Goal: Task Accomplishment & Management: Complete application form

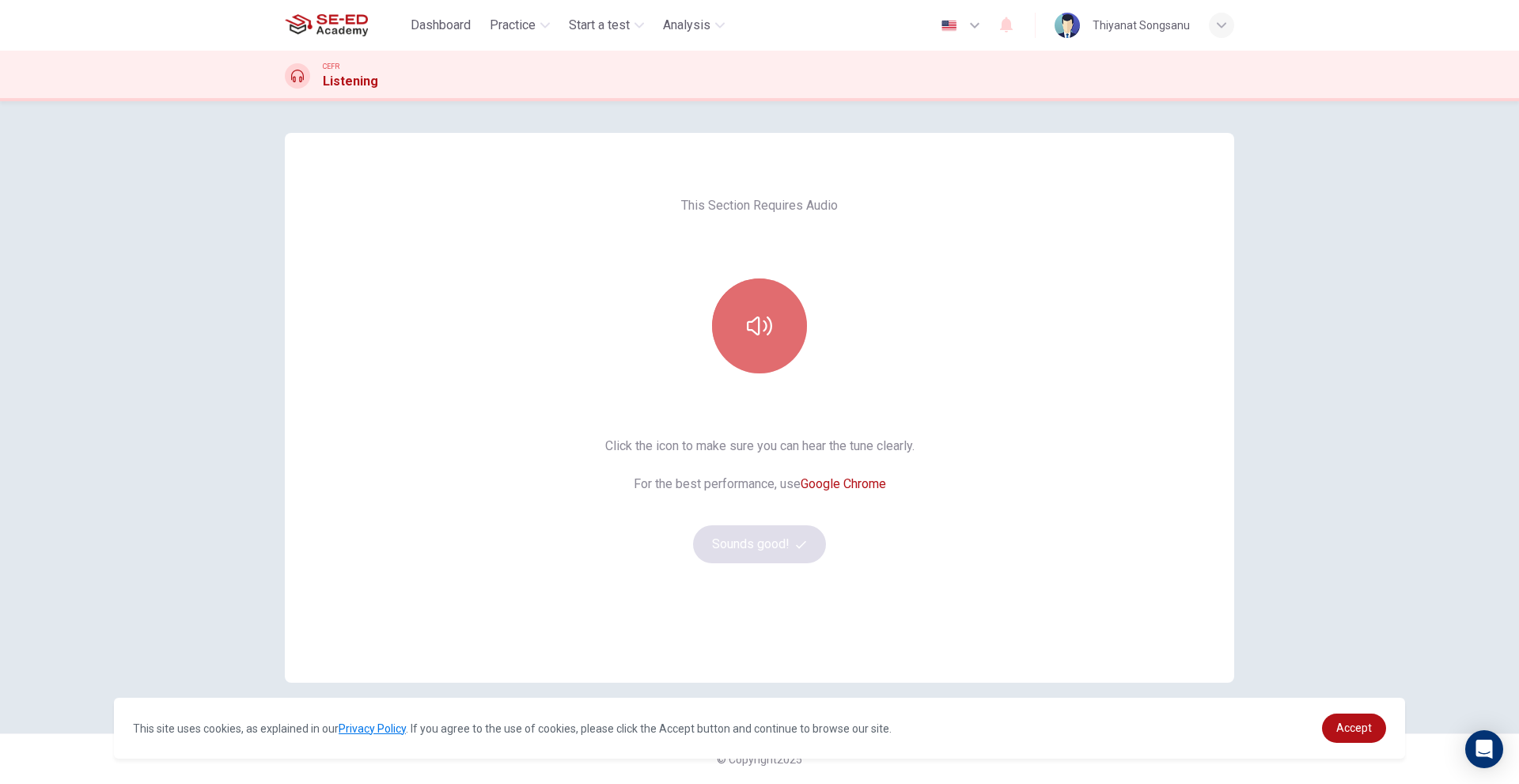
click at [756, 341] on button "button" at bounding box center [759, 326] width 95 height 95
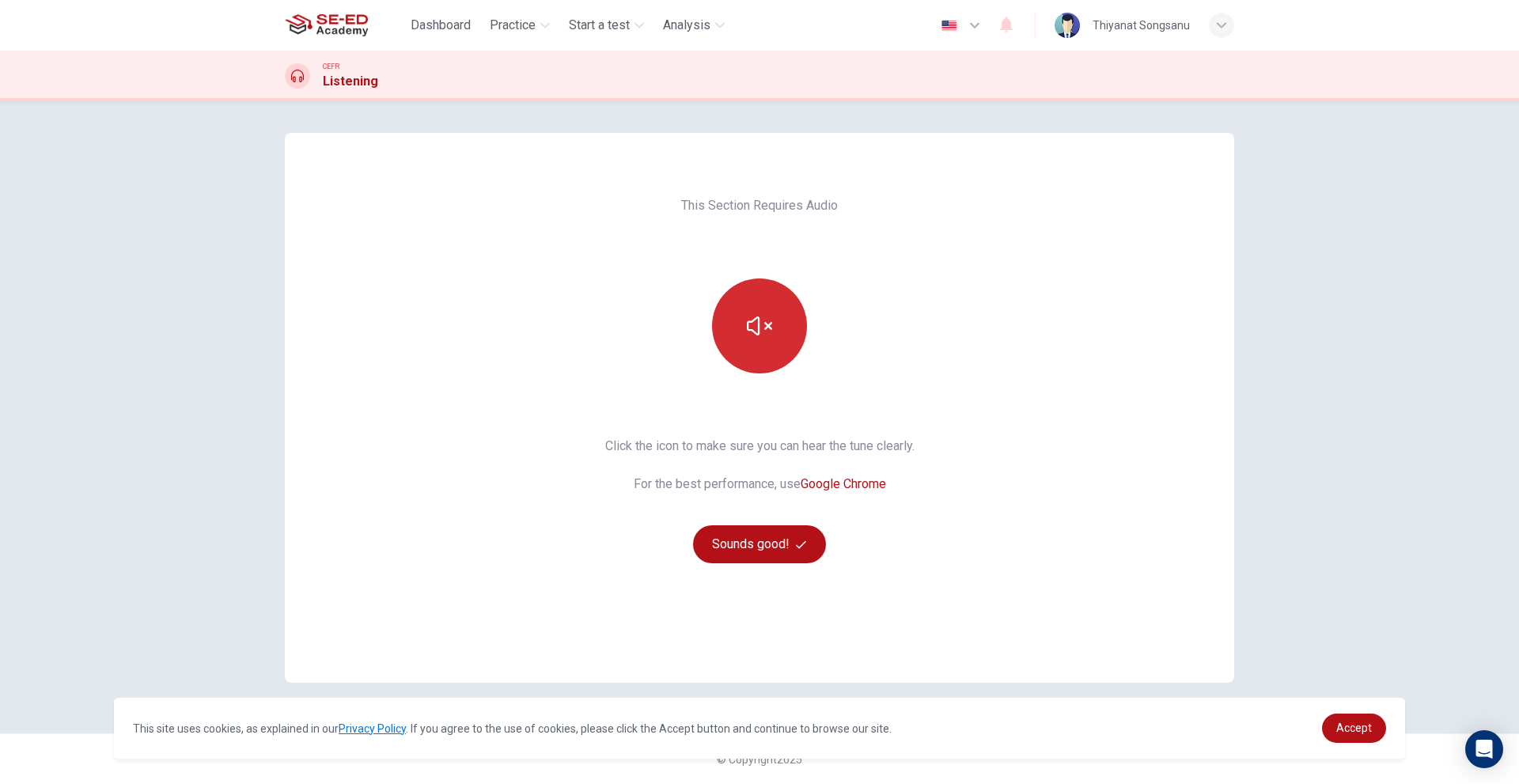
click at [756, 341] on button "button" at bounding box center [759, 326] width 95 height 95
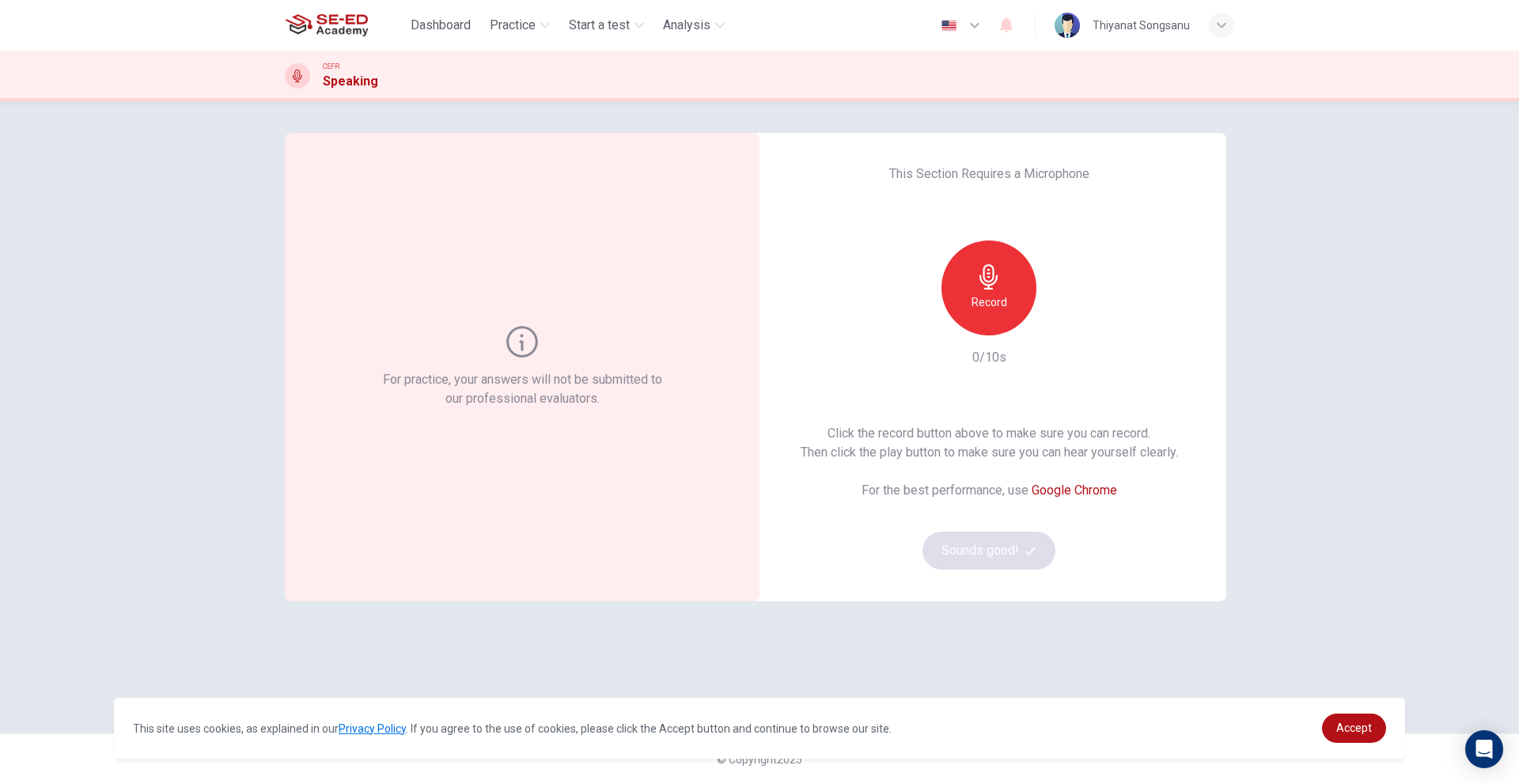
click at [997, 311] on h6 "Record" at bounding box center [988, 302] width 36 height 19
click at [1002, 296] on div "Stop" at bounding box center [988, 287] width 95 height 95
click at [1059, 319] on icon "button" at bounding box center [1062, 322] width 7 height 10
click at [1059, 319] on icon "button" at bounding box center [1061, 323] width 11 height 12
click at [999, 305] on h6 "Record" at bounding box center [988, 302] width 36 height 19
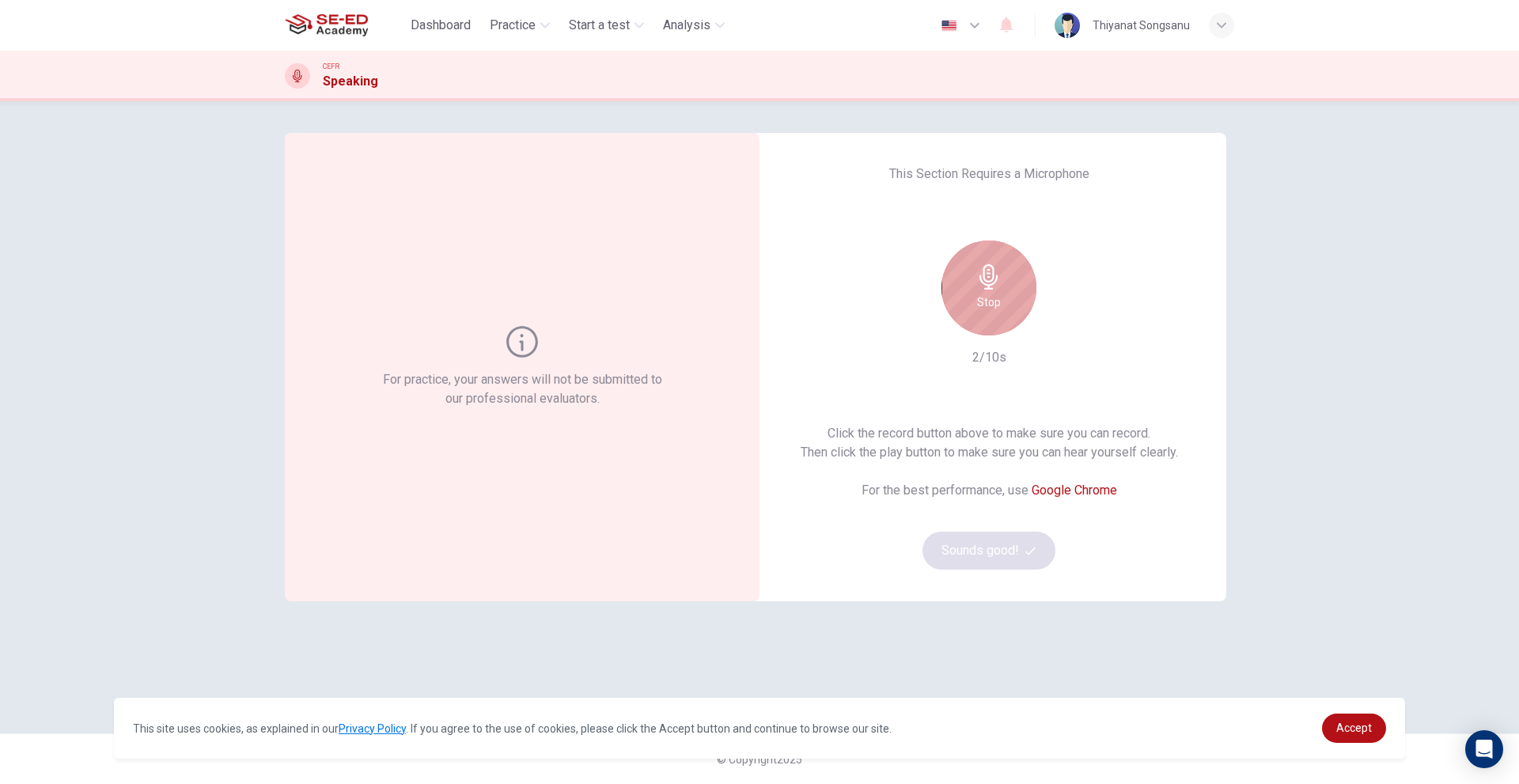
click at [999, 305] on h6 "Stop" at bounding box center [988, 302] width 24 height 19
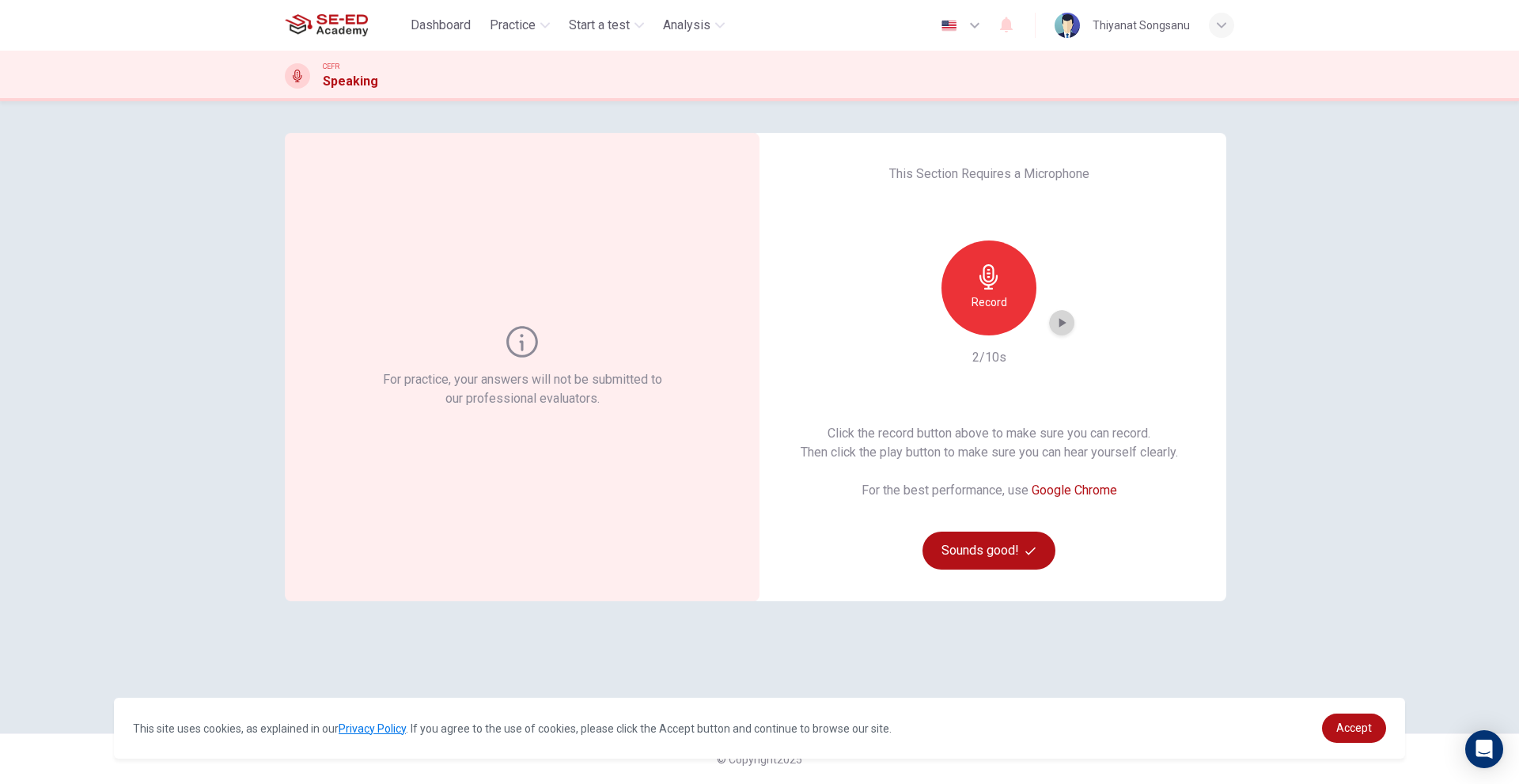
click at [1062, 331] on div "button" at bounding box center [1062, 322] width 25 height 25
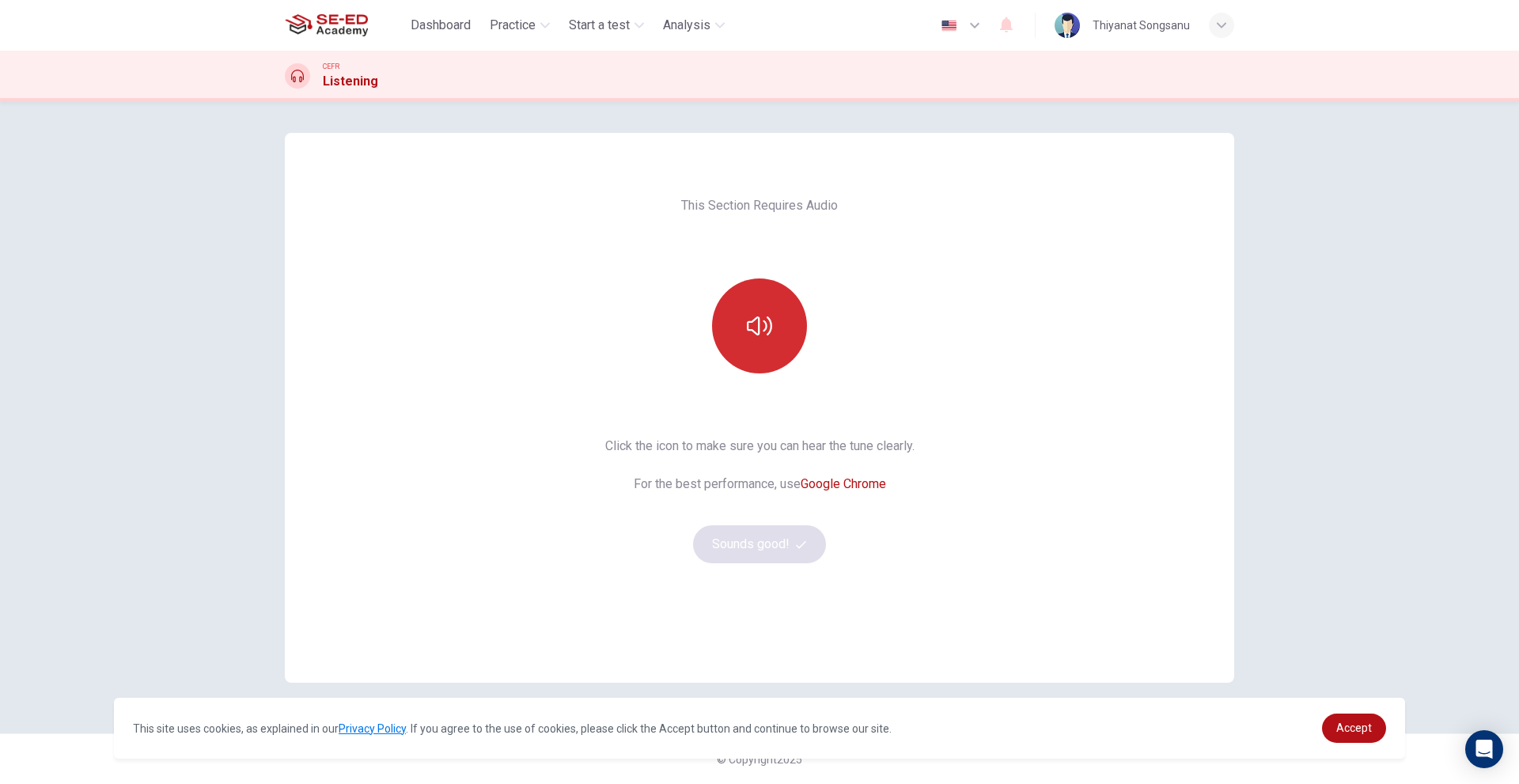
click at [762, 326] on icon "button" at bounding box center [759, 326] width 25 height 25
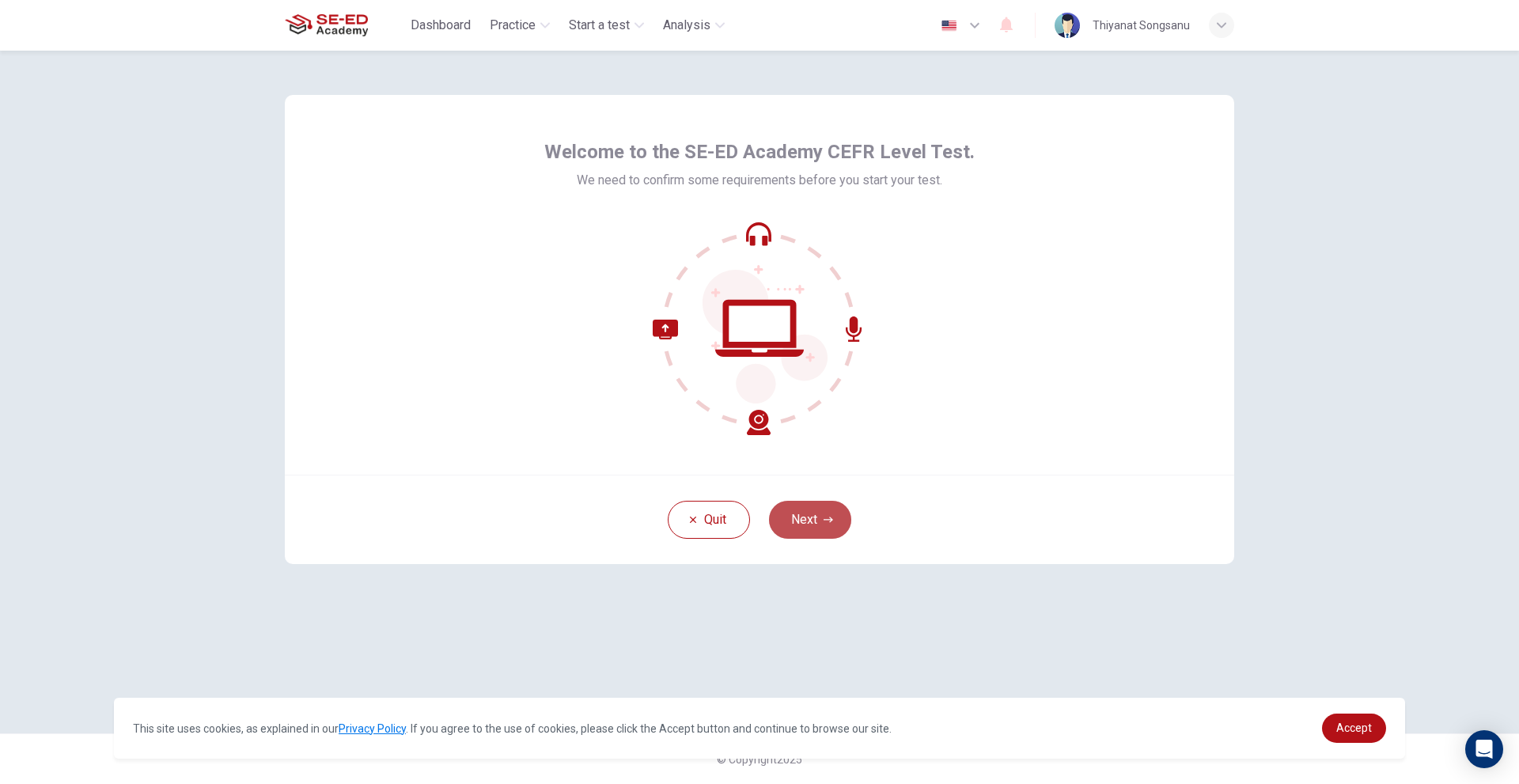
click at [832, 521] on icon "button" at bounding box center [829, 520] width 10 height 6
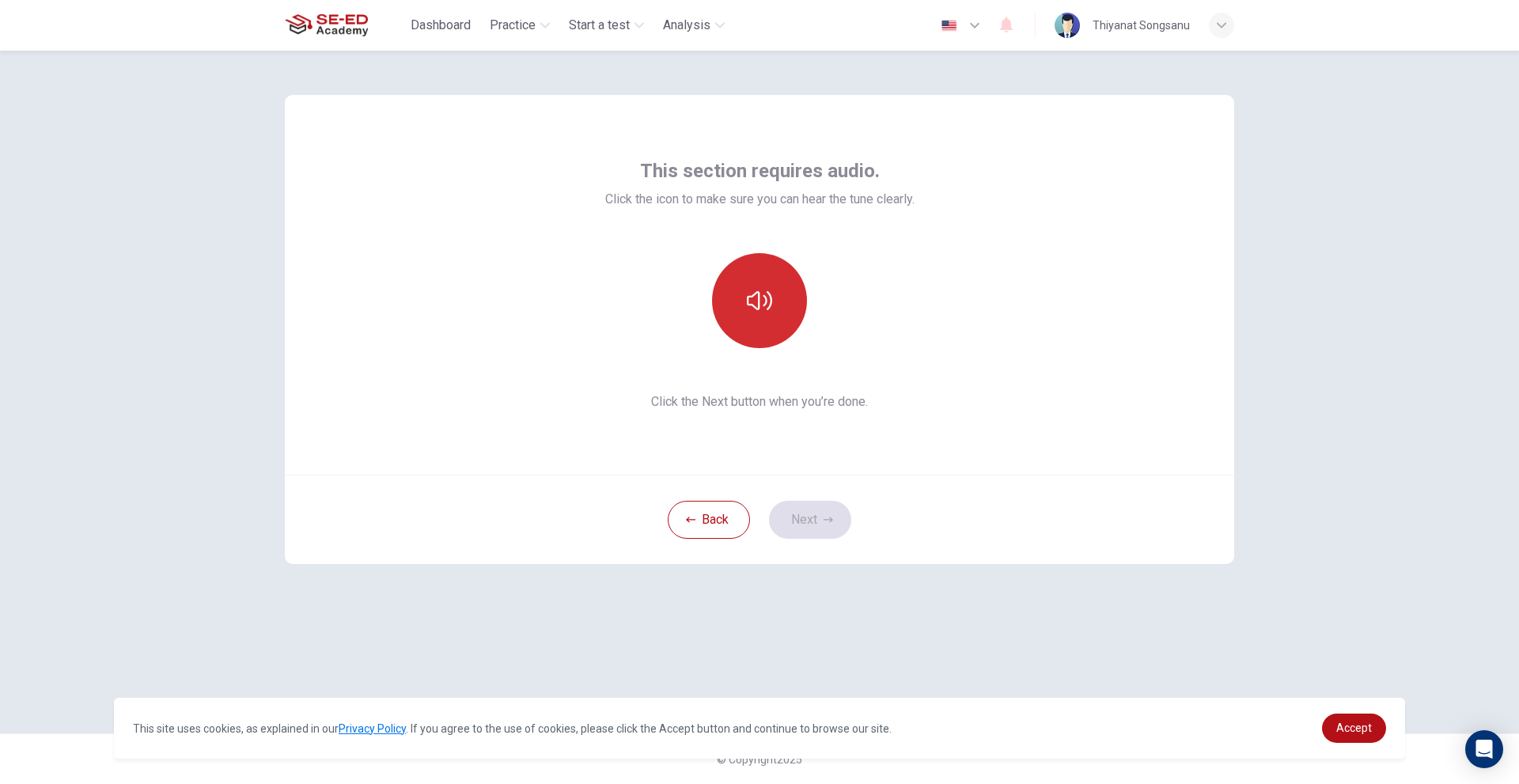
click at [775, 301] on button "button" at bounding box center [759, 300] width 95 height 95
click at [768, 301] on icon "button" at bounding box center [759, 300] width 25 height 25
click at [778, 305] on button "button" at bounding box center [759, 300] width 95 height 95
click at [799, 518] on button "Next" at bounding box center [809, 519] width 82 height 38
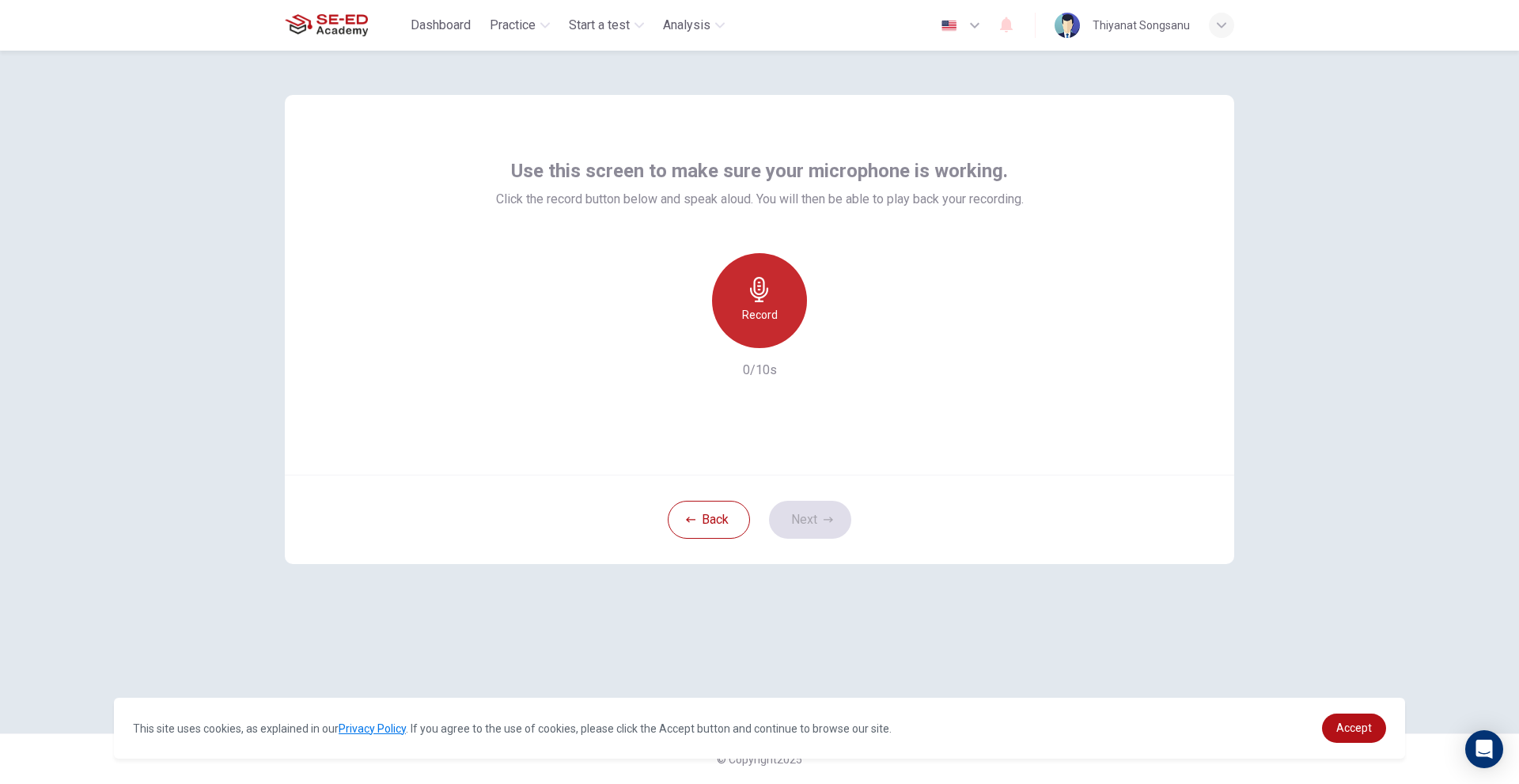
click at [763, 300] on icon "button" at bounding box center [759, 289] width 25 height 25
drag, startPoint x: 752, startPoint y: 302, endPoint x: 761, endPoint y: 302, distance: 9.0
click at [758, 302] on div "Stop" at bounding box center [759, 300] width 95 height 95
click at [838, 326] on div "button" at bounding box center [833, 335] width 25 height 25
click at [810, 520] on button "Next" at bounding box center [809, 519] width 82 height 38
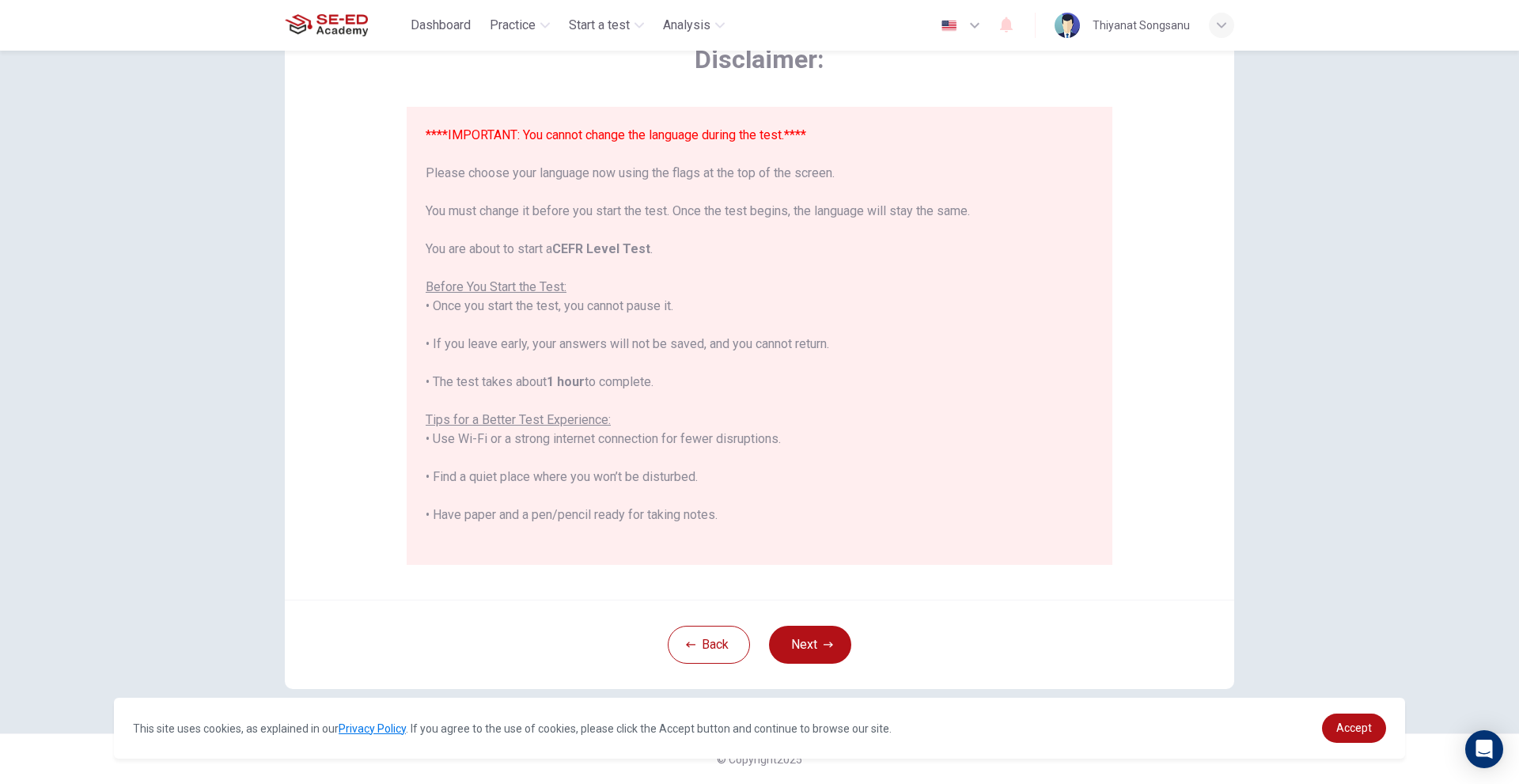
scroll to position [151, 0]
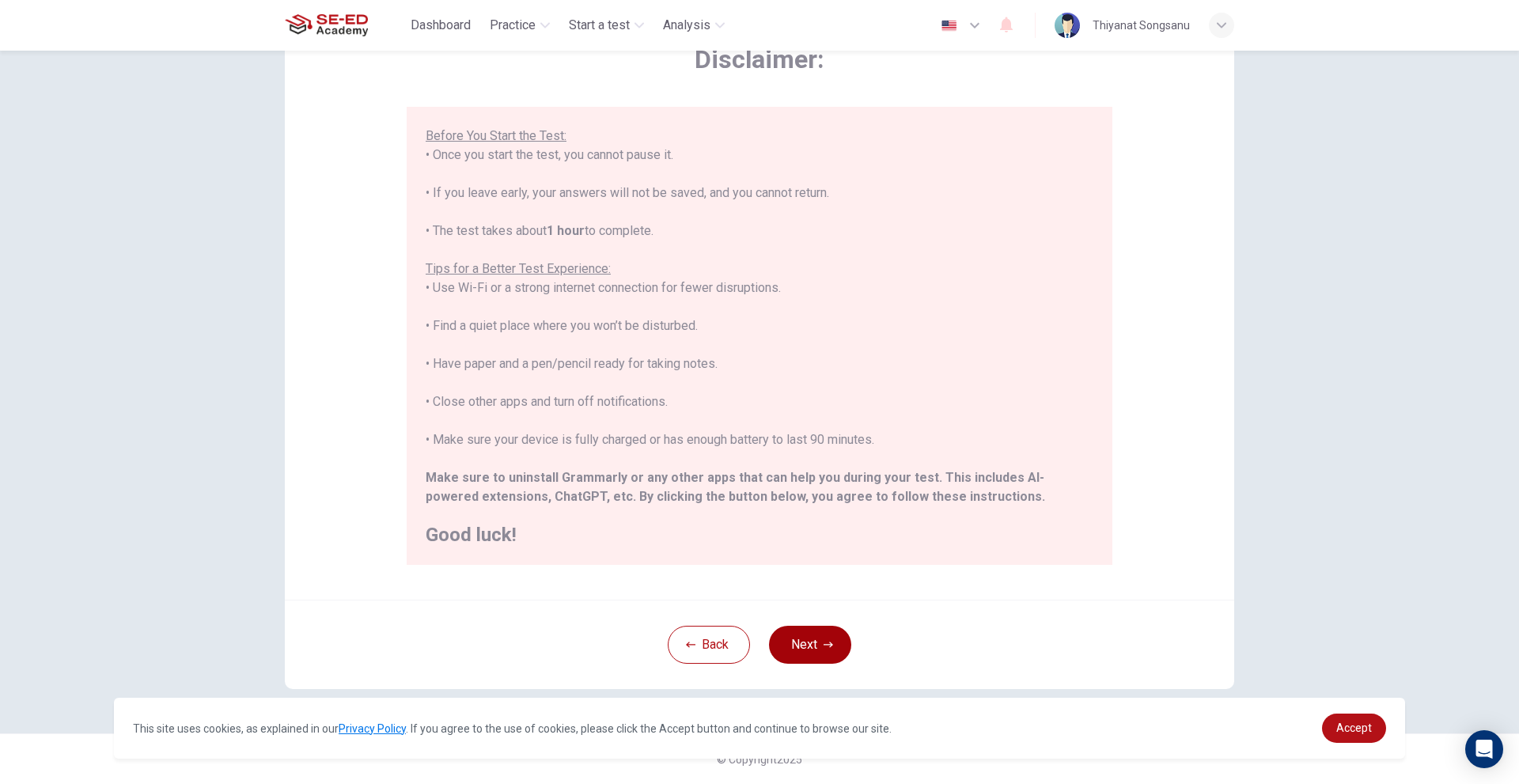
click at [811, 646] on button "Next" at bounding box center [809, 644] width 82 height 38
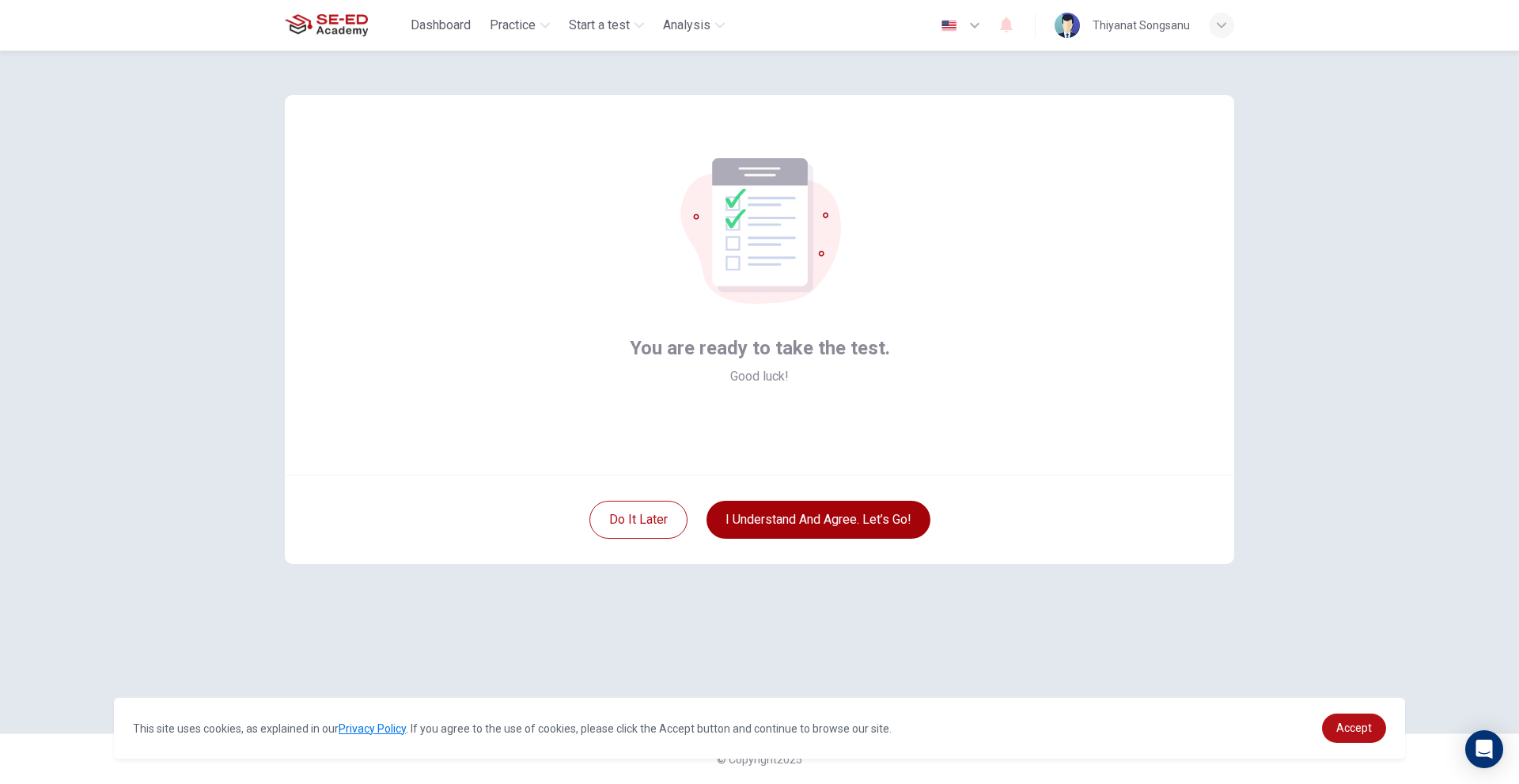
scroll to position [0, 0]
click at [889, 506] on button "I understand and agree. Let’s go!" at bounding box center [818, 519] width 224 height 38
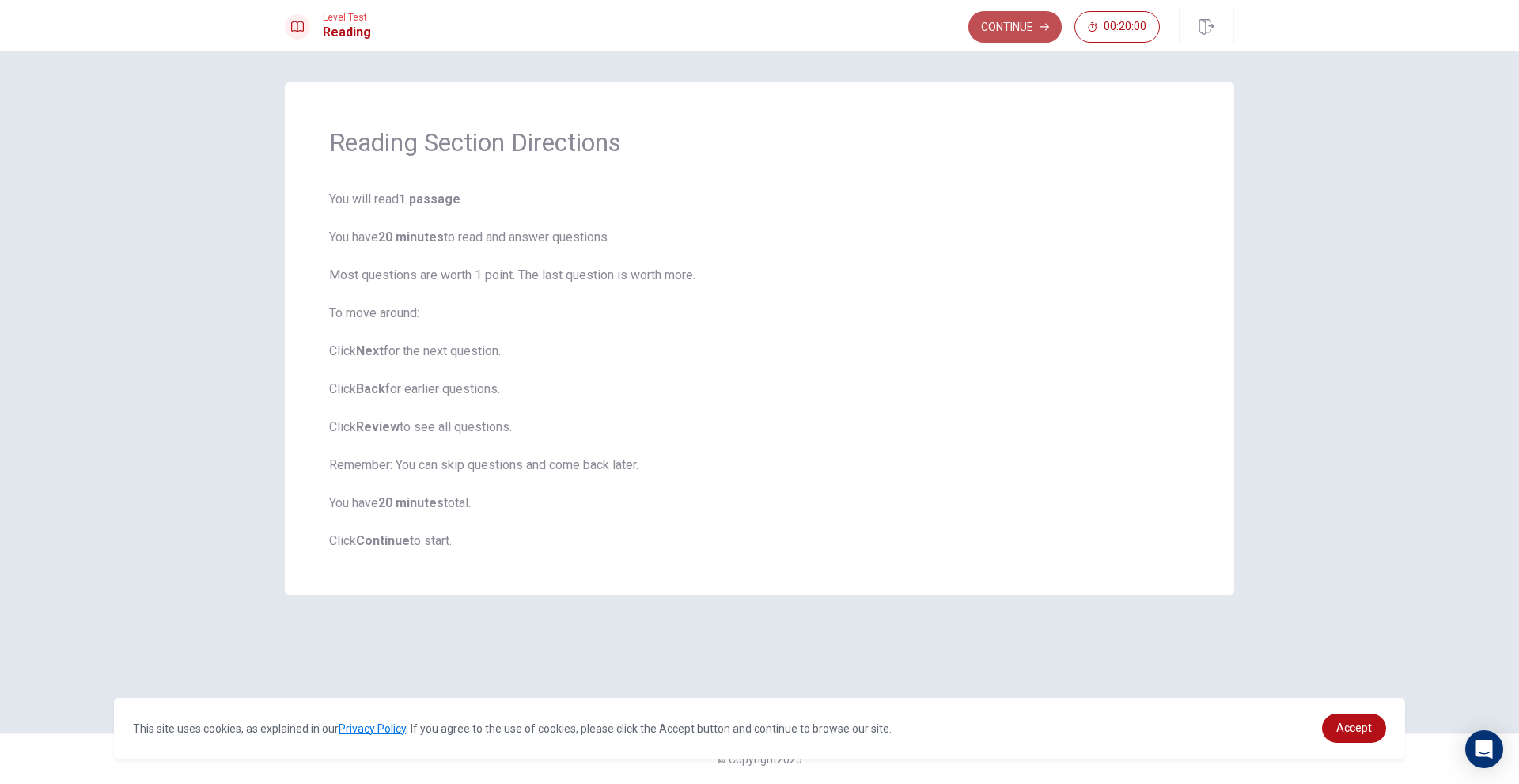
click at [1034, 24] on button "Continue" at bounding box center [1015, 26] width 93 height 32
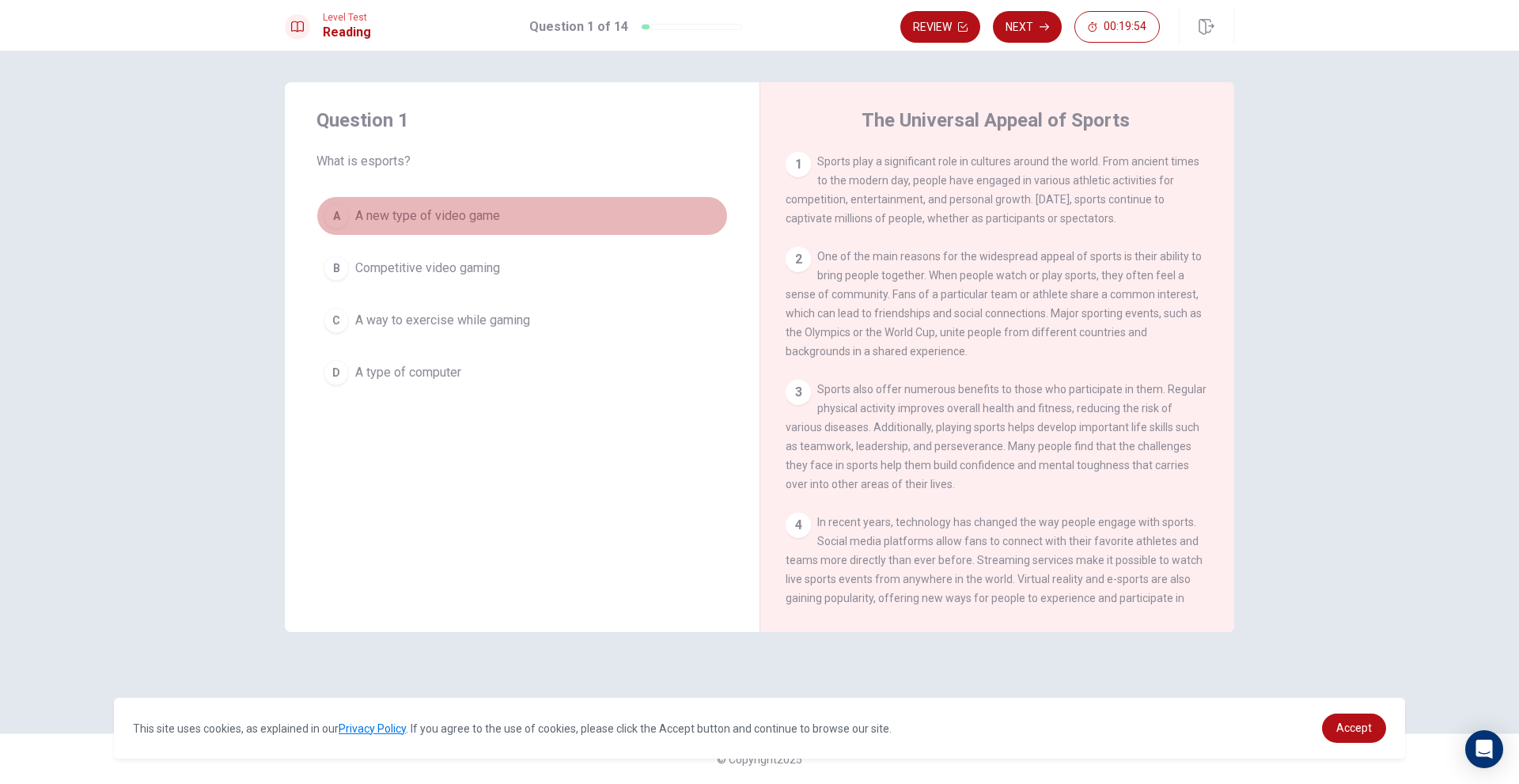
drag, startPoint x: 426, startPoint y: 214, endPoint x: 656, endPoint y: 223, distance: 230.2
click at [643, 226] on button "A A new type of video game" at bounding box center [522, 216] width 411 height 40
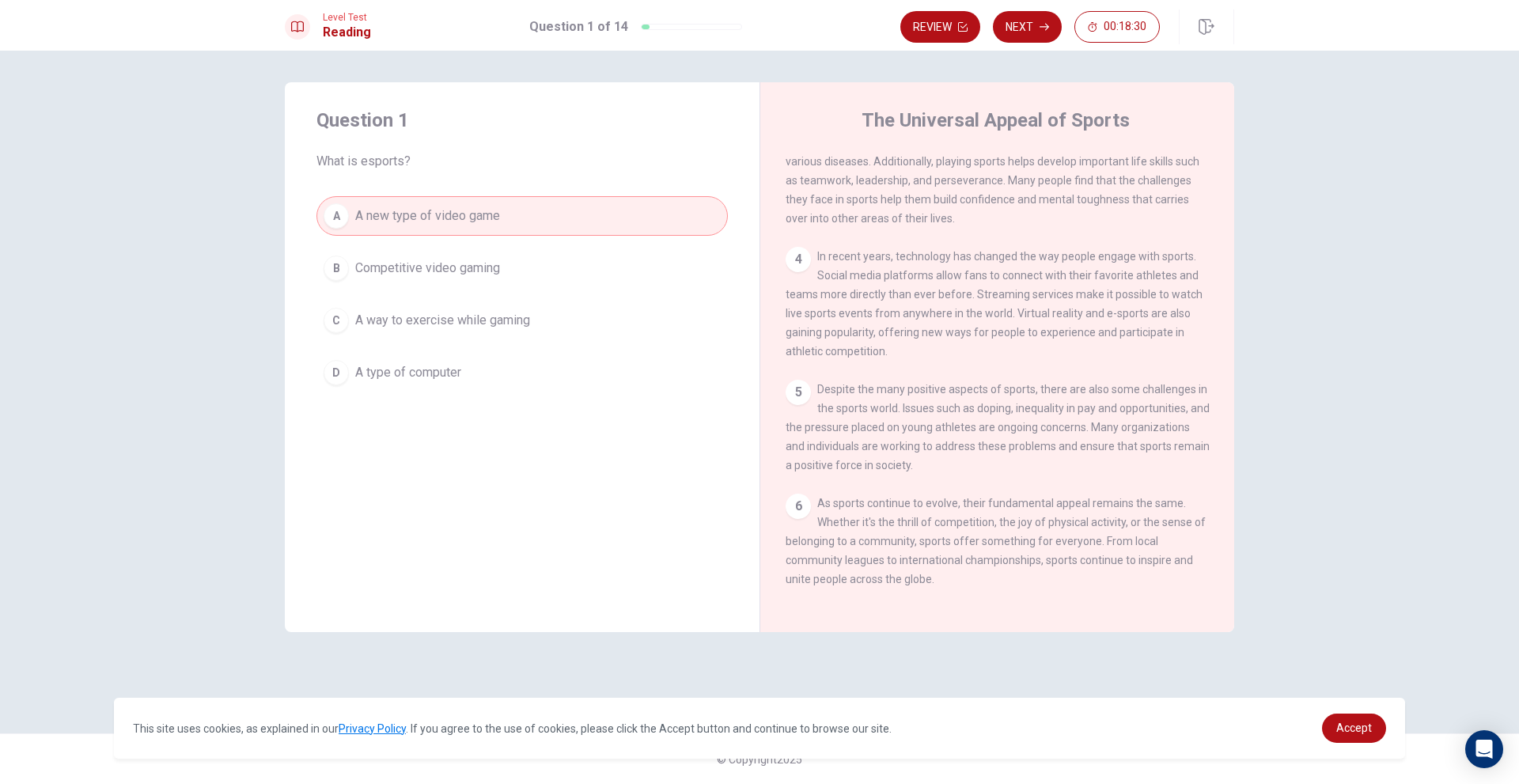
scroll to position [292, 0]
click at [582, 279] on button "B Competitive video gaming" at bounding box center [522, 268] width 411 height 40
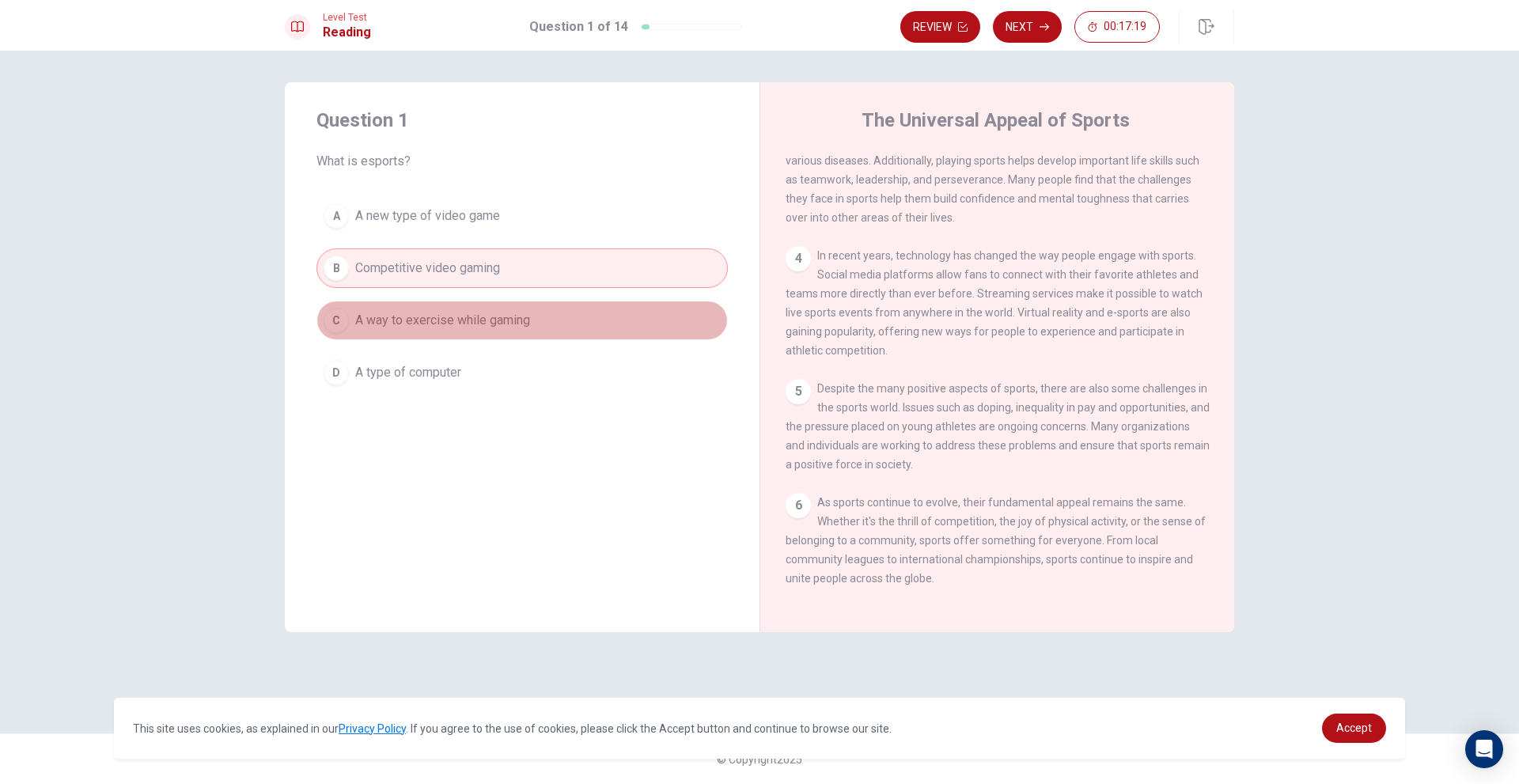
click at [591, 306] on button "C A way to exercise while gaming" at bounding box center [522, 320] width 411 height 40
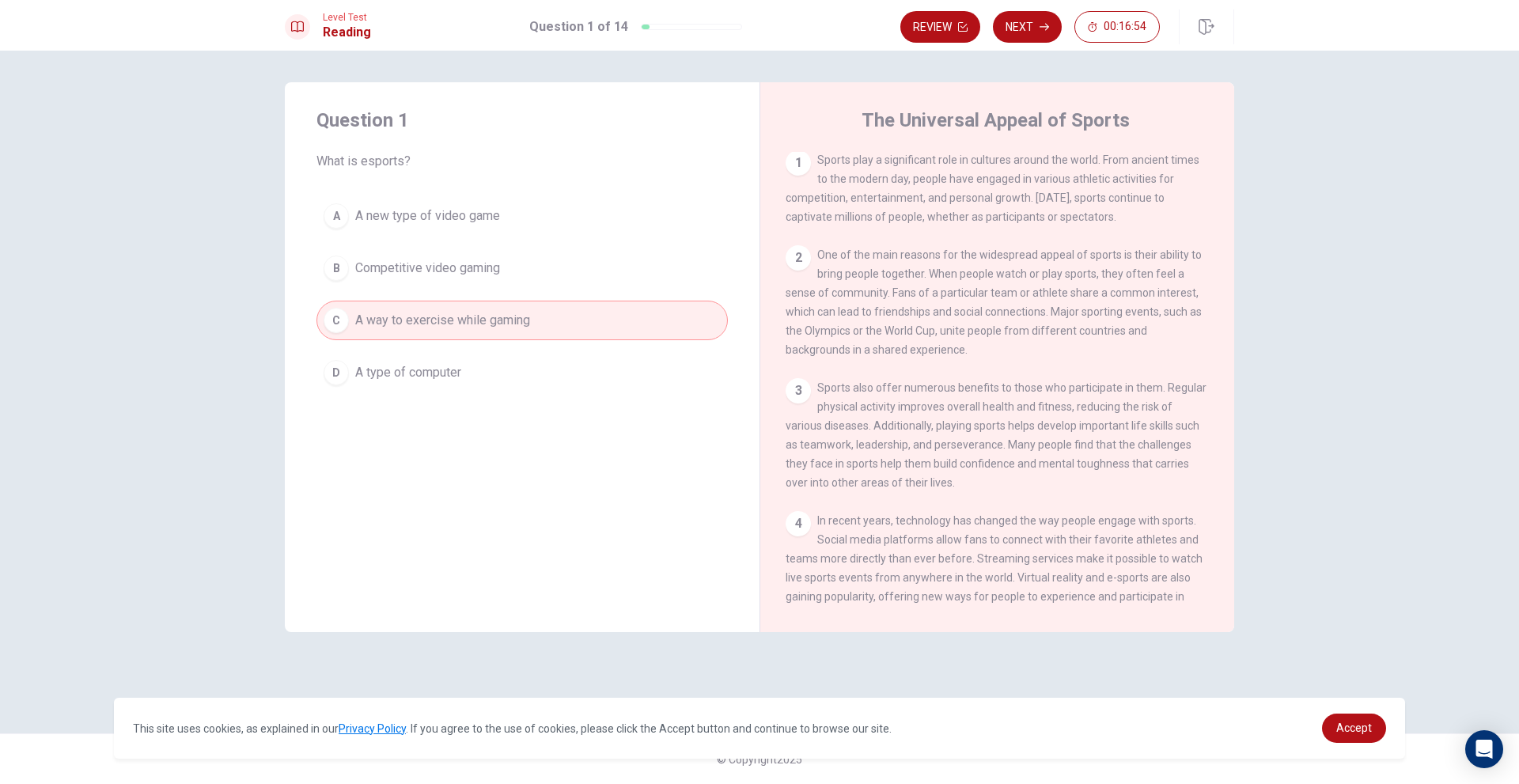
scroll to position [0, 0]
click at [1033, 26] on button "Next" at bounding box center [1027, 26] width 69 height 32
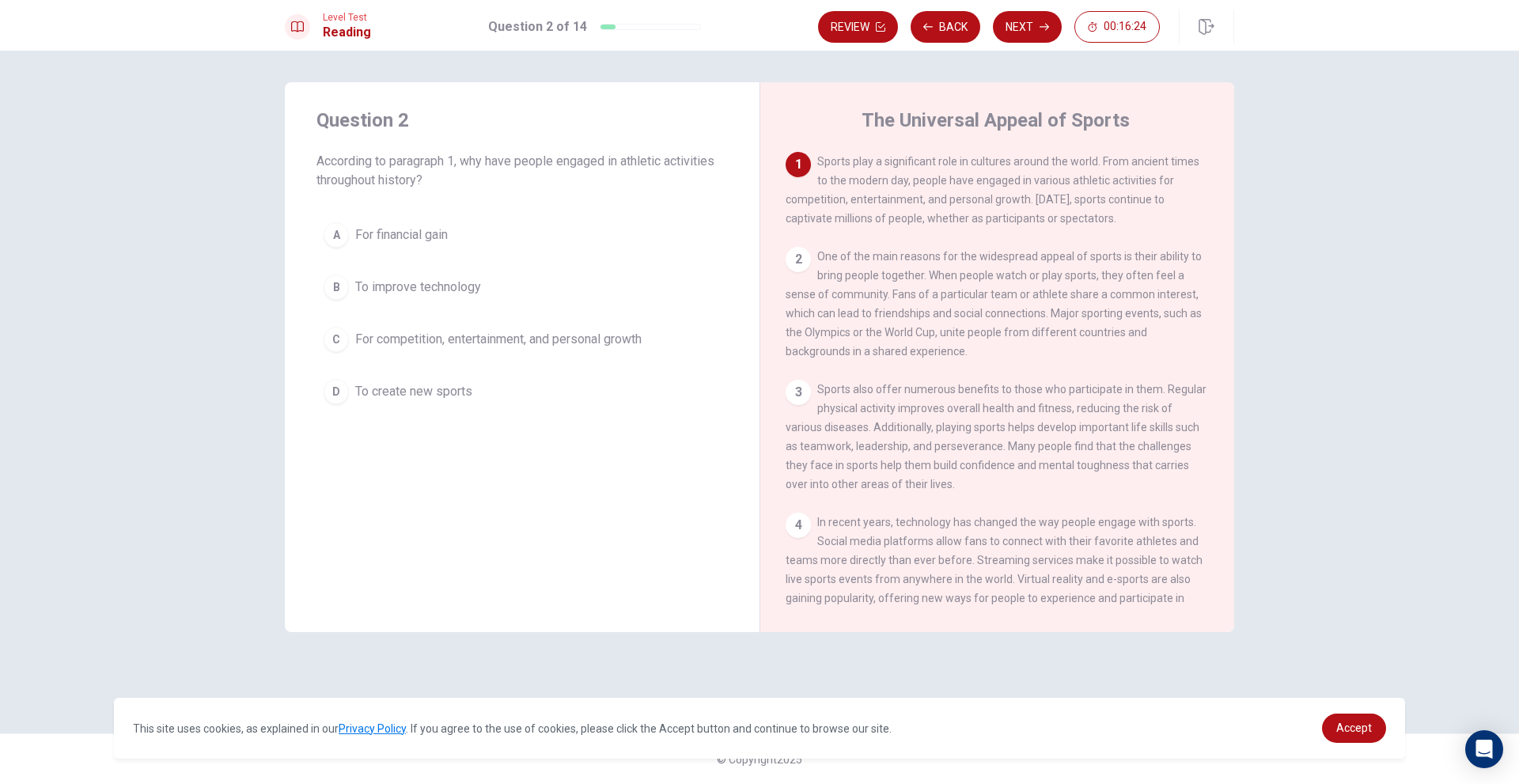
click at [652, 331] on button "C For competition, entertainment, and personal growth" at bounding box center [522, 339] width 411 height 40
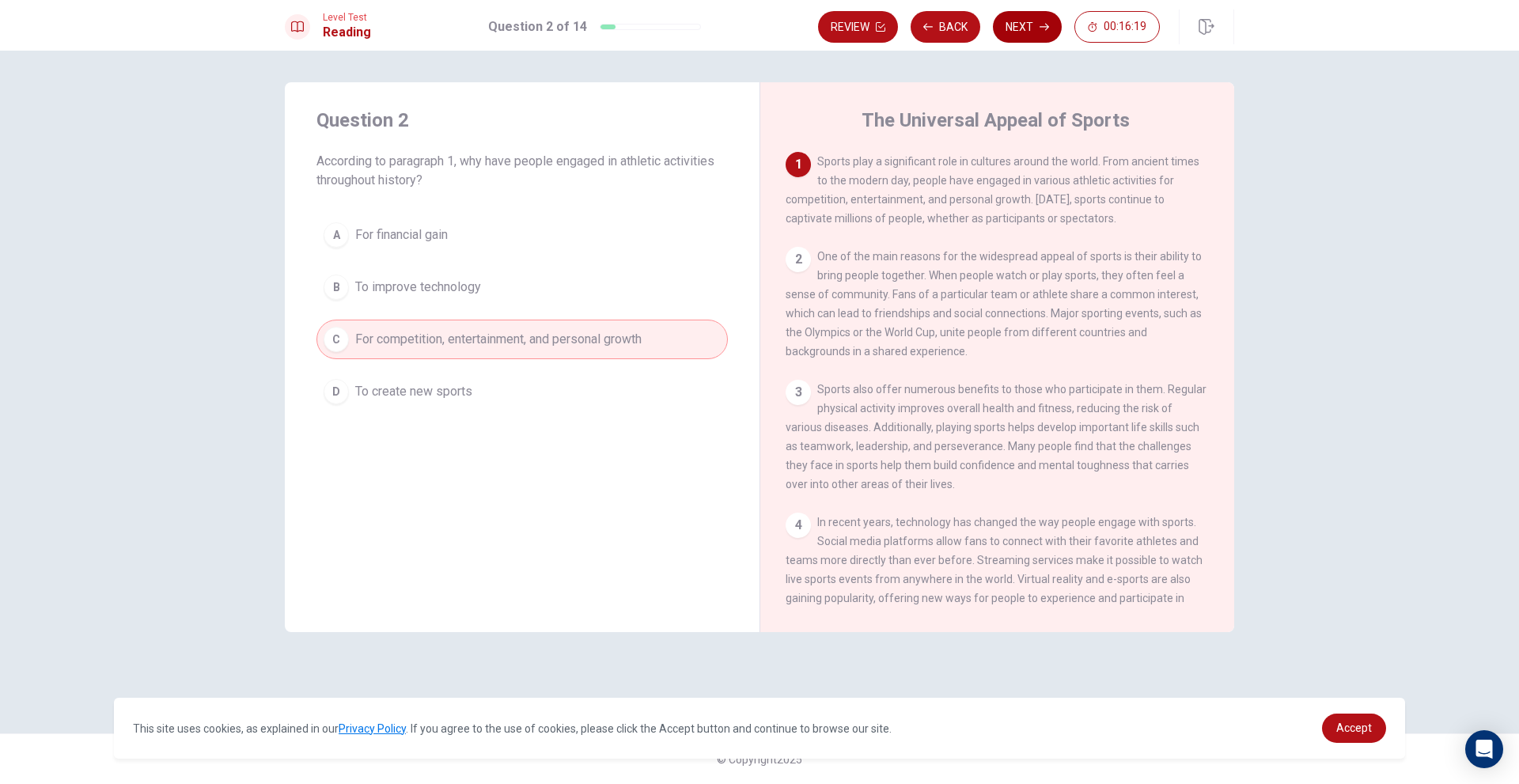
click at [1006, 23] on button "Next" at bounding box center [1027, 26] width 69 height 32
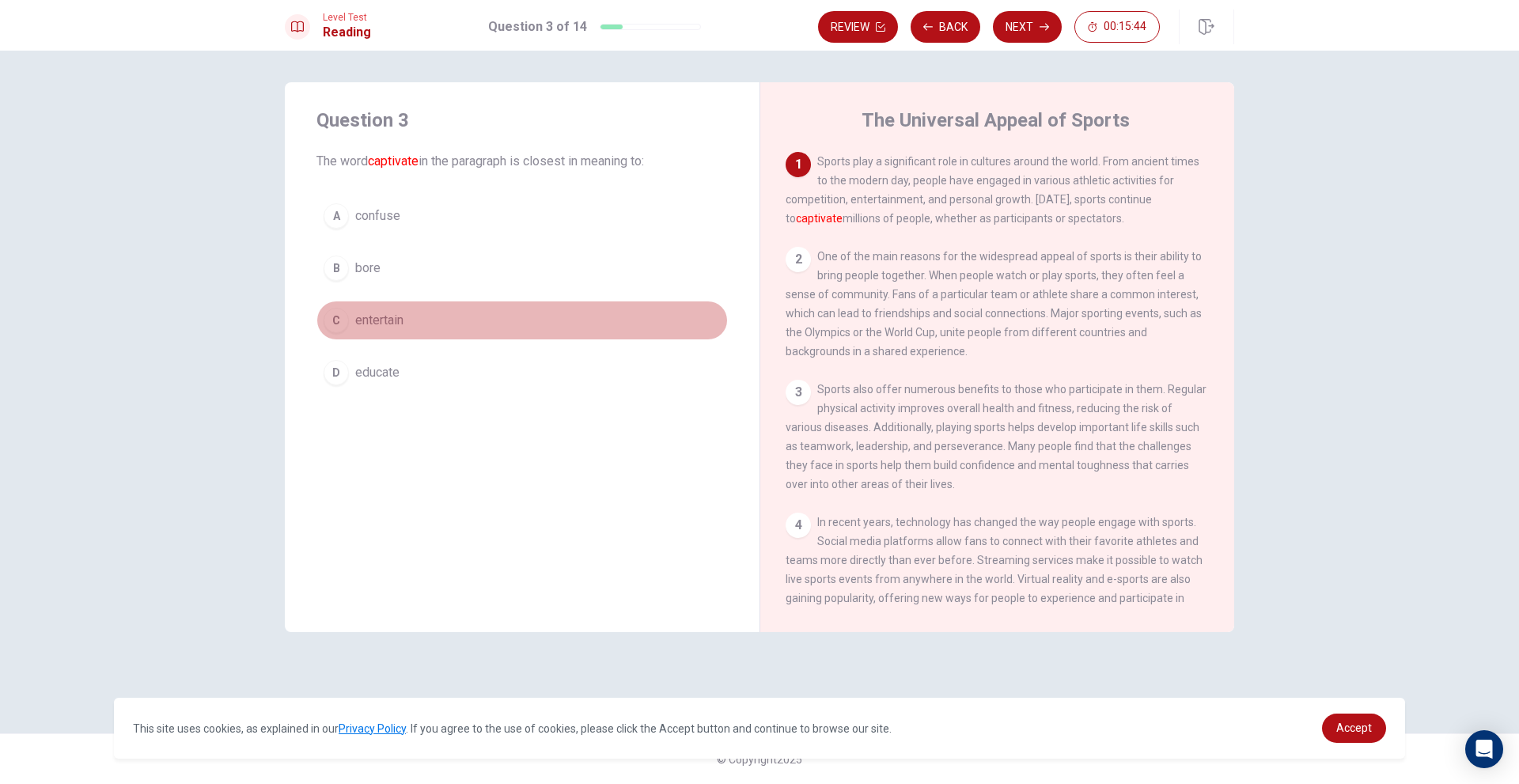
click at [448, 319] on button "C entertain" at bounding box center [522, 320] width 411 height 40
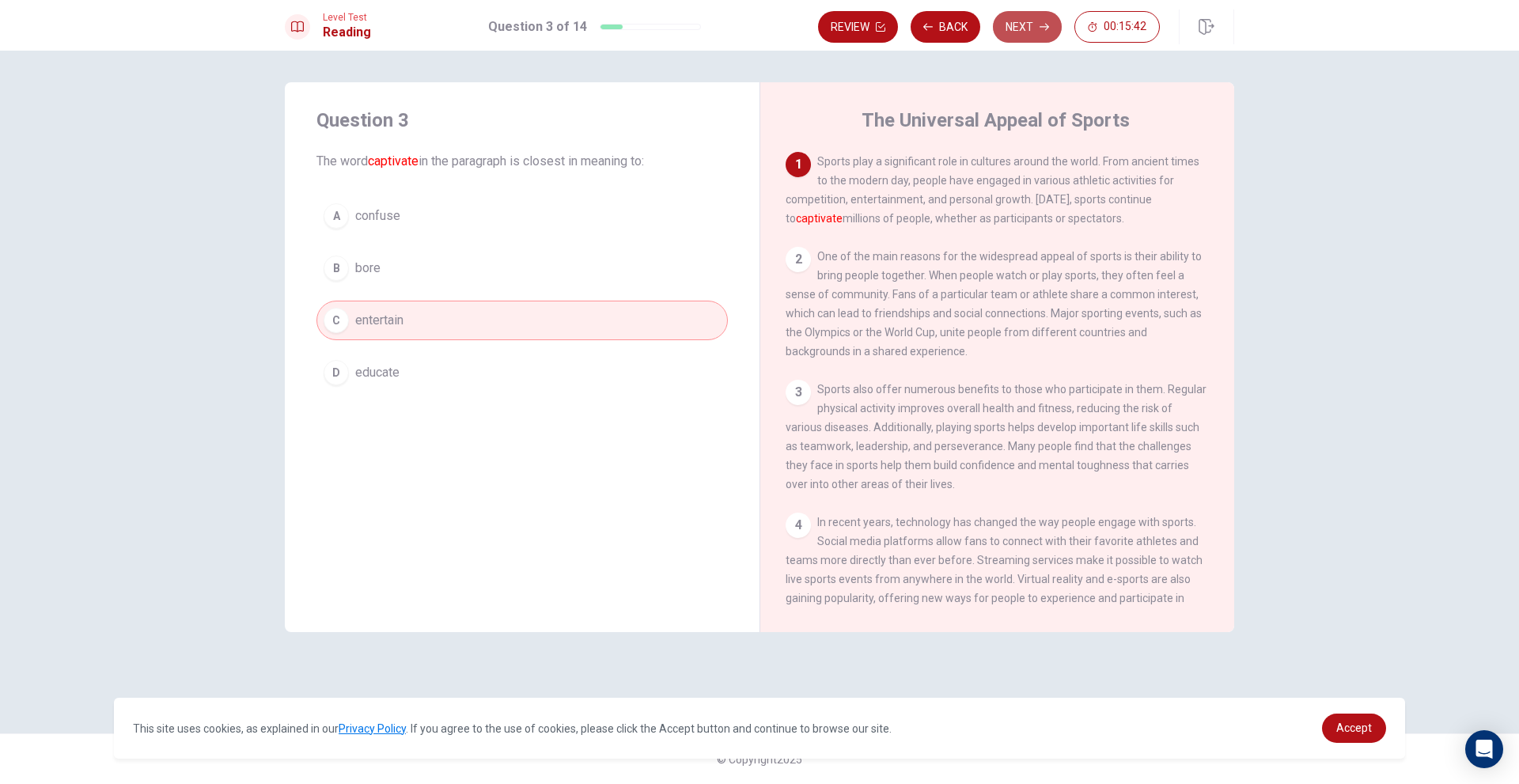
click at [1010, 24] on button "Next" at bounding box center [1027, 26] width 69 height 32
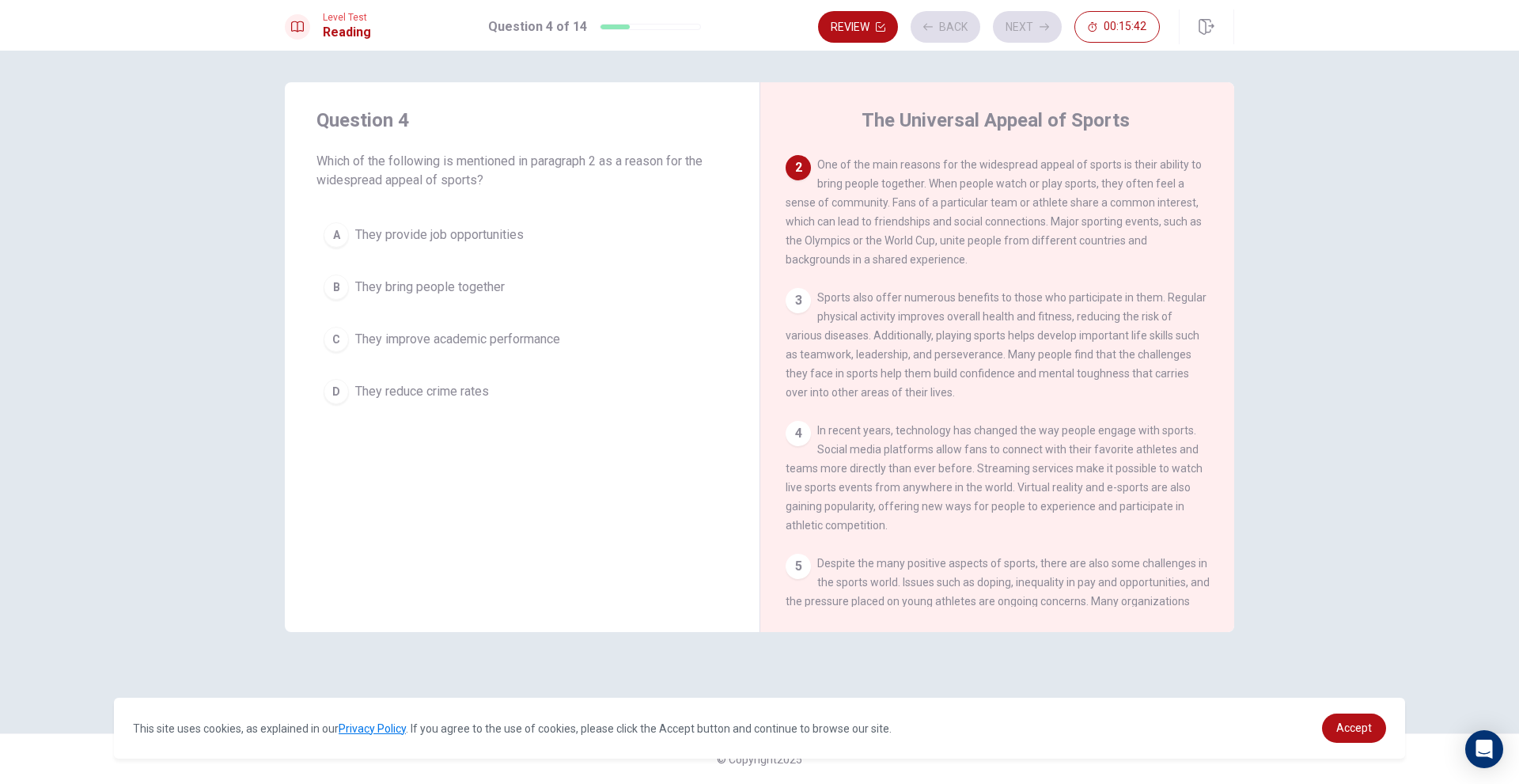
scroll to position [98, 0]
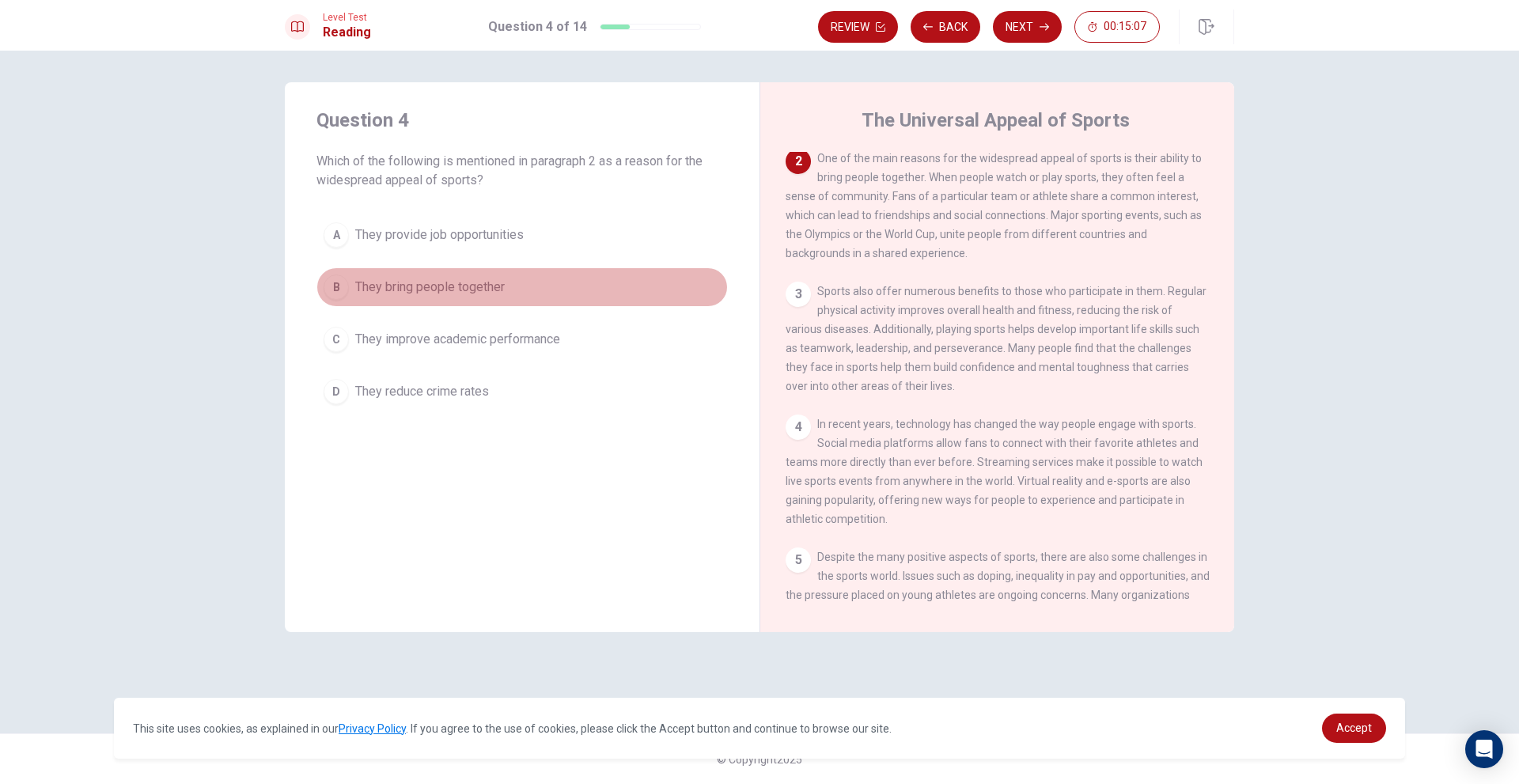
click at [506, 286] on button "B They bring people together" at bounding box center [522, 286] width 411 height 40
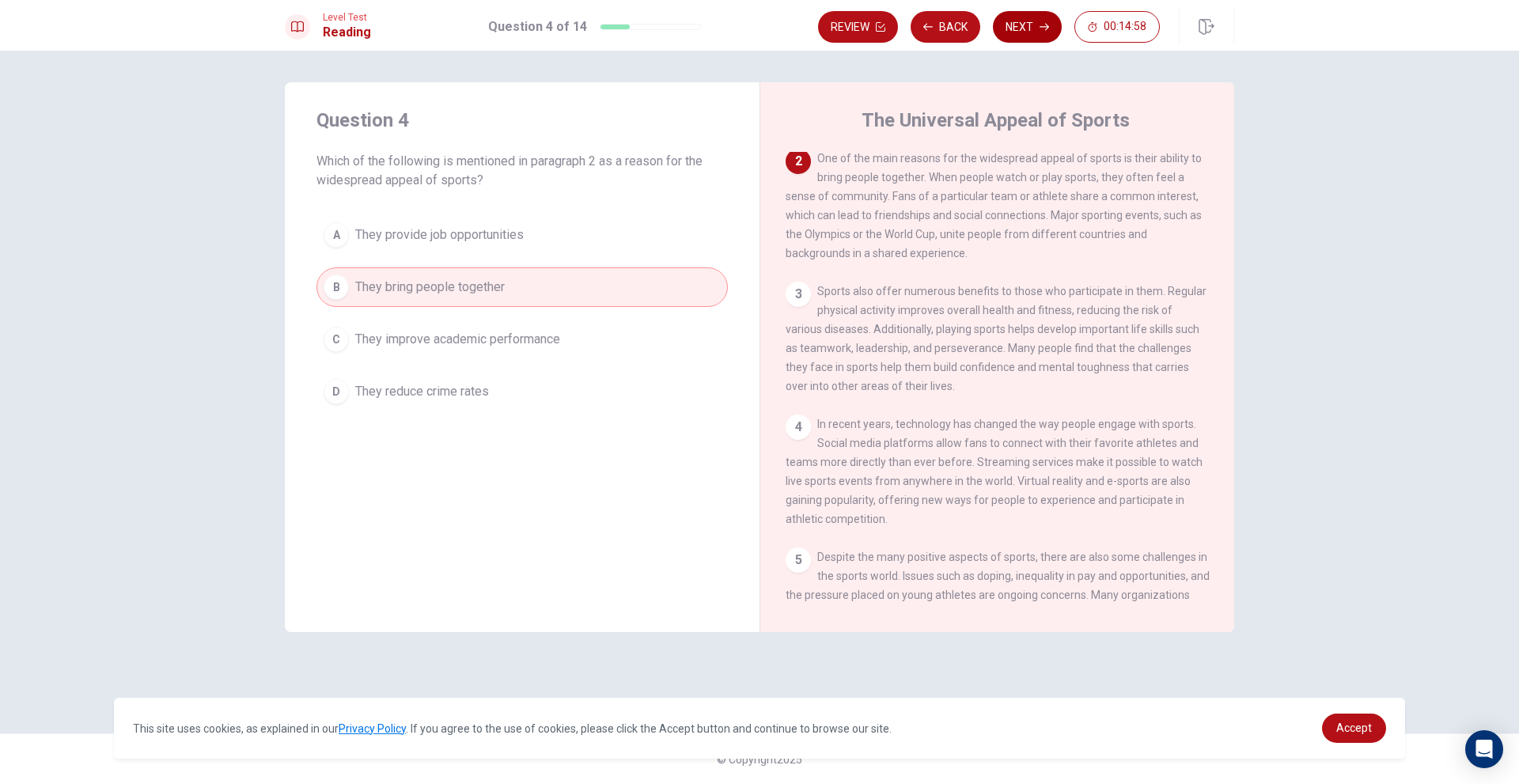
click at [1002, 25] on button "Next" at bounding box center [1027, 26] width 69 height 32
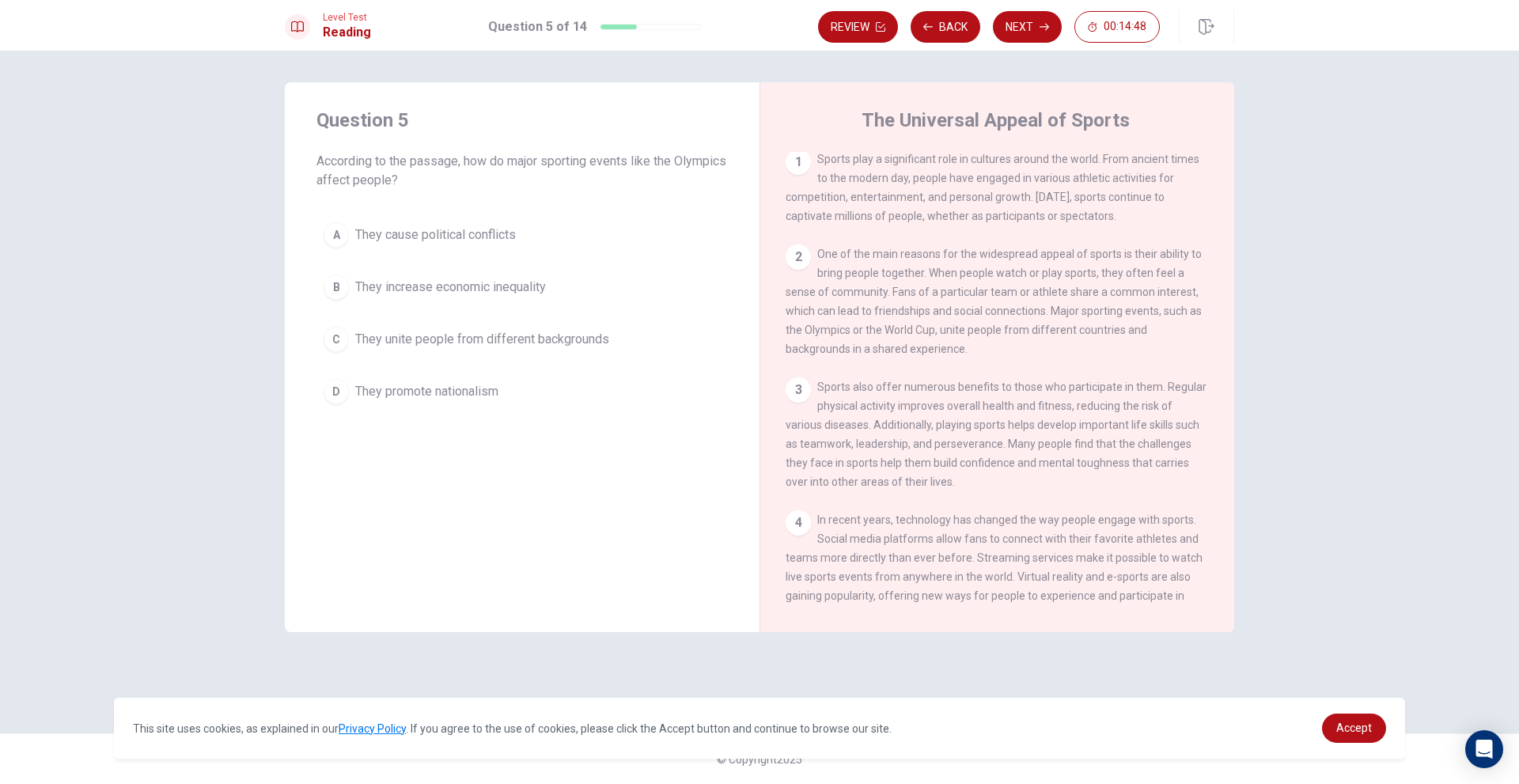
scroll to position [0, 0]
click at [622, 347] on button "C They unite people from different backgrounds" at bounding box center [522, 339] width 411 height 40
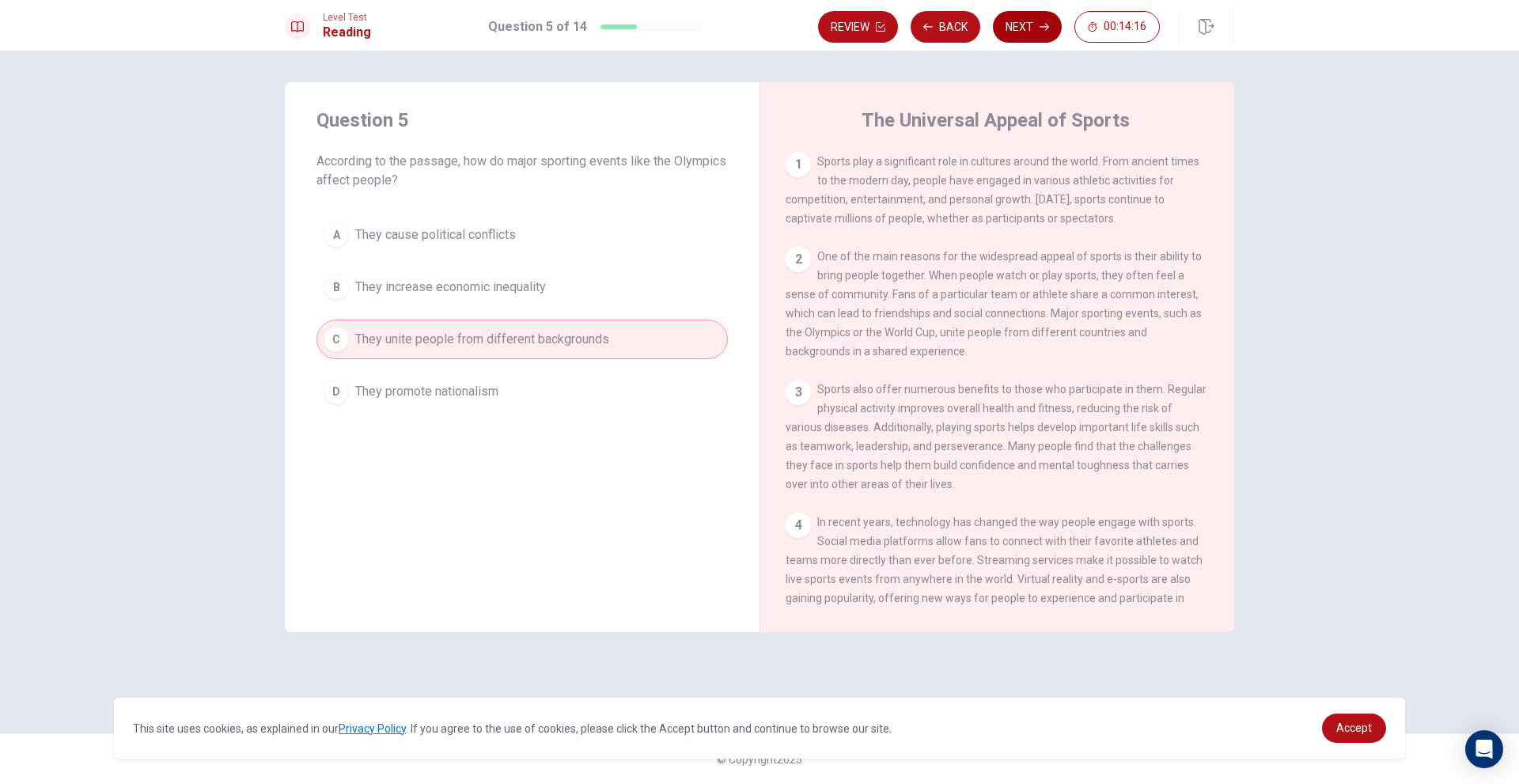
click at [1018, 27] on button "Next" at bounding box center [1027, 26] width 69 height 32
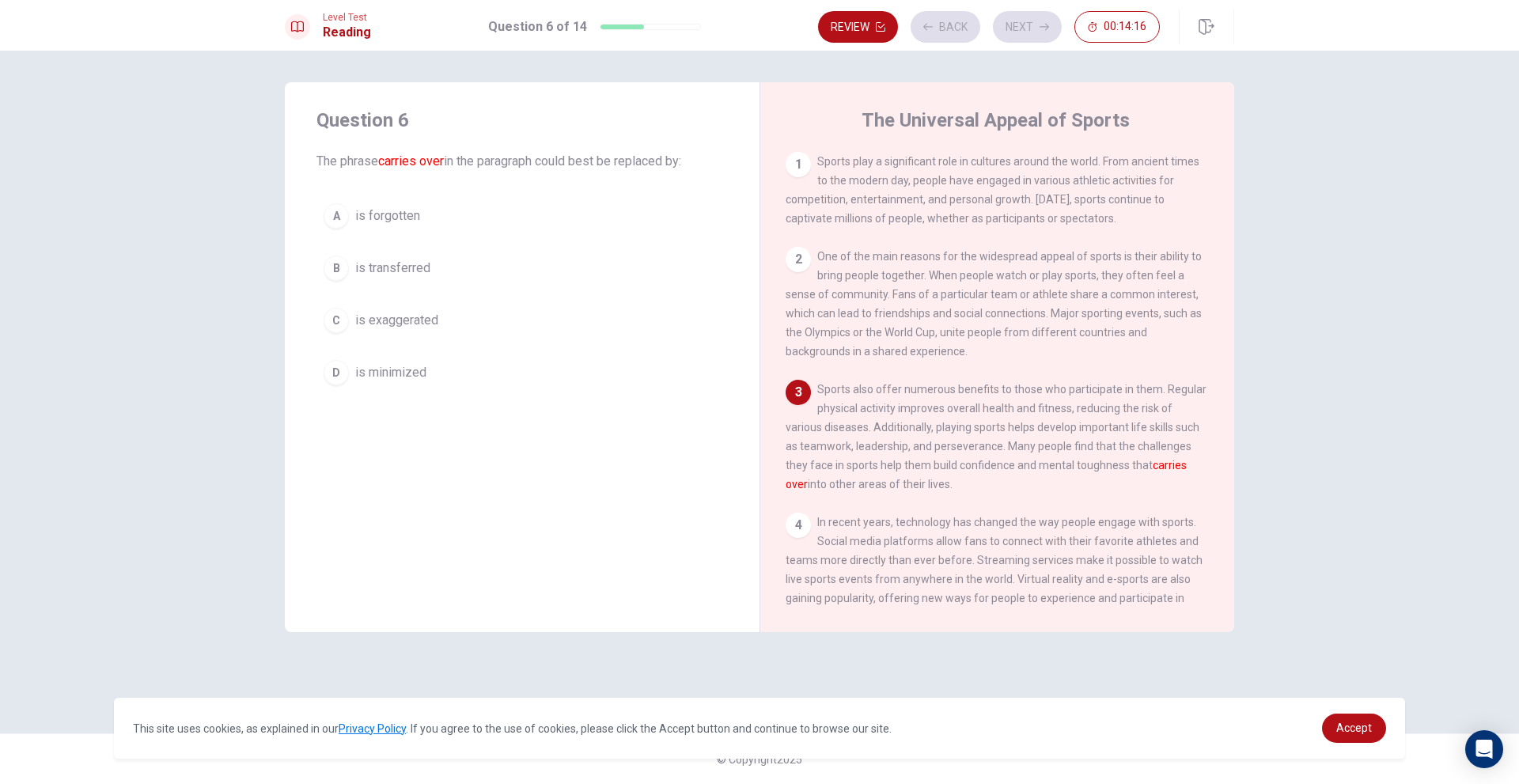
scroll to position [58, 0]
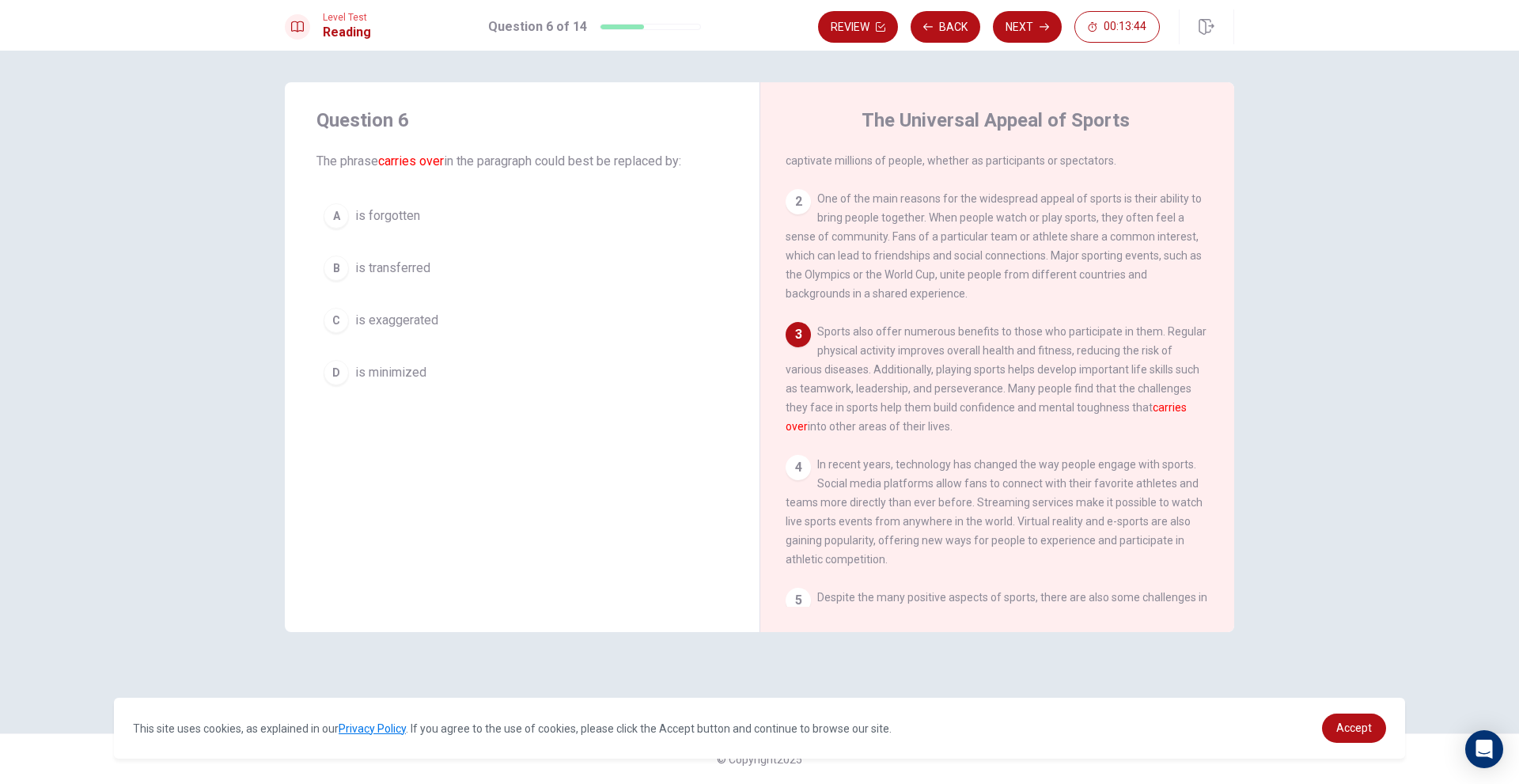
click at [522, 268] on button "B is transferred" at bounding box center [522, 268] width 411 height 40
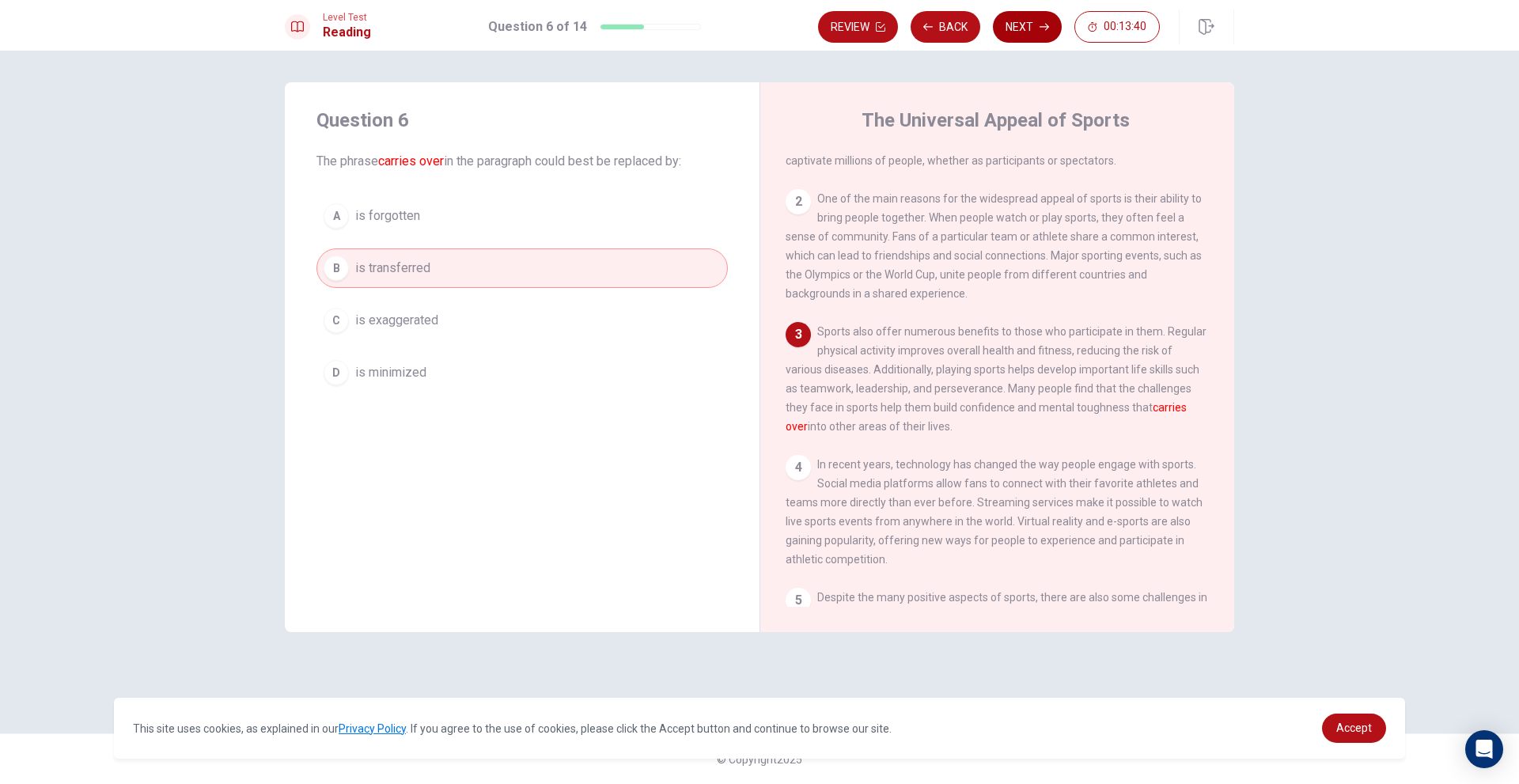
click at [1018, 30] on button "Next" at bounding box center [1027, 26] width 69 height 32
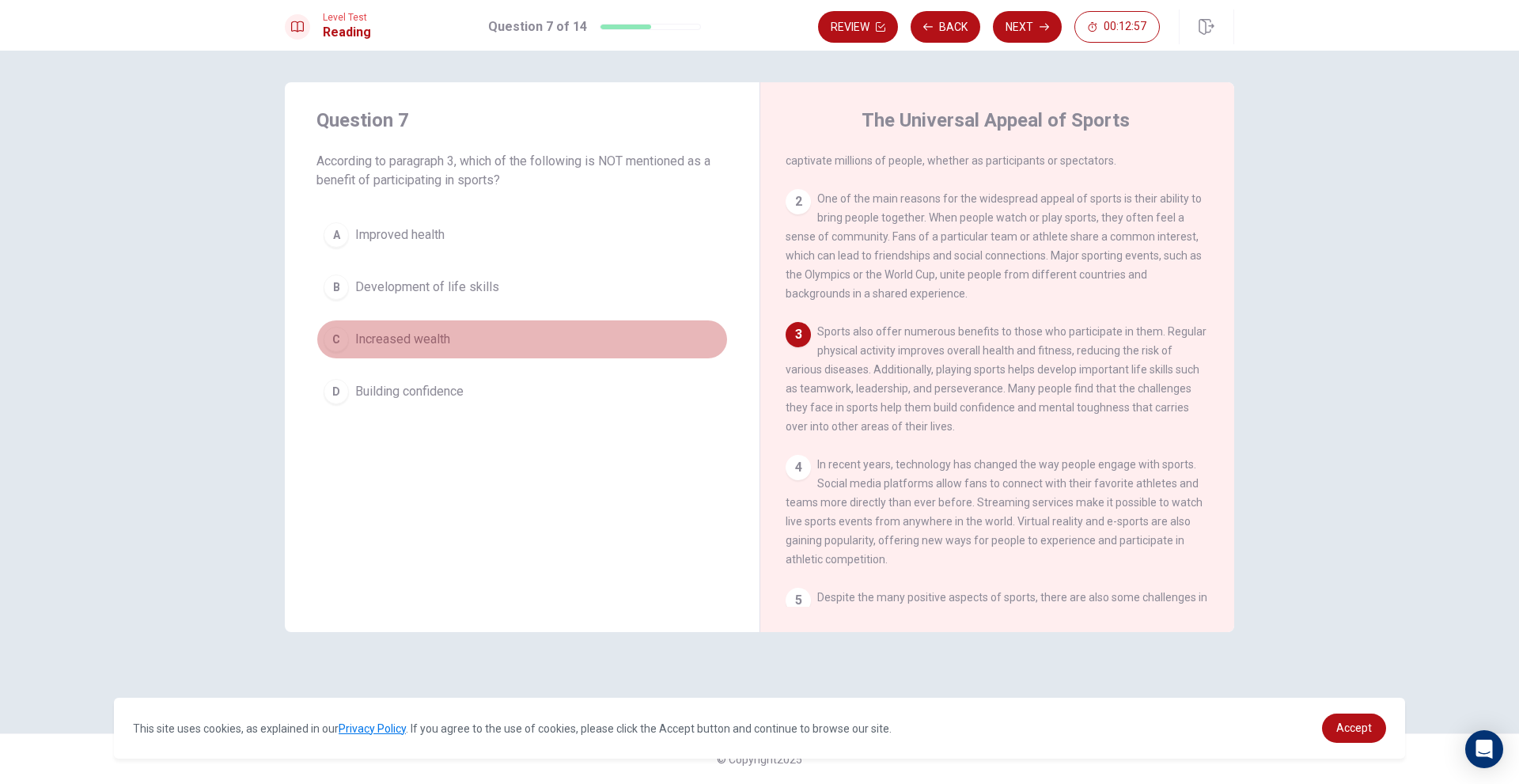
click at [470, 347] on button "C Increased wealth" at bounding box center [522, 339] width 411 height 40
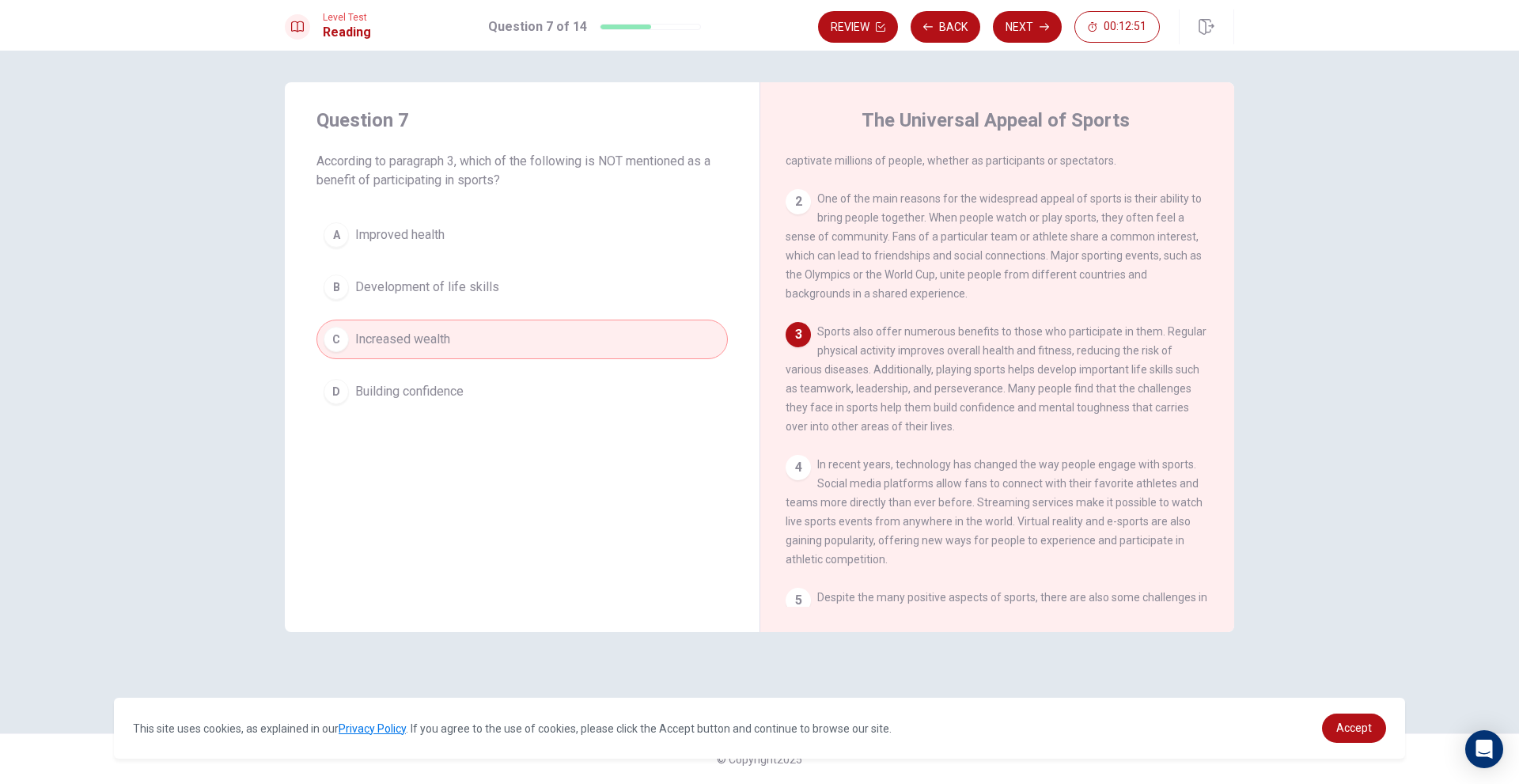
click at [1019, 22] on button "Next" at bounding box center [1027, 26] width 69 height 32
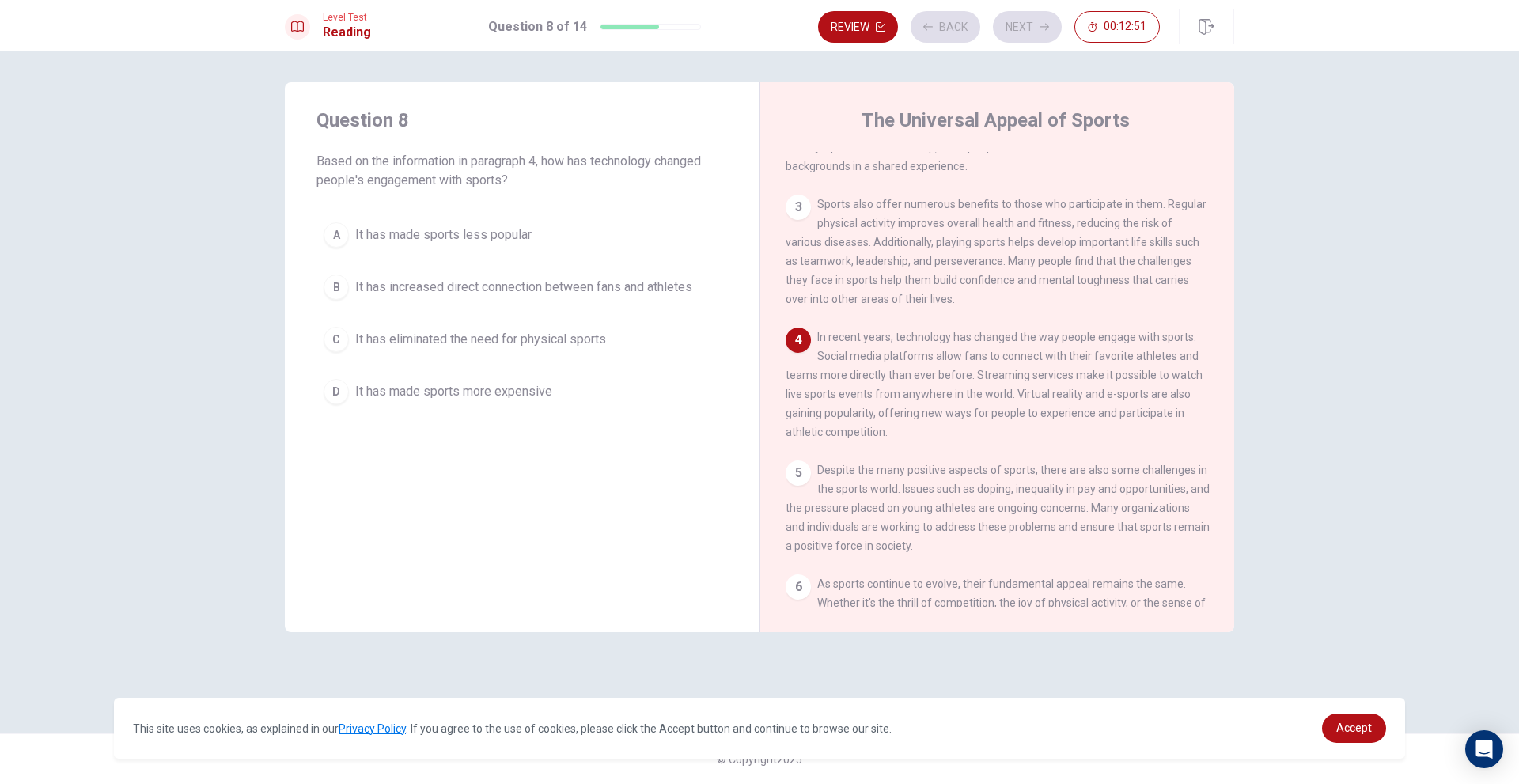
scroll to position [196, 0]
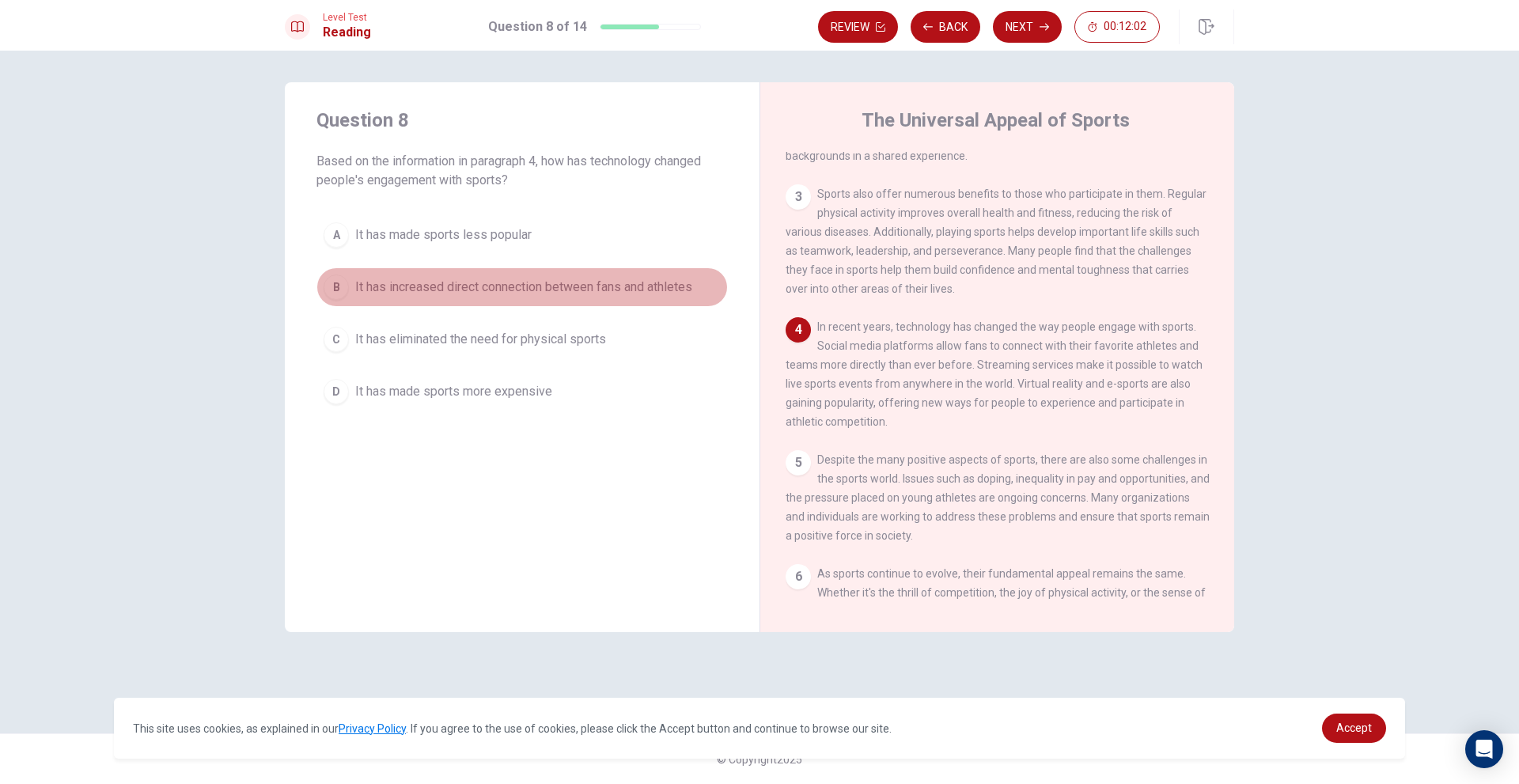
click at [496, 289] on span "It has increased direct connection between fans and athletes" at bounding box center [524, 287] width 337 height 19
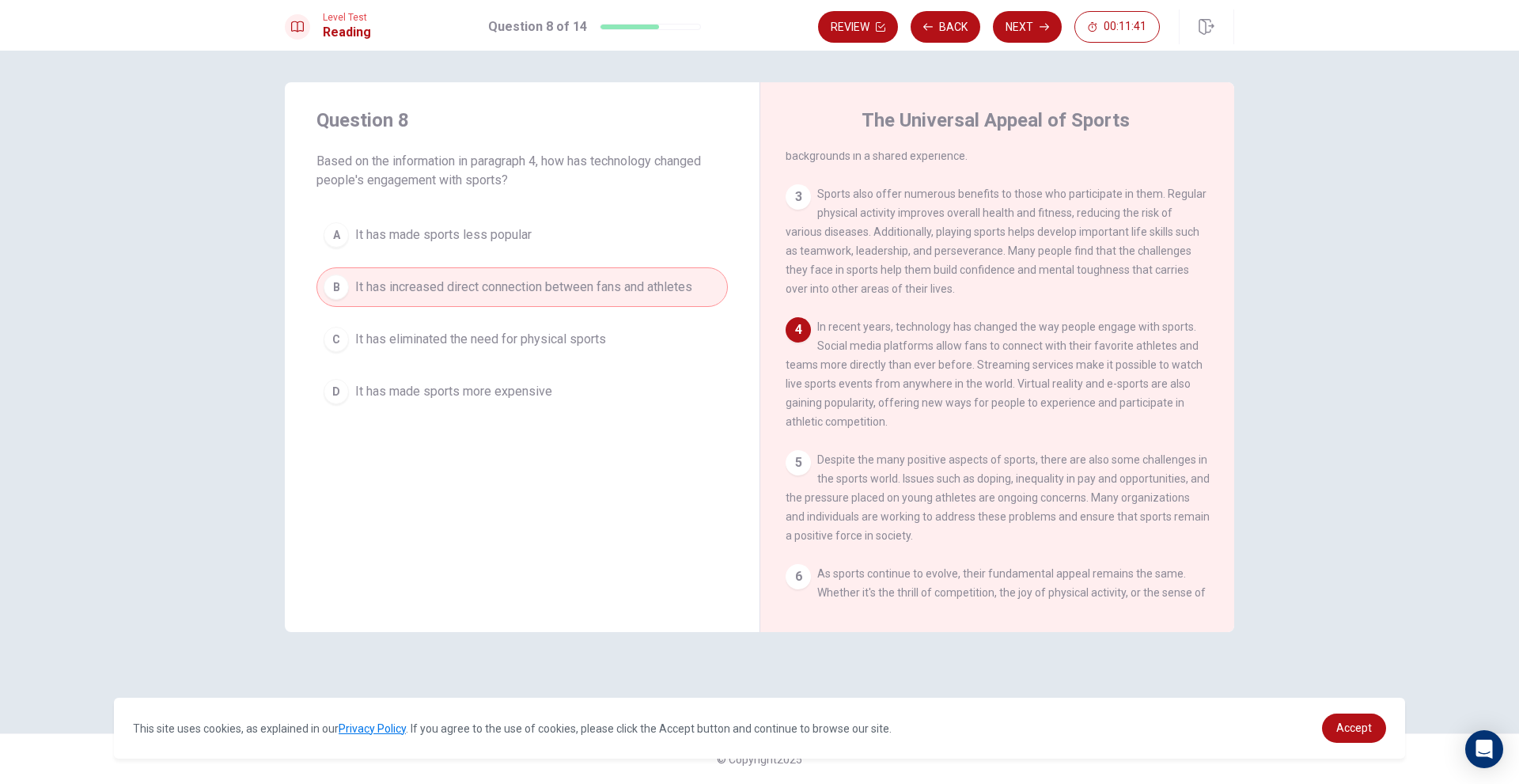
click at [502, 248] on button "A It has made sports less popular" at bounding box center [522, 234] width 411 height 40
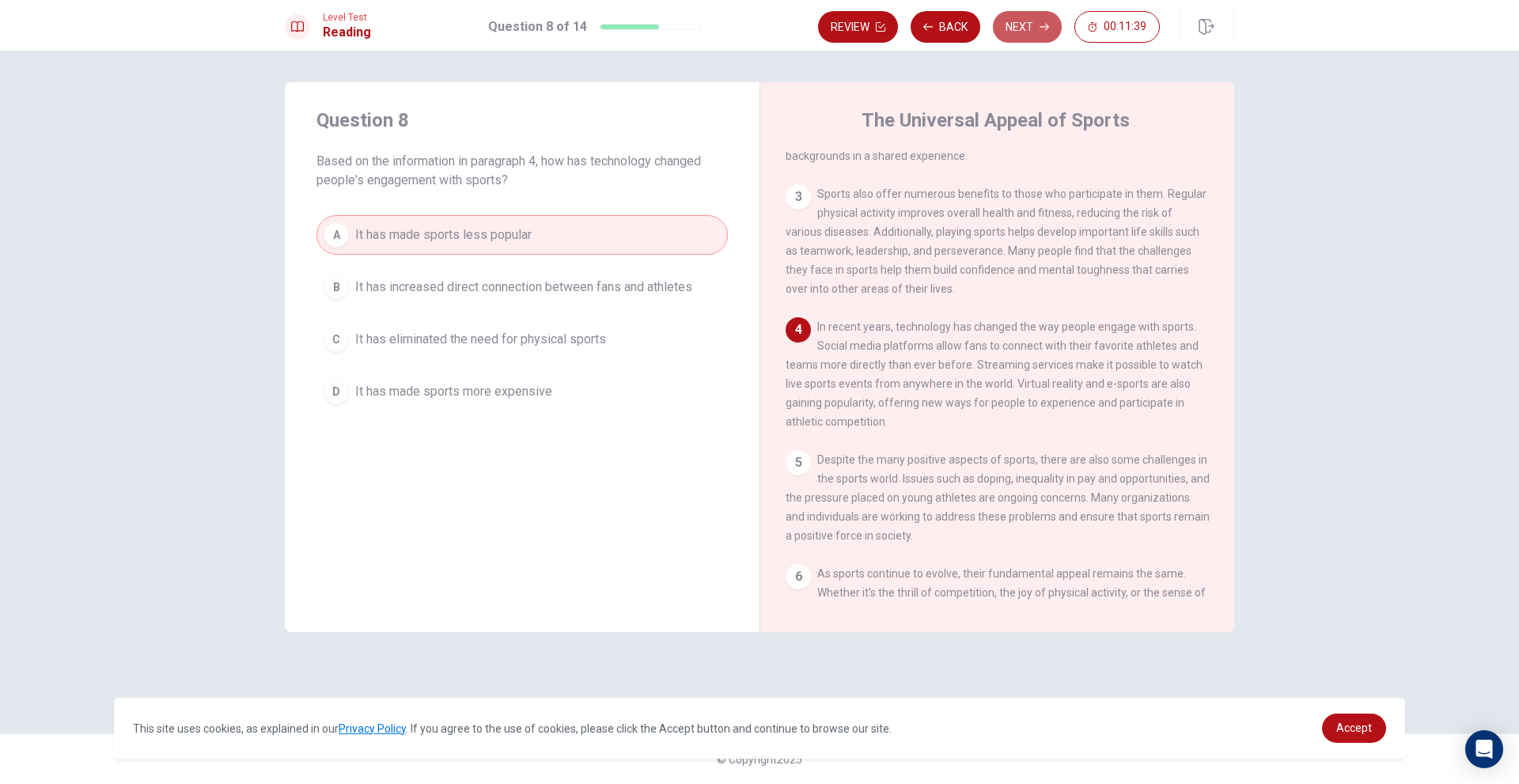
click at [1011, 13] on button "Next" at bounding box center [1027, 26] width 69 height 32
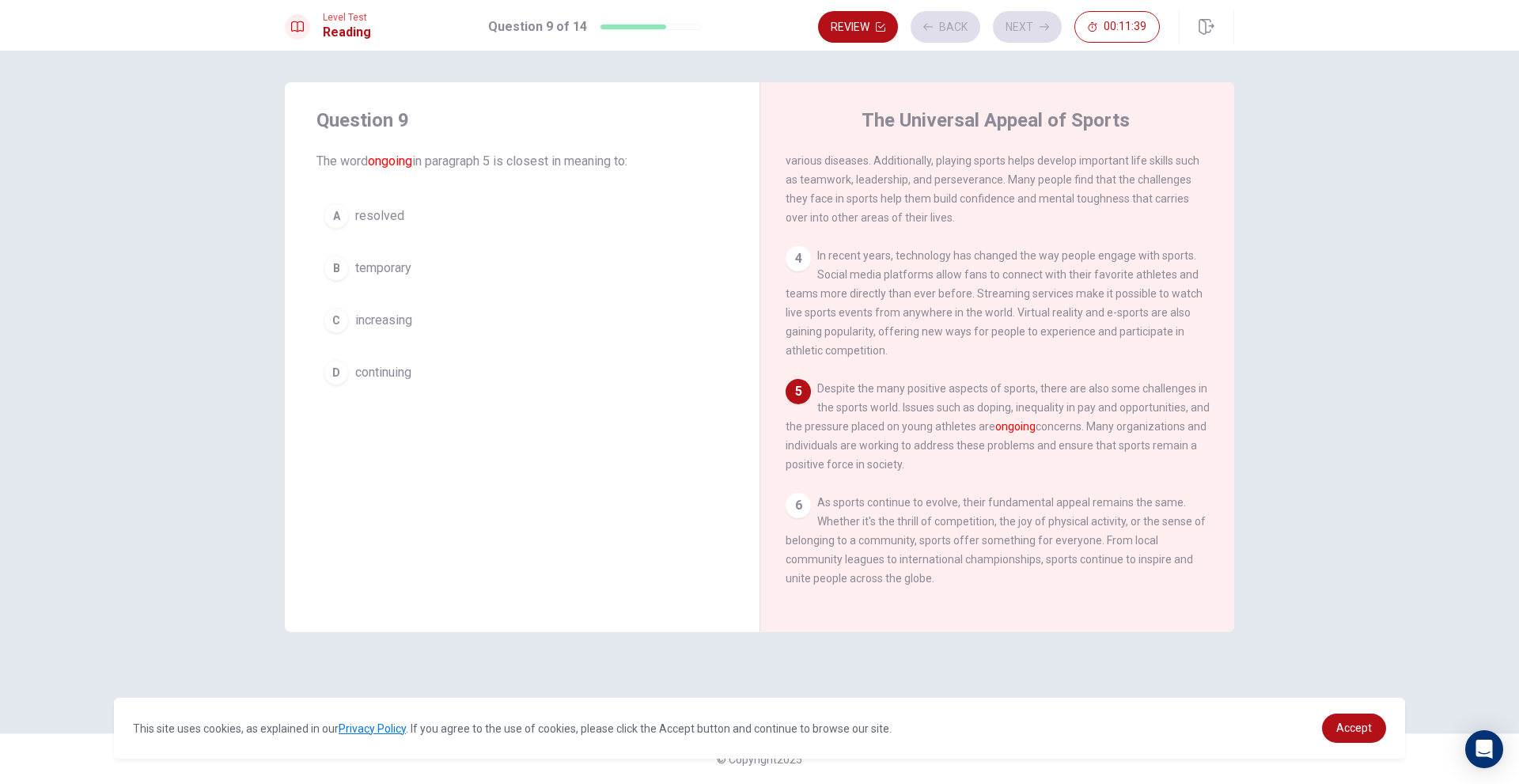
scroll to position [292, 0]
click at [419, 359] on button "D continuing" at bounding box center [522, 372] width 411 height 40
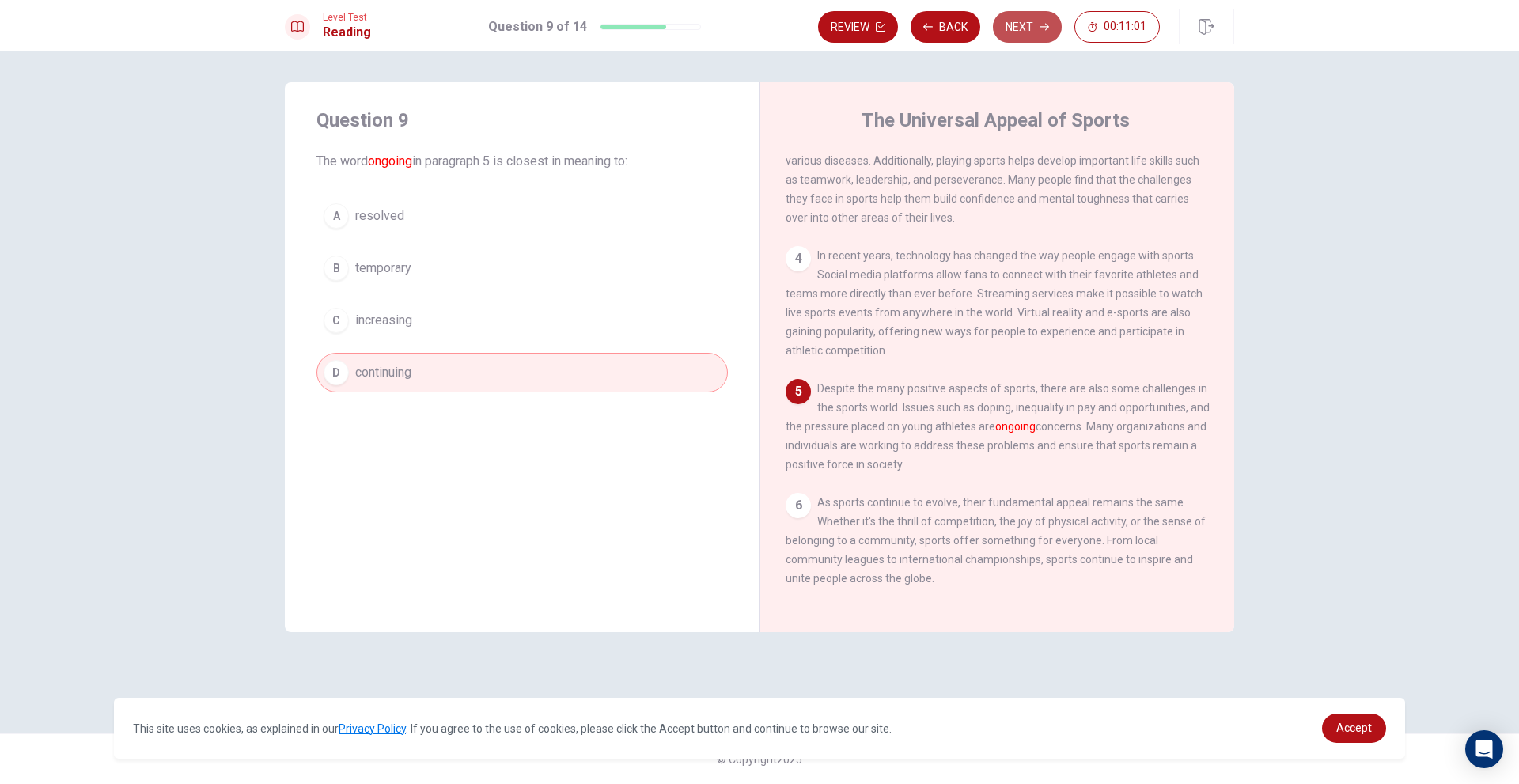
click at [1010, 24] on button "Next" at bounding box center [1027, 26] width 69 height 32
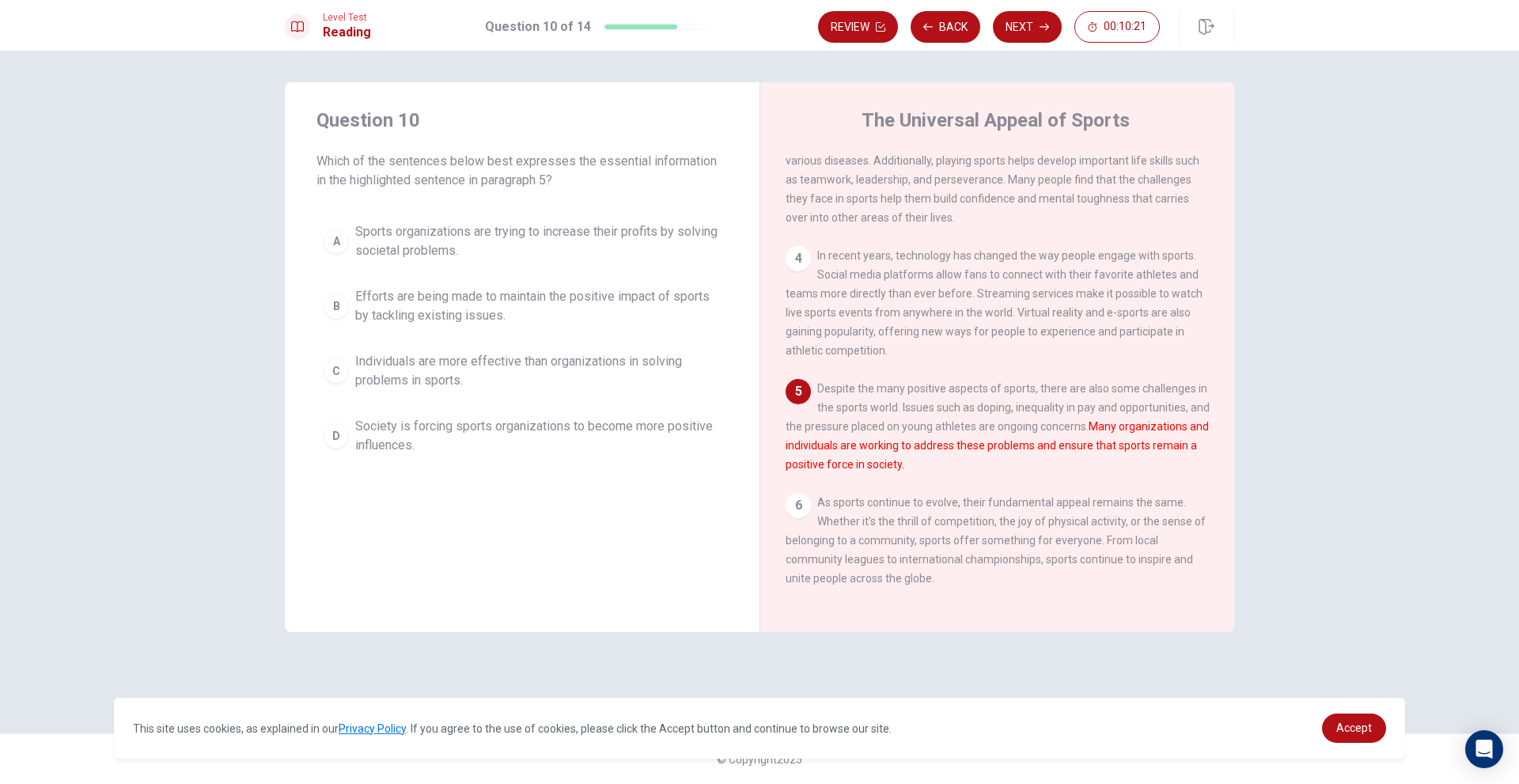
click at [495, 318] on span "Efforts are being made to maintain the positive impact of sports by tackling ex…" at bounding box center [538, 306] width 366 height 38
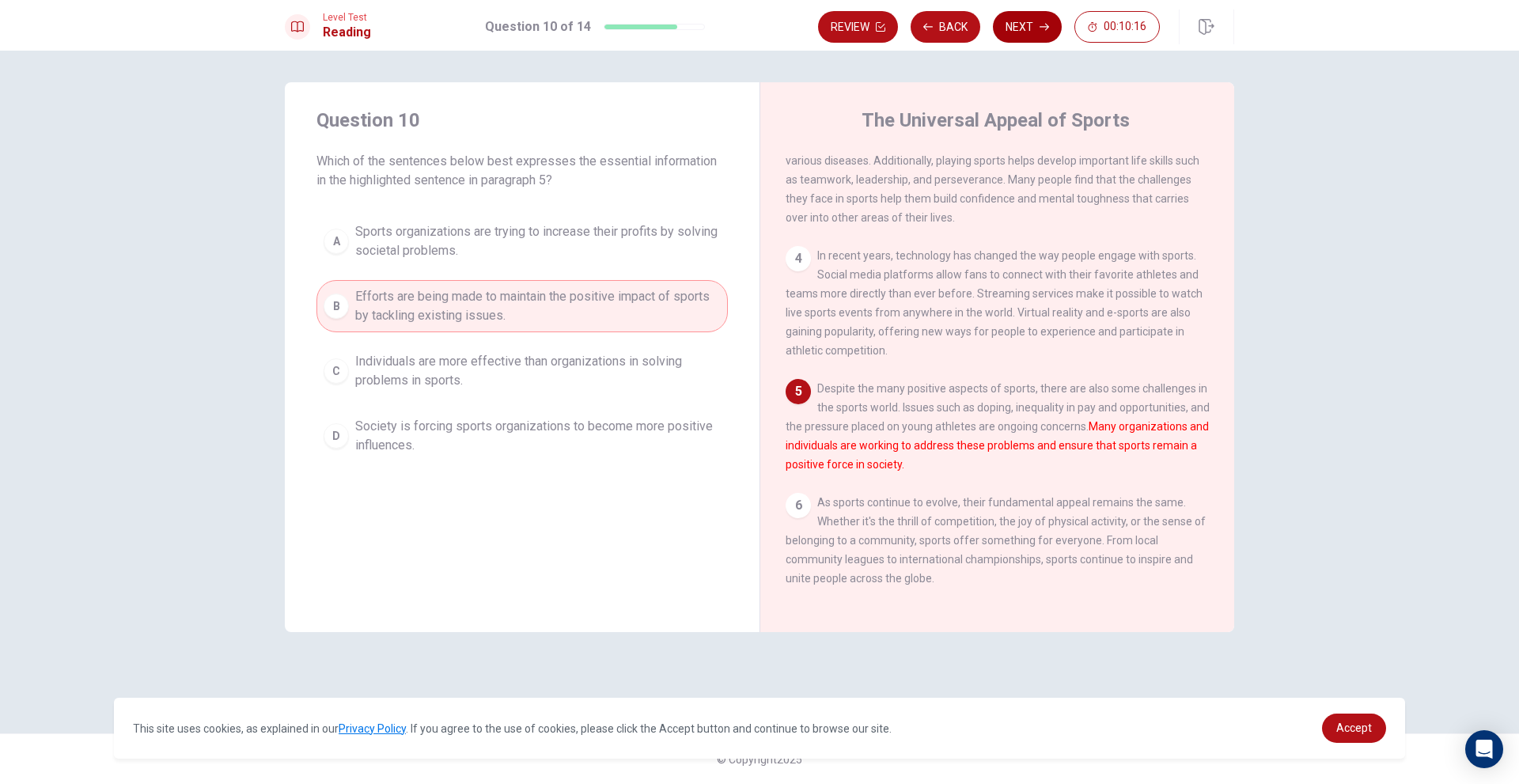
click at [1051, 20] on button "Next" at bounding box center [1027, 26] width 69 height 32
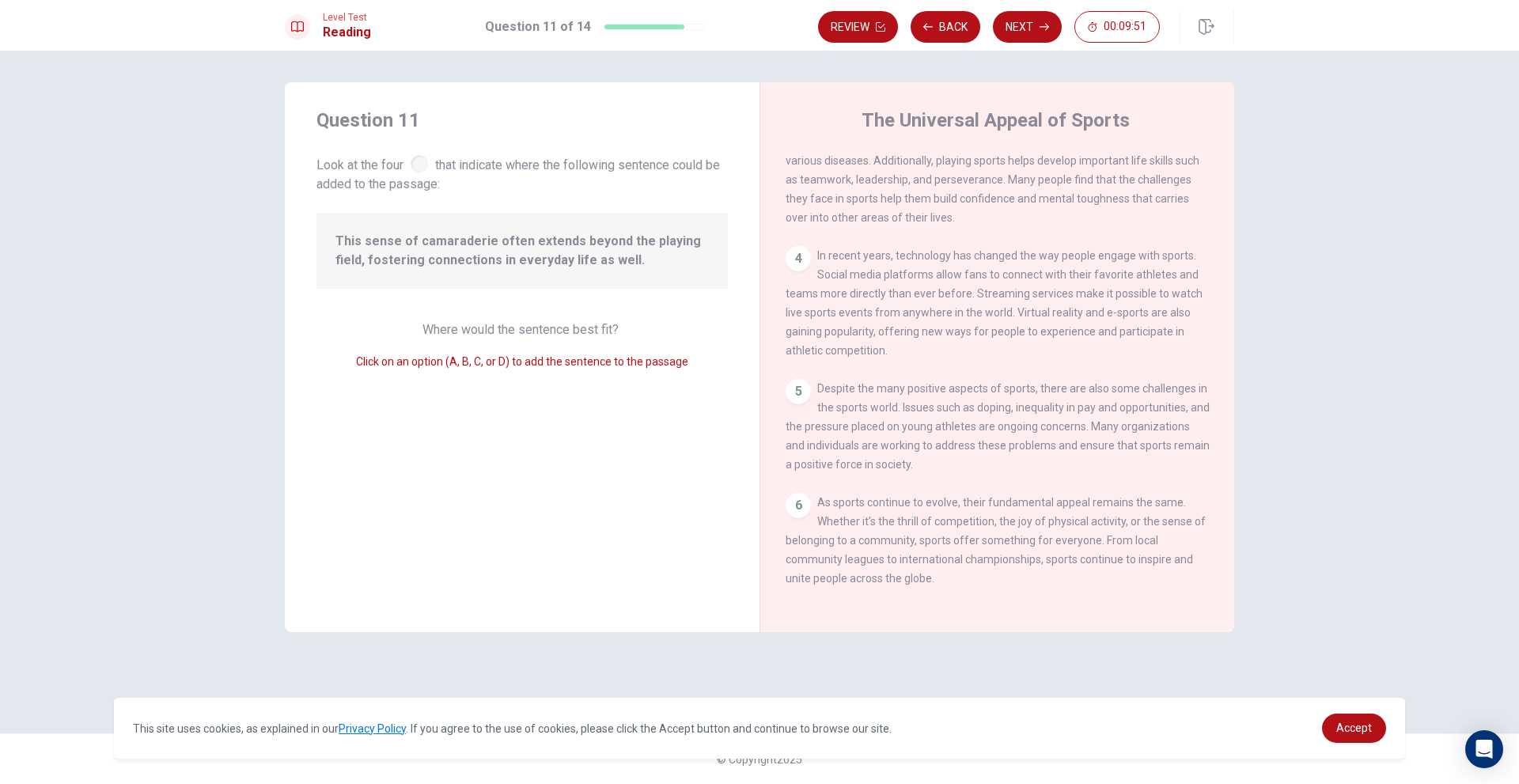
scroll to position [313, 0]
click at [800, 378] on div "5" at bounding box center [798, 391] width 25 height 25
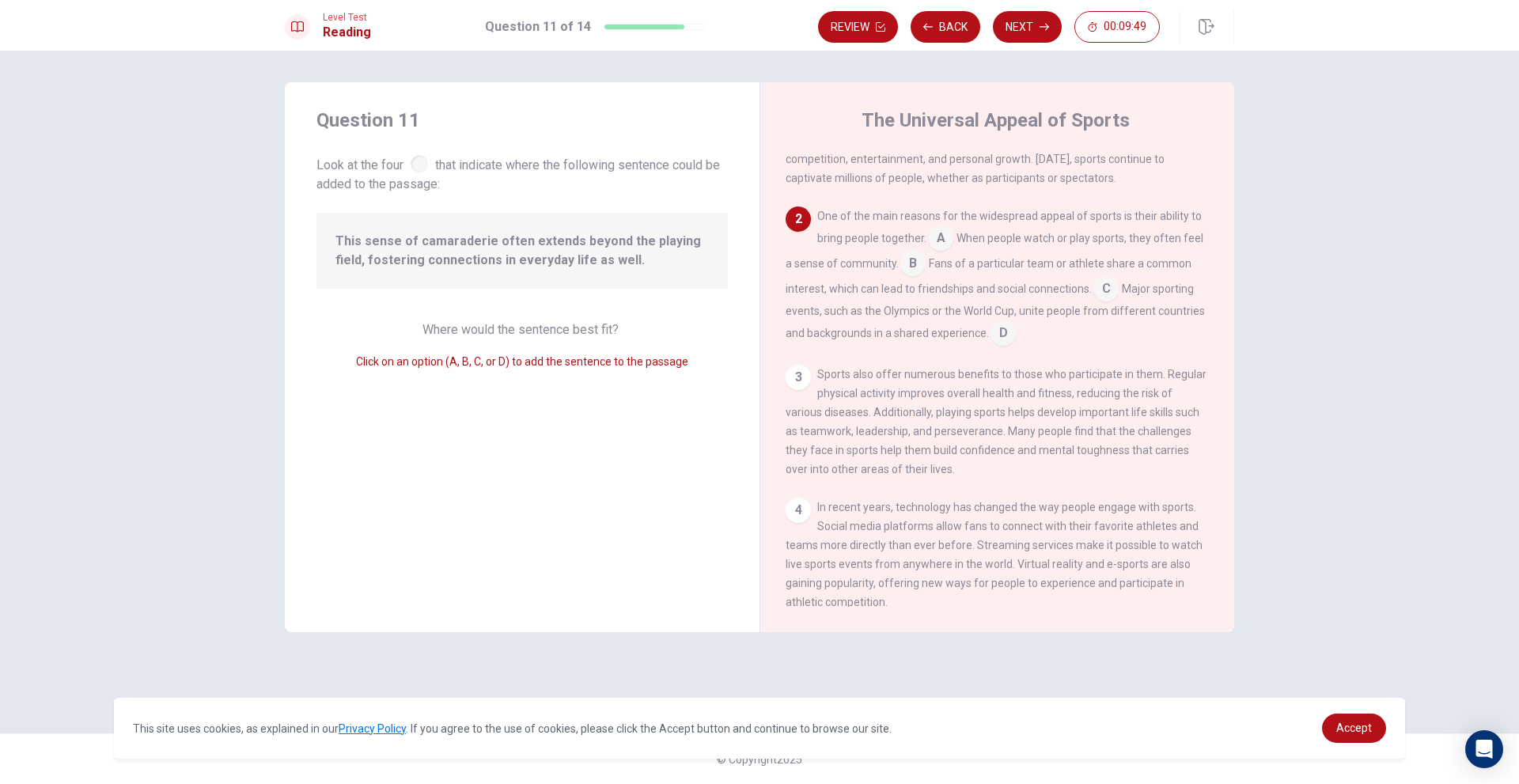
scroll to position [0, 0]
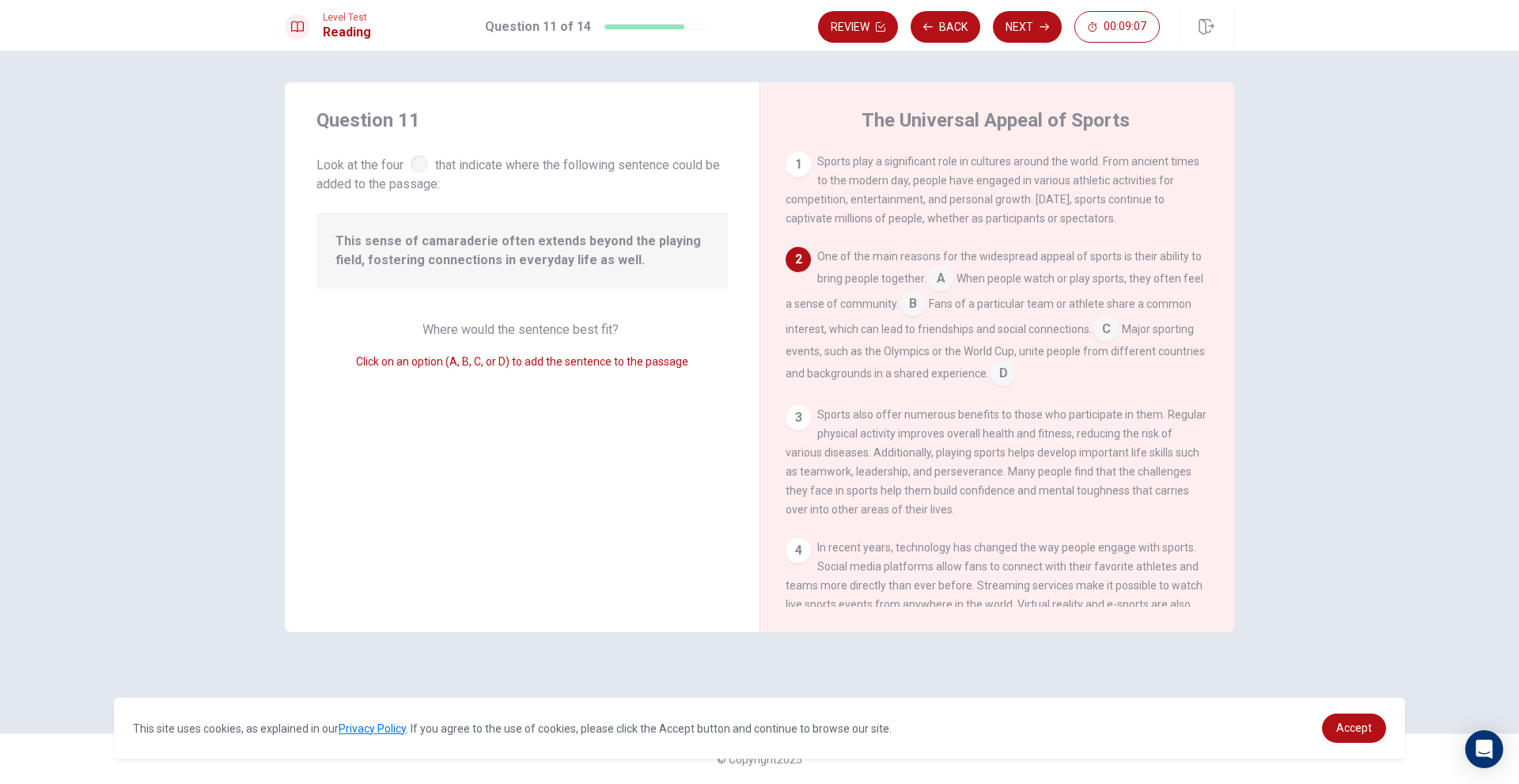
click at [946, 284] on input at bounding box center [941, 280] width 25 height 25
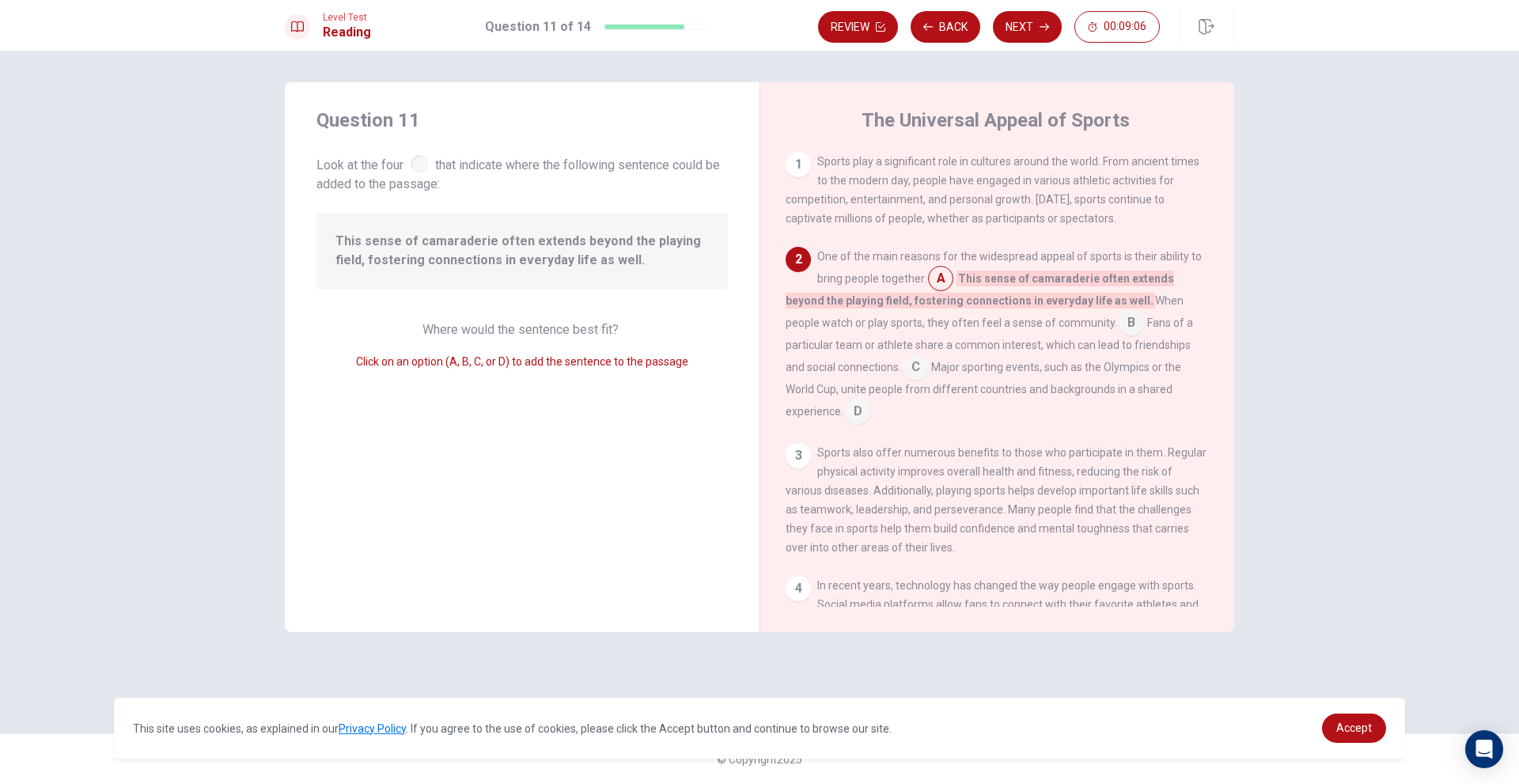
click at [946, 284] on input at bounding box center [941, 280] width 25 height 25
click at [947, 280] on input at bounding box center [941, 280] width 25 height 25
click at [1118, 317] on input at bounding box center [1131, 324] width 25 height 25
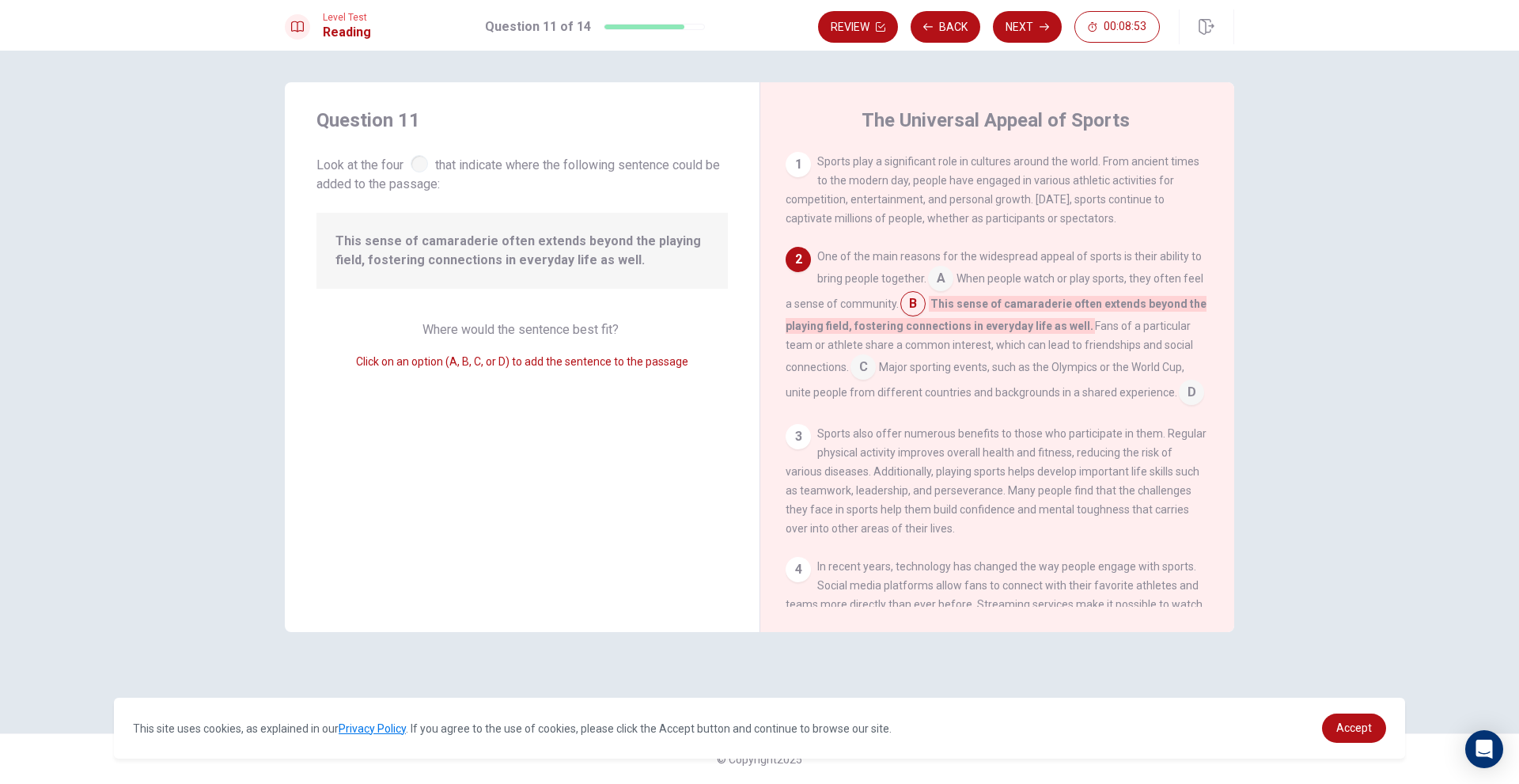
click at [939, 283] on input at bounding box center [941, 280] width 25 height 25
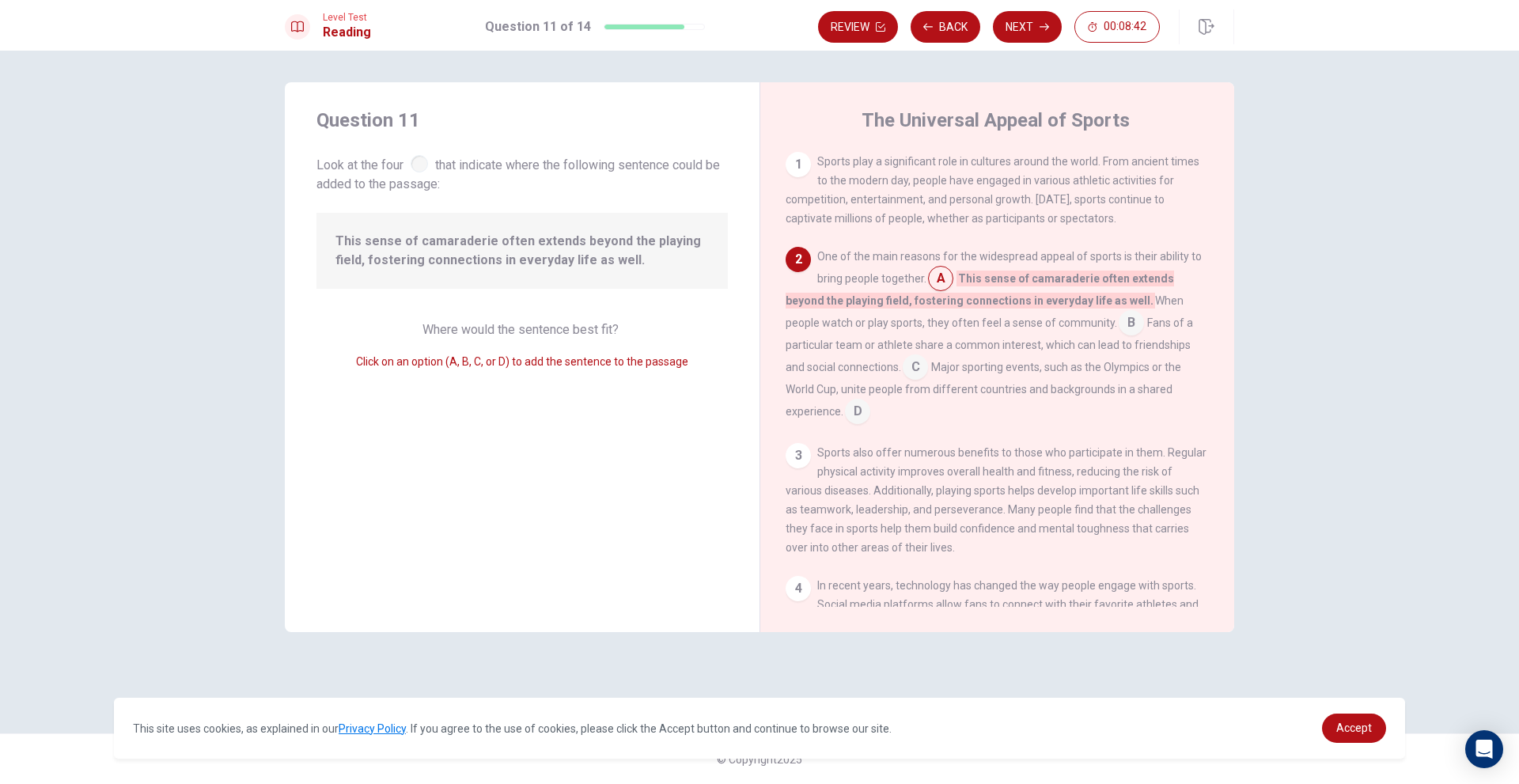
click at [870, 400] on input at bounding box center [858, 412] width 25 height 25
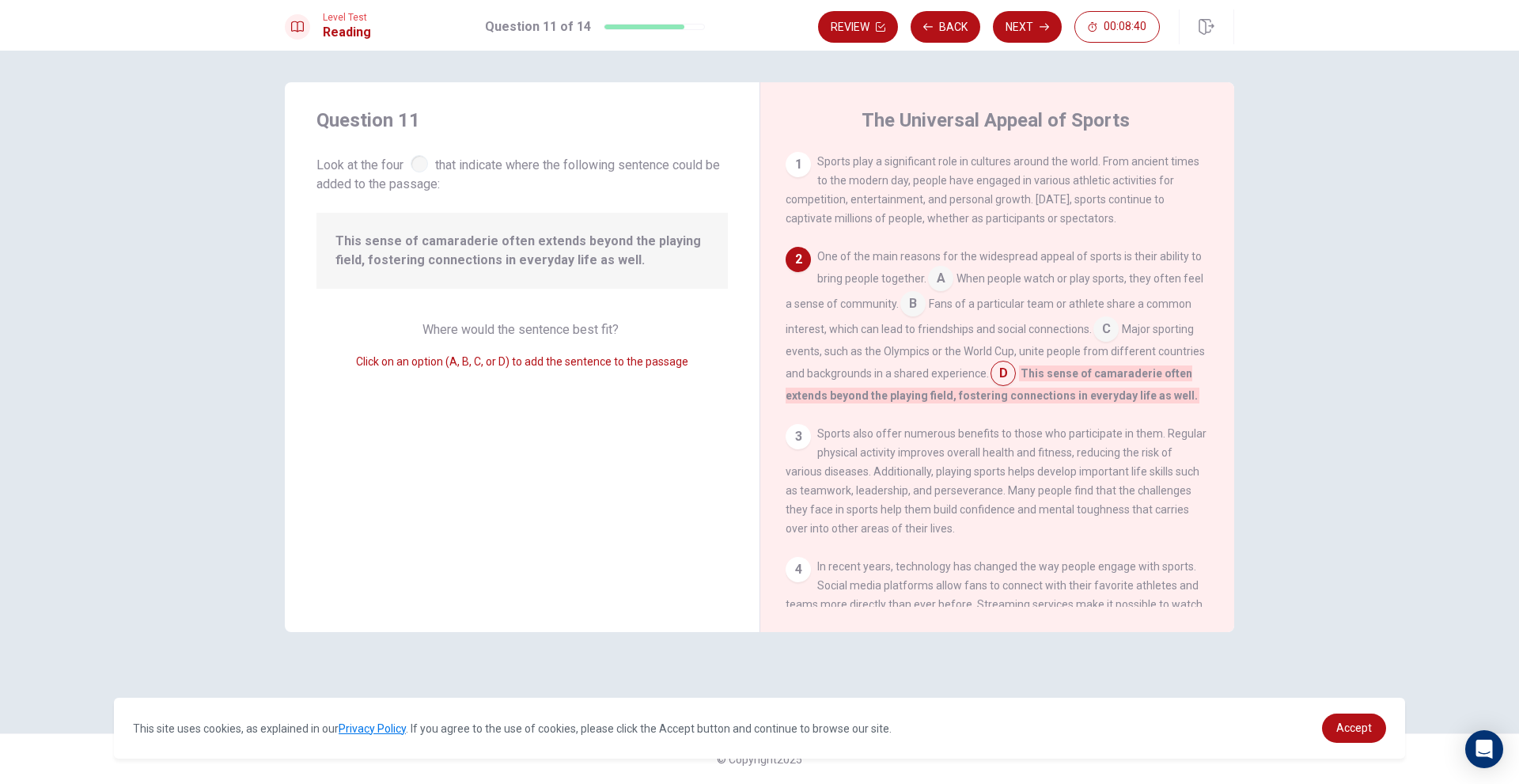
click at [1106, 335] on input at bounding box center [1106, 330] width 25 height 25
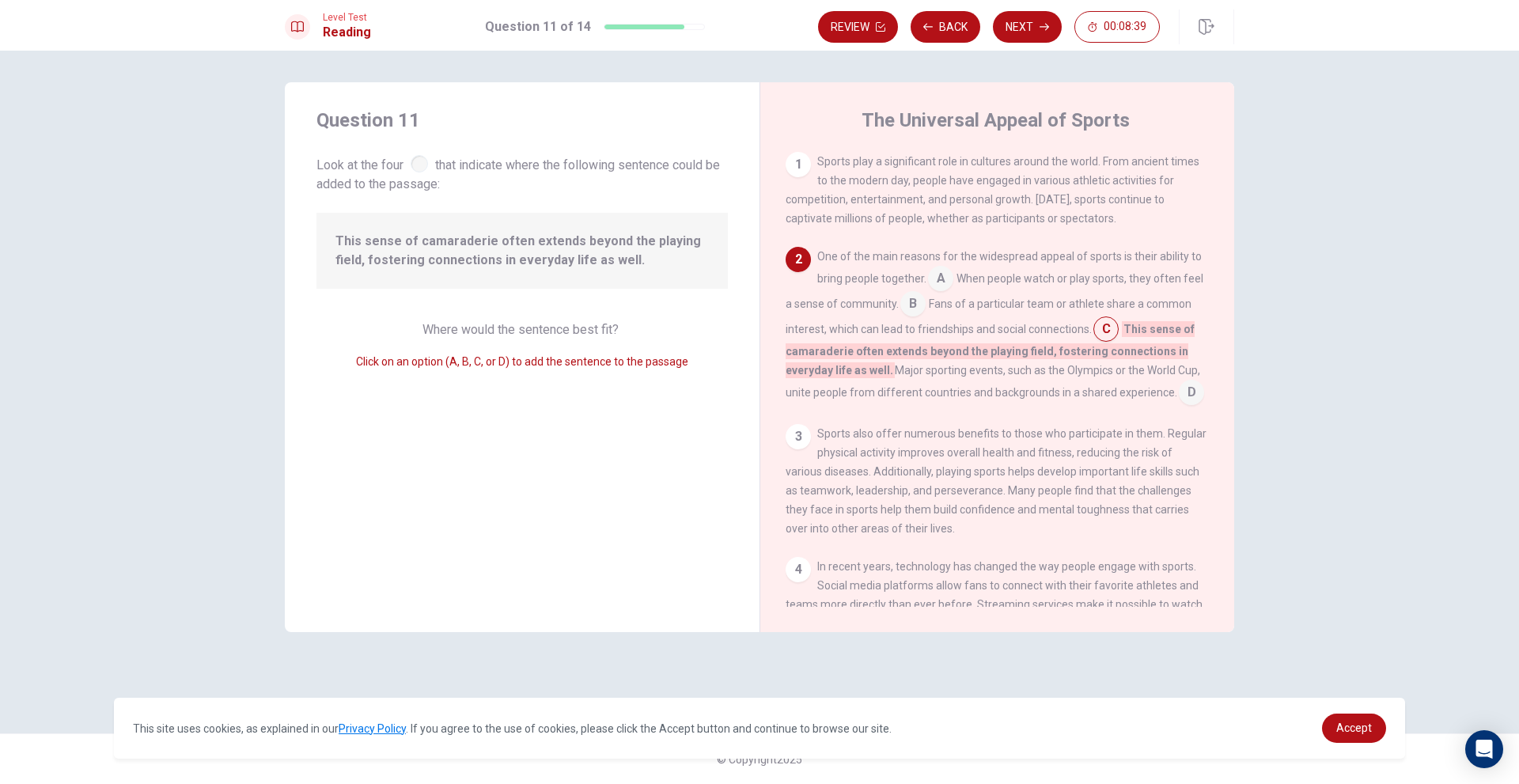
click at [941, 306] on span "Fans of a particular team or athlete share a common interest, which can lead to…" at bounding box center [987, 316] width 406 height 38
click at [922, 310] on input at bounding box center [913, 305] width 25 height 25
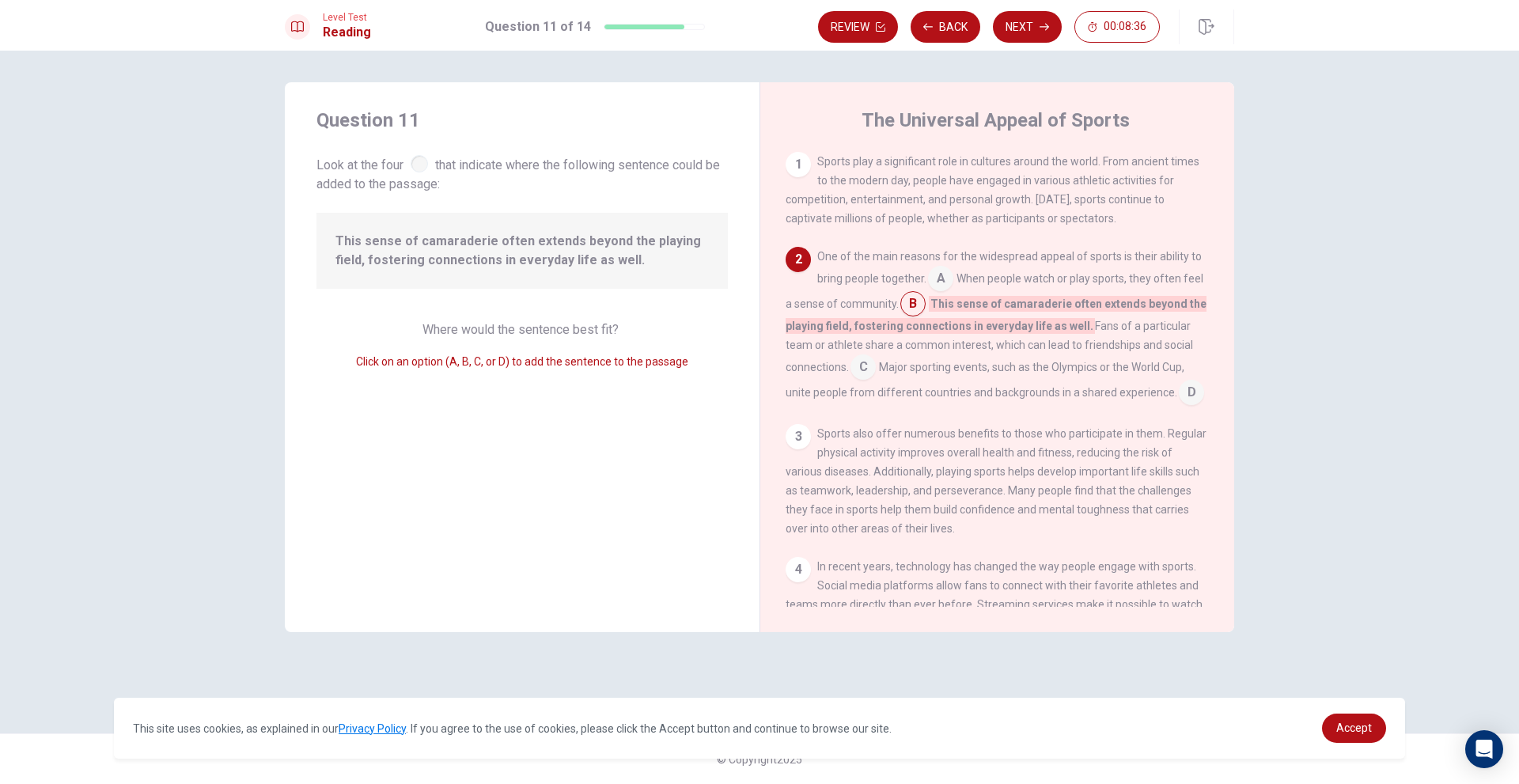
click at [935, 281] on input at bounding box center [941, 280] width 25 height 25
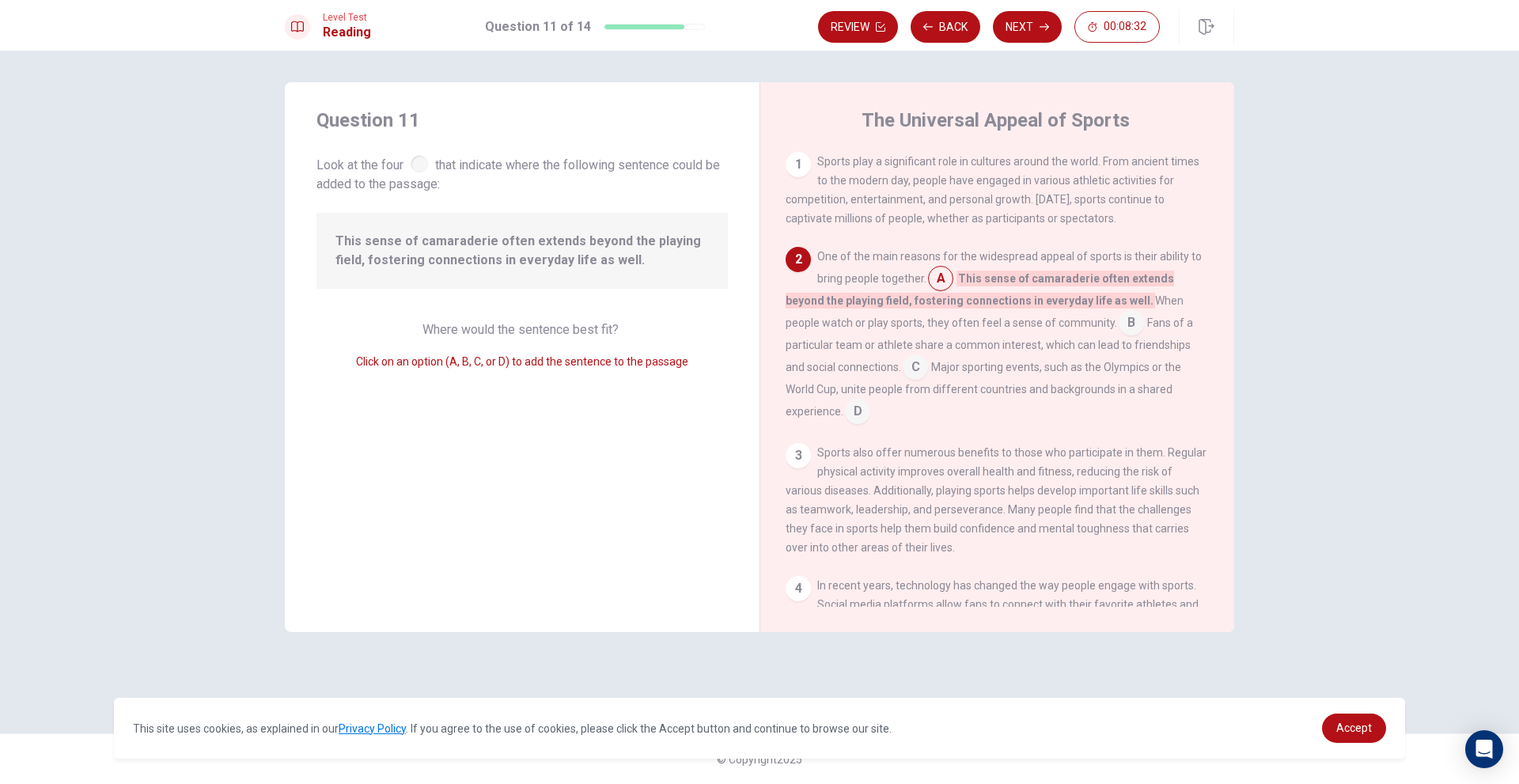
click at [1118, 326] on input at bounding box center [1131, 324] width 25 height 25
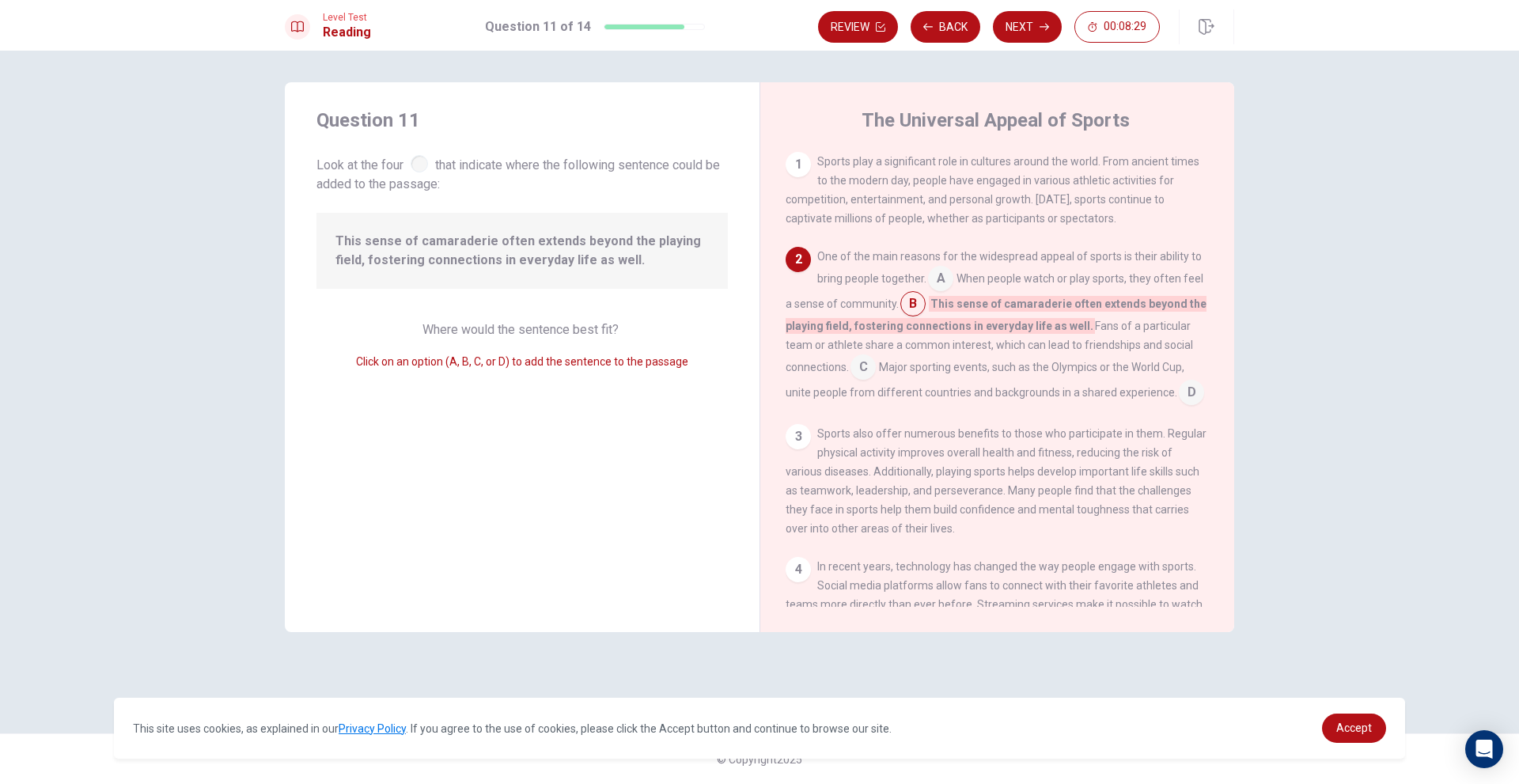
click at [947, 281] on input at bounding box center [941, 280] width 25 height 25
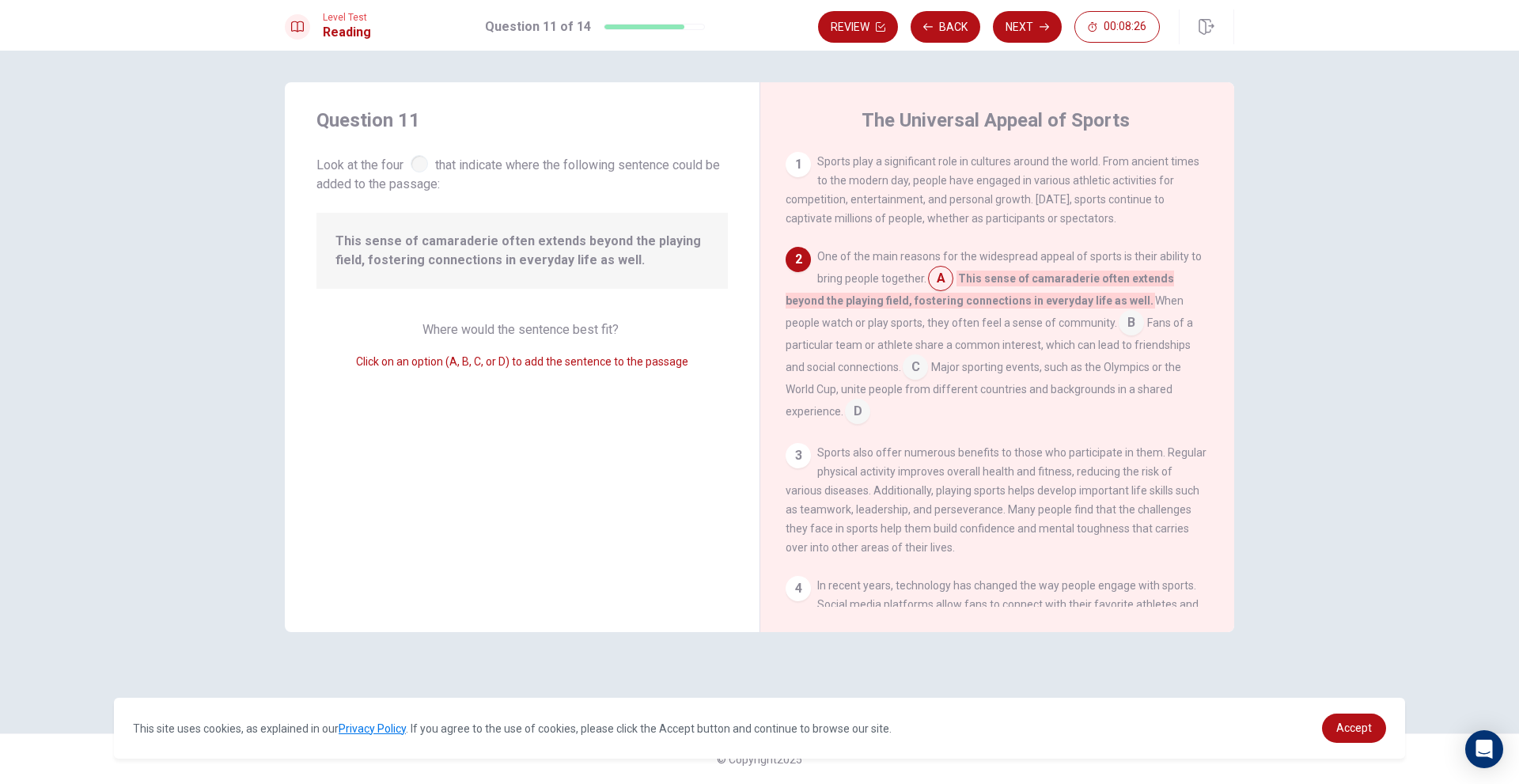
click at [1118, 325] on input at bounding box center [1131, 324] width 25 height 25
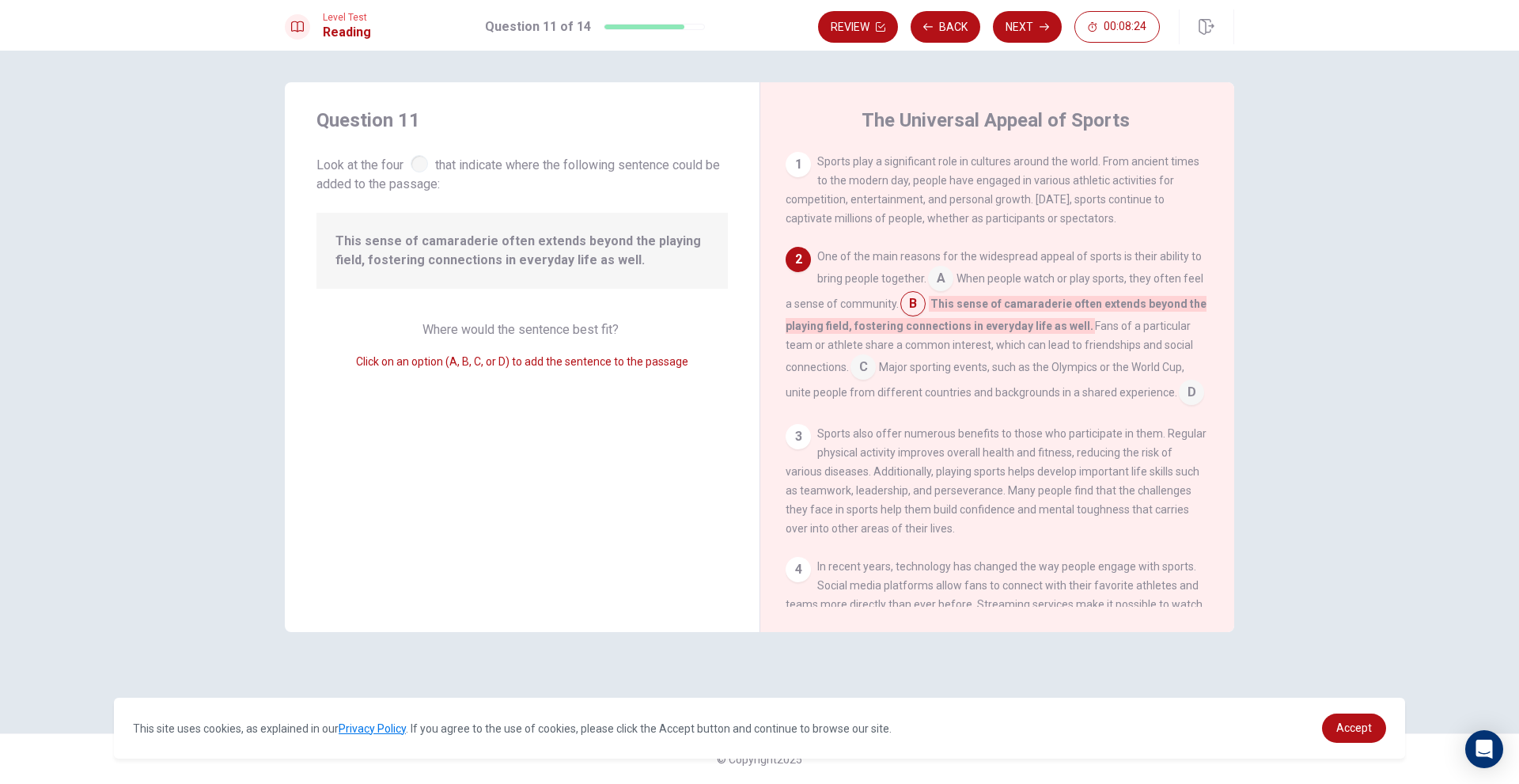
click at [939, 282] on input at bounding box center [941, 280] width 25 height 25
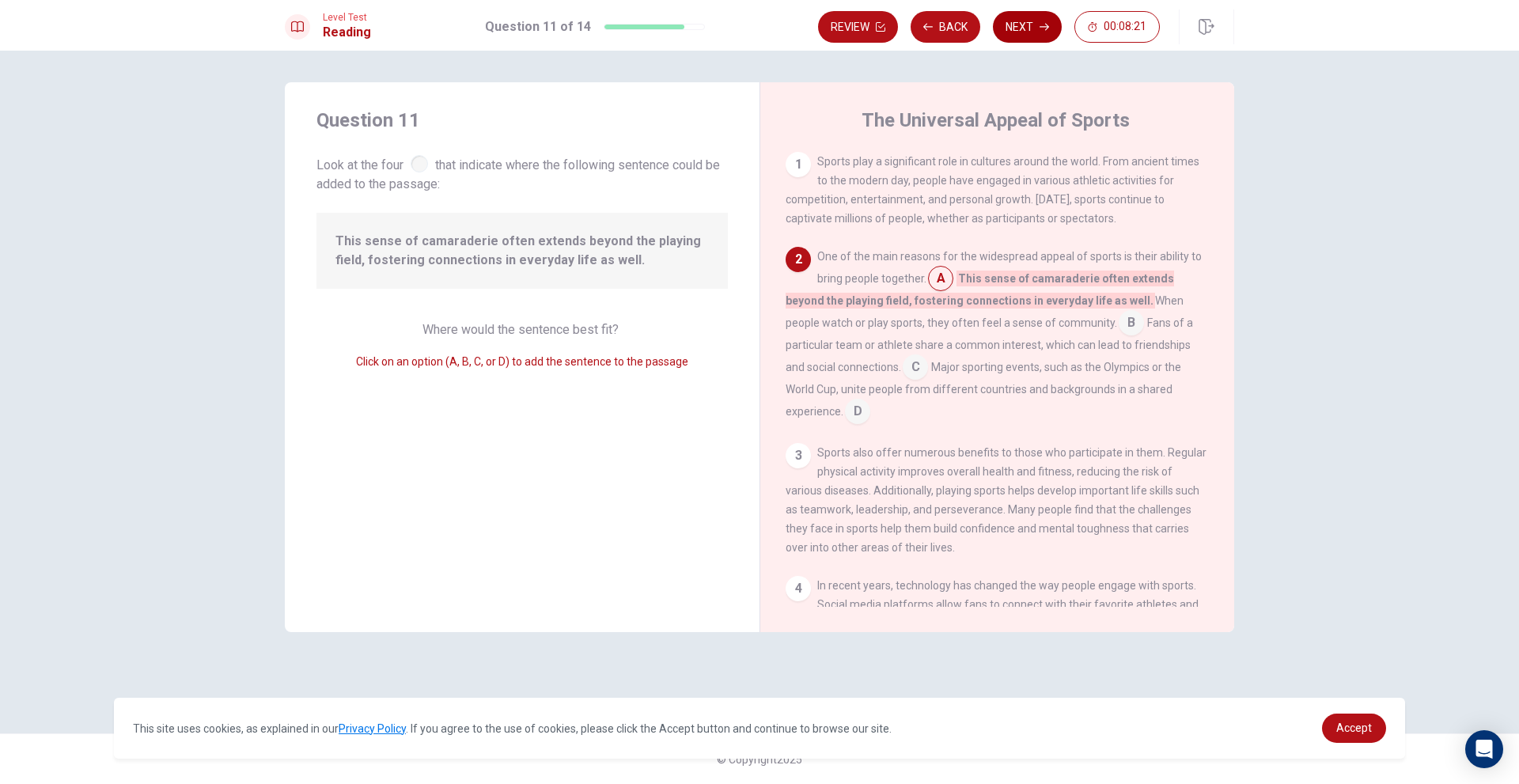
click at [1017, 23] on button "Next" at bounding box center [1027, 26] width 69 height 32
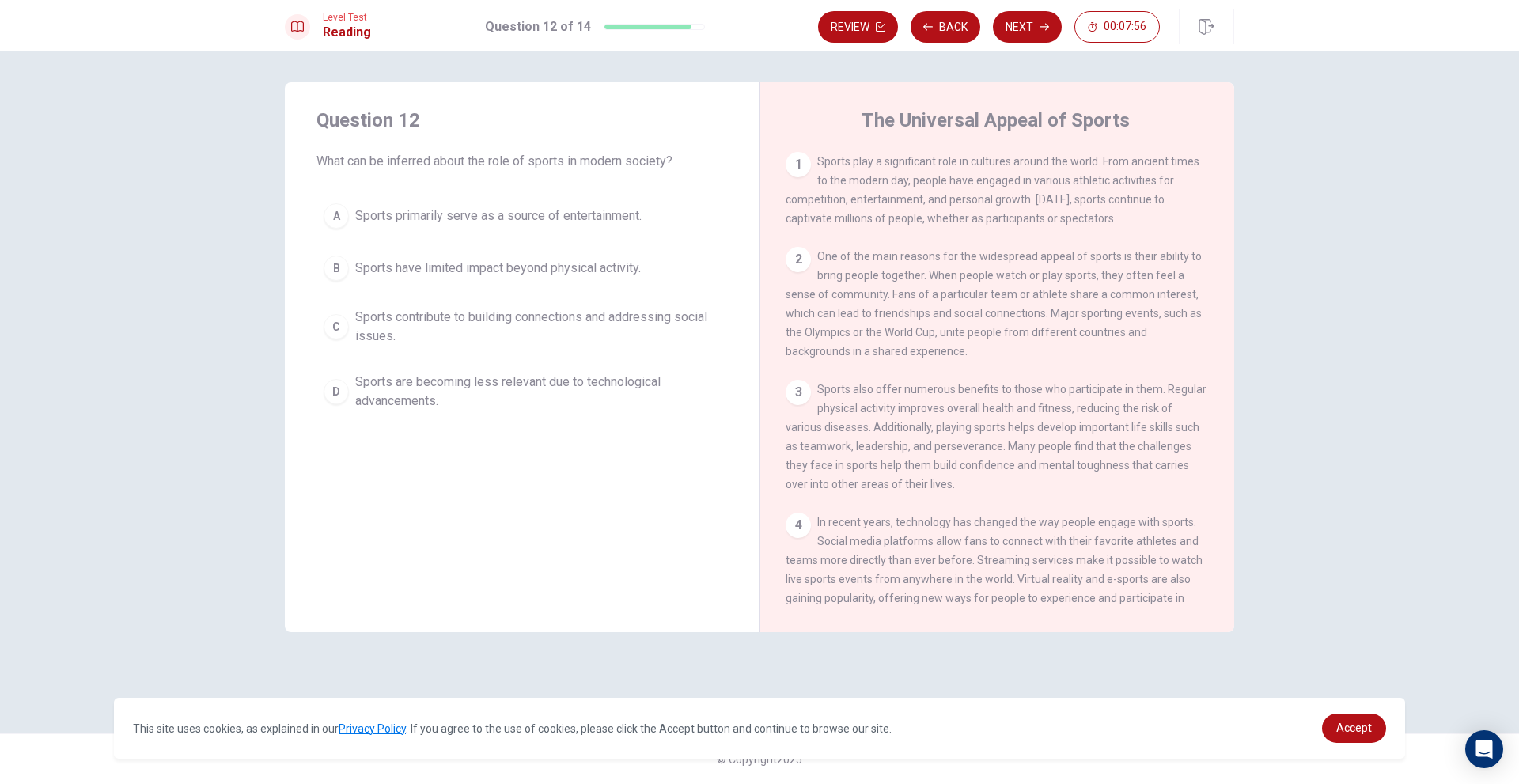
scroll to position [79, 0]
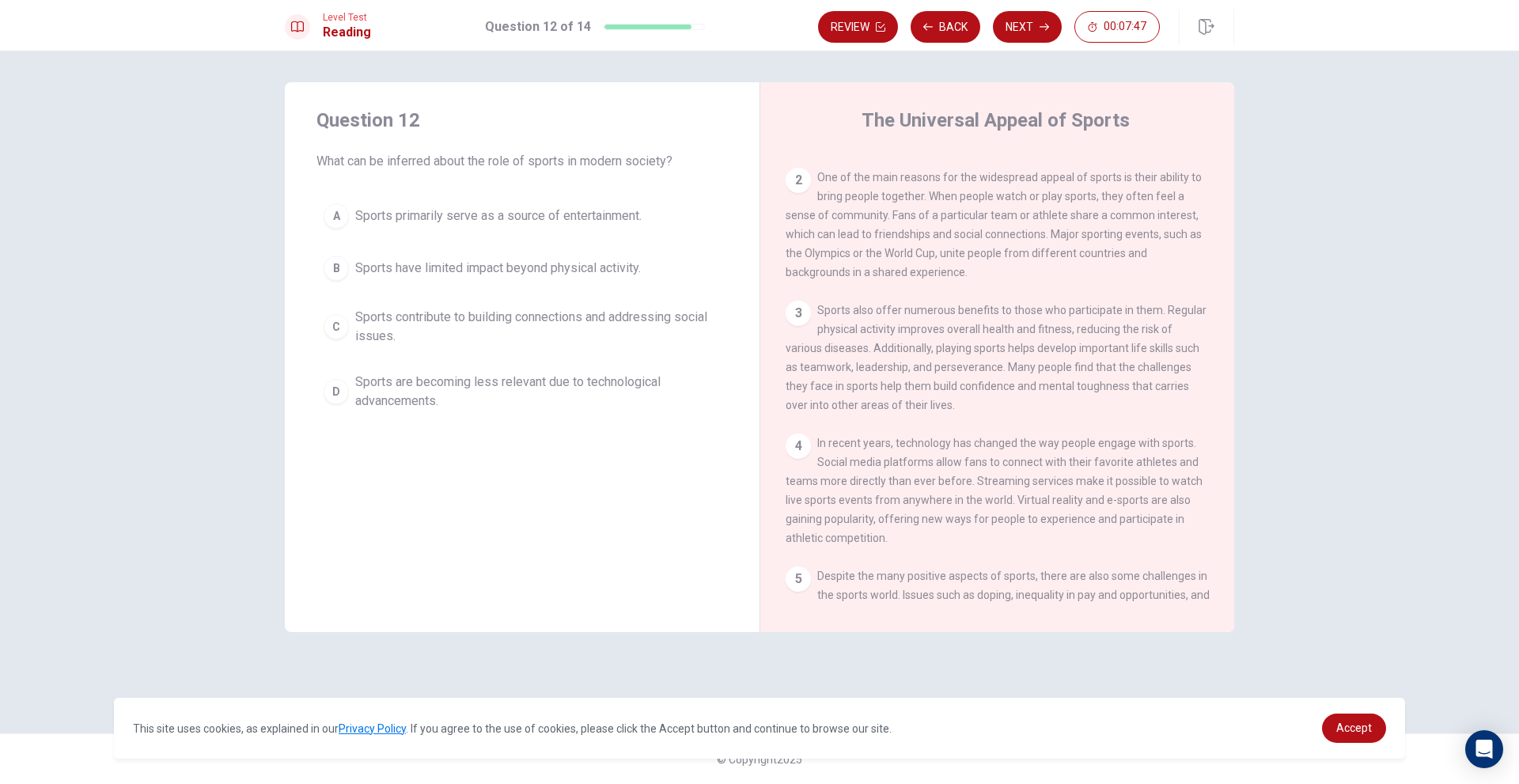
click at [668, 336] on span "Sports contribute to building connections and addressing social issues." at bounding box center [538, 326] width 366 height 38
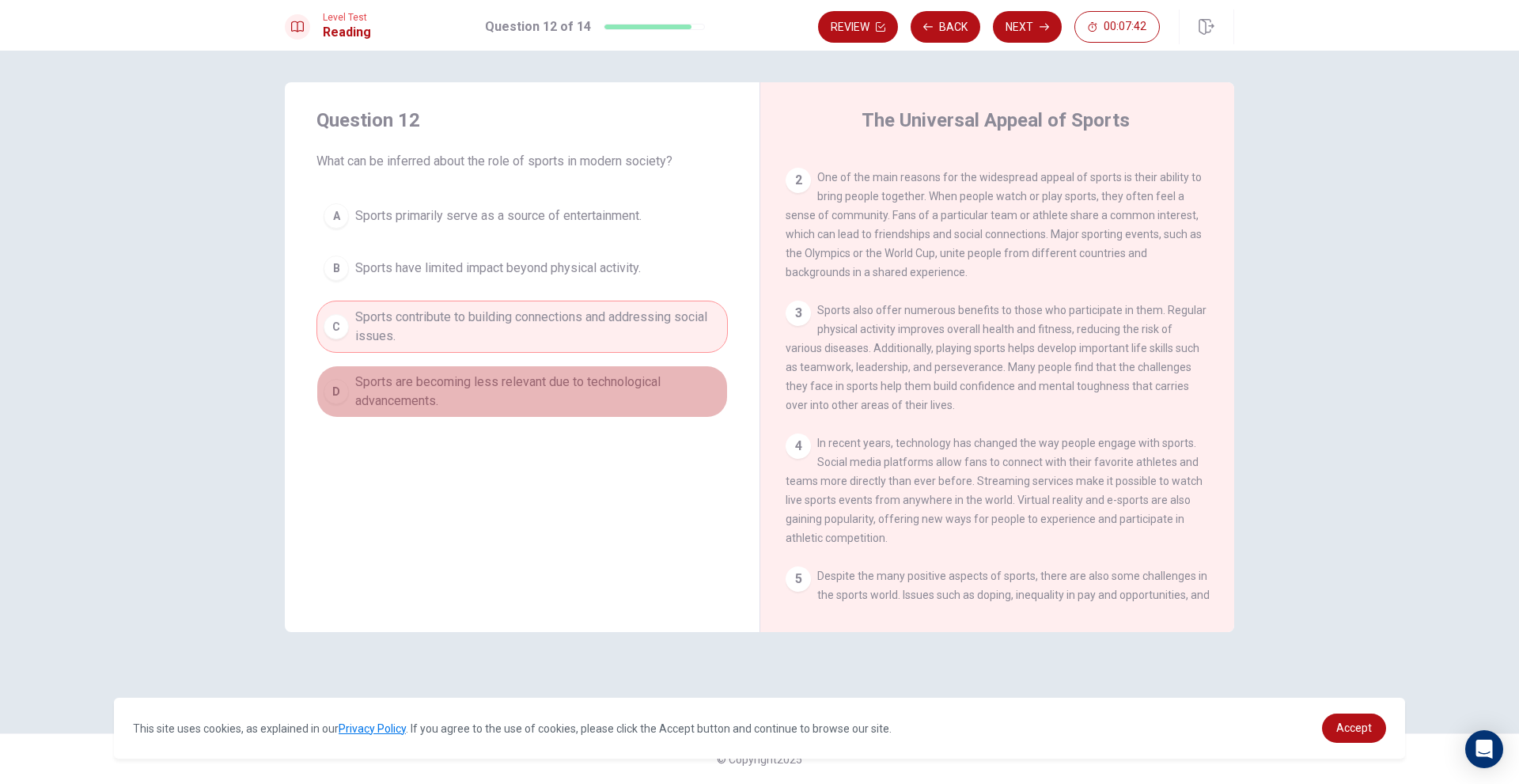
click at [720, 370] on button "D Sports are becoming less relevant due to technological advancements." at bounding box center [522, 392] width 411 height 52
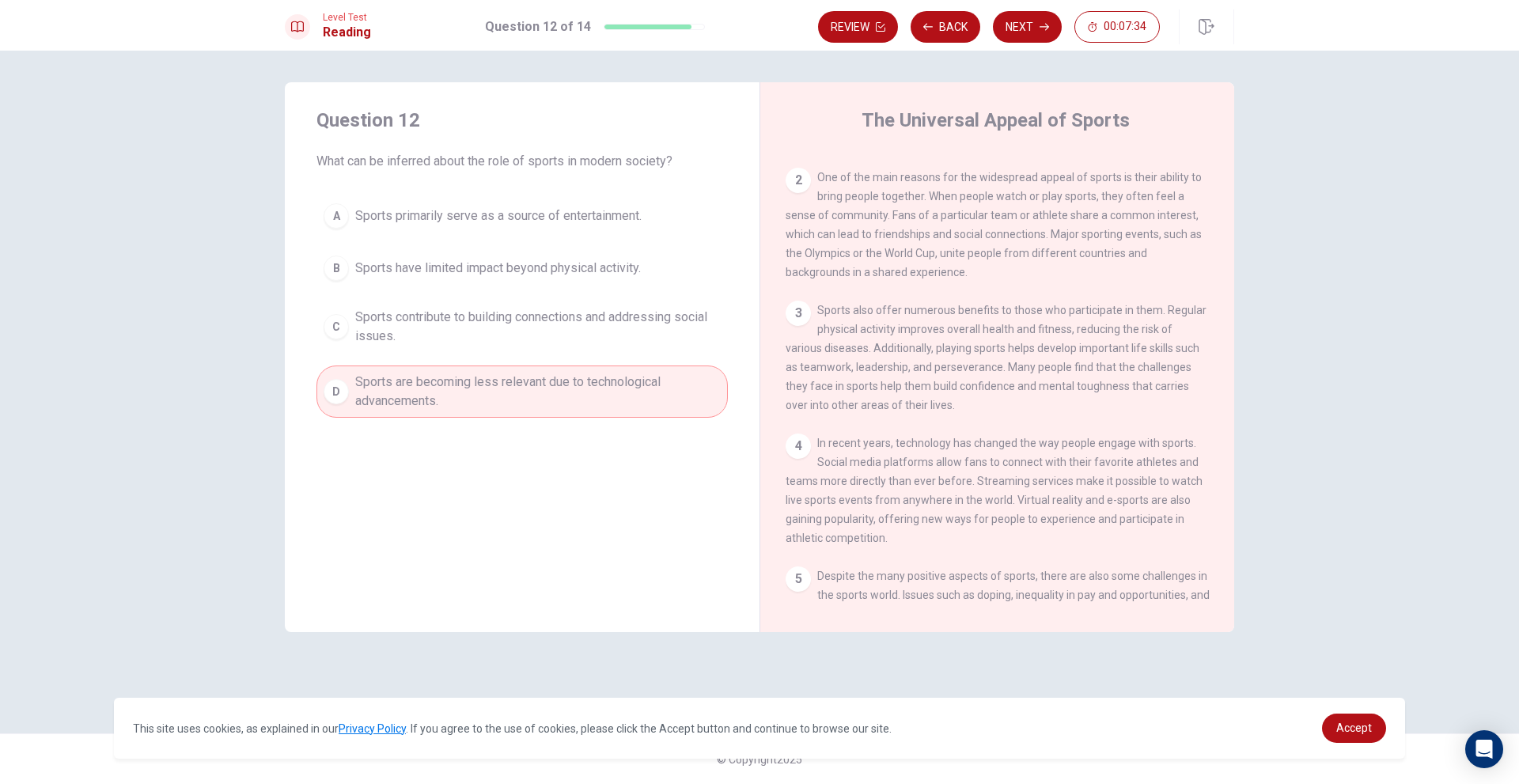
click at [681, 324] on span "Sports contribute to building connections and addressing social issues." at bounding box center [538, 326] width 366 height 38
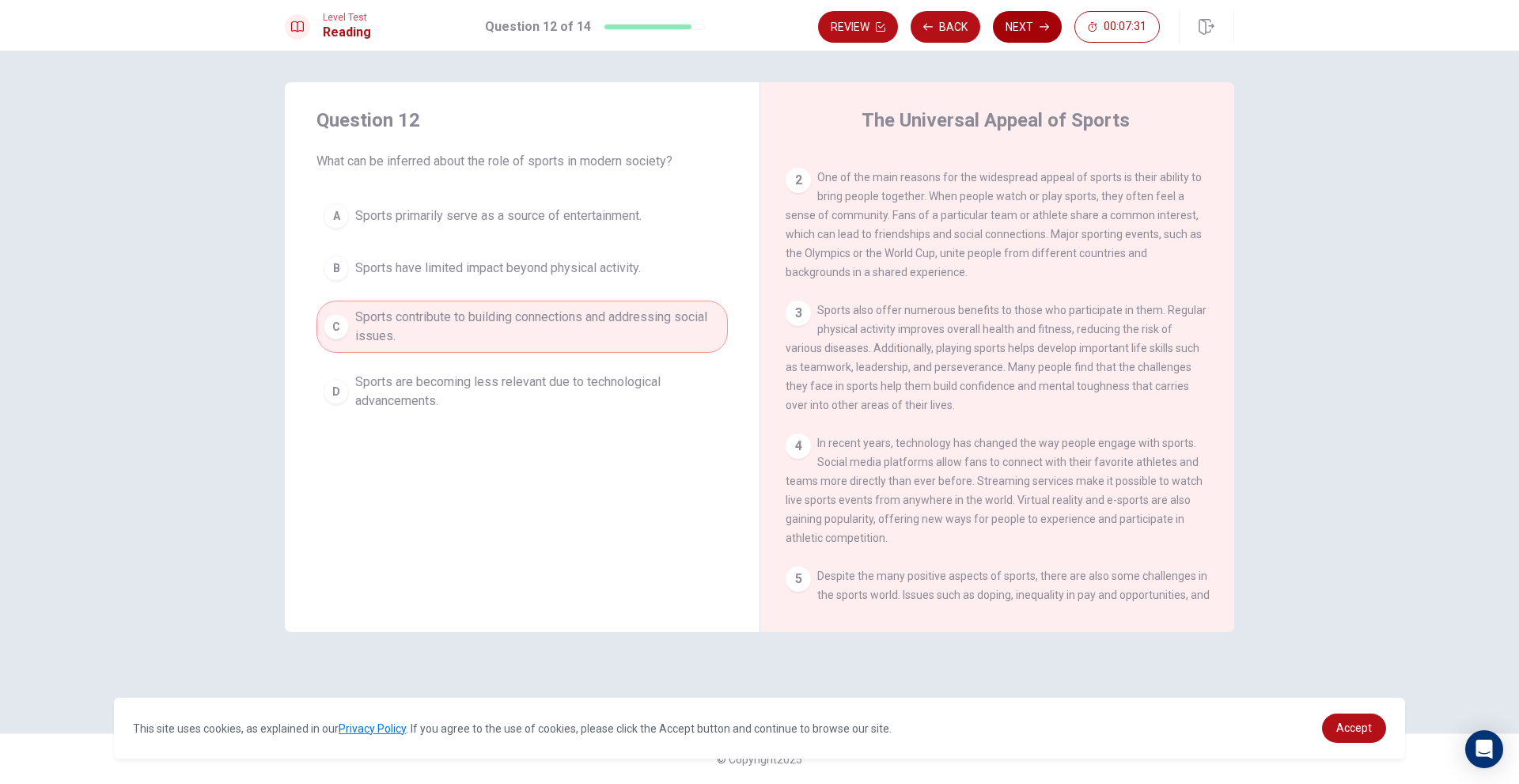
click at [1055, 24] on button "Next" at bounding box center [1027, 26] width 69 height 32
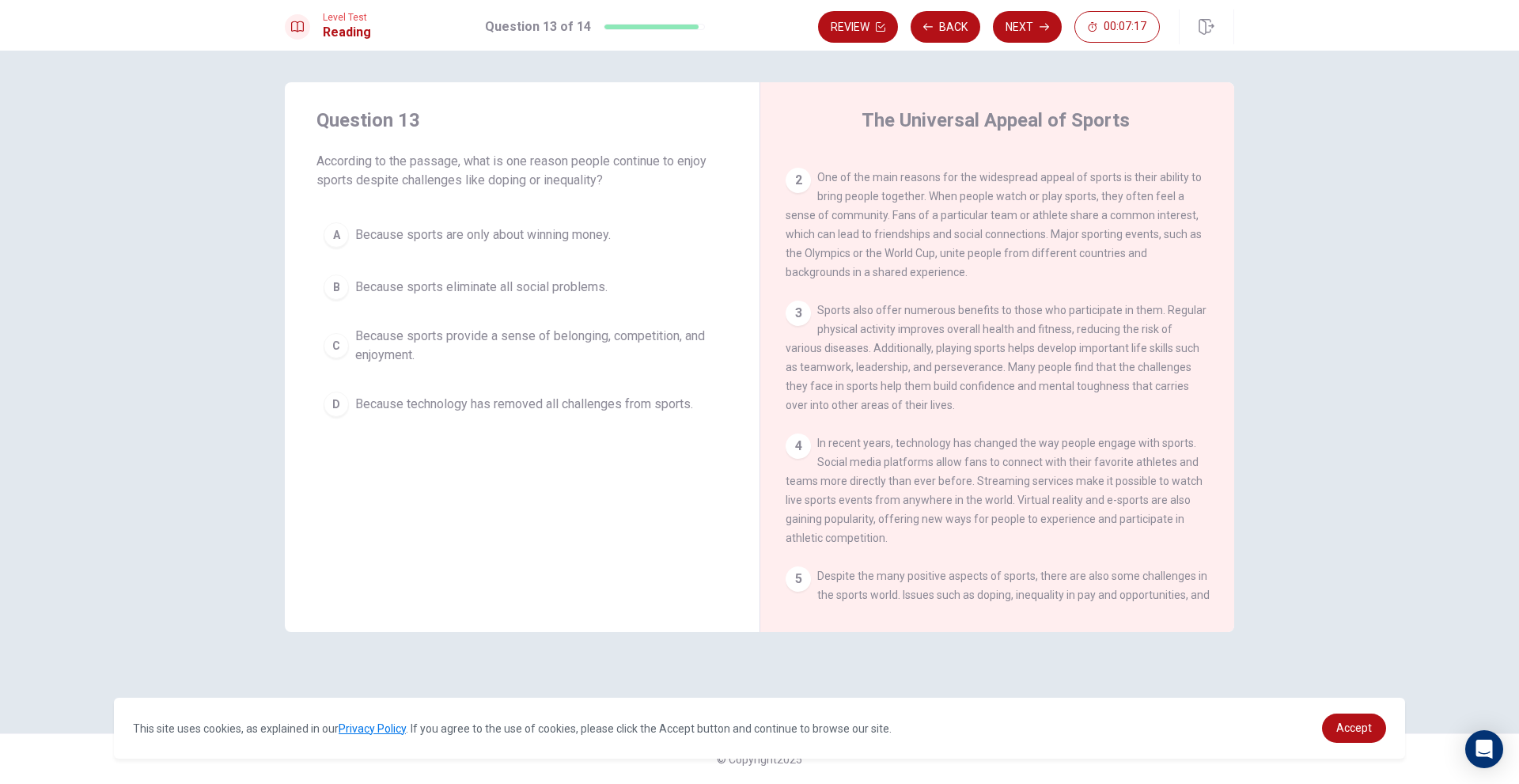
click at [699, 349] on span "Because sports provide a sense of belonging, competition, and enjoyment." at bounding box center [538, 345] width 366 height 38
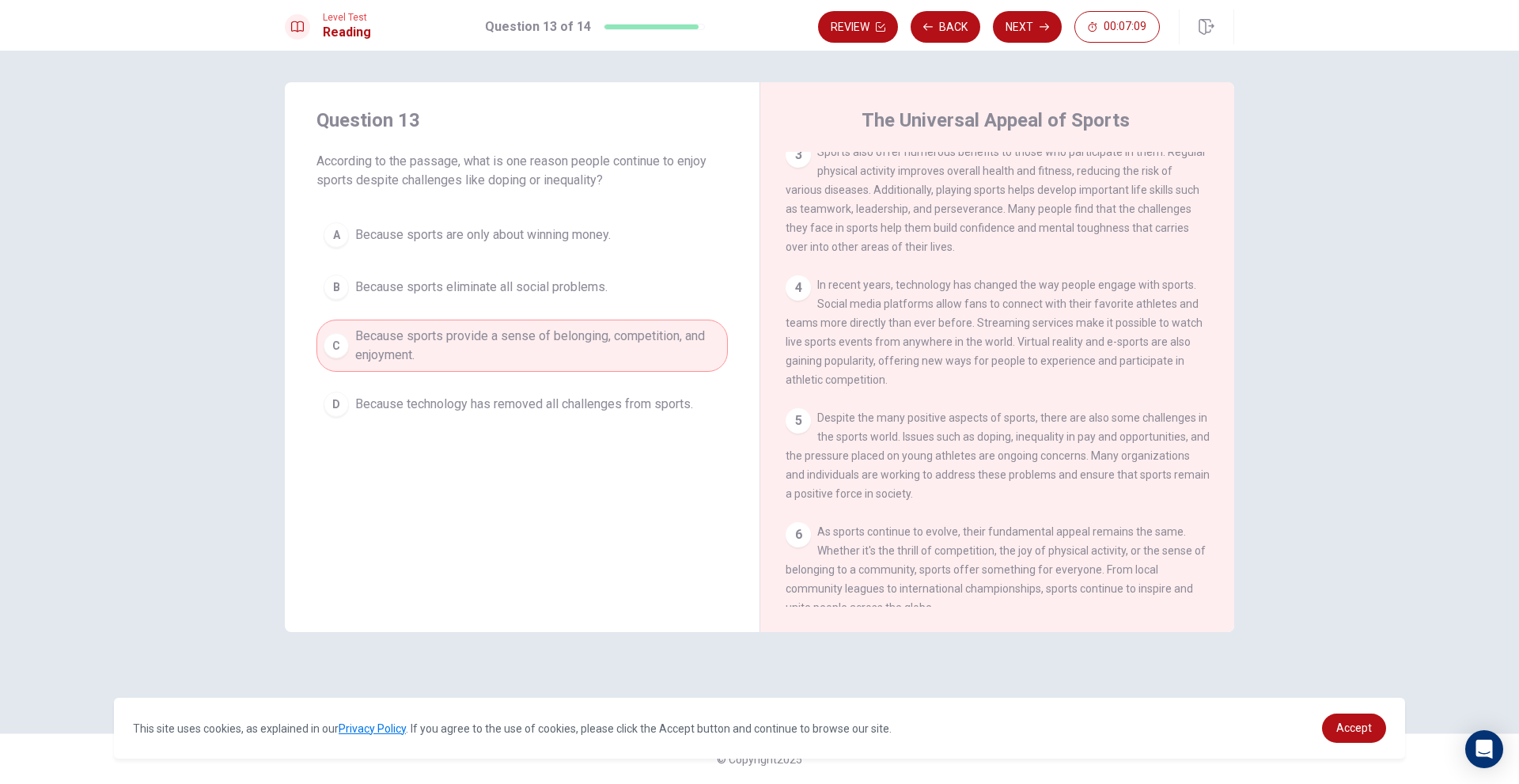
scroll to position [292, 0]
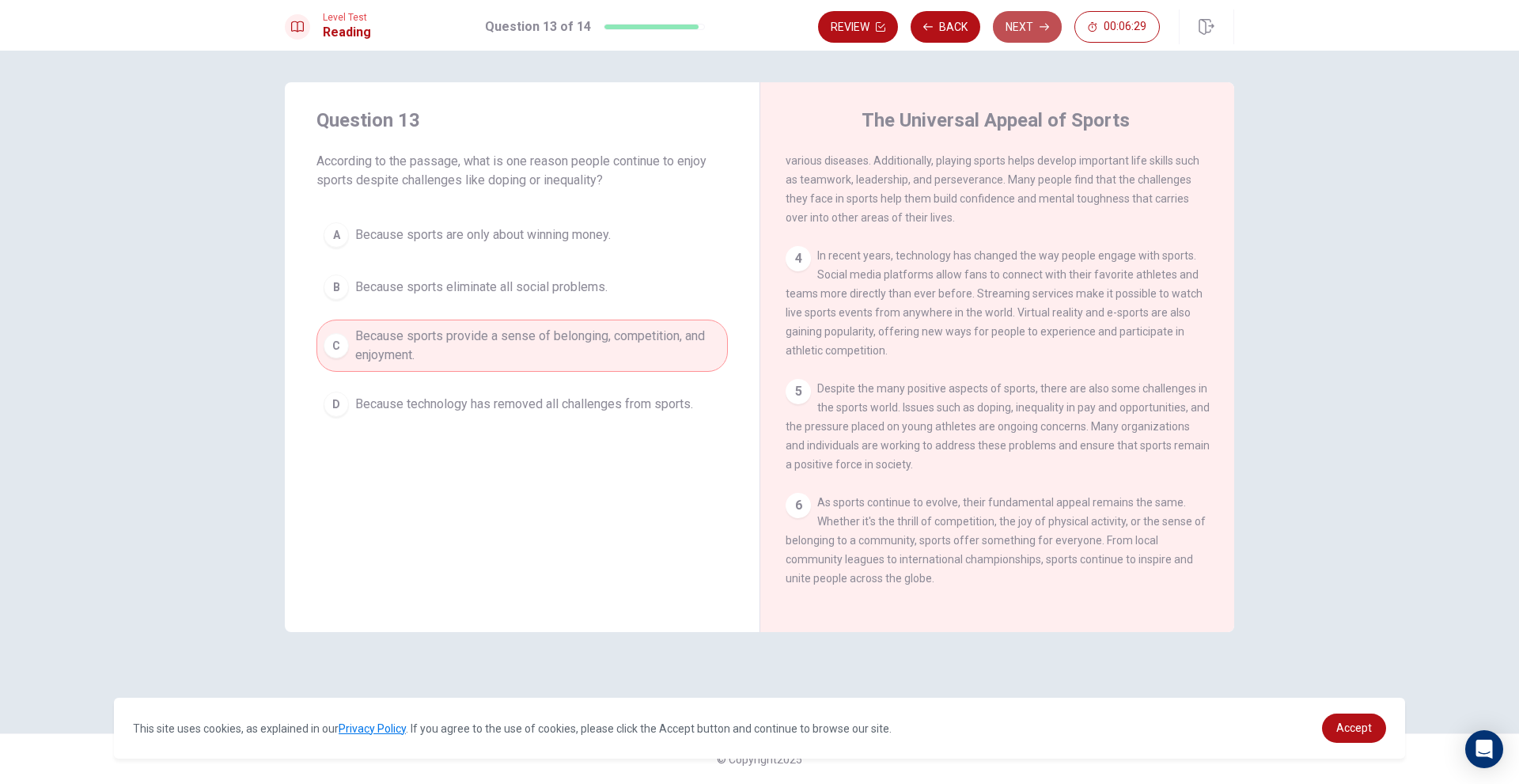
click at [1019, 29] on button "Next" at bounding box center [1027, 26] width 69 height 32
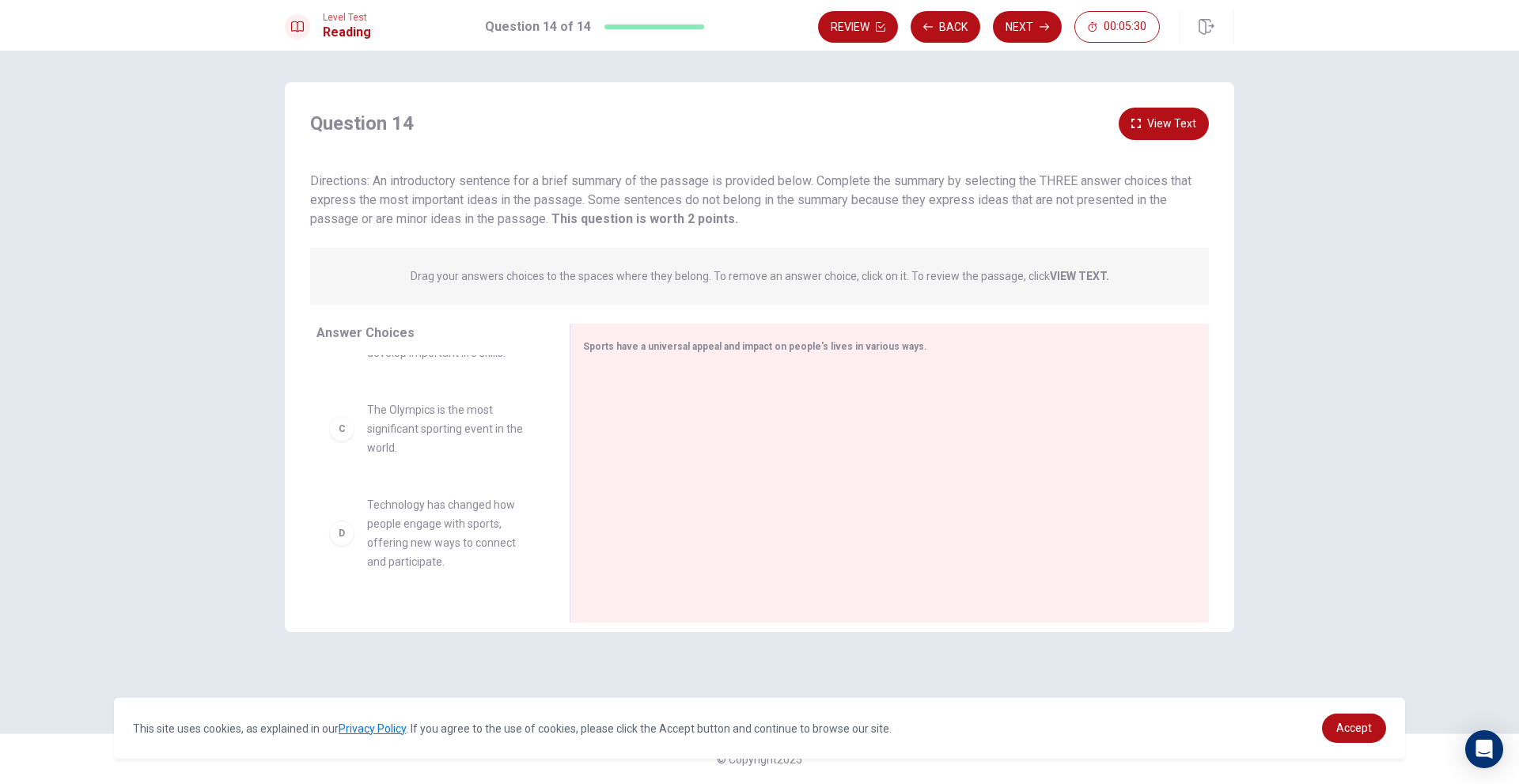
scroll to position [0, 0]
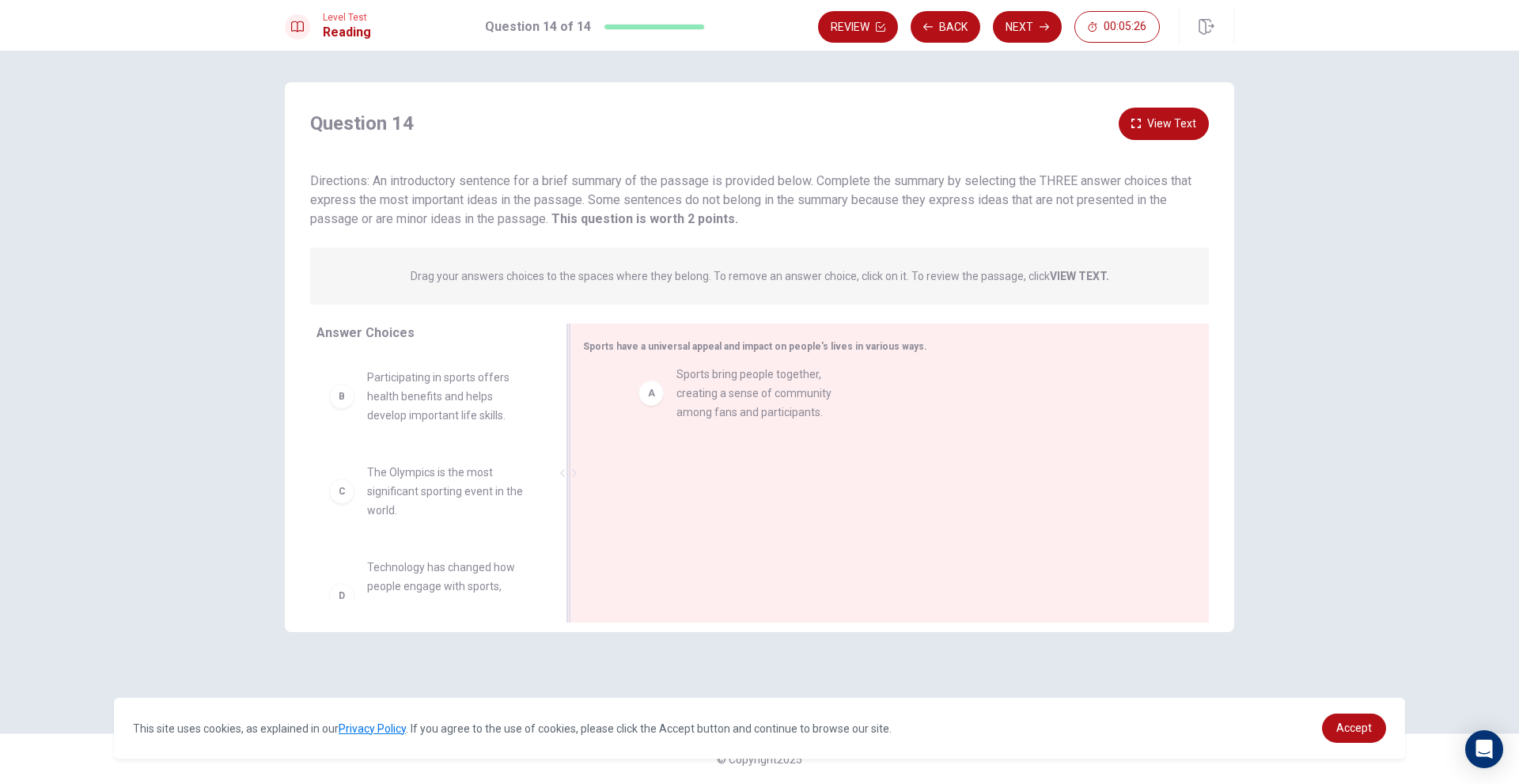
drag, startPoint x: 453, startPoint y: 399, endPoint x: 768, endPoint y: 400, distance: 315.0
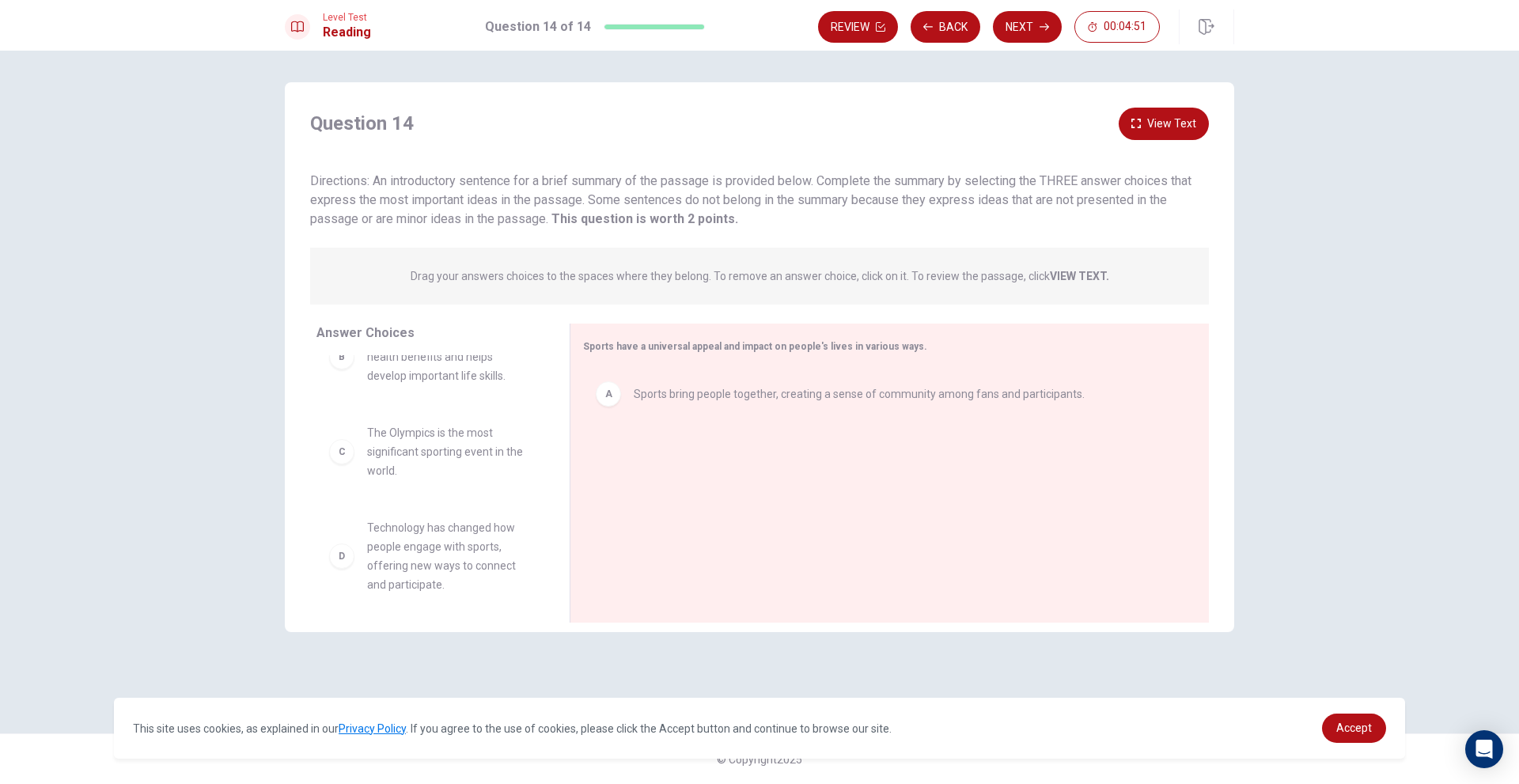
scroll to position [79, 0]
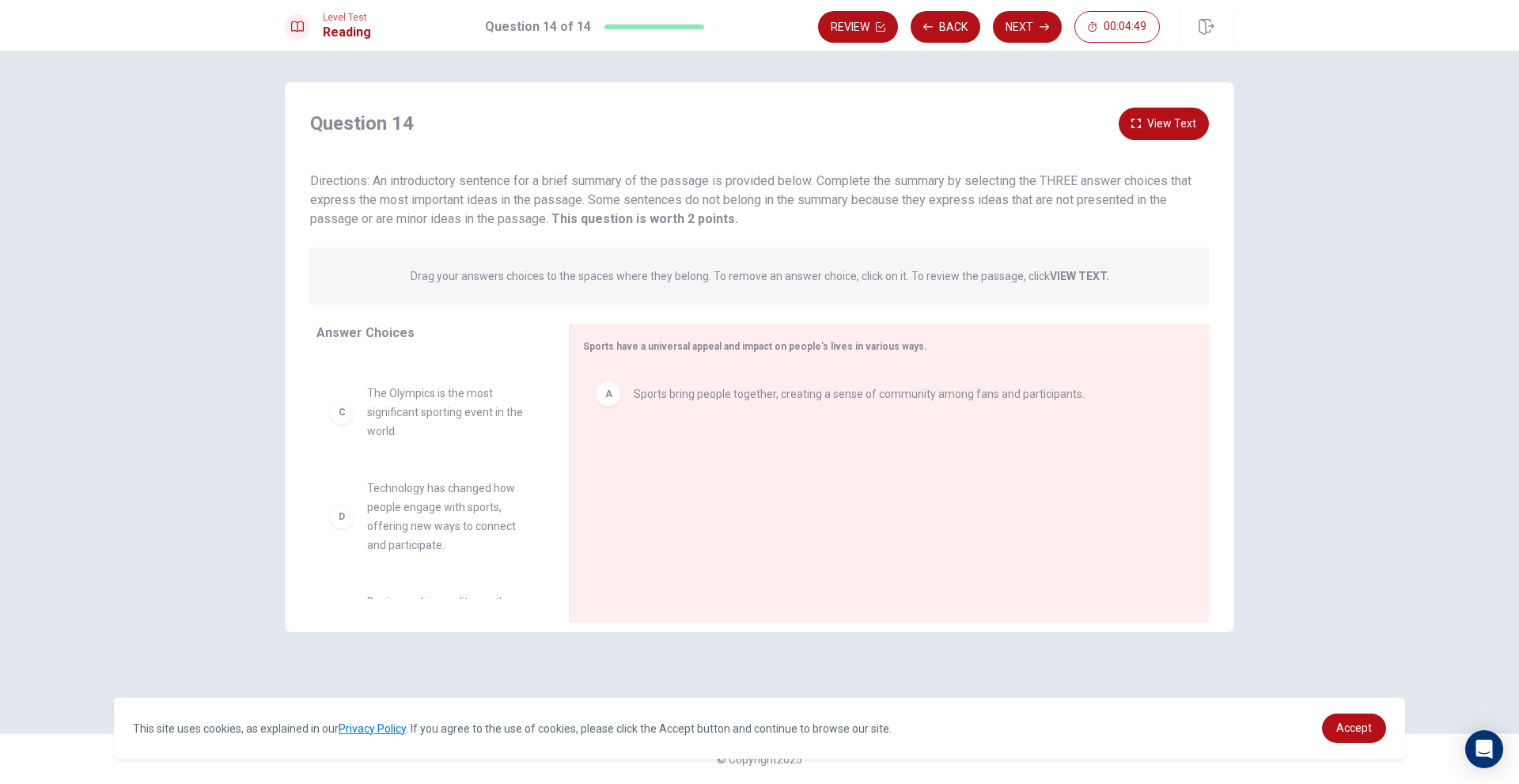
click at [440, 407] on span "The Olympics is the most significant sporting event in the world." at bounding box center [449, 411] width 165 height 57
drag, startPoint x: 440, startPoint y: 407, endPoint x: 714, endPoint y: 451, distance: 277.5
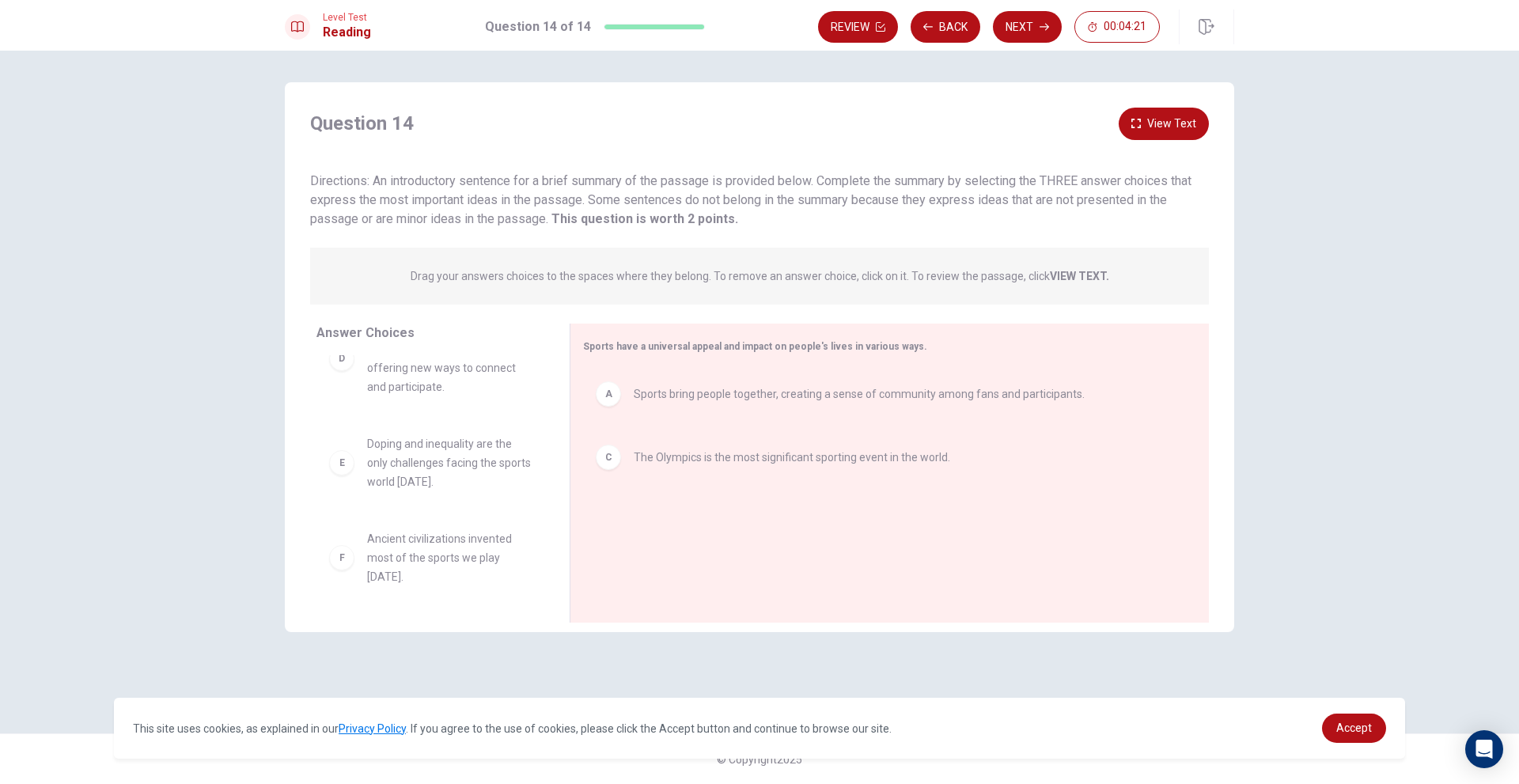
scroll to position [0, 0]
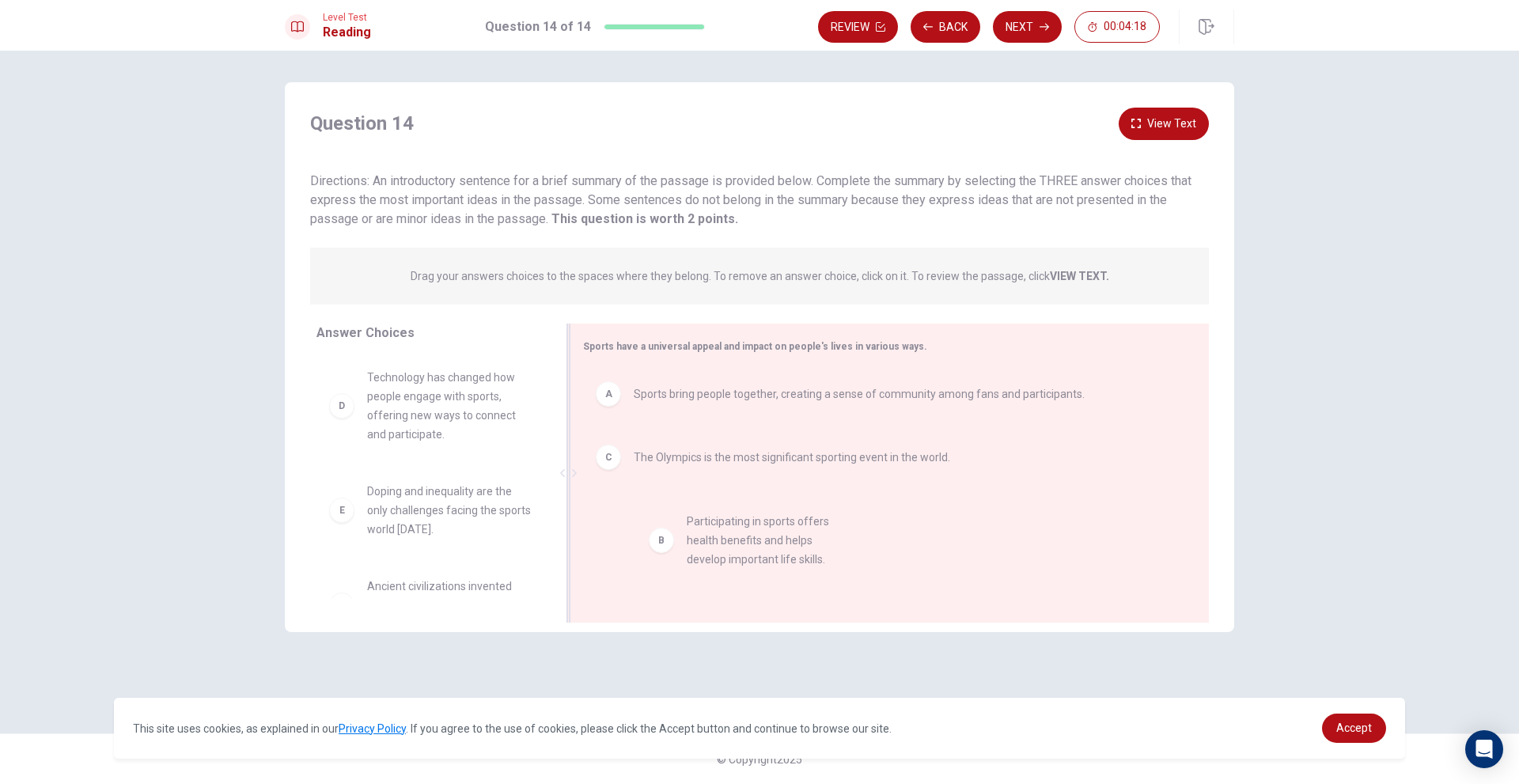
drag, startPoint x: 447, startPoint y: 408, endPoint x: 778, endPoint y: 557, distance: 363.0
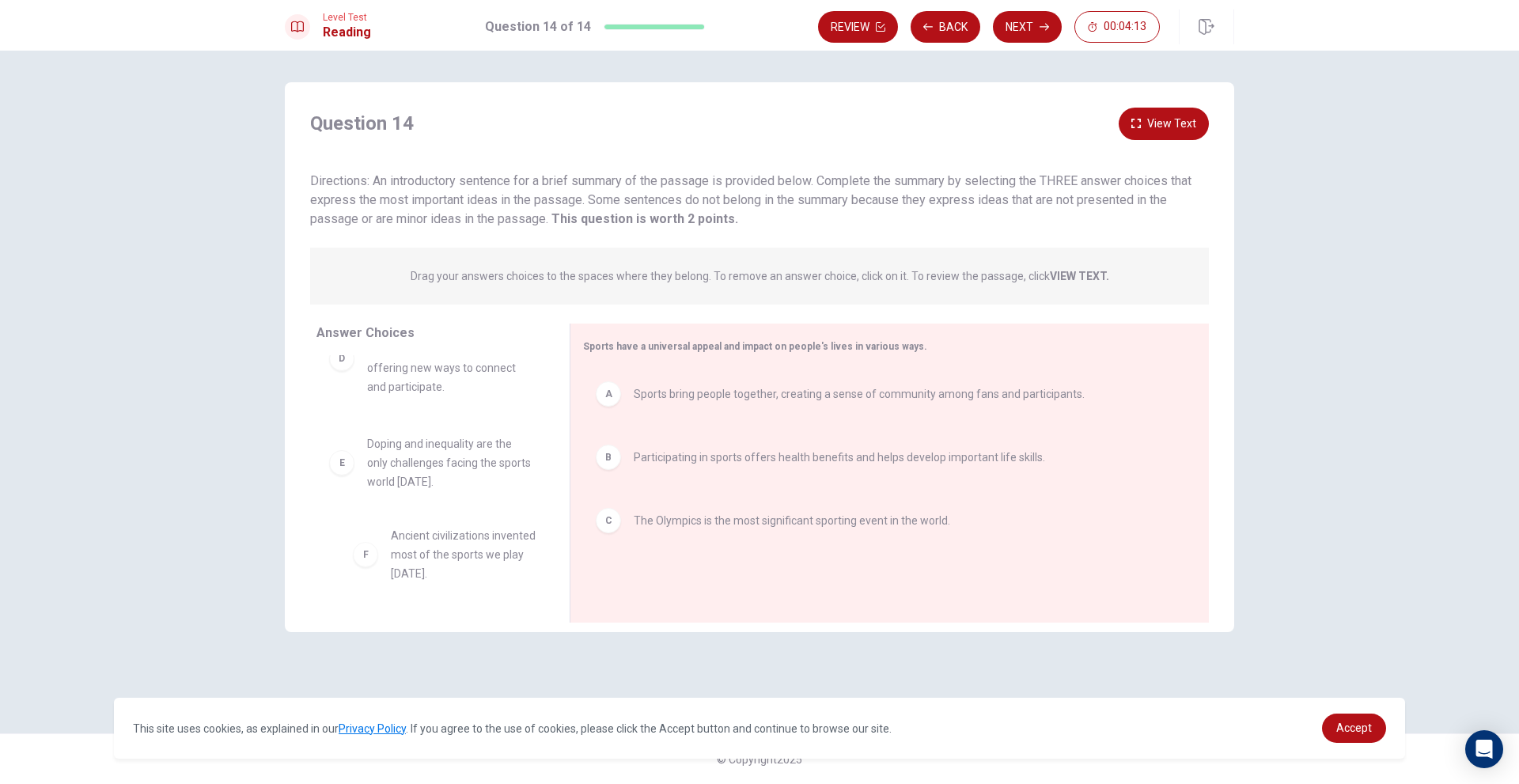
drag, startPoint x: 526, startPoint y: 588, endPoint x: 490, endPoint y: 586, distance: 36.1
click at [490, 586] on div "D Technology has changed how people engage with sports, offering new ways to co…" at bounding box center [437, 477] width 240 height 244
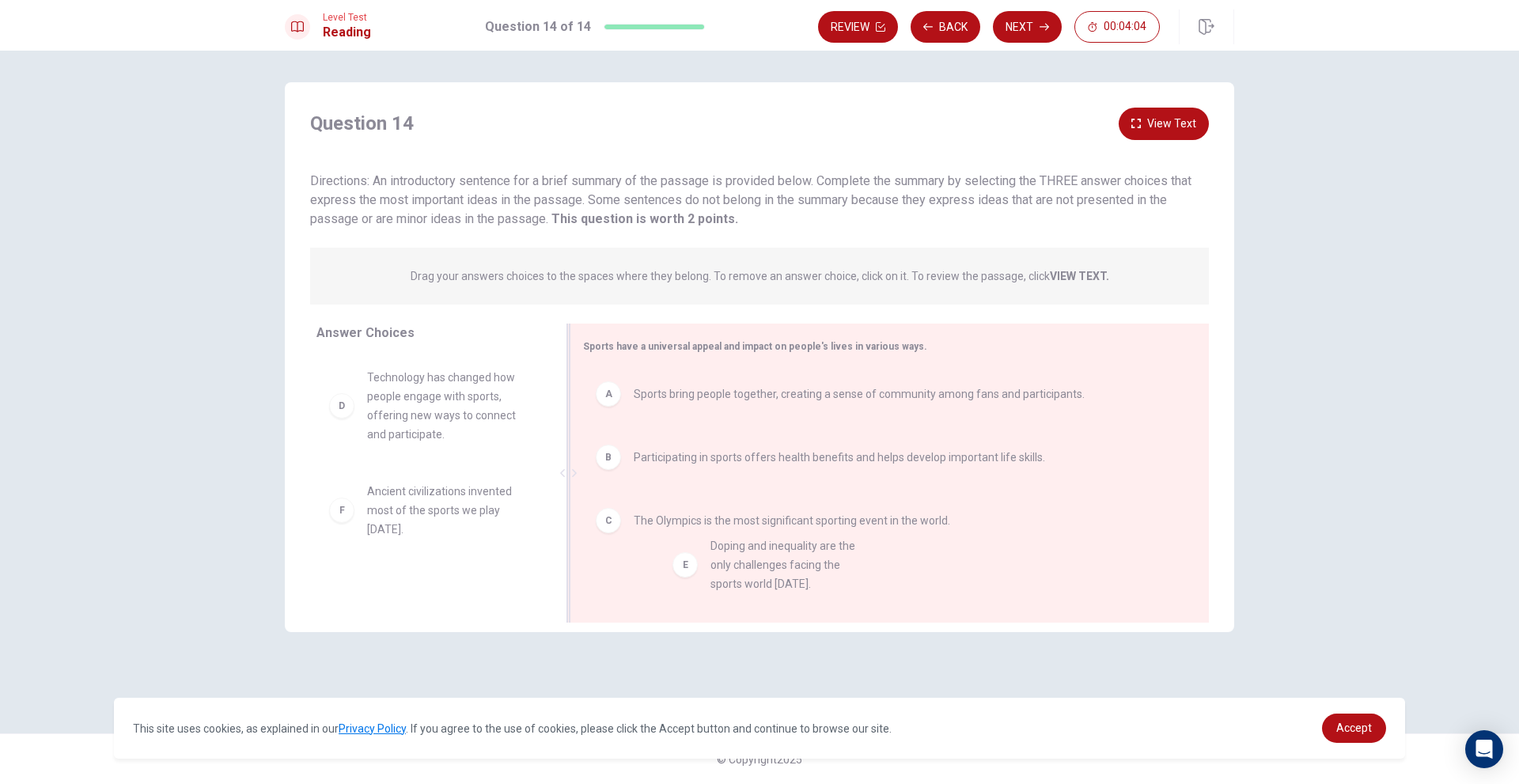
drag, startPoint x: 434, startPoint y: 507, endPoint x: 779, endPoint y: 562, distance: 349.4
drag, startPoint x: 413, startPoint y: 505, endPoint x: 742, endPoint y: 562, distance: 333.9
drag, startPoint x: 475, startPoint y: 538, endPoint x: 788, endPoint y: 633, distance: 327.1
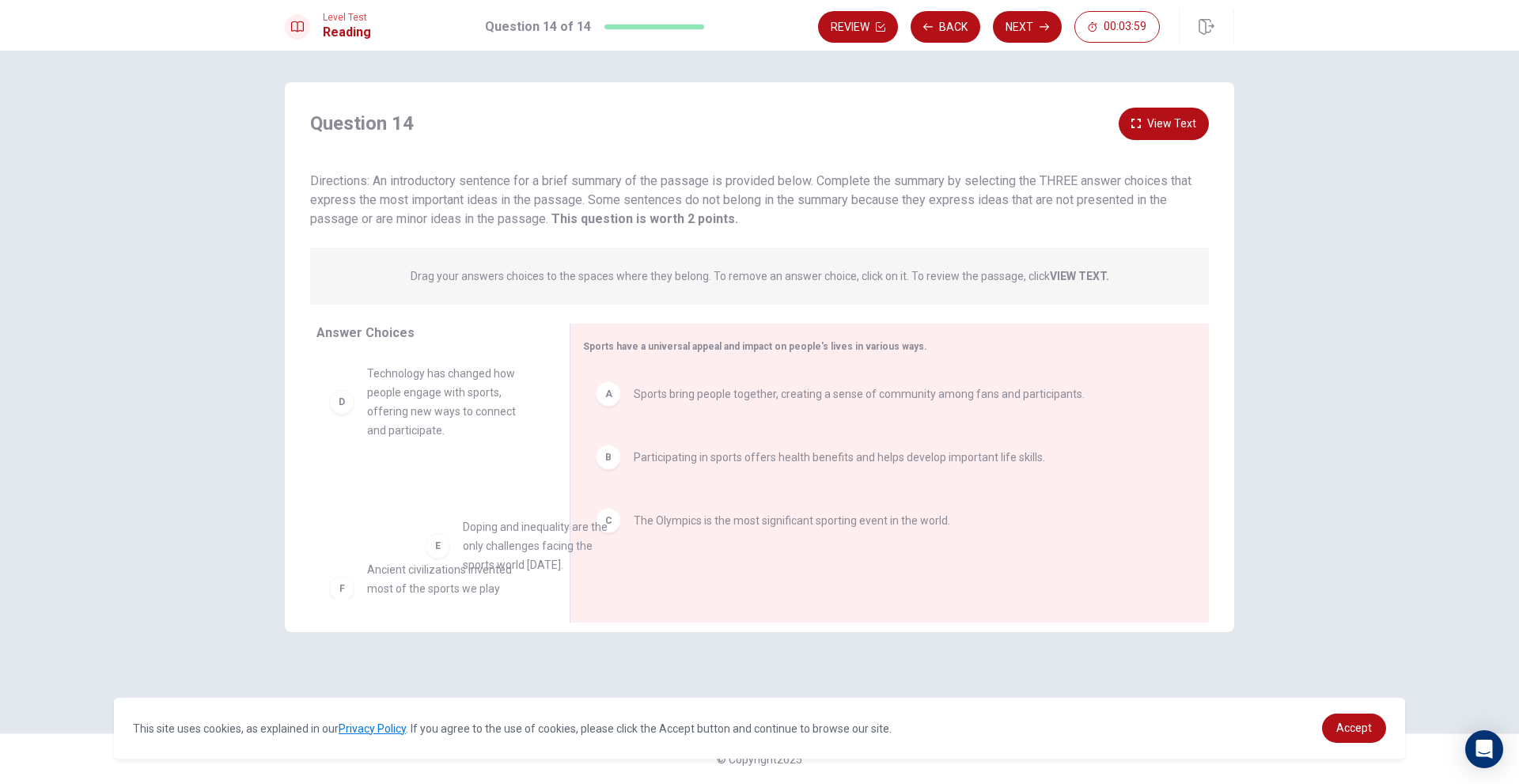
scroll to position [5, 0]
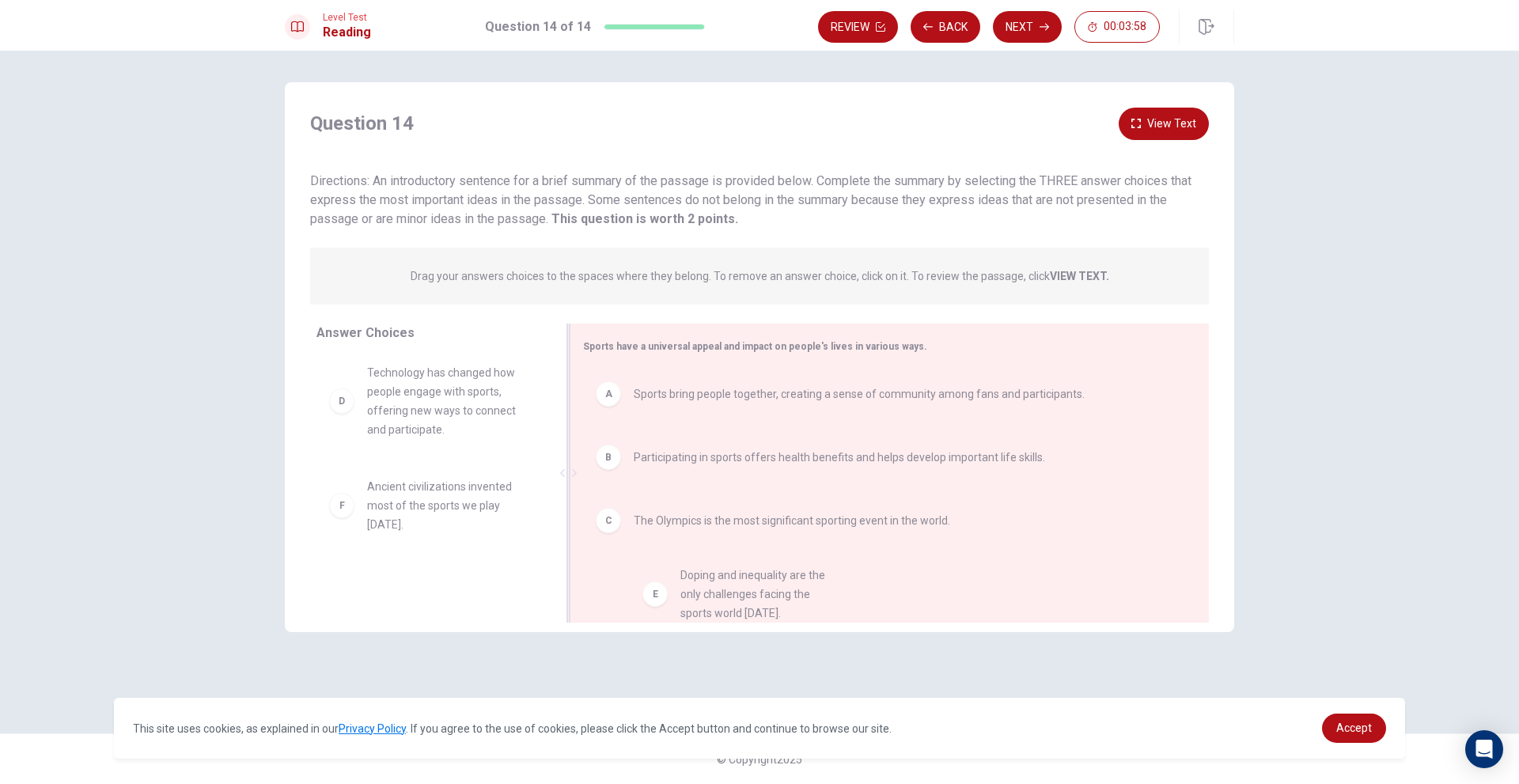
drag, startPoint x: 584, startPoint y: 548, endPoint x: 802, endPoint y: 595, distance: 223.0
drag, startPoint x: 420, startPoint y: 511, endPoint x: 716, endPoint y: 573, distance: 302.4
drag, startPoint x: 696, startPoint y: 522, endPoint x: 655, endPoint y: 524, distance: 41.0
drag, startPoint x: 226, startPoint y: 462, endPoint x: 261, endPoint y: 467, distance: 35.4
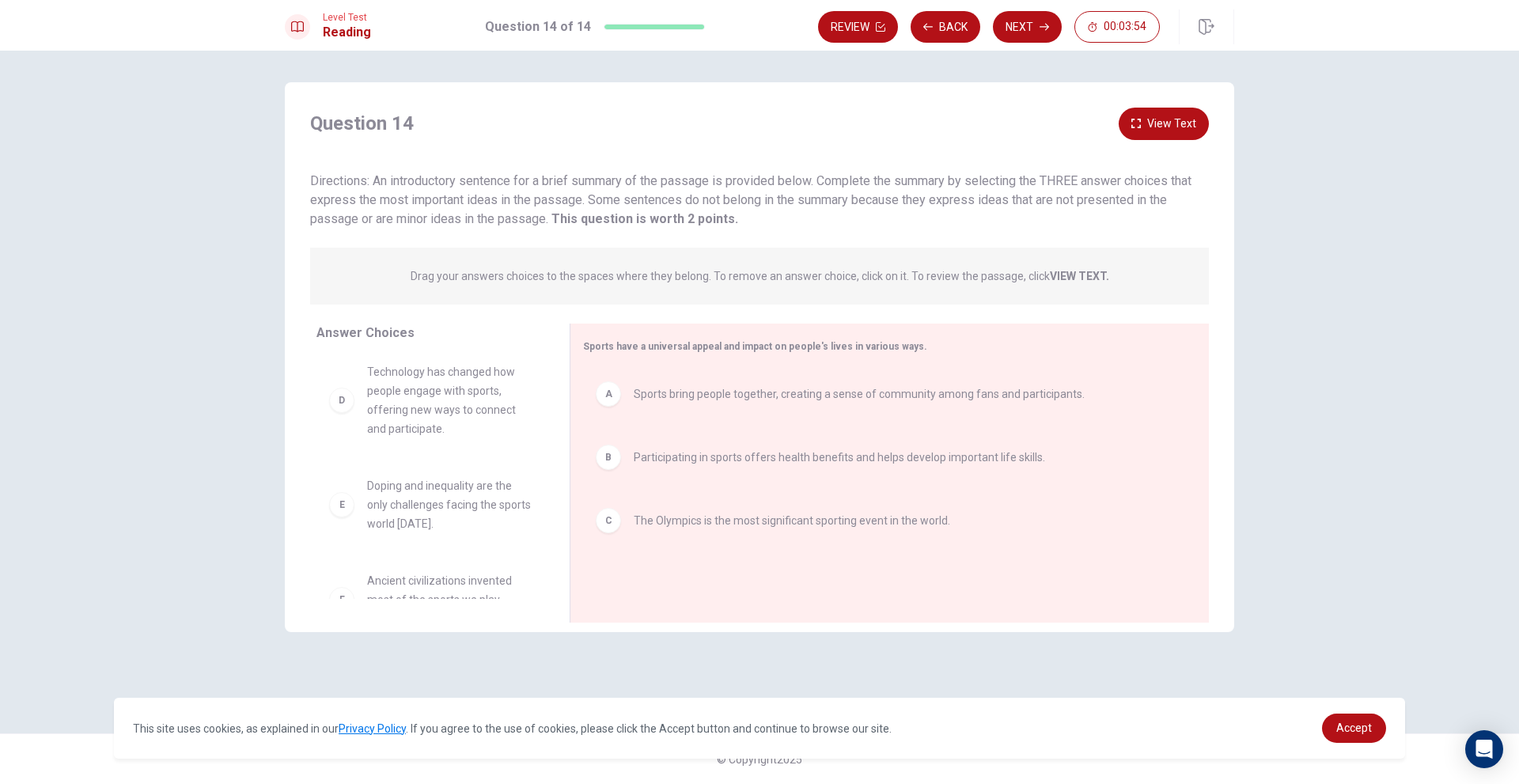
click at [249, 465] on div "Question 14 View Text Directions: An introductory sentence for a brief summary …" at bounding box center [759, 417] width 1519 height 734
drag, startPoint x: 396, startPoint y: 498, endPoint x: 842, endPoint y: 558, distance: 450.0
click at [1008, 19] on button "Next" at bounding box center [1027, 26] width 69 height 32
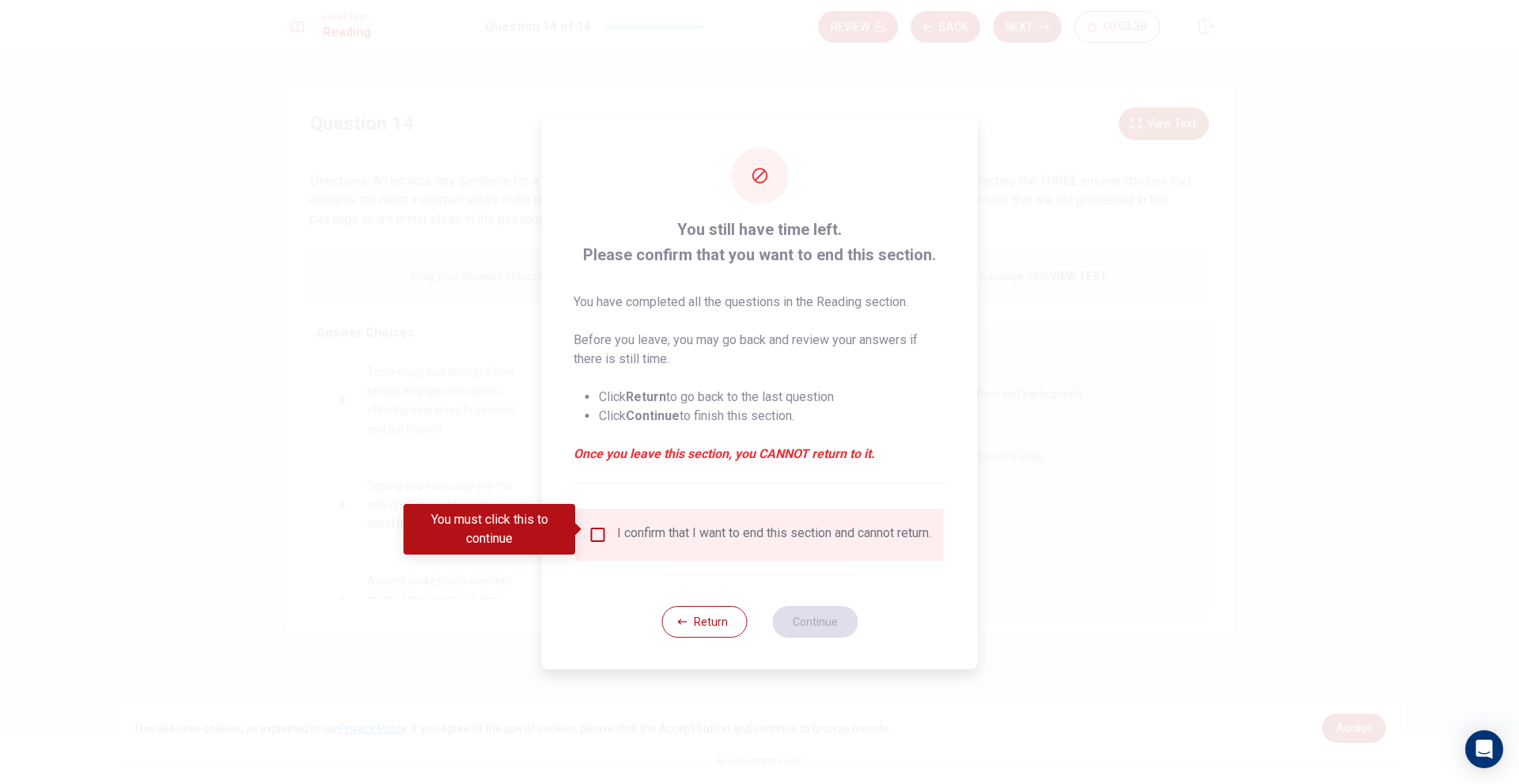
click at [602, 530] on input "You must click this to continue" at bounding box center [598, 535] width 19 height 19
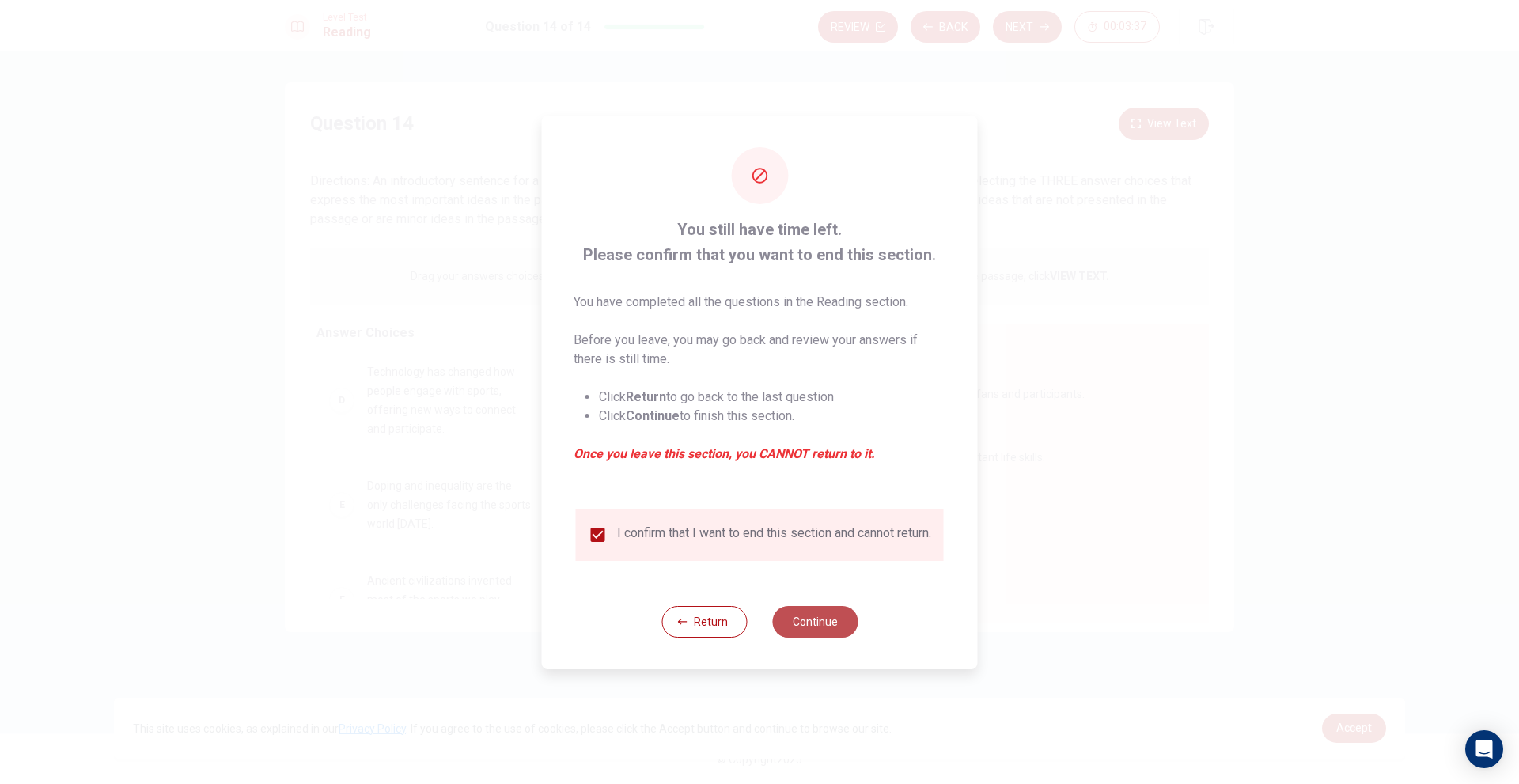
click at [811, 624] on button "Continue" at bounding box center [815, 621] width 85 height 32
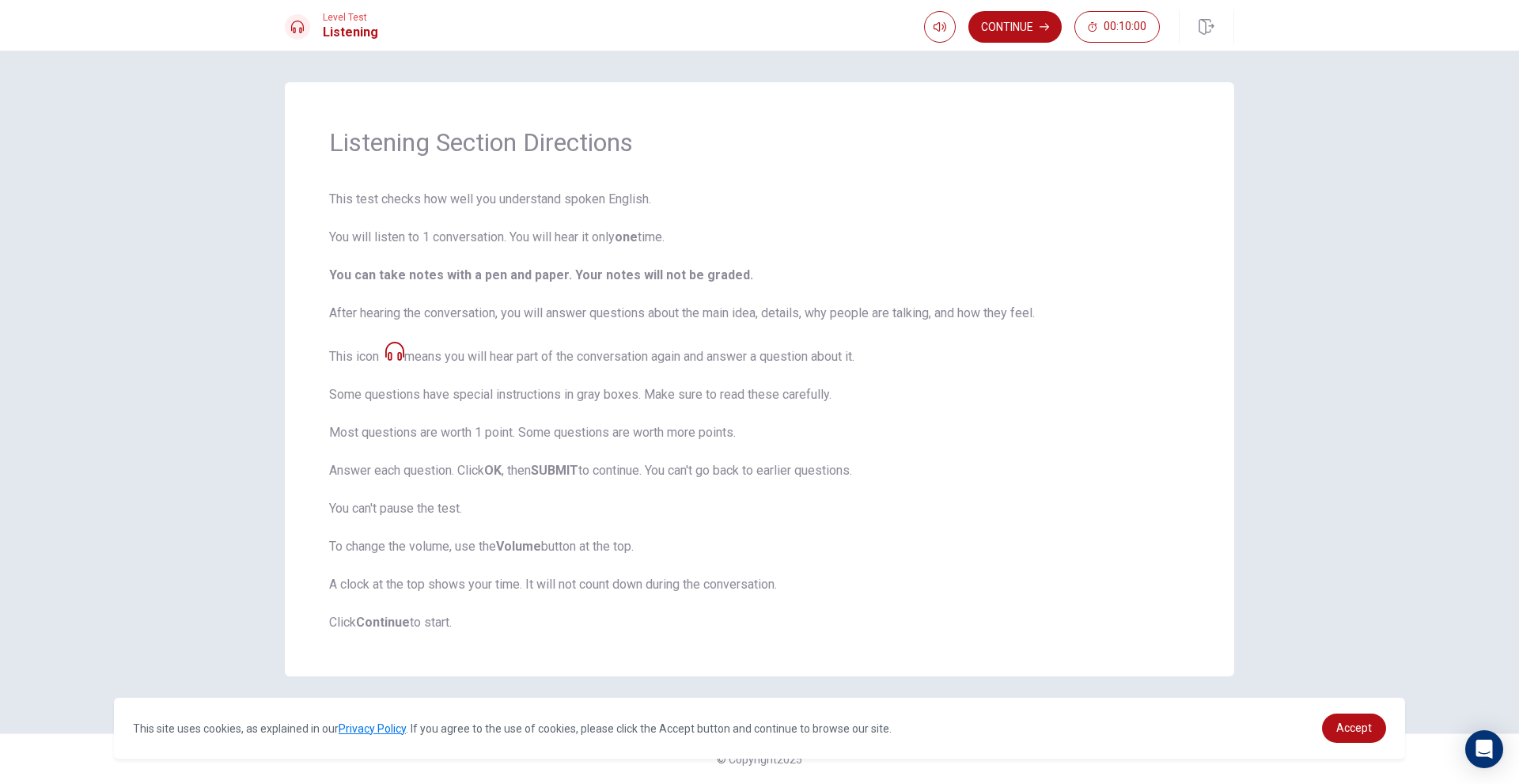
drag, startPoint x: 353, startPoint y: 200, endPoint x: 490, endPoint y: 205, distance: 137.1
click at [486, 205] on span "This test checks how well you understand spoken English. You will listen to 1 c…" at bounding box center [759, 410] width 861 height 442
drag, startPoint x: 497, startPoint y: 202, endPoint x: 609, endPoint y: 196, distance: 112.2
click at [609, 196] on span "This test checks how well you understand spoken English. You will listen to 1 c…" at bounding box center [759, 410] width 861 height 442
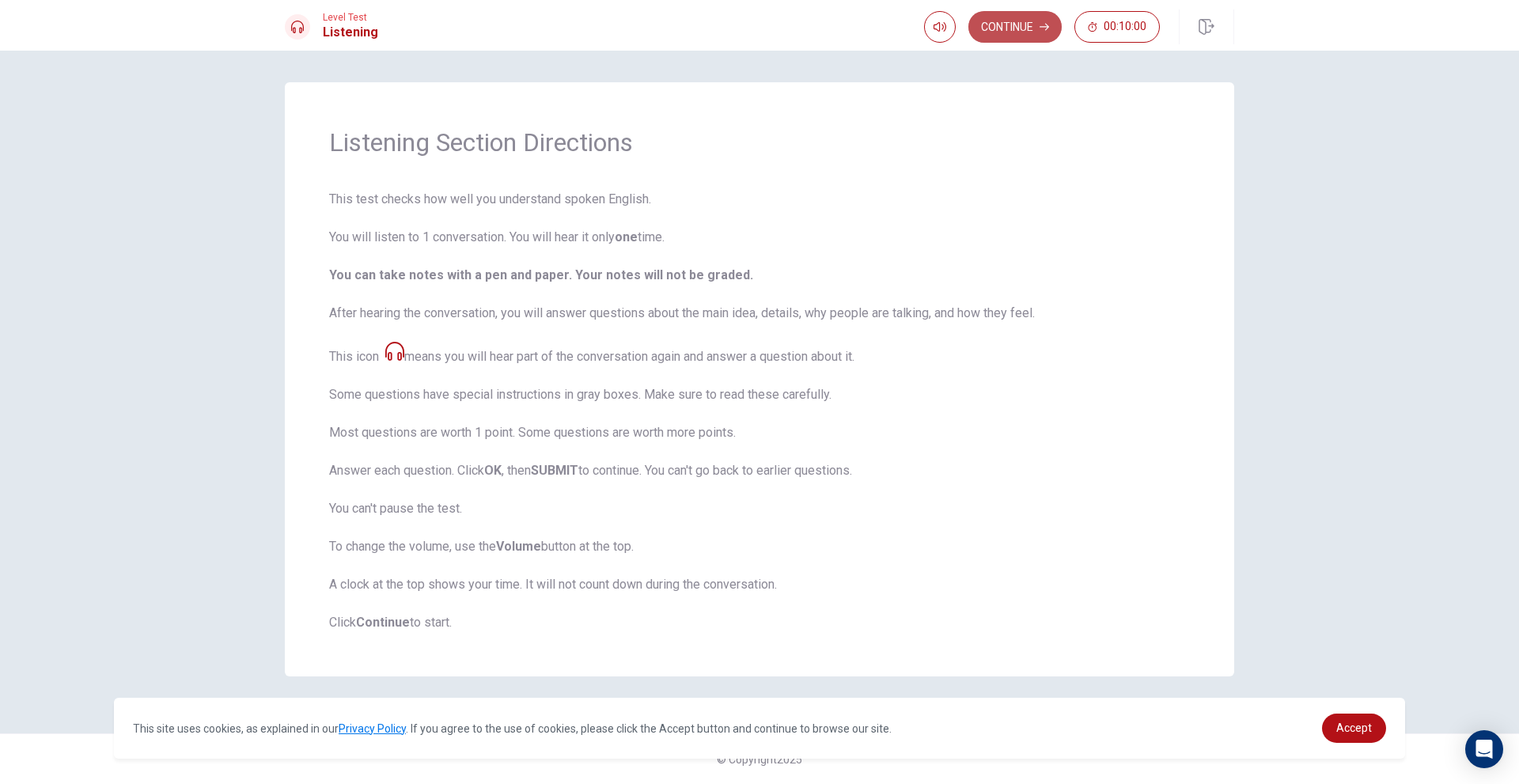
click at [992, 31] on button "Continue" at bounding box center [1015, 26] width 93 height 32
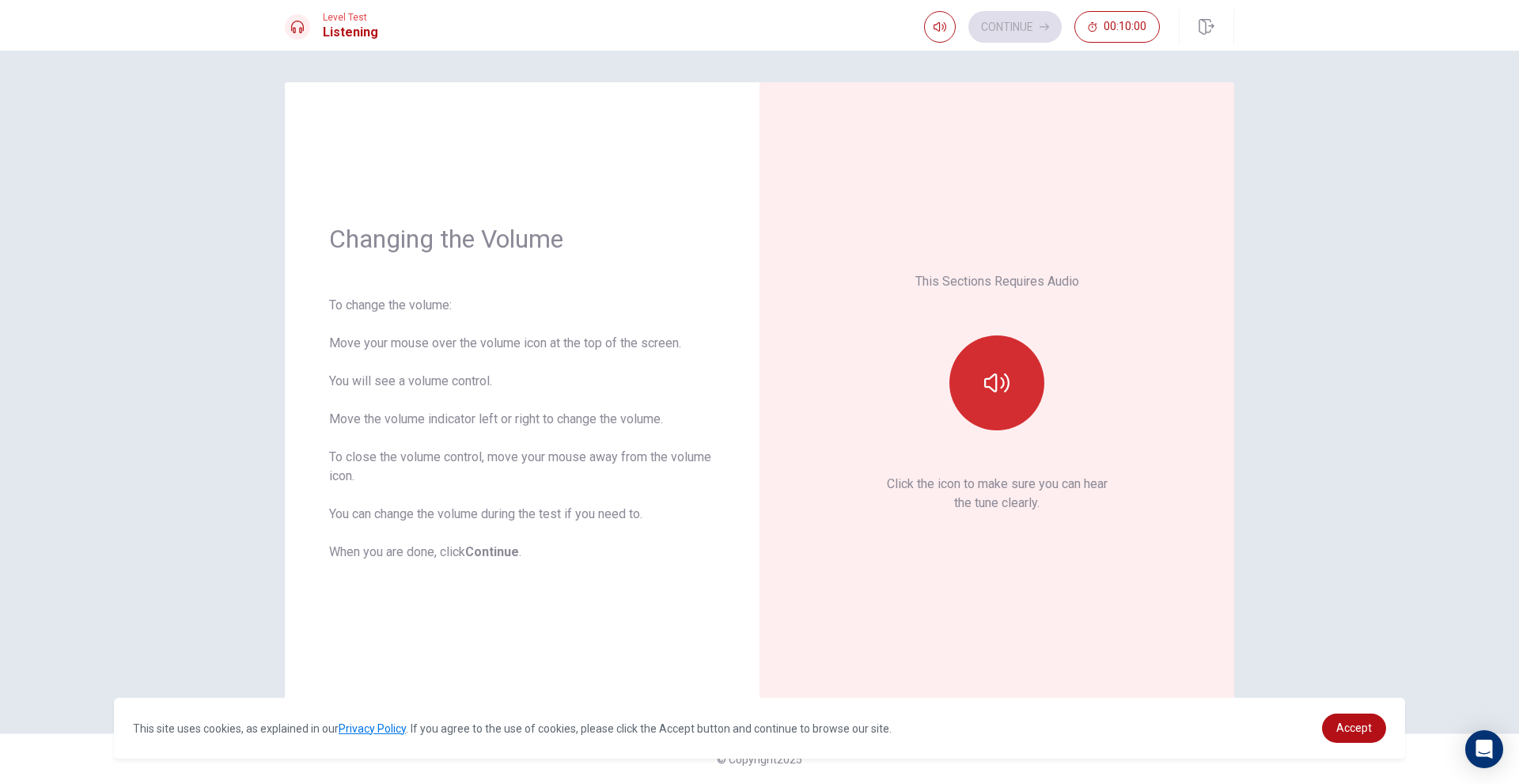
click at [1008, 377] on icon "button" at bounding box center [997, 383] width 25 height 19
click at [986, 31] on button "Continue" at bounding box center [1015, 26] width 93 height 32
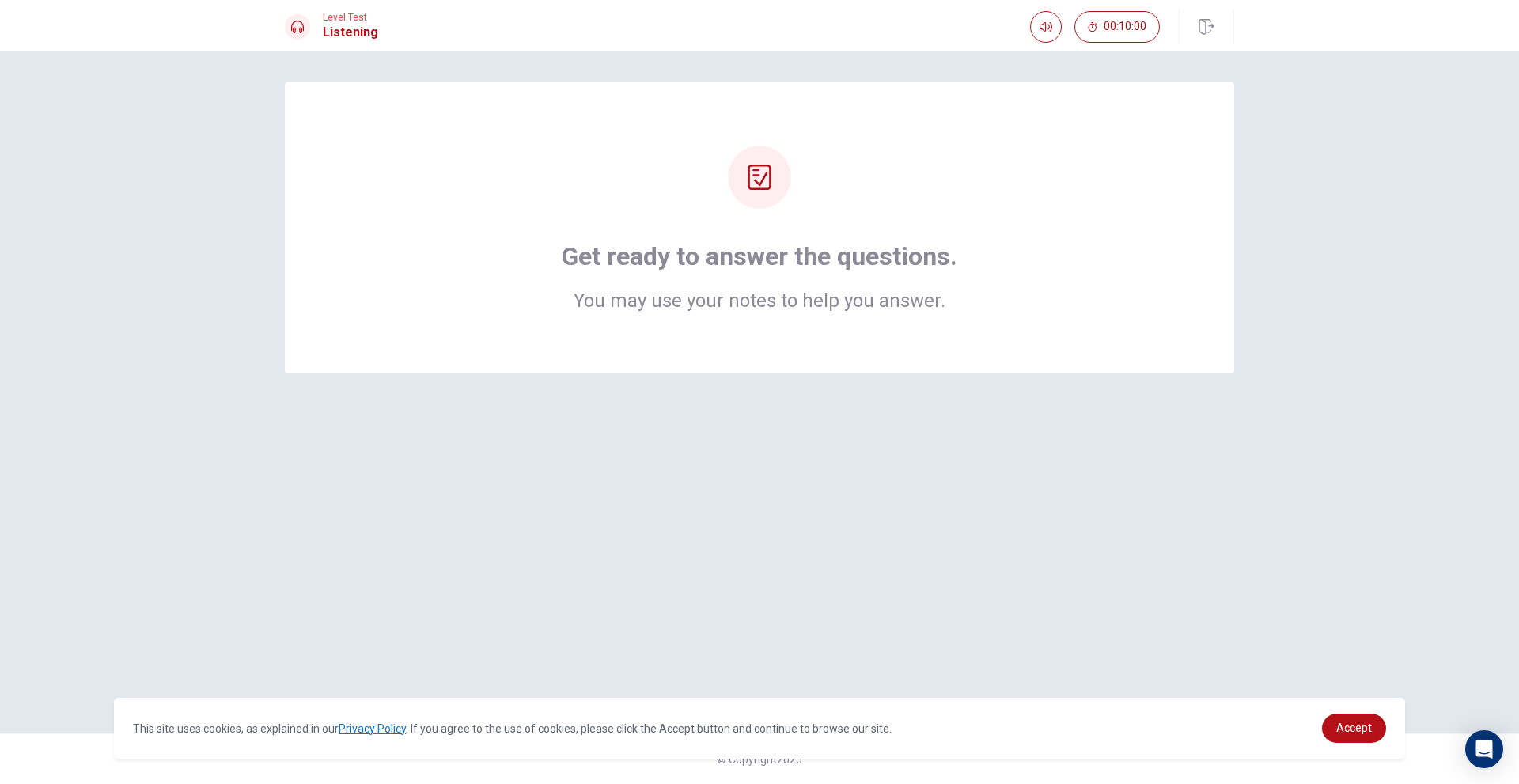
click at [958, 215] on div "Get ready to answer the questions. You may use your notes to help you answer." at bounding box center [760, 227] width 823 height 165
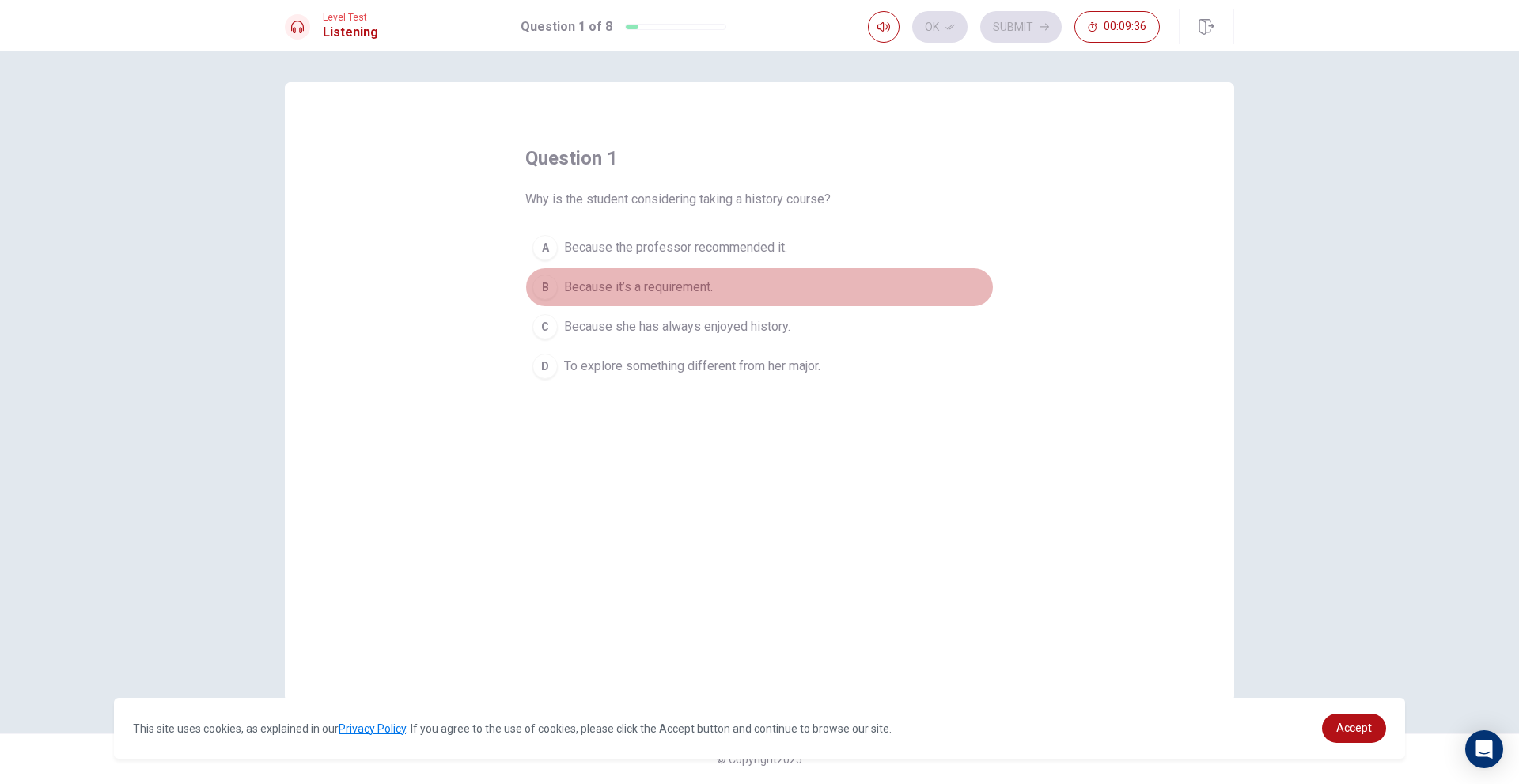
click at [638, 295] on span "Because it’s a requirement." at bounding box center [639, 287] width 149 height 19
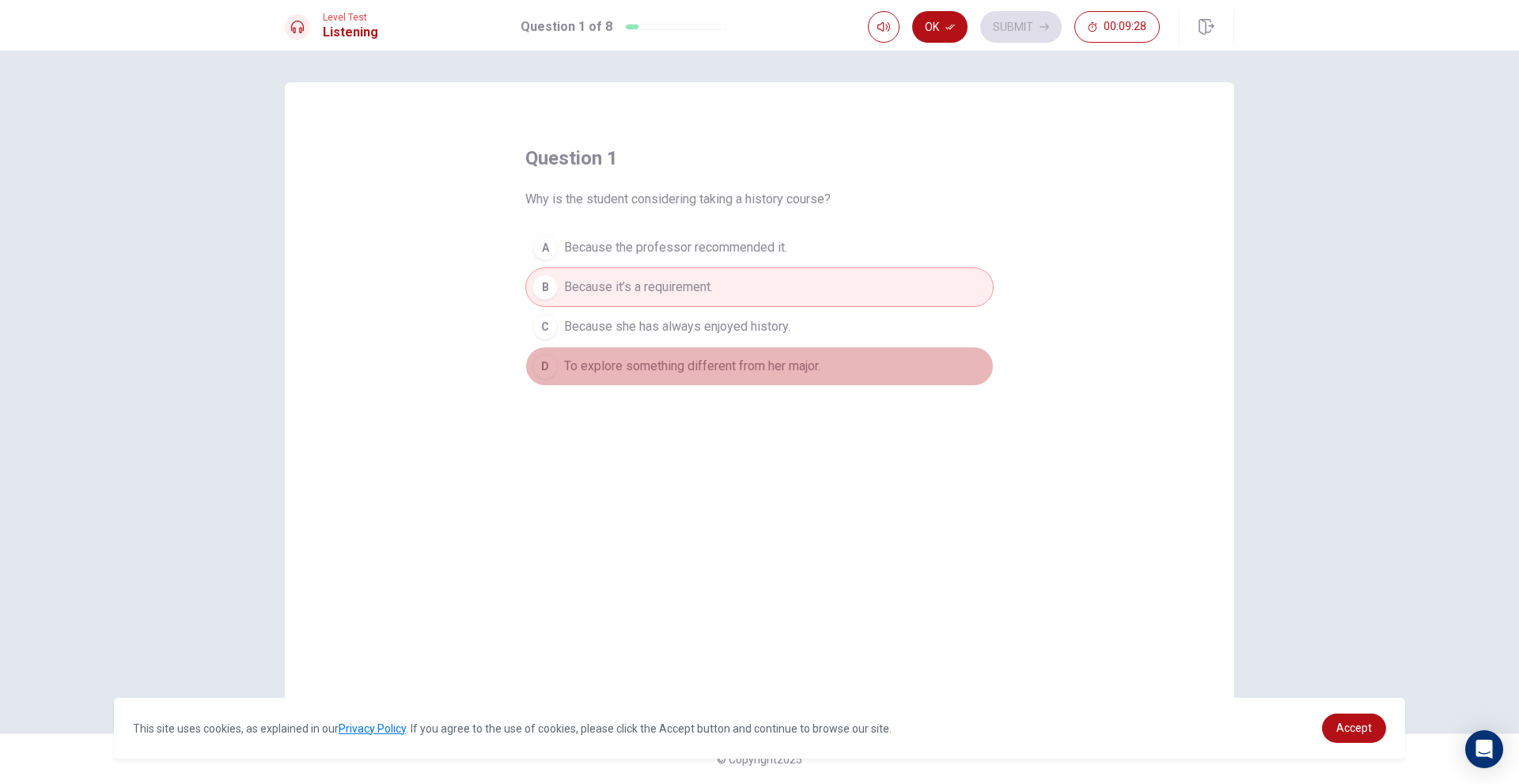
click at [638, 370] on span "To explore something different from her major." at bounding box center [692, 367] width 257 height 19
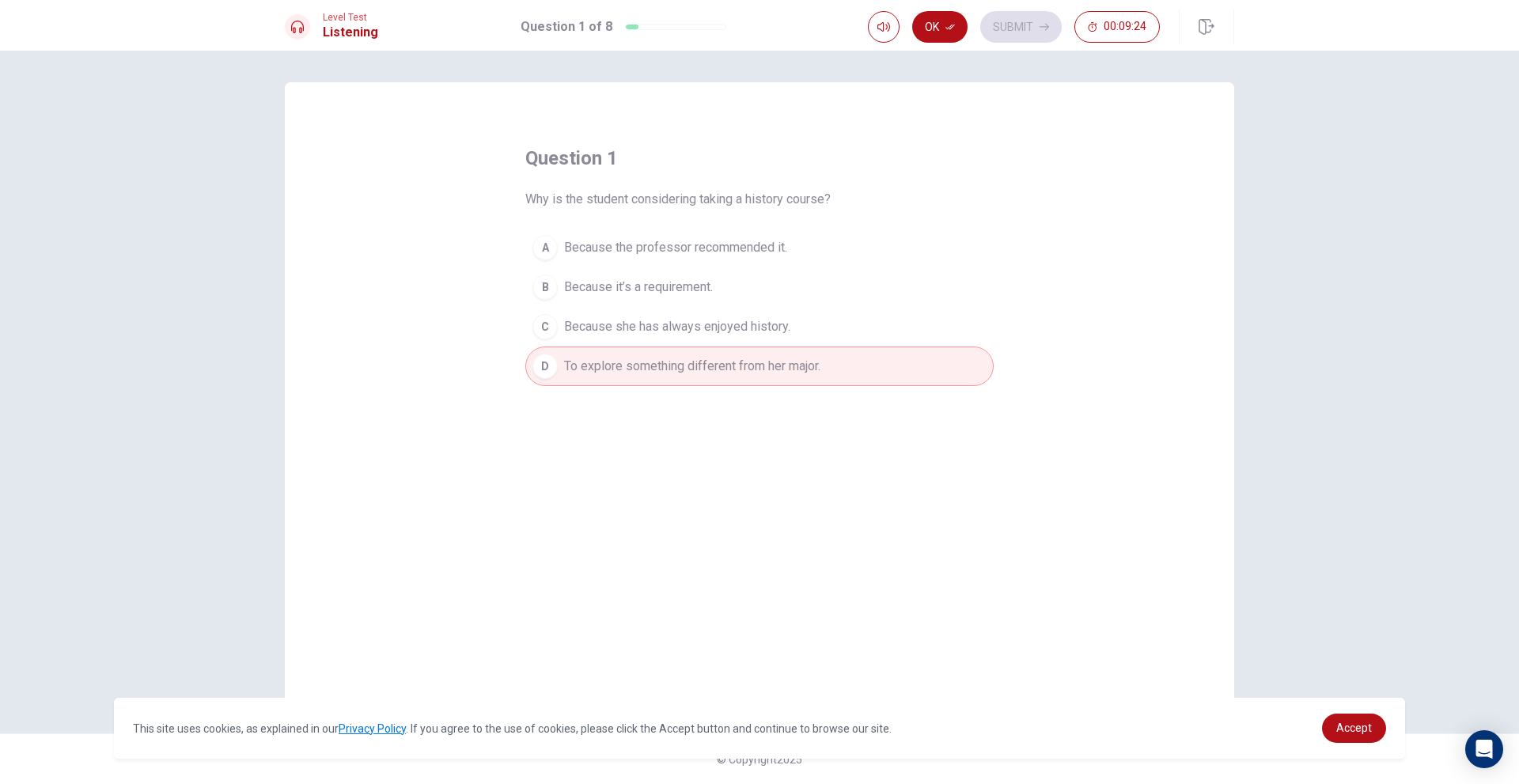
click at [703, 290] on span "Because it’s a requirement." at bounding box center [639, 287] width 149 height 19
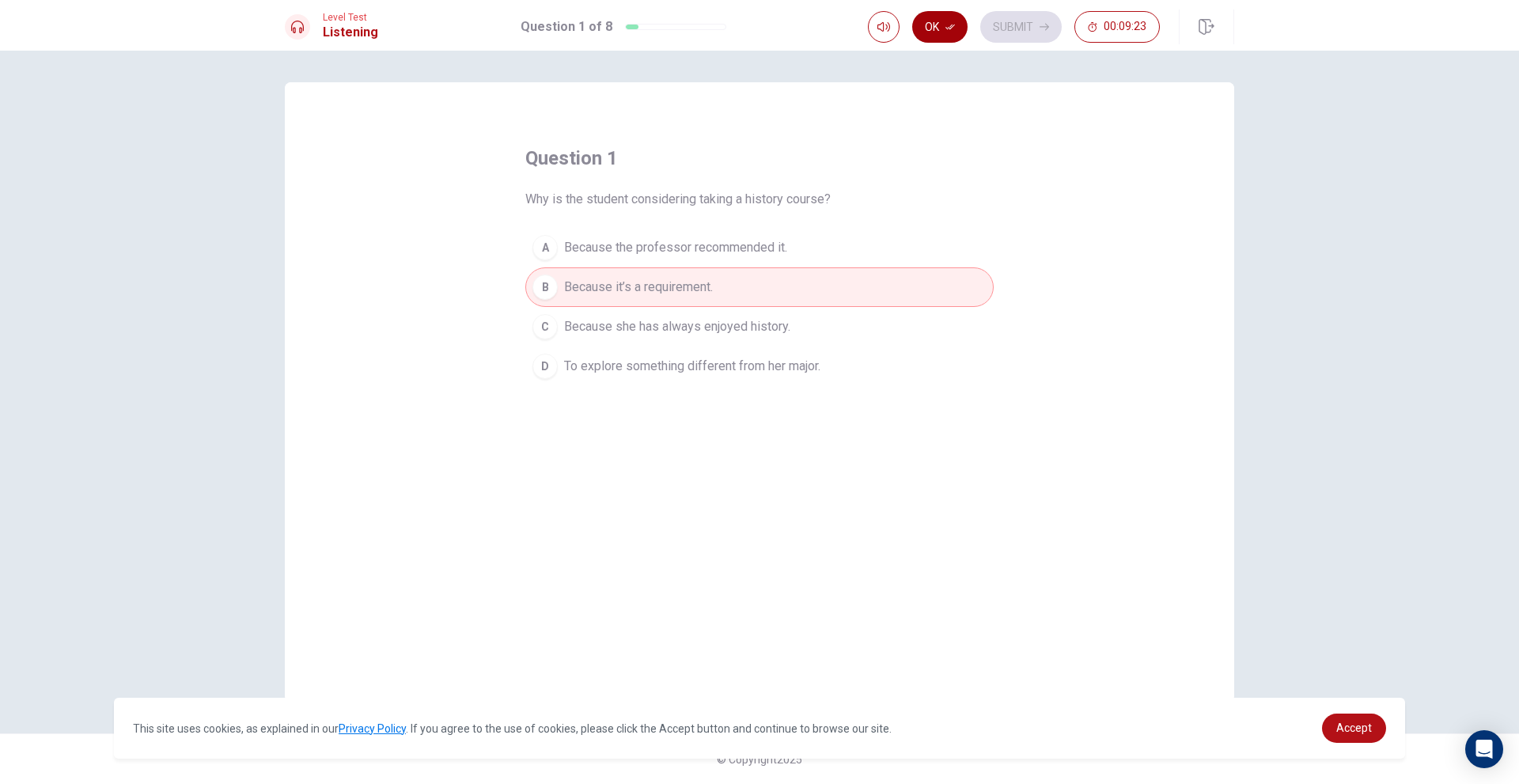
click at [952, 24] on icon "button" at bounding box center [951, 27] width 10 height 10
click at [876, 260] on button "A Because the professor recommended it." at bounding box center [760, 247] width 469 height 40
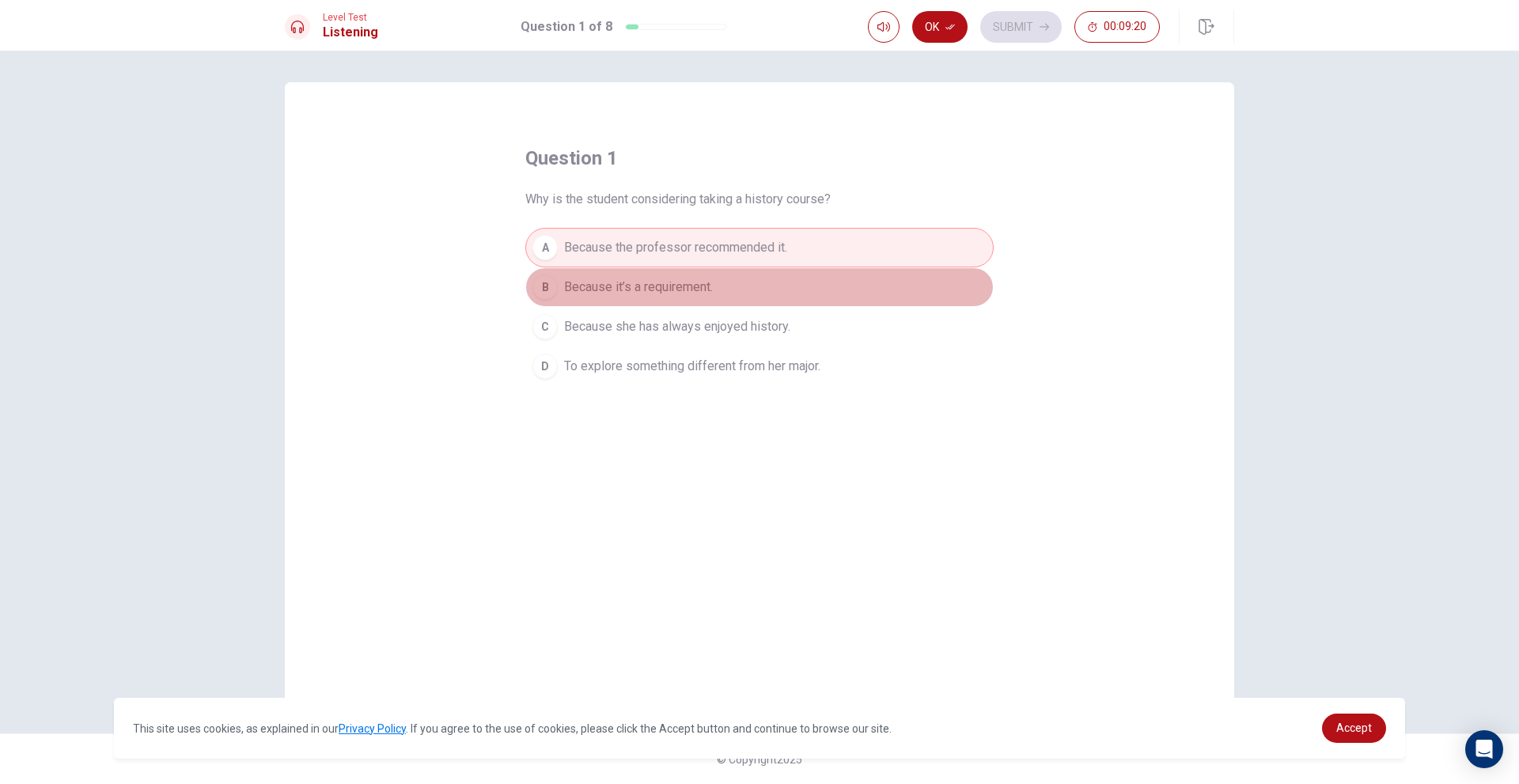
click at [845, 283] on button "B Because it’s a requirement." at bounding box center [760, 286] width 469 height 40
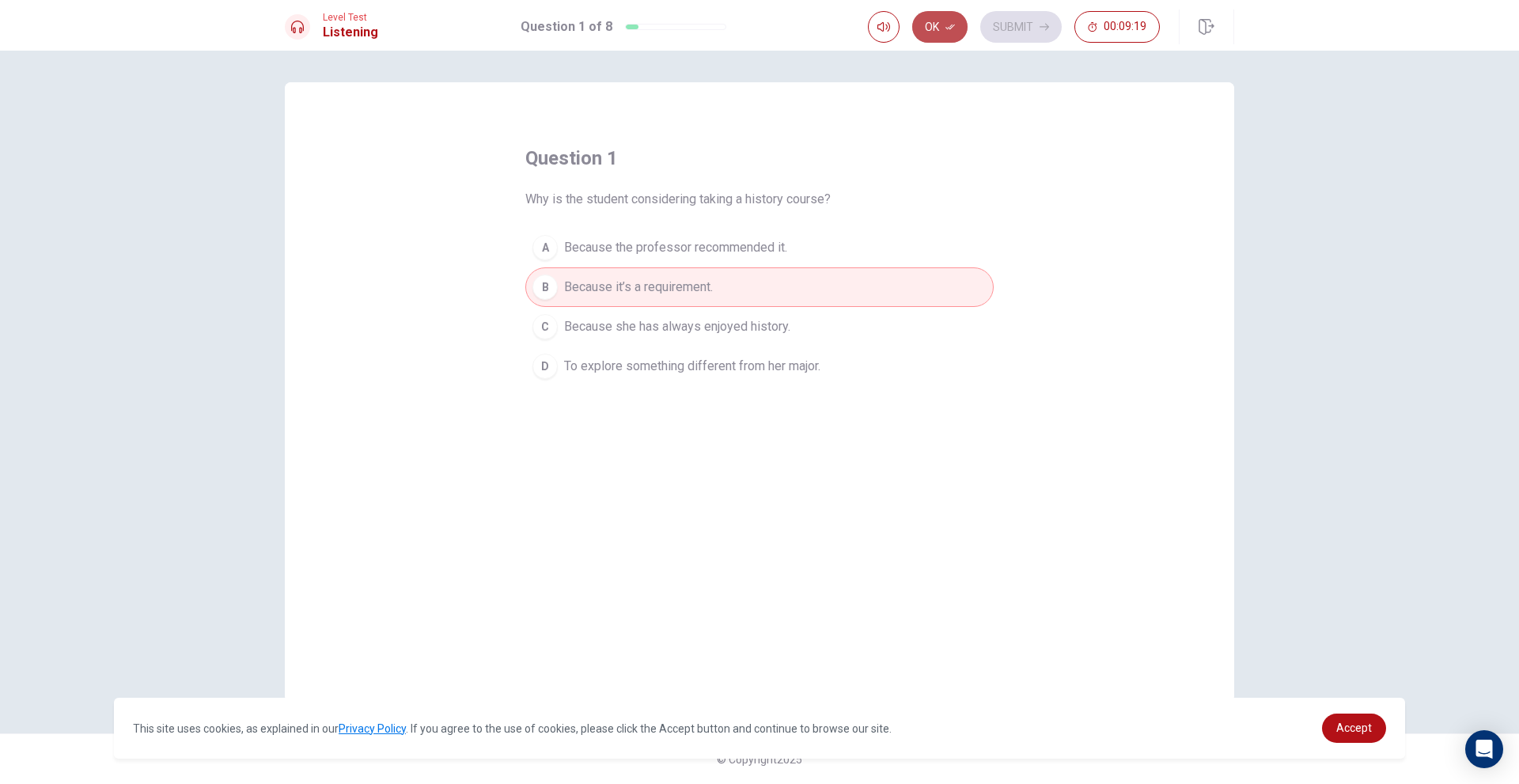
click at [932, 17] on button "Ok" at bounding box center [939, 26] width 55 height 32
click at [1031, 28] on button "Submit" at bounding box center [1020, 26] width 81 height 32
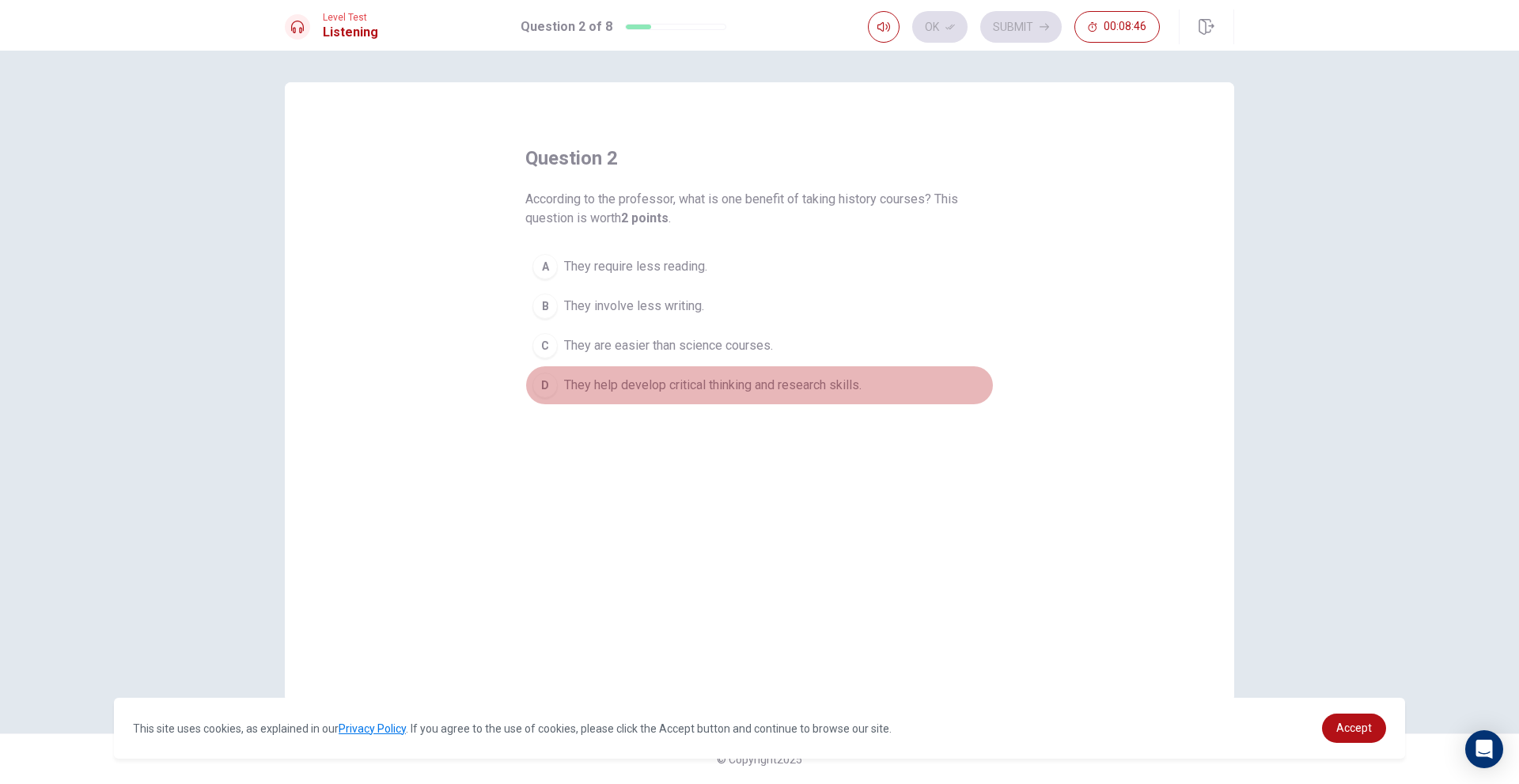
click at [762, 387] on span "They help develop critical thinking and research skills." at bounding box center [713, 385] width 297 height 19
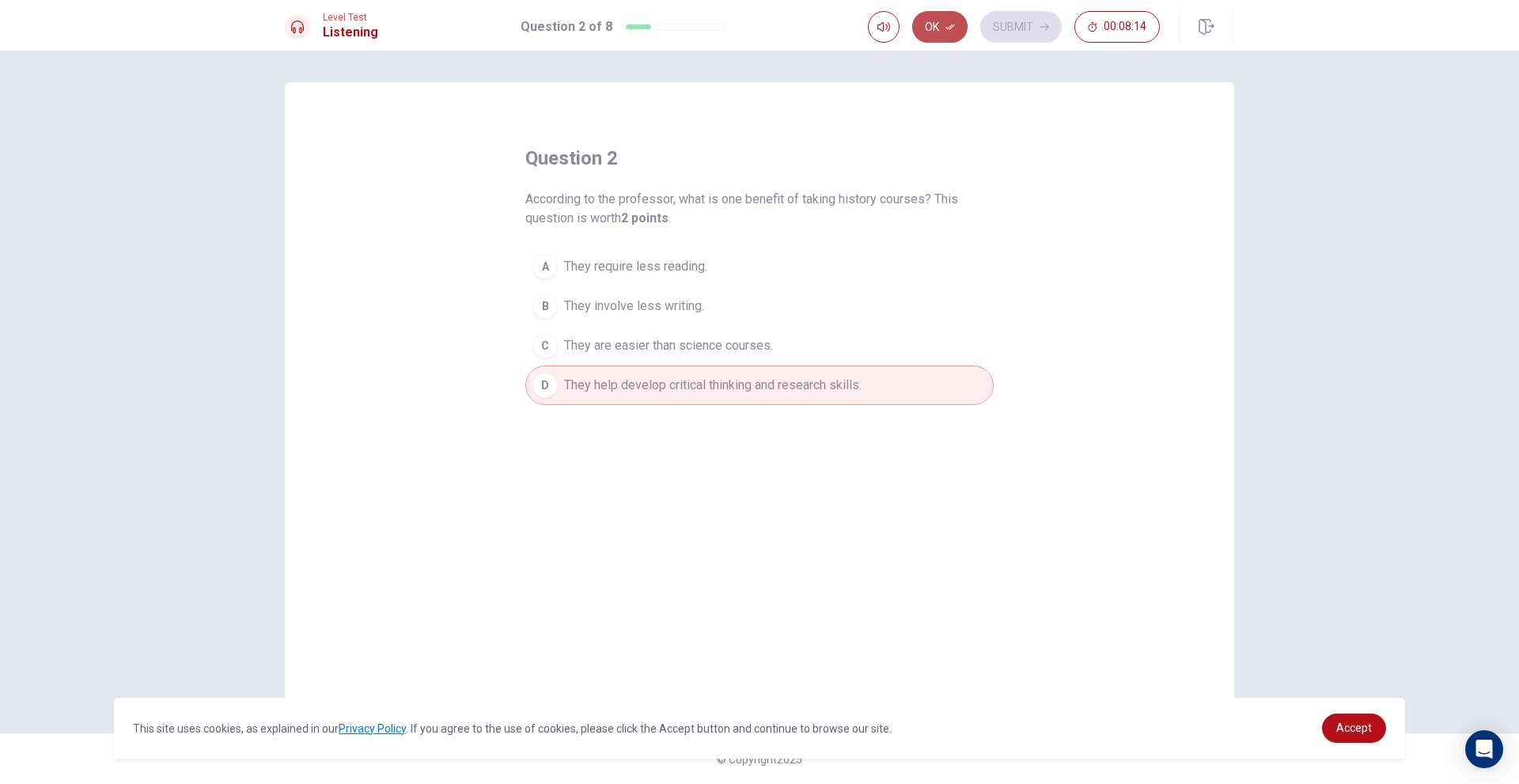
click at [943, 22] on button "Ok" at bounding box center [939, 26] width 55 height 32
click at [1012, 22] on button "Submit" at bounding box center [1020, 26] width 81 height 32
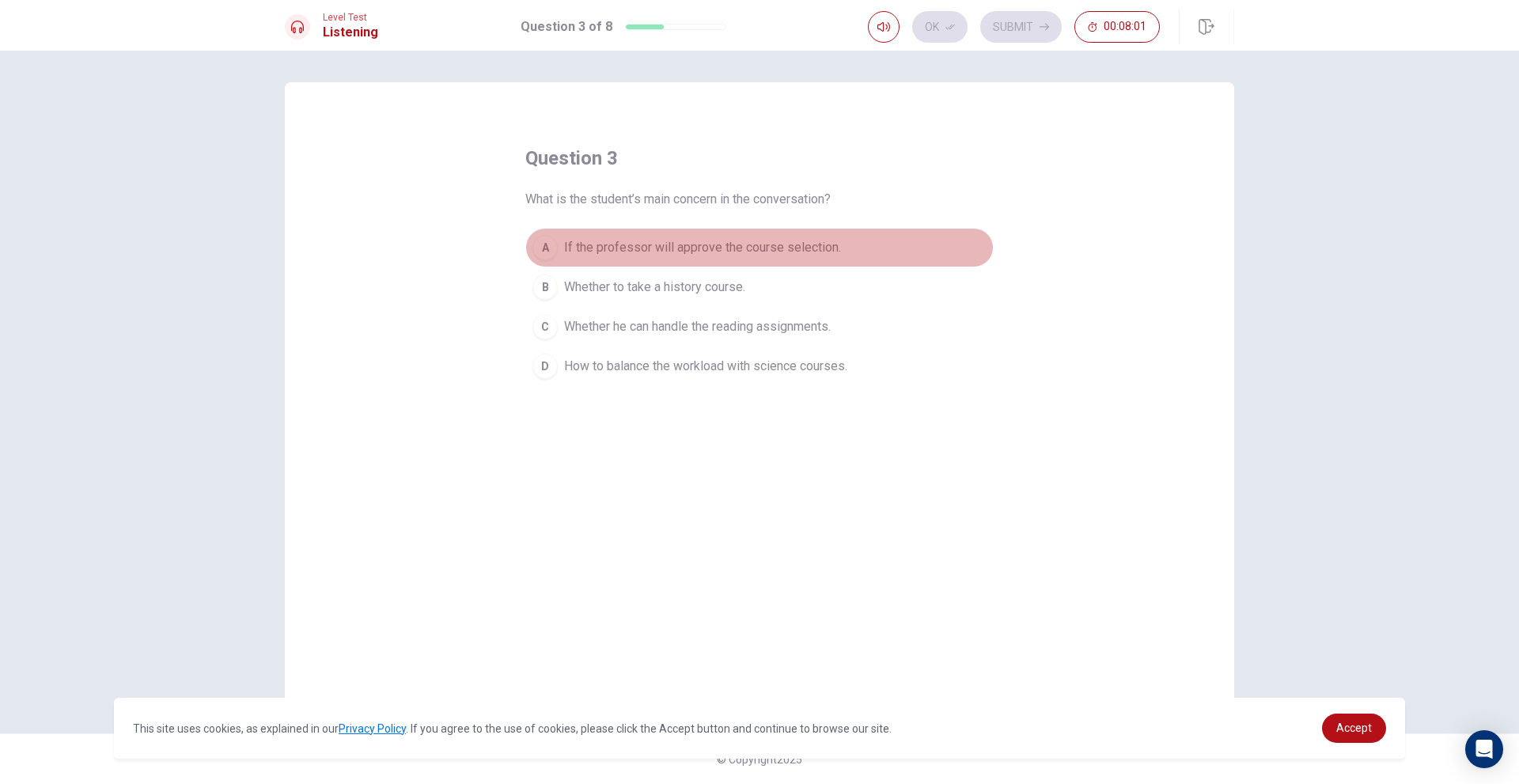
click at [785, 249] on span "If the professor will approve the course selection." at bounding box center [703, 248] width 277 height 19
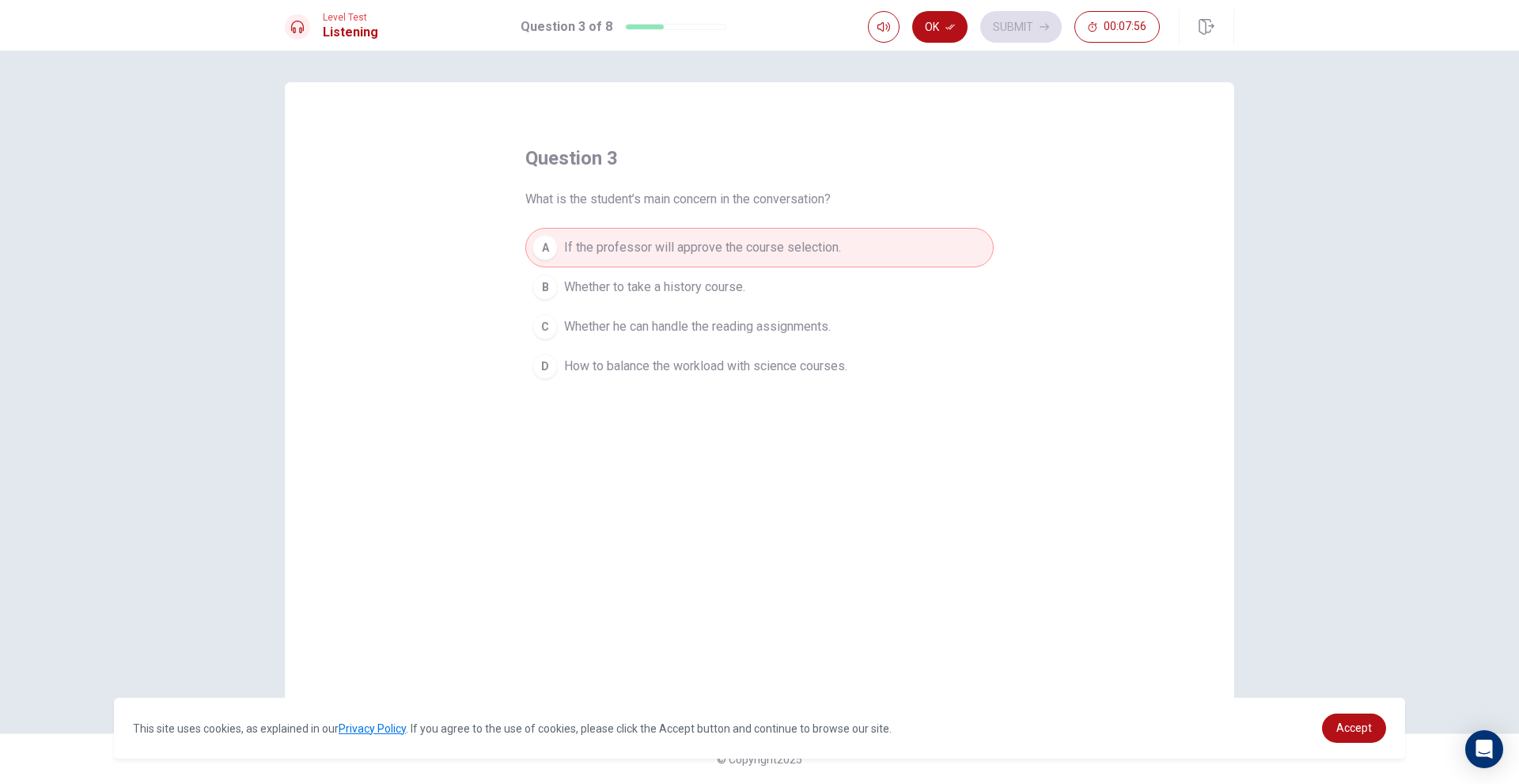
click at [615, 289] on span "Whether to take a history course." at bounding box center [654, 287] width 181 height 19
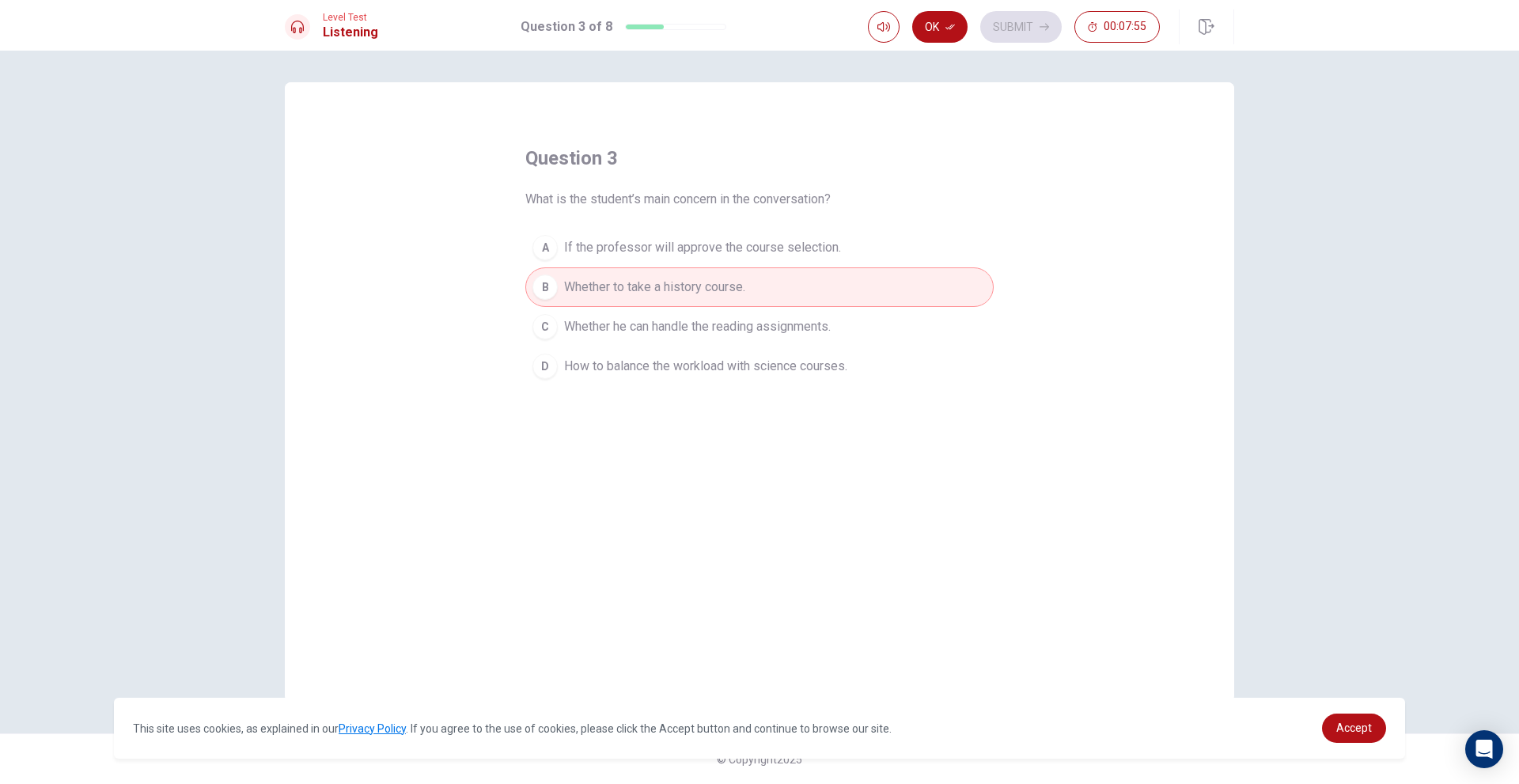
click at [709, 325] on span "Whether he can handle the reading assignments." at bounding box center [697, 327] width 266 height 19
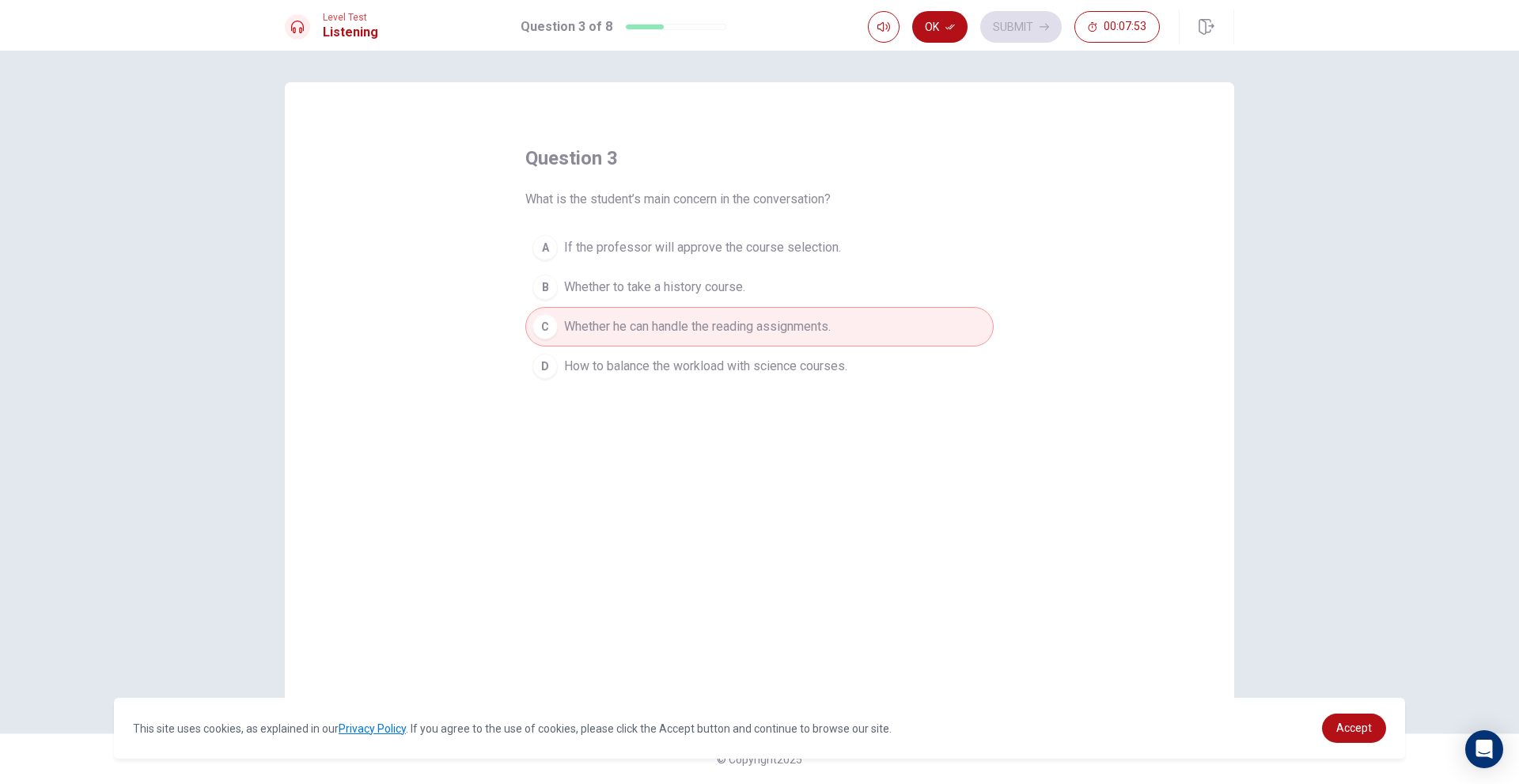
click at [775, 356] on button "D How to balance the workload with science courses." at bounding box center [760, 366] width 469 height 40
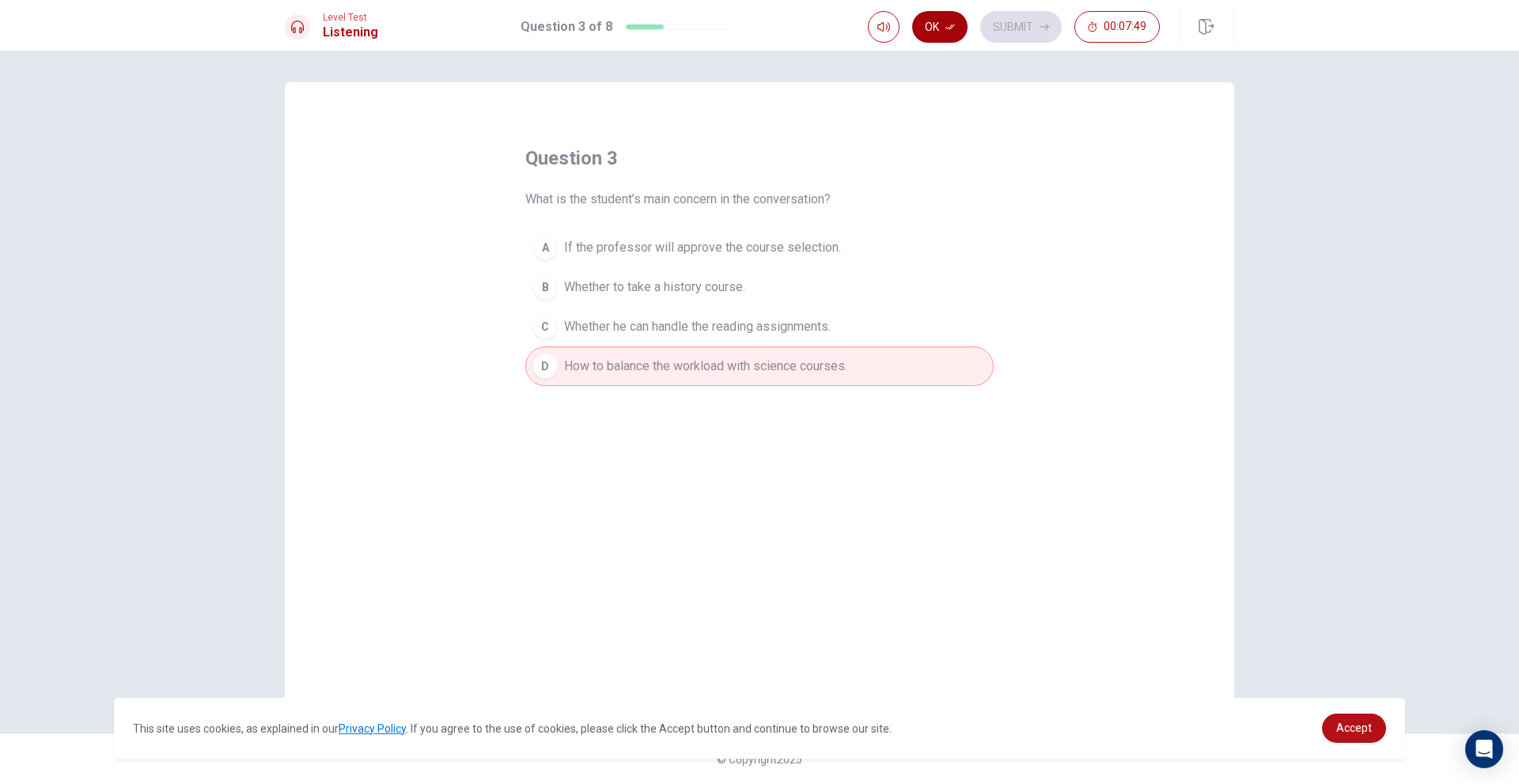
click at [932, 28] on button "Ok" at bounding box center [939, 26] width 55 height 32
click at [1015, 11] on button "Submit" at bounding box center [1020, 26] width 81 height 32
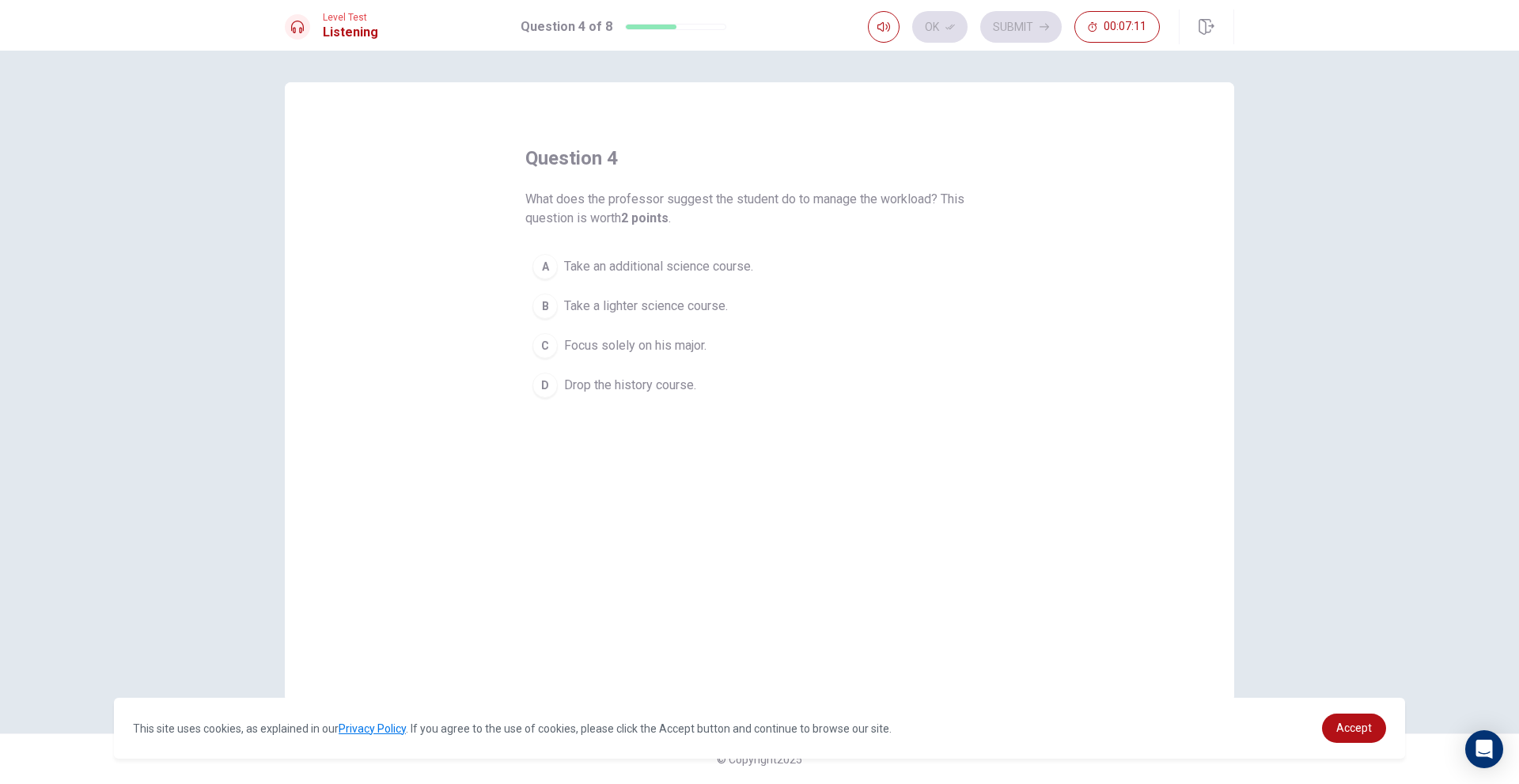
click at [752, 267] on span "Take an additional science course." at bounding box center [658, 267] width 189 height 19
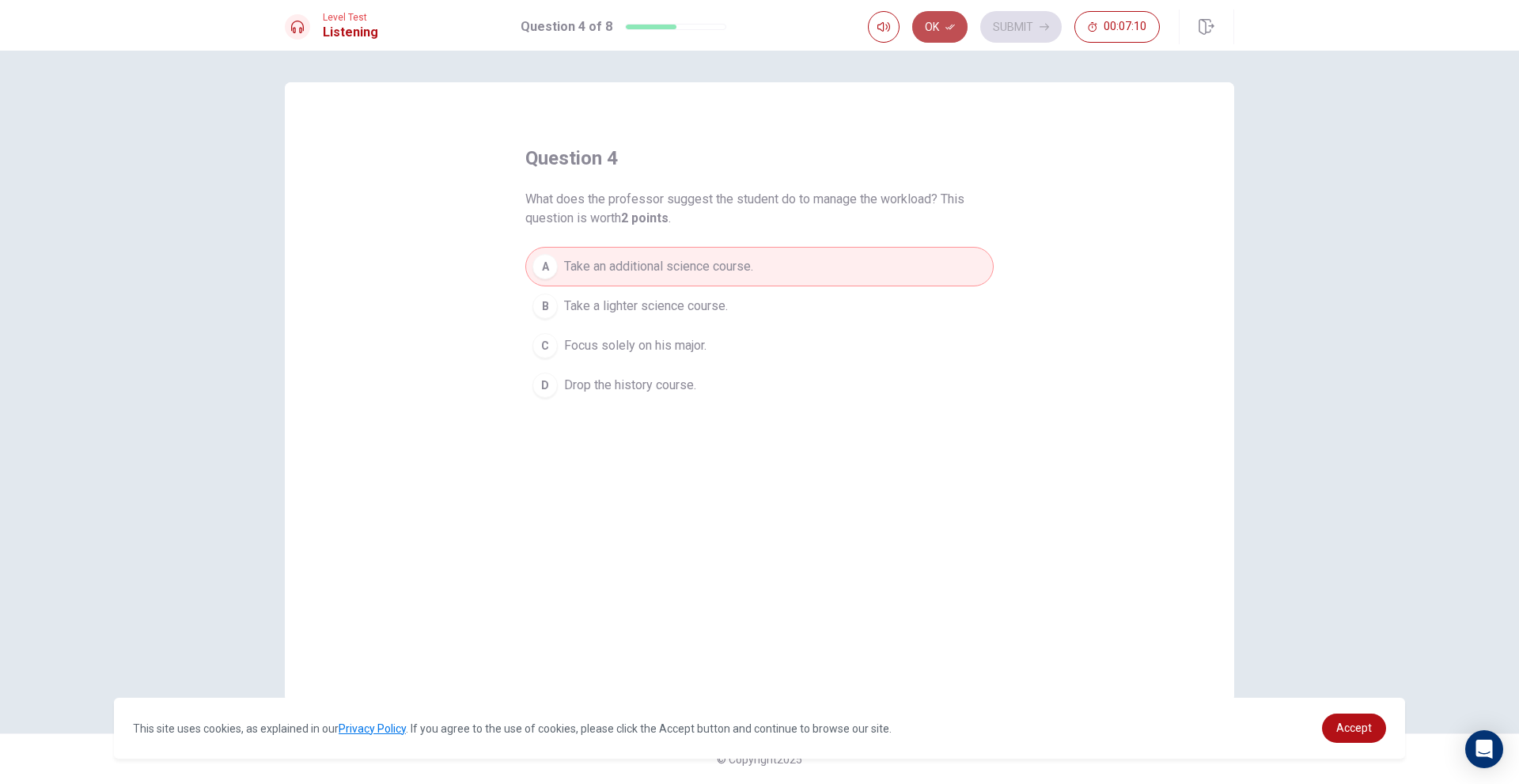
click at [944, 27] on button "Ok" at bounding box center [939, 26] width 55 height 32
click at [1003, 21] on button "Submit" at bounding box center [1020, 26] width 81 height 32
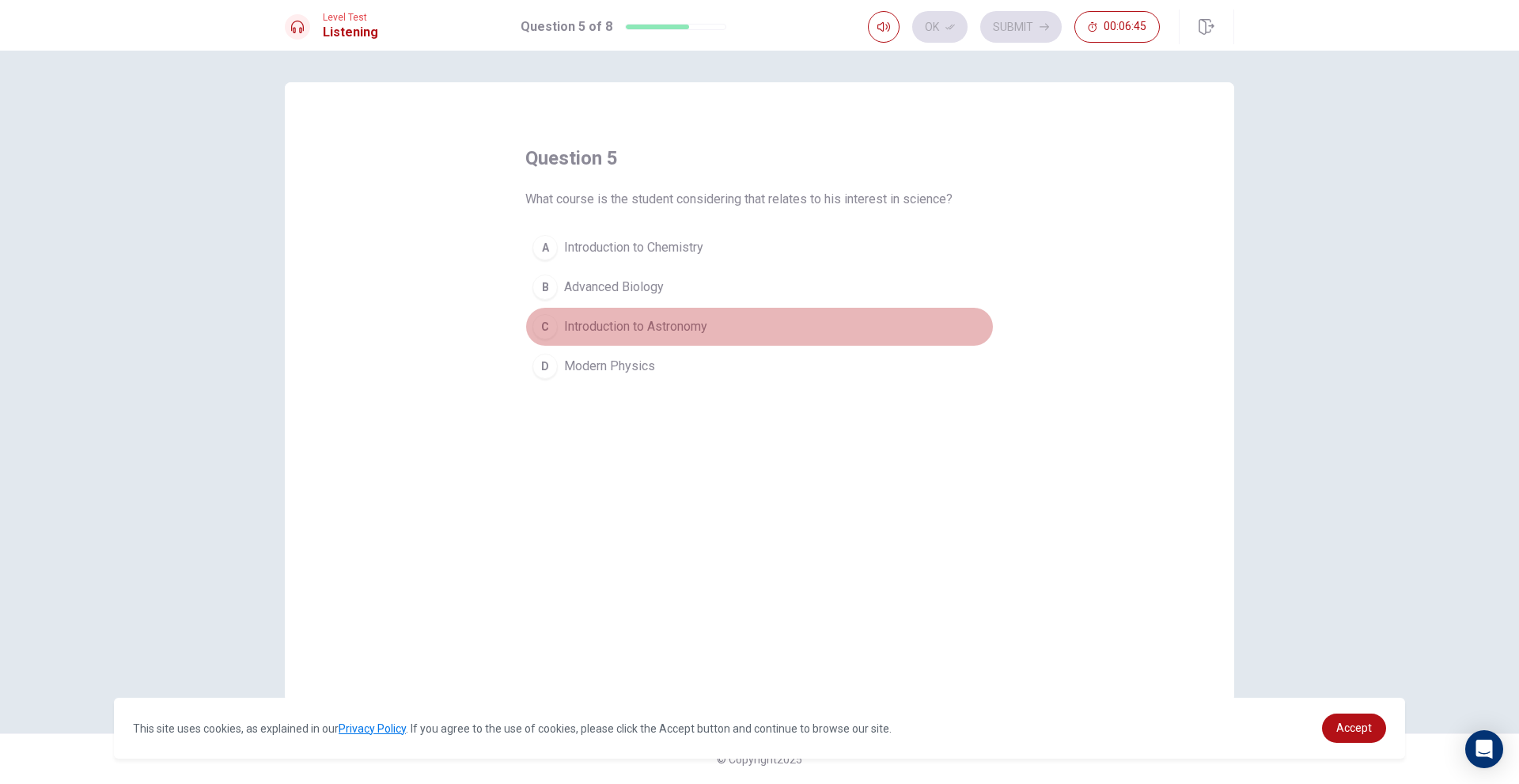
click at [638, 326] on span "Introduction to Astronomy" at bounding box center [636, 327] width 143 height 19
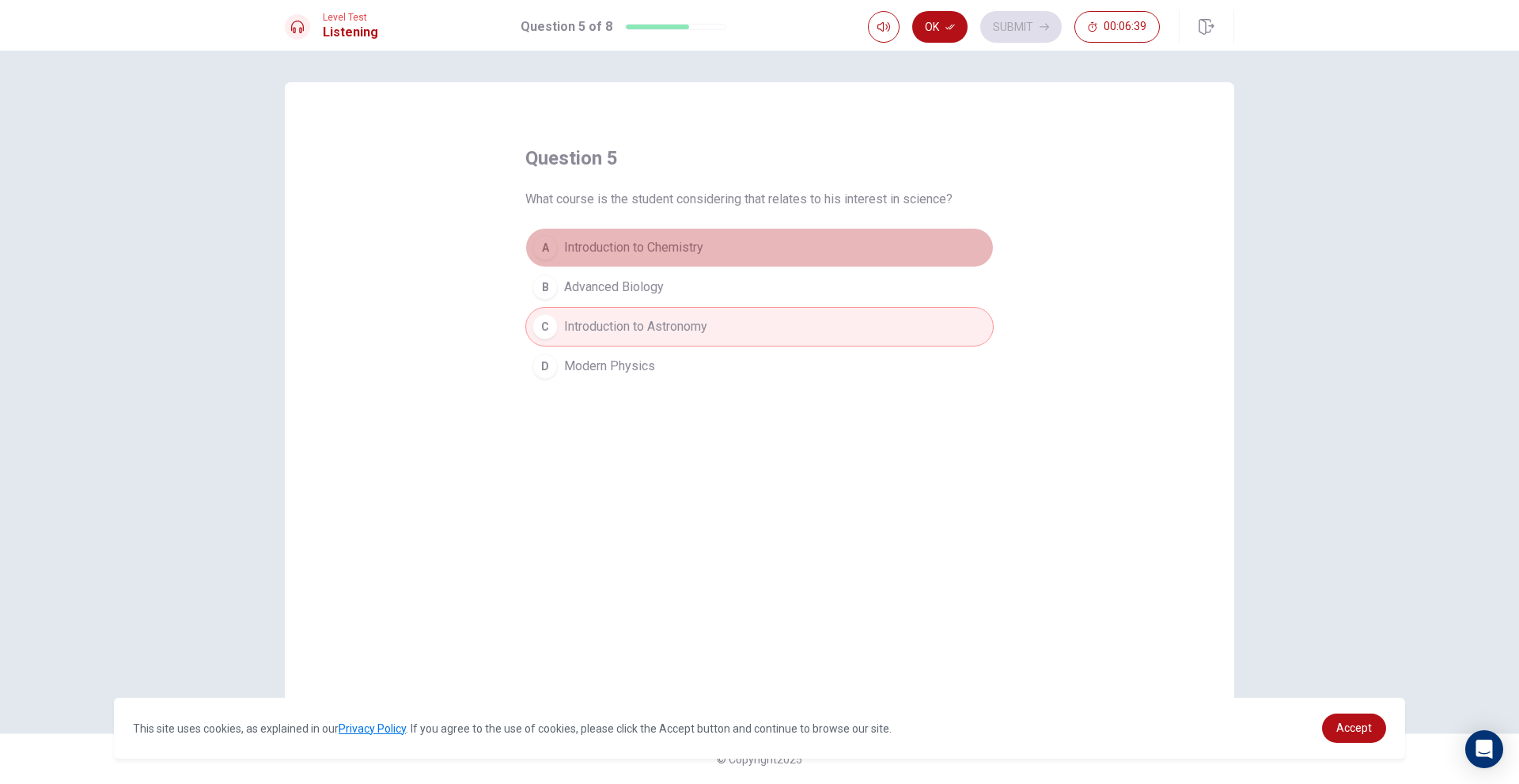
click at [687, 247] on span "Introduction to Chemistry" at bounding box center [634, 248] width 139 height 19
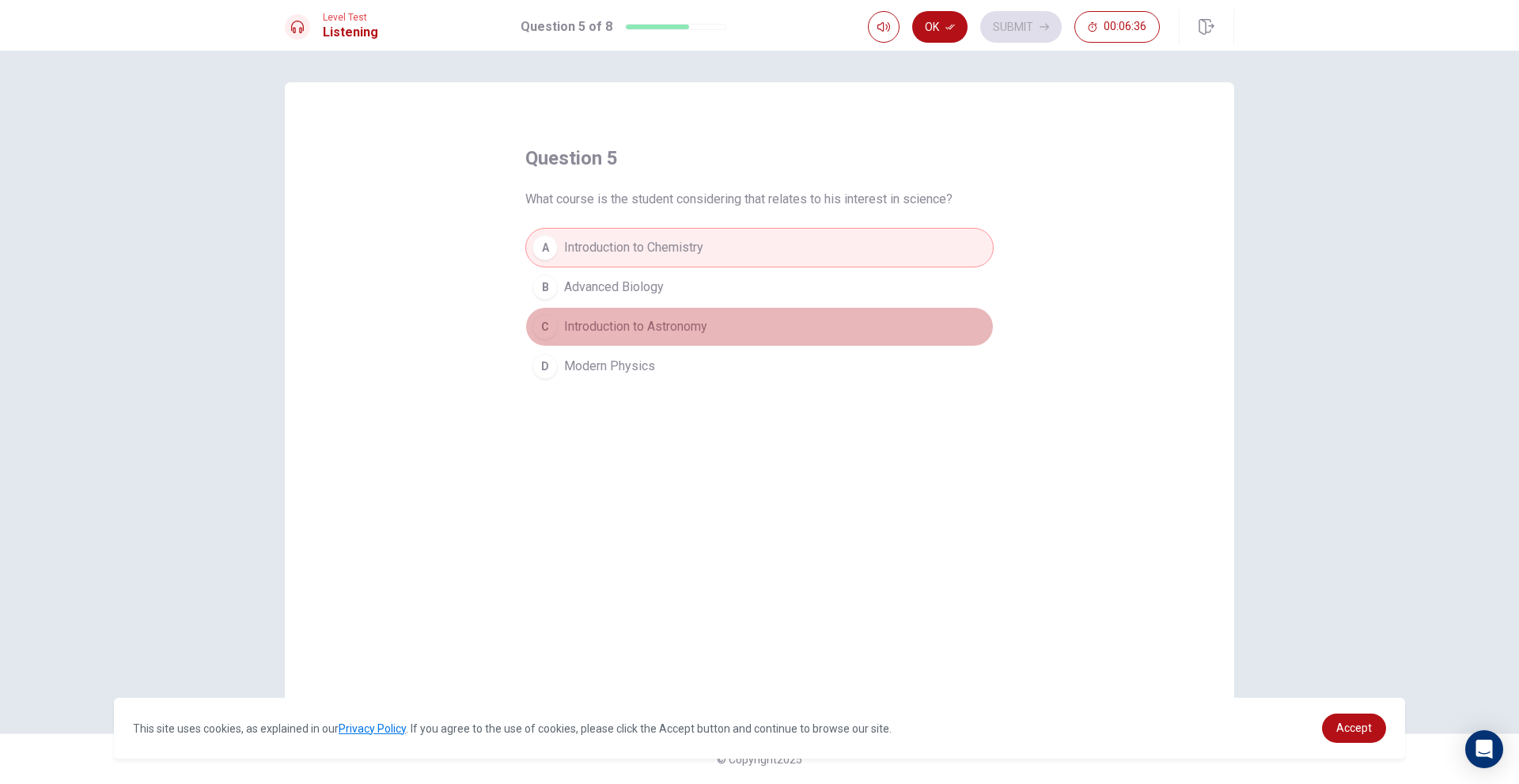
click at [686, 337] on button "C Introduction to Astronomy" at bounding box center [760, 326] width 469 height 40
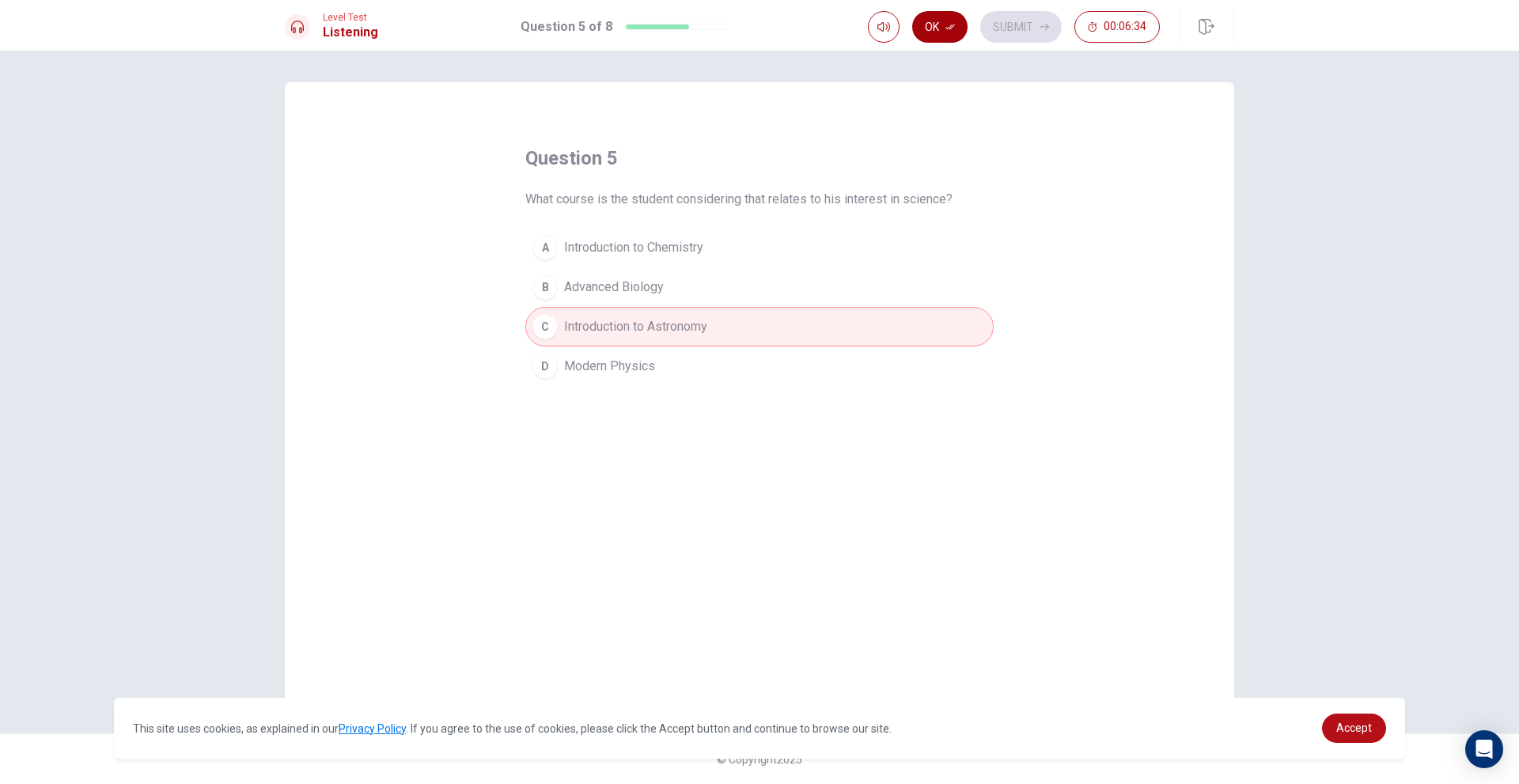
click at [936, 23] on button "Ok" at bounding box center [939, 26] width 55 height 32
click at [1007, 28] on button "Submit" at bounding box center [1020, 26] width 81 height 32
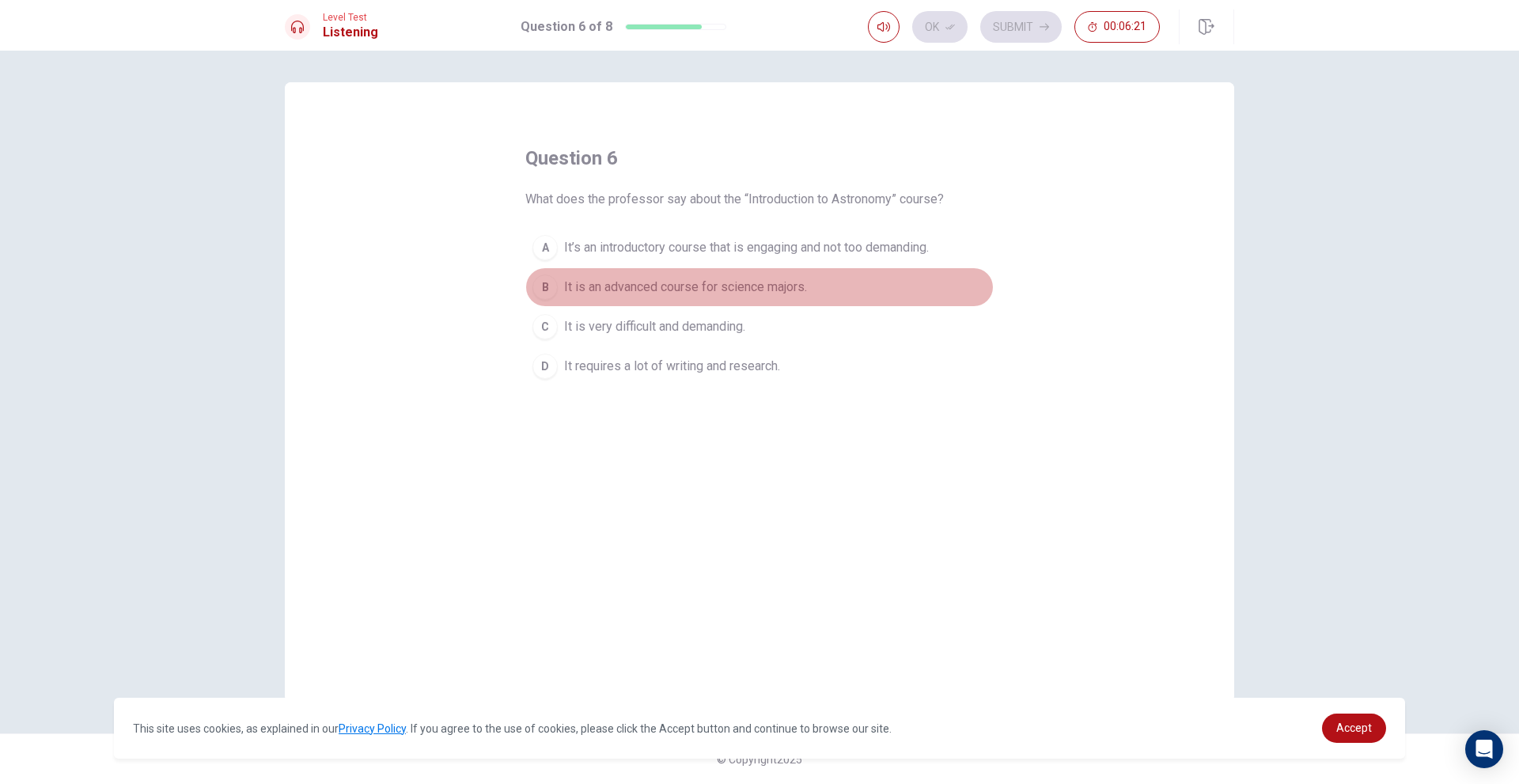
click at [823, 287] on button "B It is an advanced course for science majors." at bounding box center [760, 286] width 469 height 40
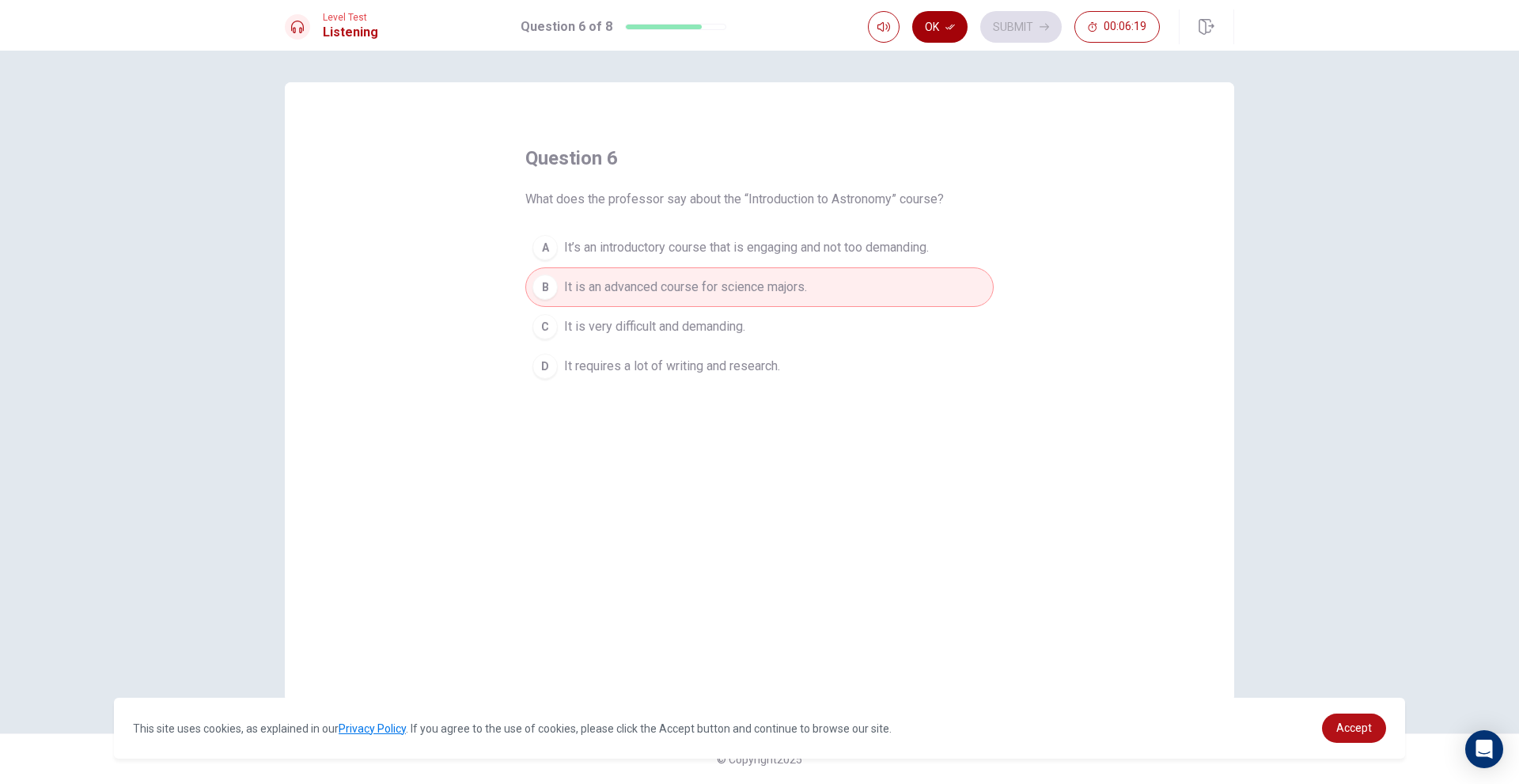
click at [961, 26] on button "Ok" at bounding box center [939, 26] width 55 height 32
click at [1002, 18] on button "Submit" at bounding box center [1020, 26] width 81 height 32
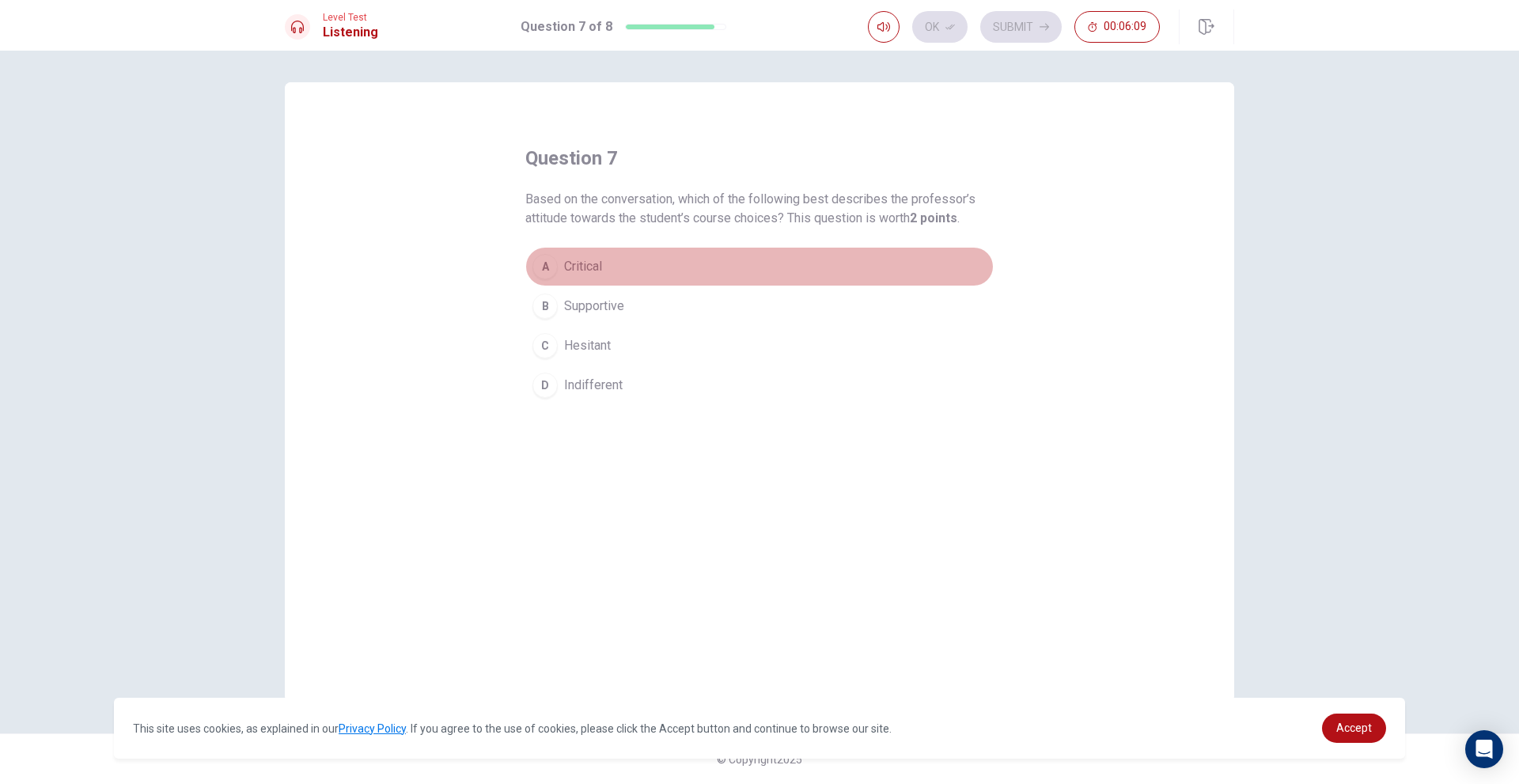
click at [608, 251] on button "A Critical" at bounding box center [760, 266] width 469 height 40
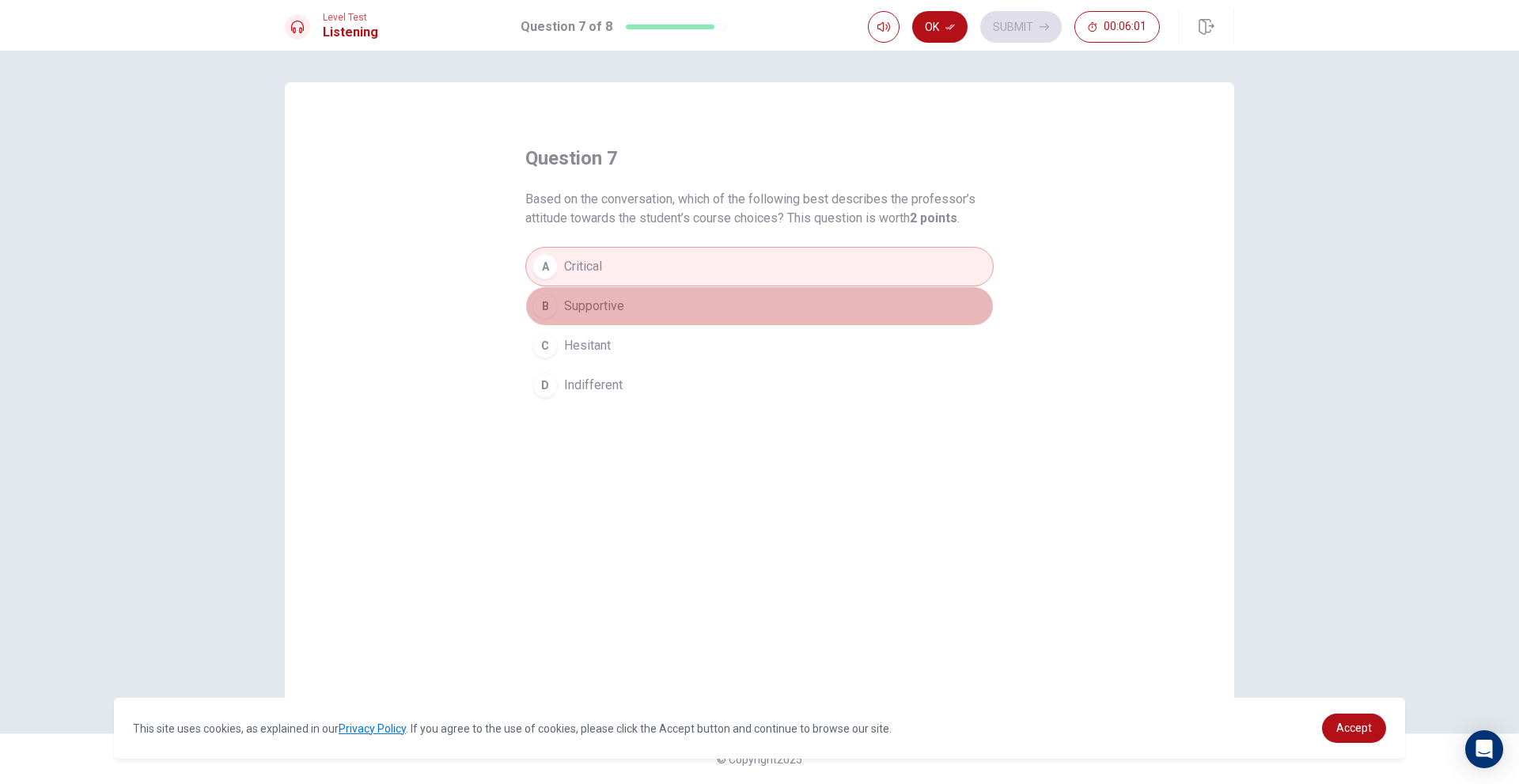
click at [588, 310] on span "Supportive" at bounding box center [594, 306] width 60 height 19
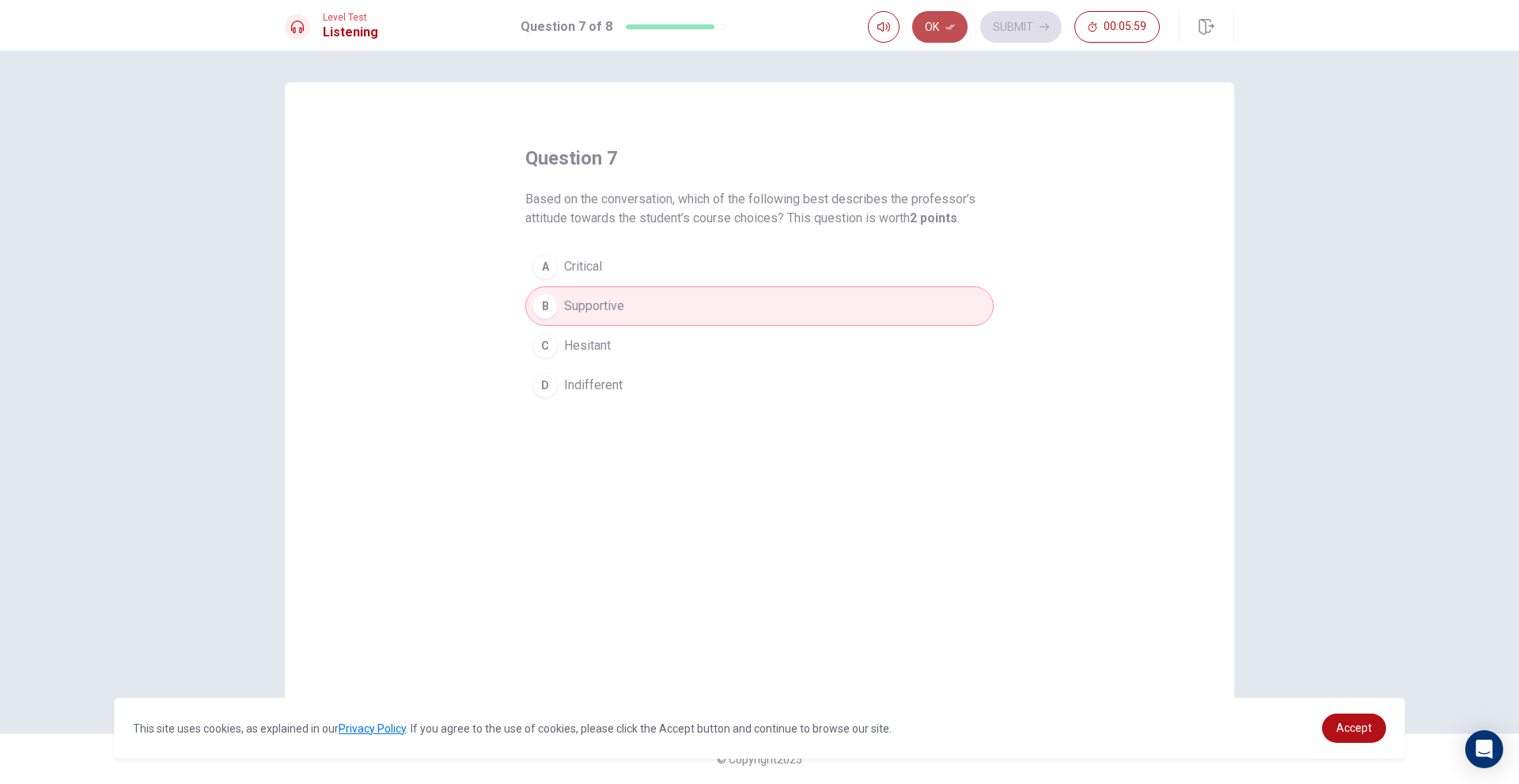
click at [924, 29] on button "Ok" at bounding box center [939, 26] width 55 height 32
click at [994, 28] on button "Submit" at bounding box center [1020, 26] width 81 height 32
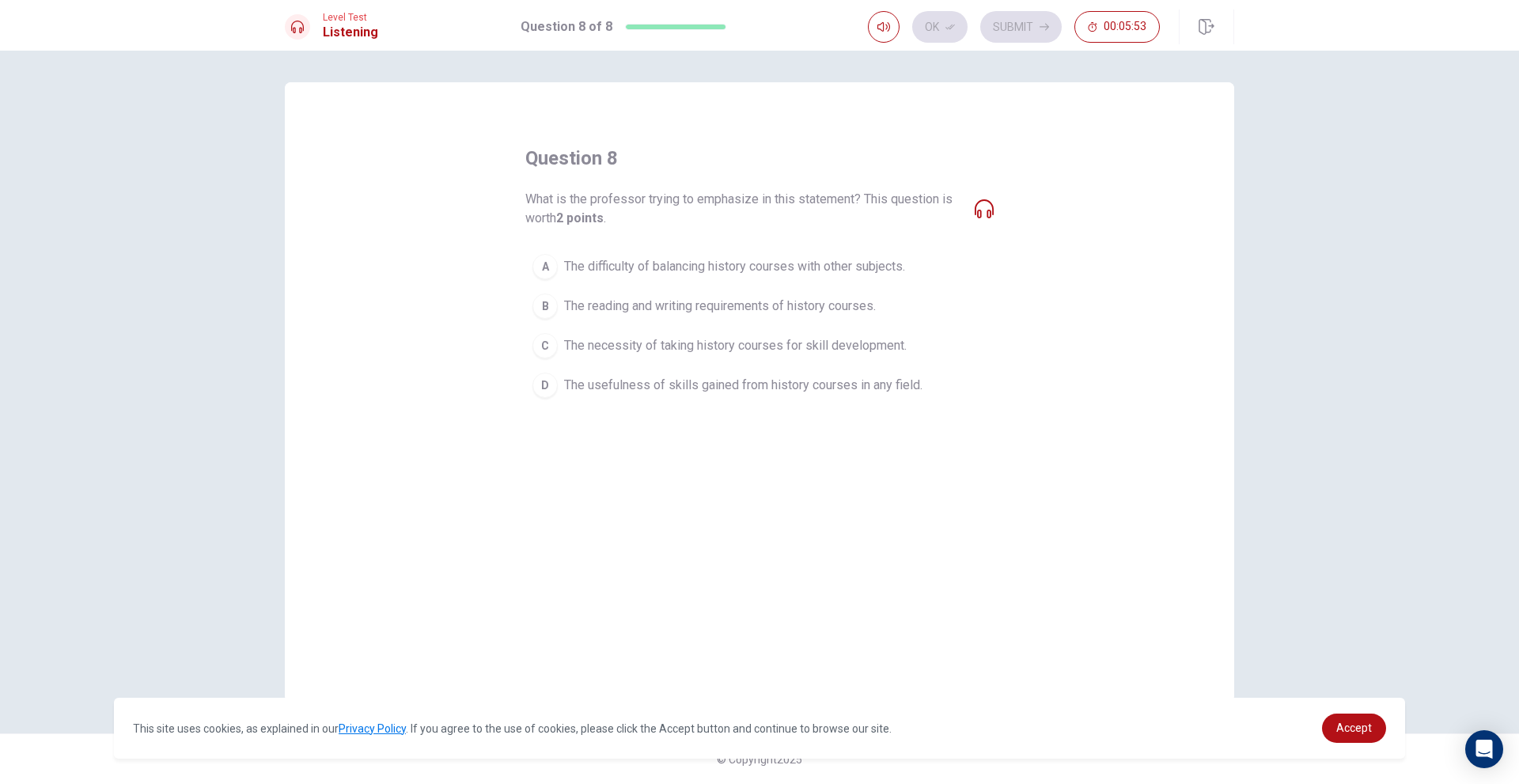
click at [988, 205] on icon at bounding box center [985, 209] width 19 height 19
click at [981, 206] on icon at bounding box center [985, 209] width 19 height 19
click at [990, 208] on icon at bounding box center [985, 209] width 19 height 19
click at [991, 209] on icon at bounding box center [985, 209] width 19 height 19
click at [991, 213] on icon at bounding box center [985, 209] width 19 height 19
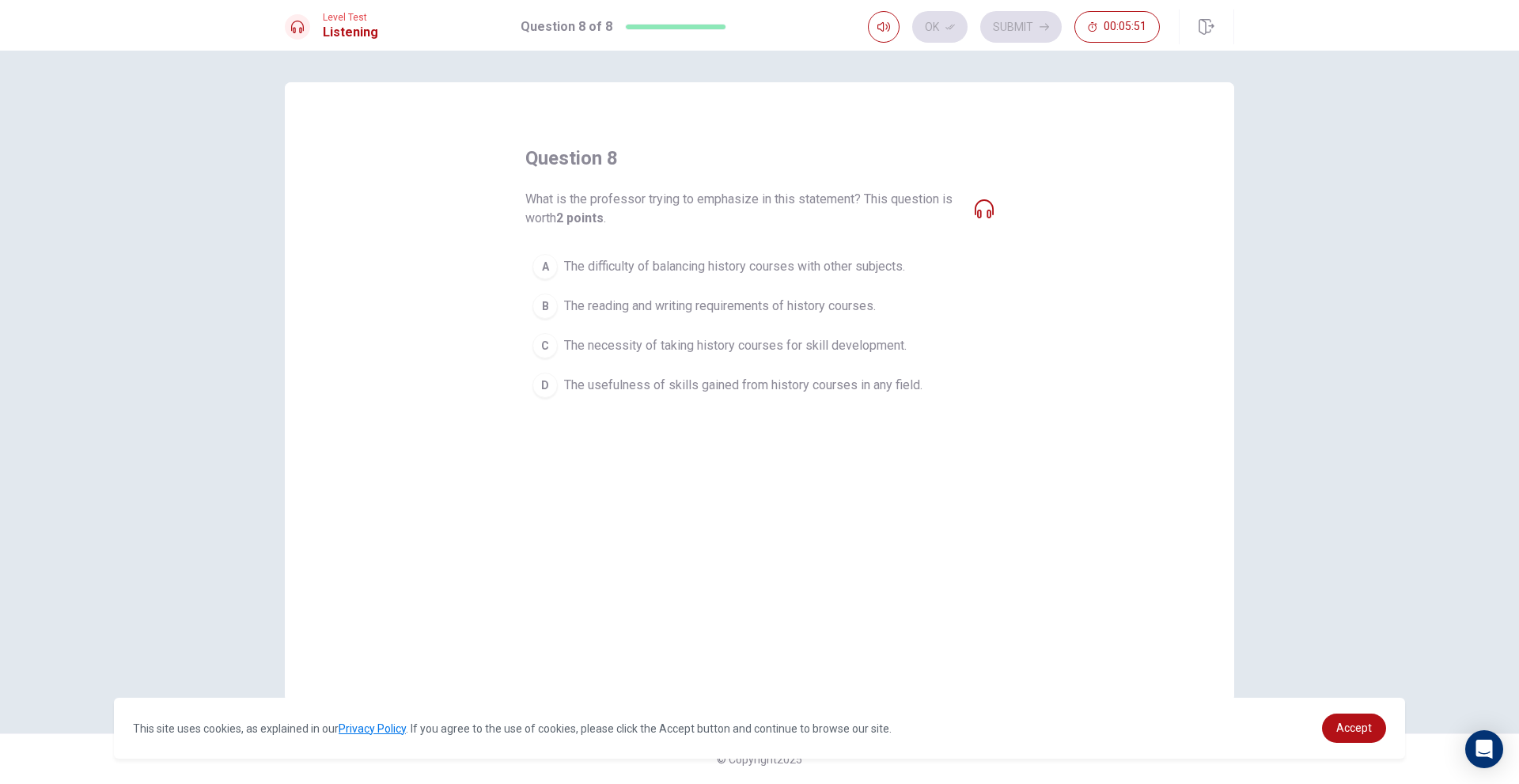
click at [991, 211] on icon at bounding box center [985, 209] width 19 height 19
click at [985, 211] on icon at bounding box center [985, 209] width 19 height 19
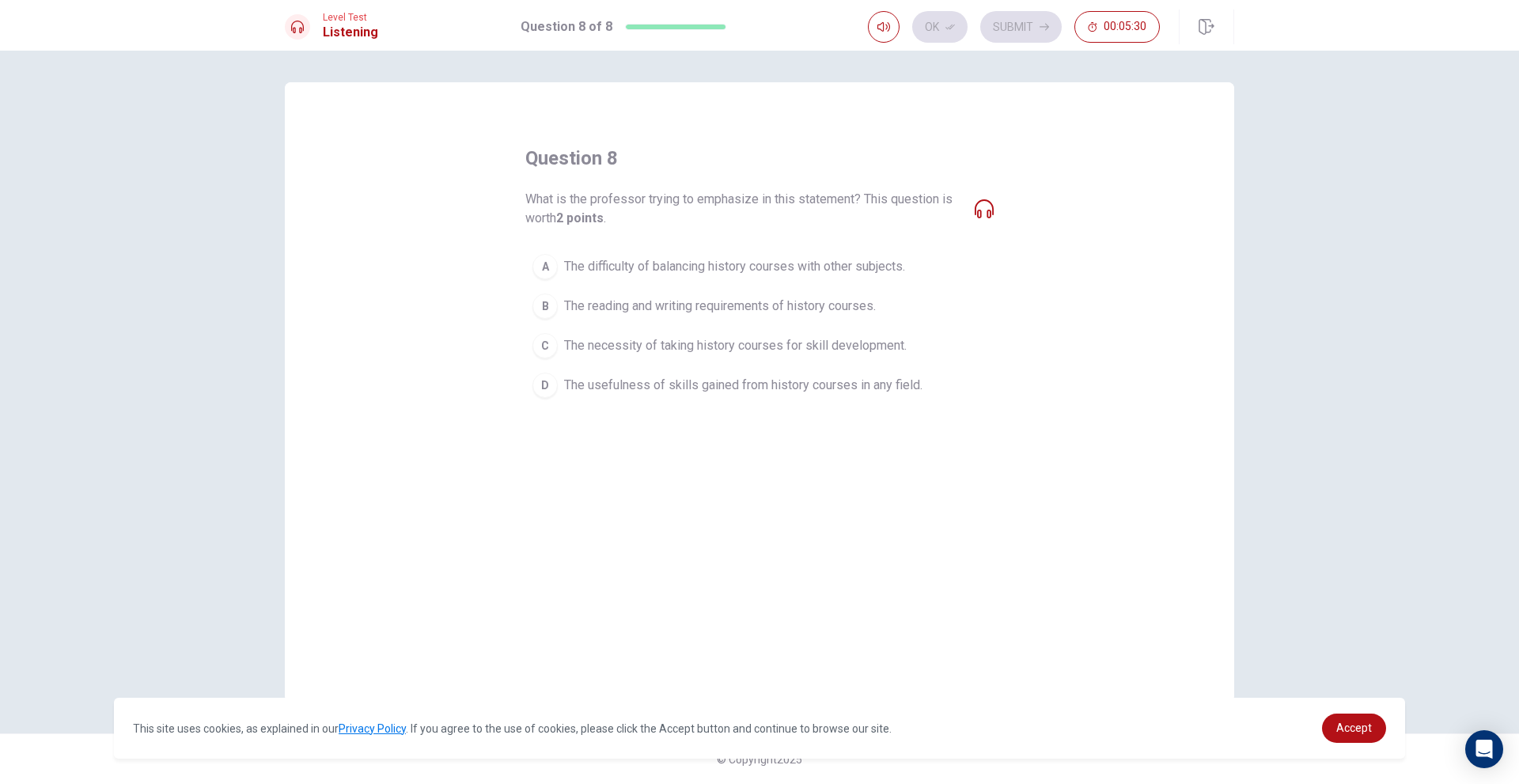
click at [811, 305] on span "The reading and writing requirements of history courses." at bounding box center [720, 306] width 312 height 19
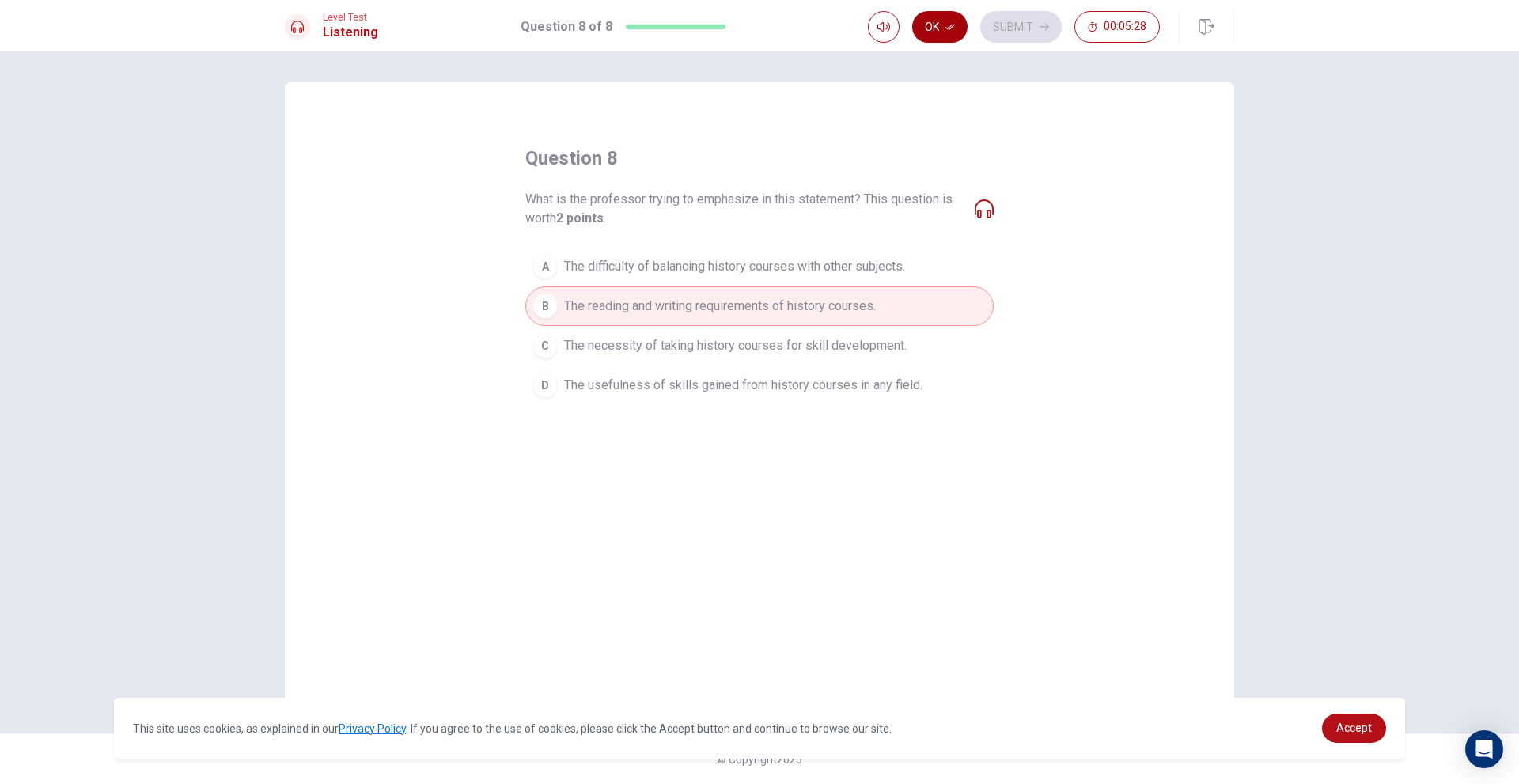
click at [922, 17] on button "Ok" at bounding box center [939, 26] width 55 height 32
click at [1002, 26] on button "Submit" at bounding box center [1020, 26] width 81 height 32
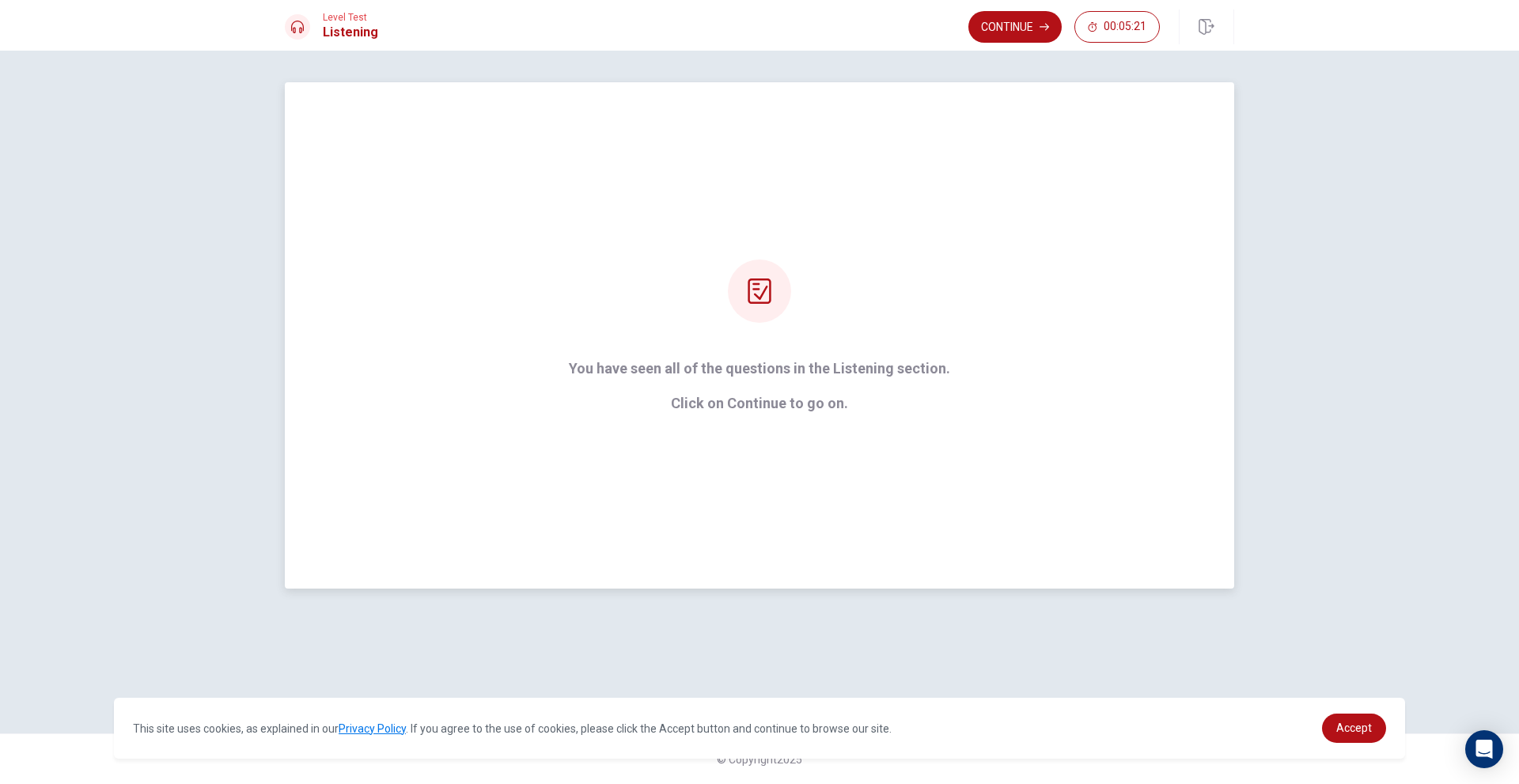
click at [778, 240] on div "You have seen all of the questions in the Listening section. Click on Continue …" at bounding box center [759, 335] width 950 height 506
click at [1048, 24] on icon "button" at bounding box center [1045, 27] width 10 height 10
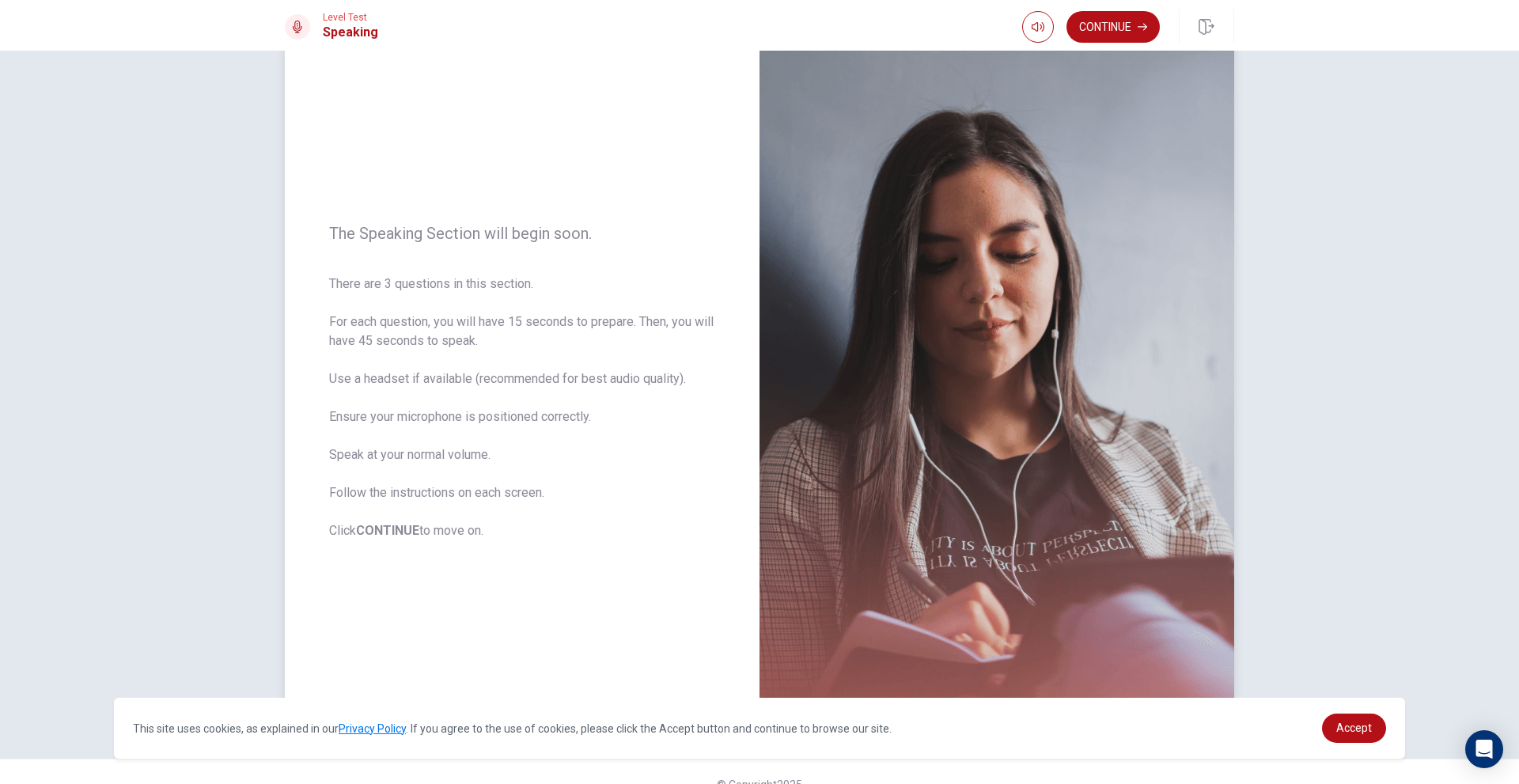
scroll to position [71, 0]
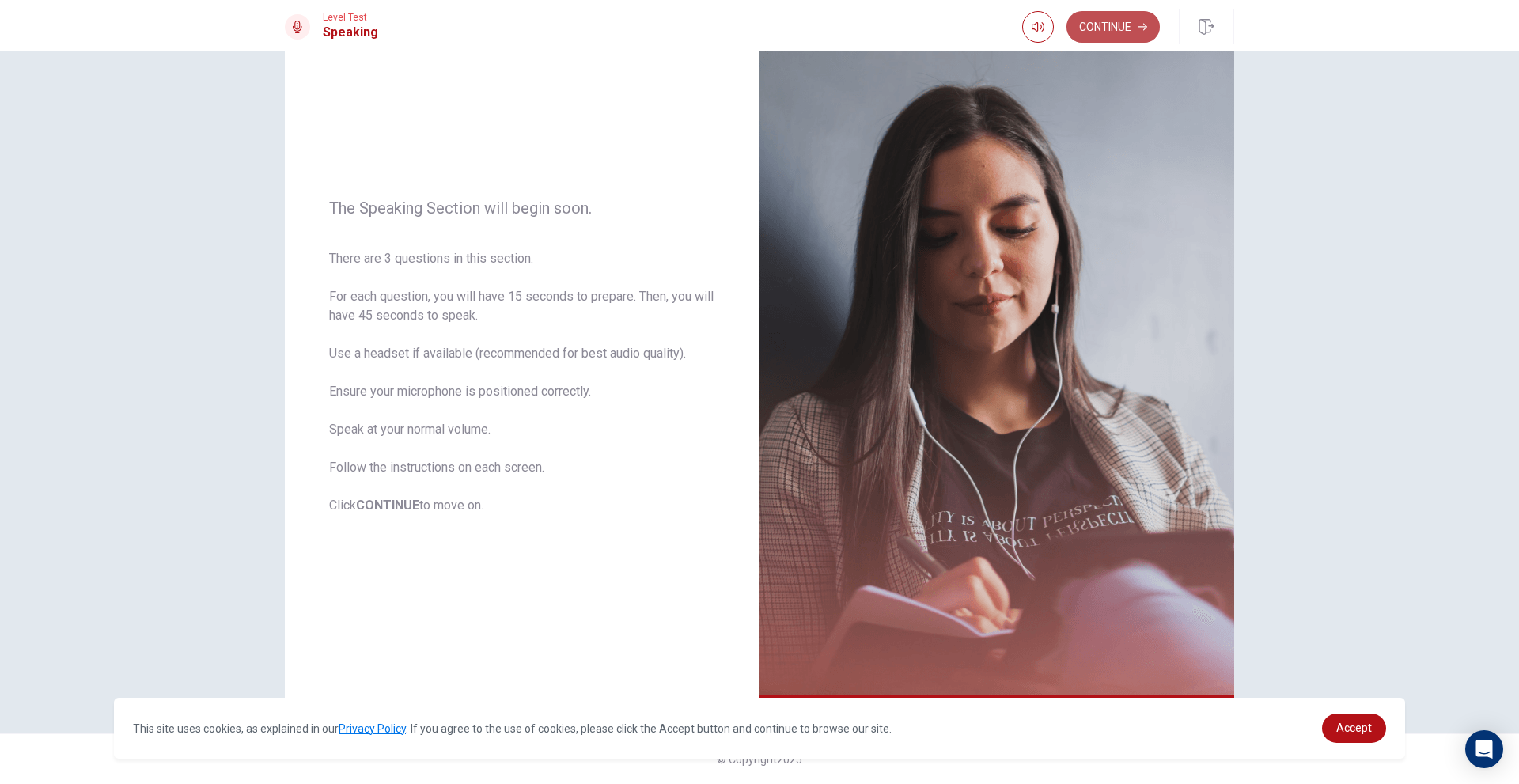
click at [1141, 25] on icon "button" at bounding box center [1142, 27] width 10 height 10
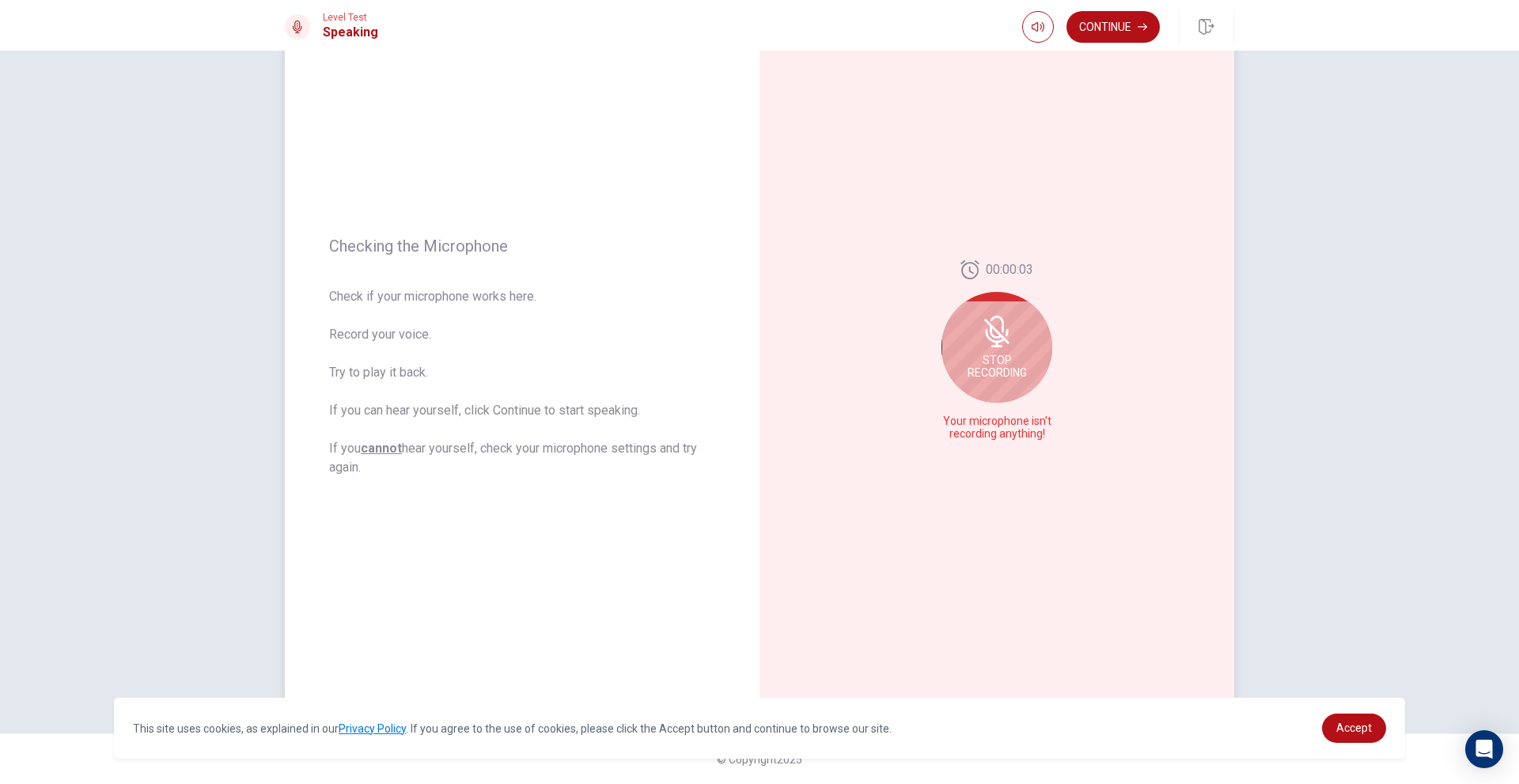
click at [1000, 339] on icon at bounding box center [994, 336] width 19 height 15
click at [996, 349] on icon at bounding box center [1000, 355] width 32 height 32
click at [1011, 435] on icon "Play Audio" at bounding box center [1014, 435] width 7 height 10
click at [1018, 347] on div at bounding box center [996, 355] width 110 height 110
click at [1016, 429] on button "Pause Audio" at bounding box center [1014, 434] width 22 height 22
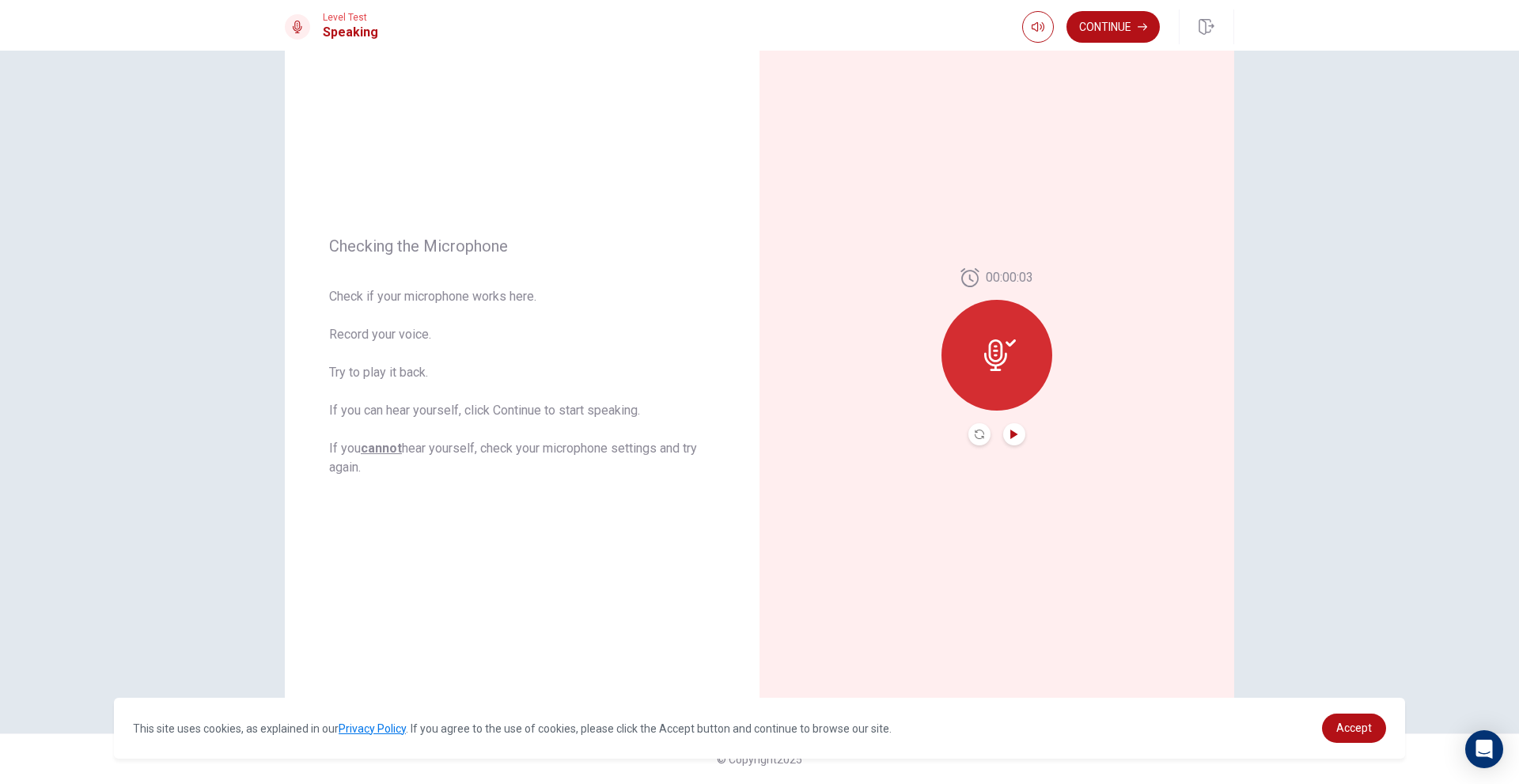
click at [983, 431] on button "Record Again" at bounding box center [979, 434] width 22 height 22
click at [1013, 348] on div "Stop Recording" at bounding box center [996, 366] width 110 height 110
click at [979, 434] on icon "Record Again" at bounding box center [980, 435] width 10 height 10
click at [1011, 360] on div "Stop Recording" at bounding box center [996, 366] width 110 height 110
click at [1003, 437] on button "Play Audio" at bounding box center [1014, 434] width 22 height 22
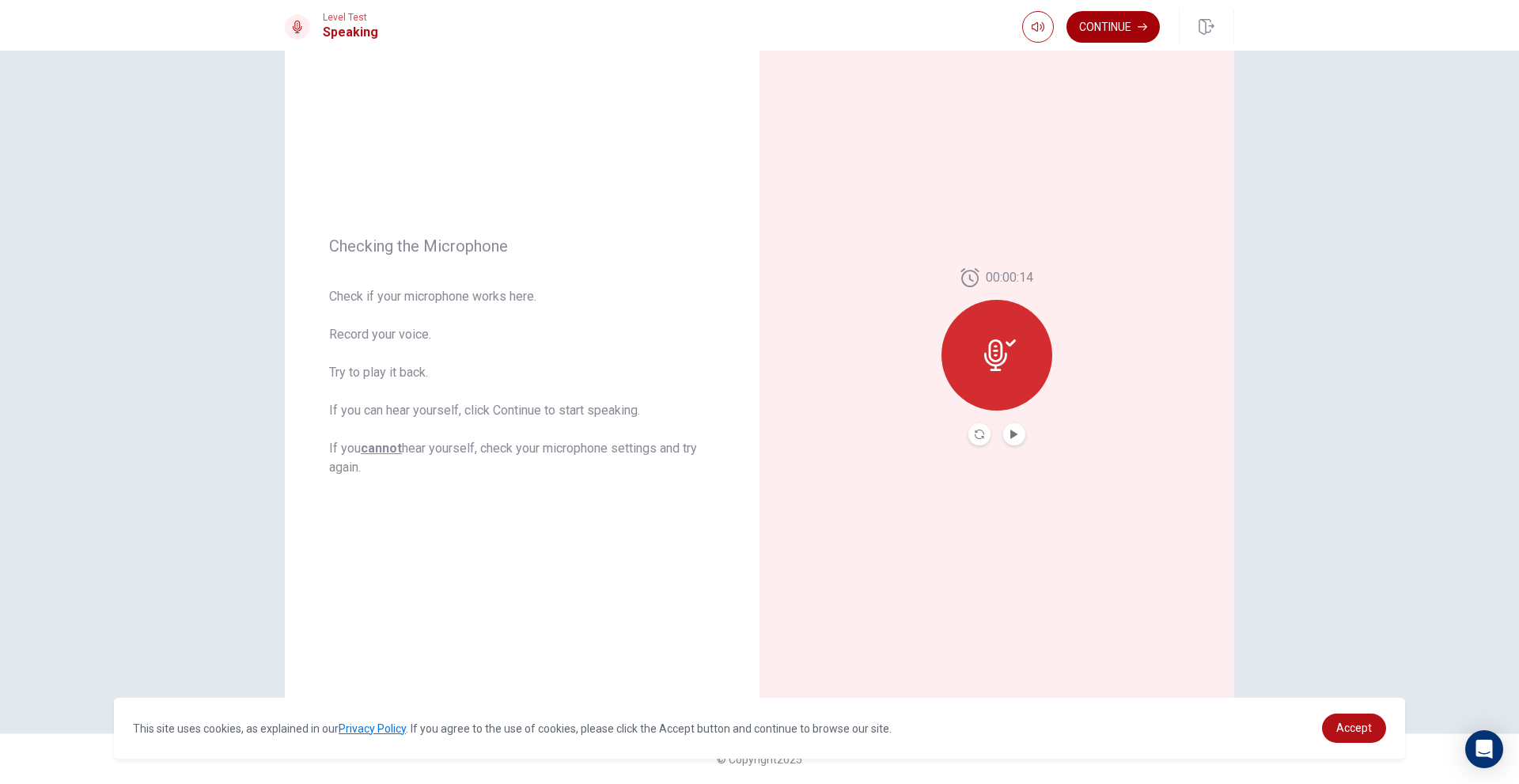
click at [1118, 26] on button "Continue" at bounding box center [1113, 26] width 93 height 32
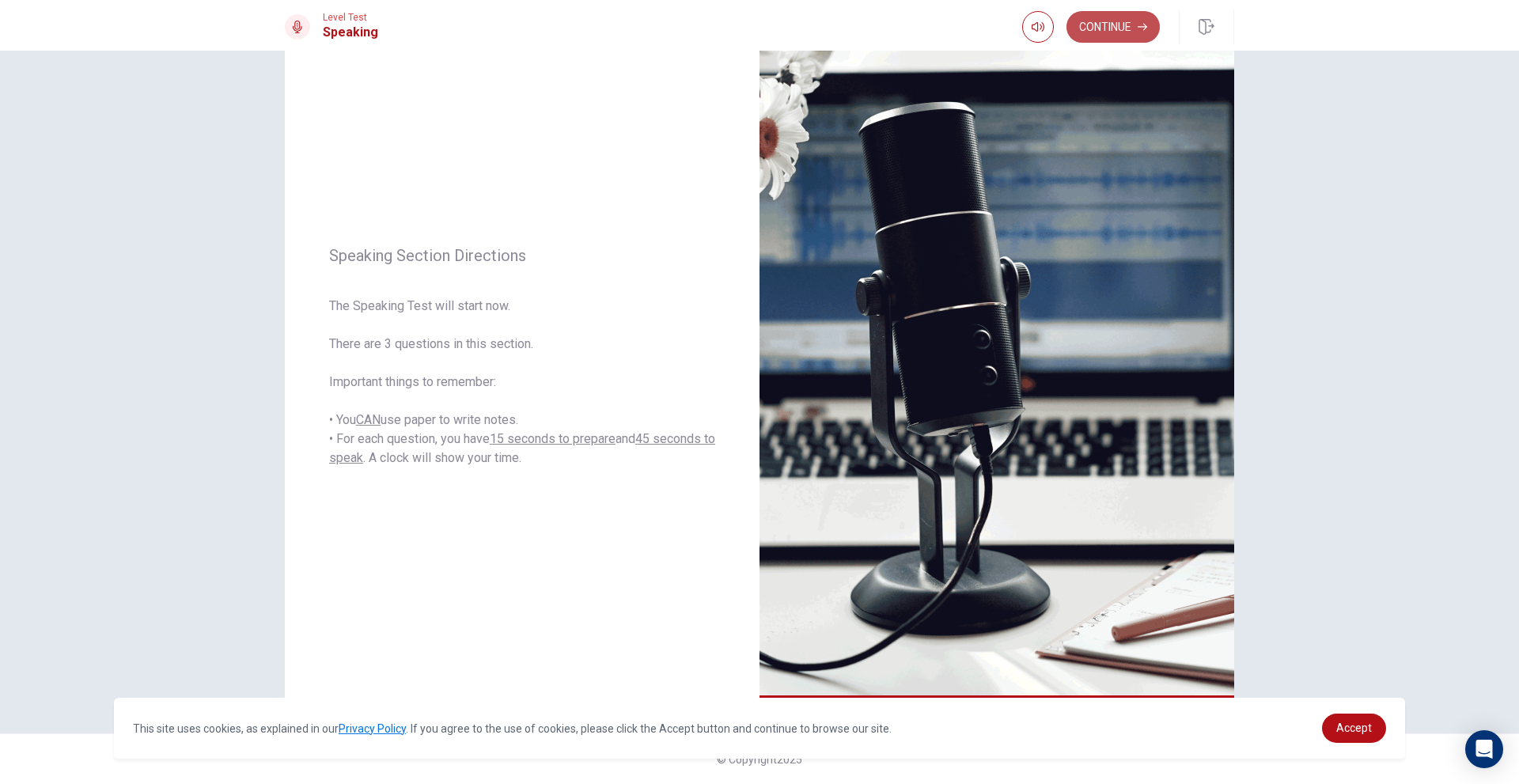
click at [1077, 27] on button "Continue" at bounding box center [1113, 26] width 93 height 32
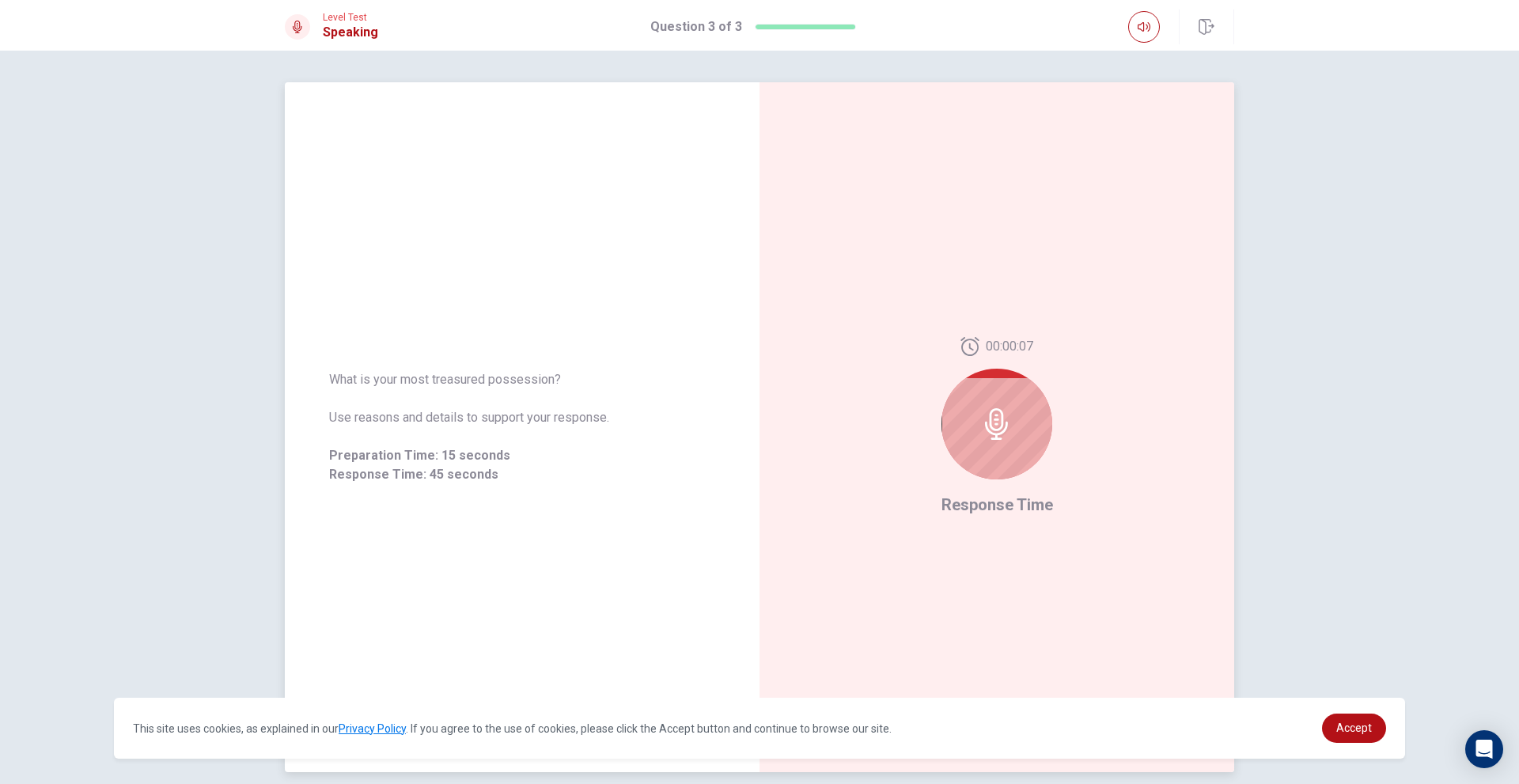
click at [1021, 415] on div at bounding box center [996, 424] width 110 height 110
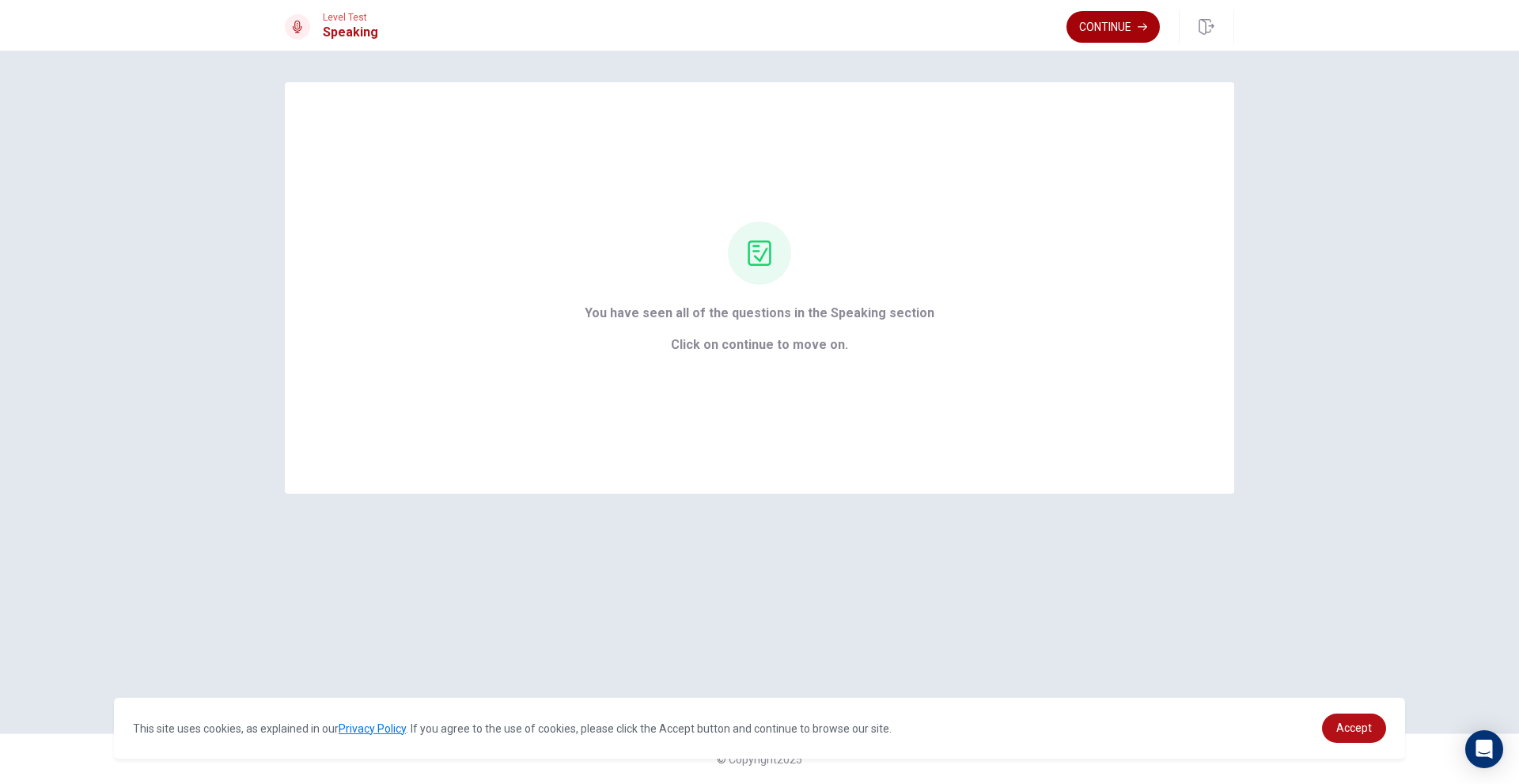
click at [1114, 19] on button "Continue" at bounding box center [1113, 26] width 93 height 32
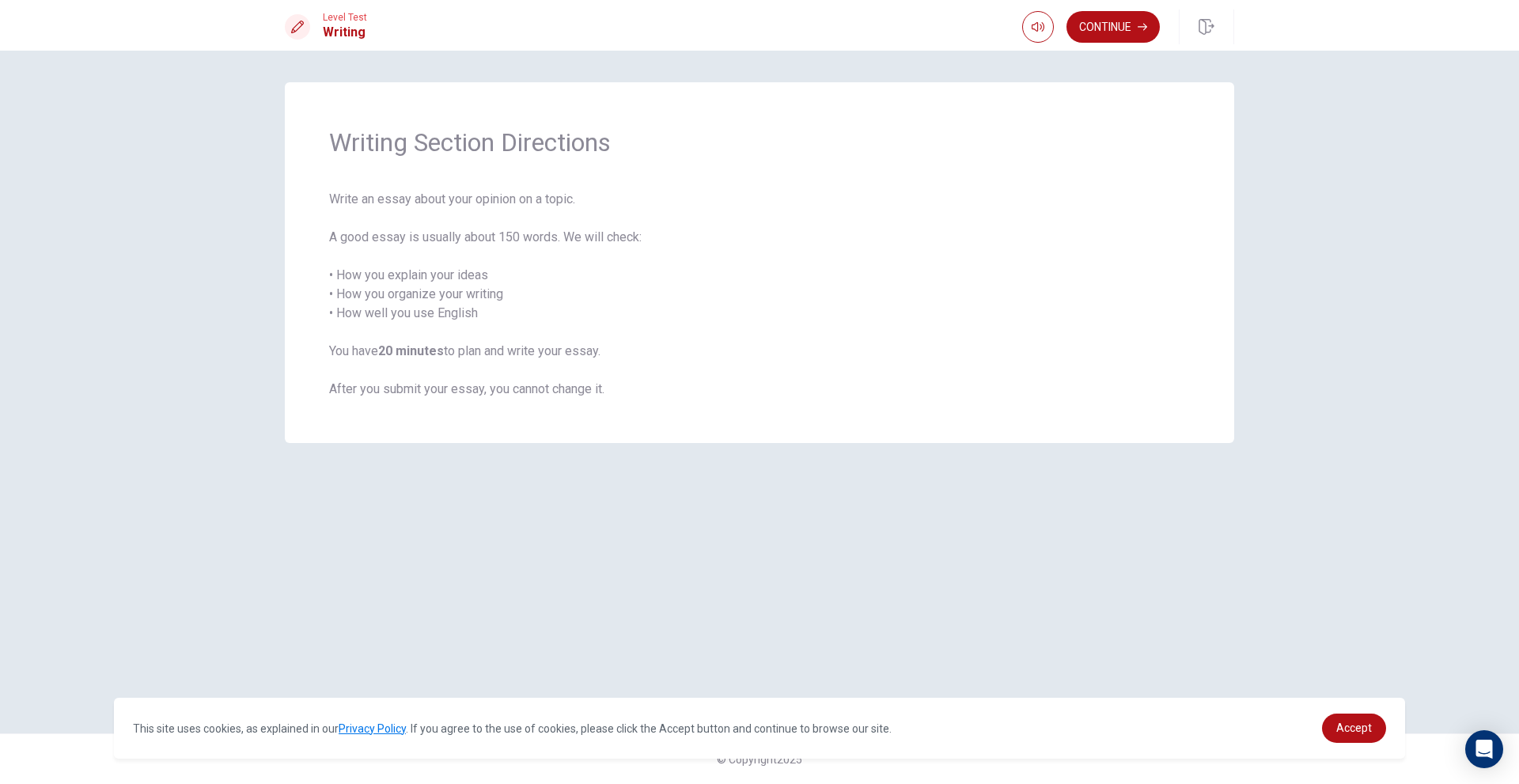
drag, startPoint x: 366, startPoint y: 205, endPoint x: 566, endPoint y: 192, distance: 200.4
click at [566, 192] on span "Write an essay about your opinion on a topic. A good essay is usually about 150…" at bounding box center [759, 294] width 861 height 209
click at [1104, 31] on button "Continue" at bounding box center [1113, 26] width 93 height 32
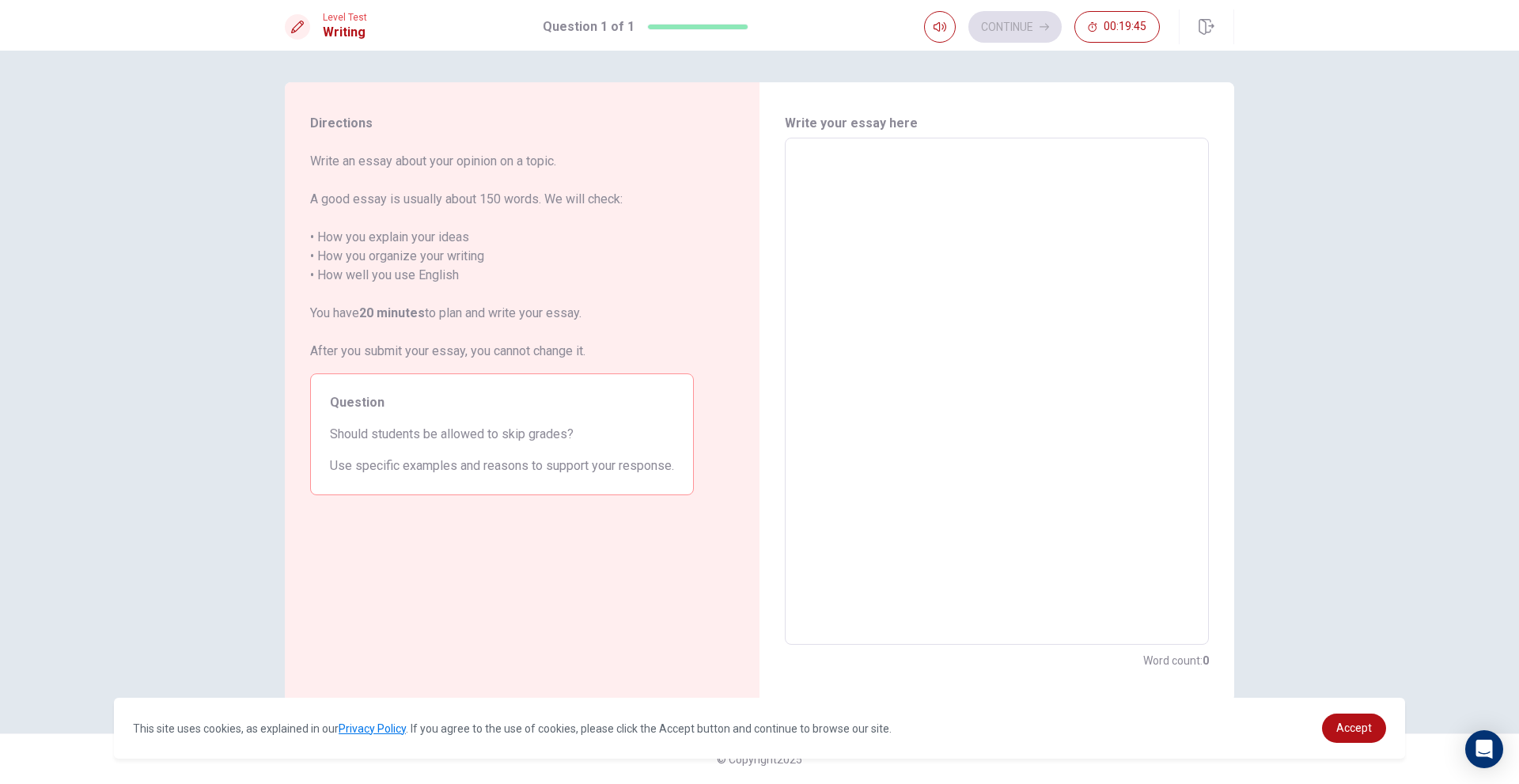
click at [1007, 284] on textarea at bounding box center [996, 391] width 402 height 481
type textarea "s"
type textarea "x"
type textarea "st"
type textarea "x"
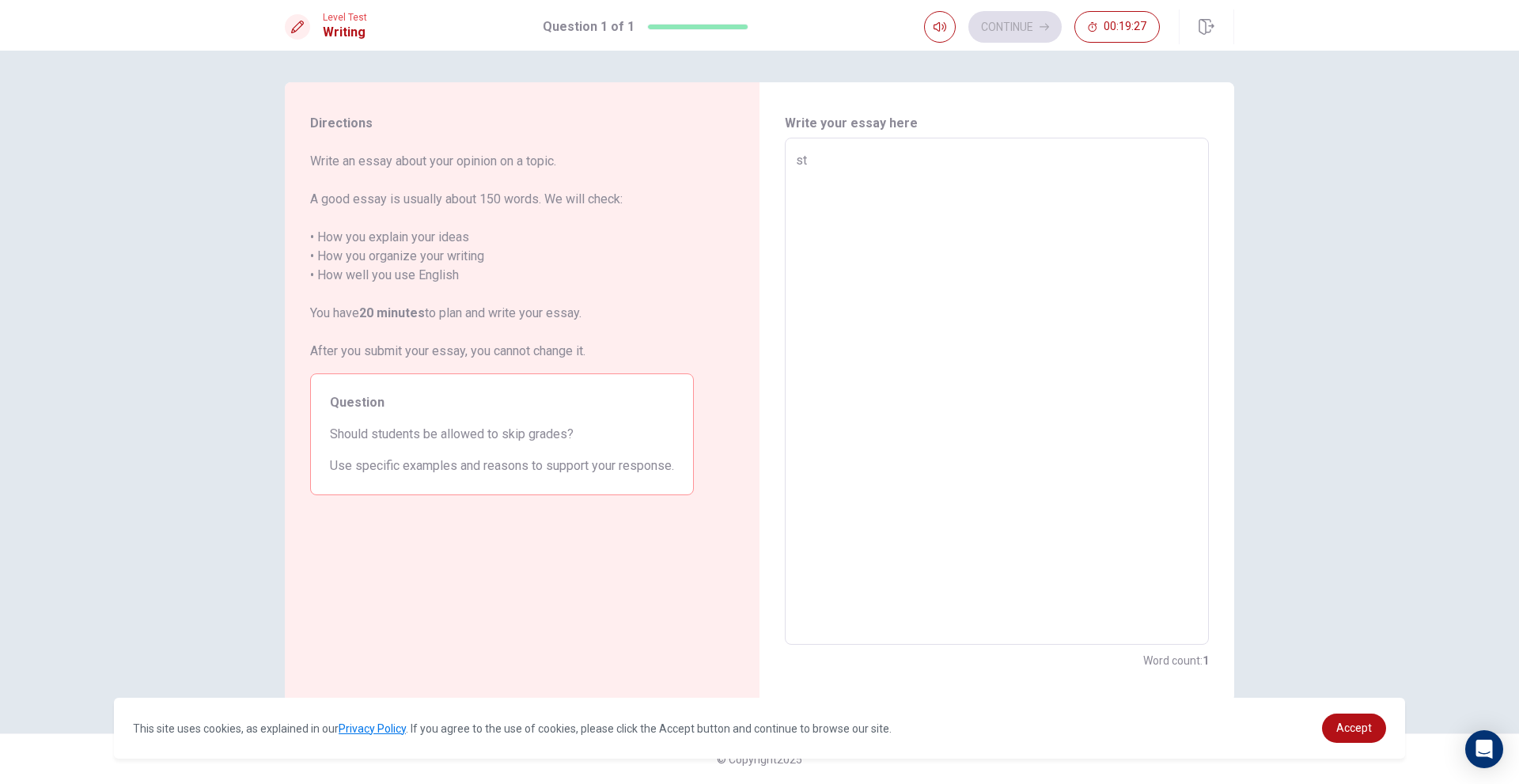
type textarea "stu"
type textarea "x"
type textarea "stud"
type textarea "x"
type textarea "stude"
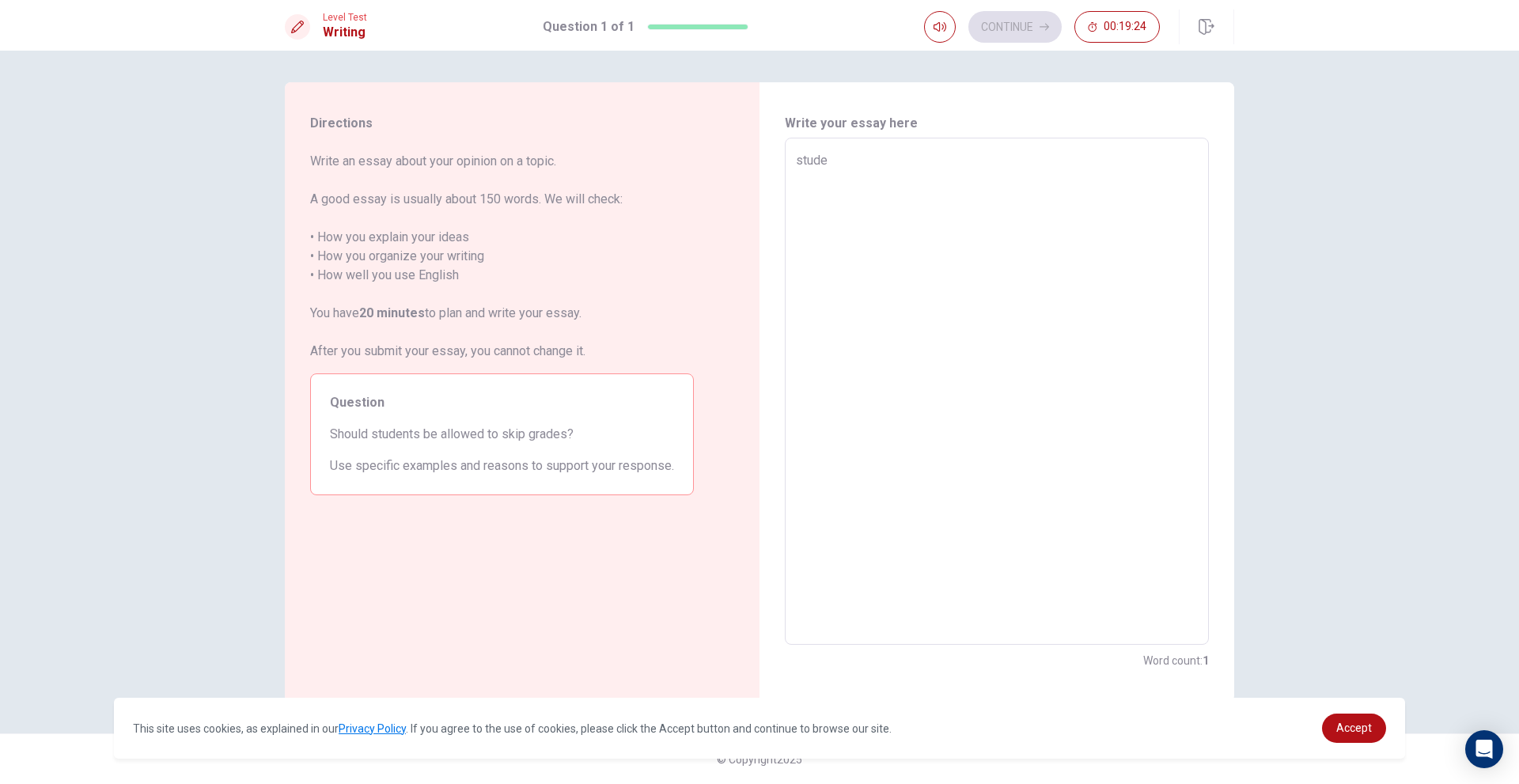
type textarea "x"
type textarea "studen"
type textarea "x"
type textarea "student"
type textarea "x"
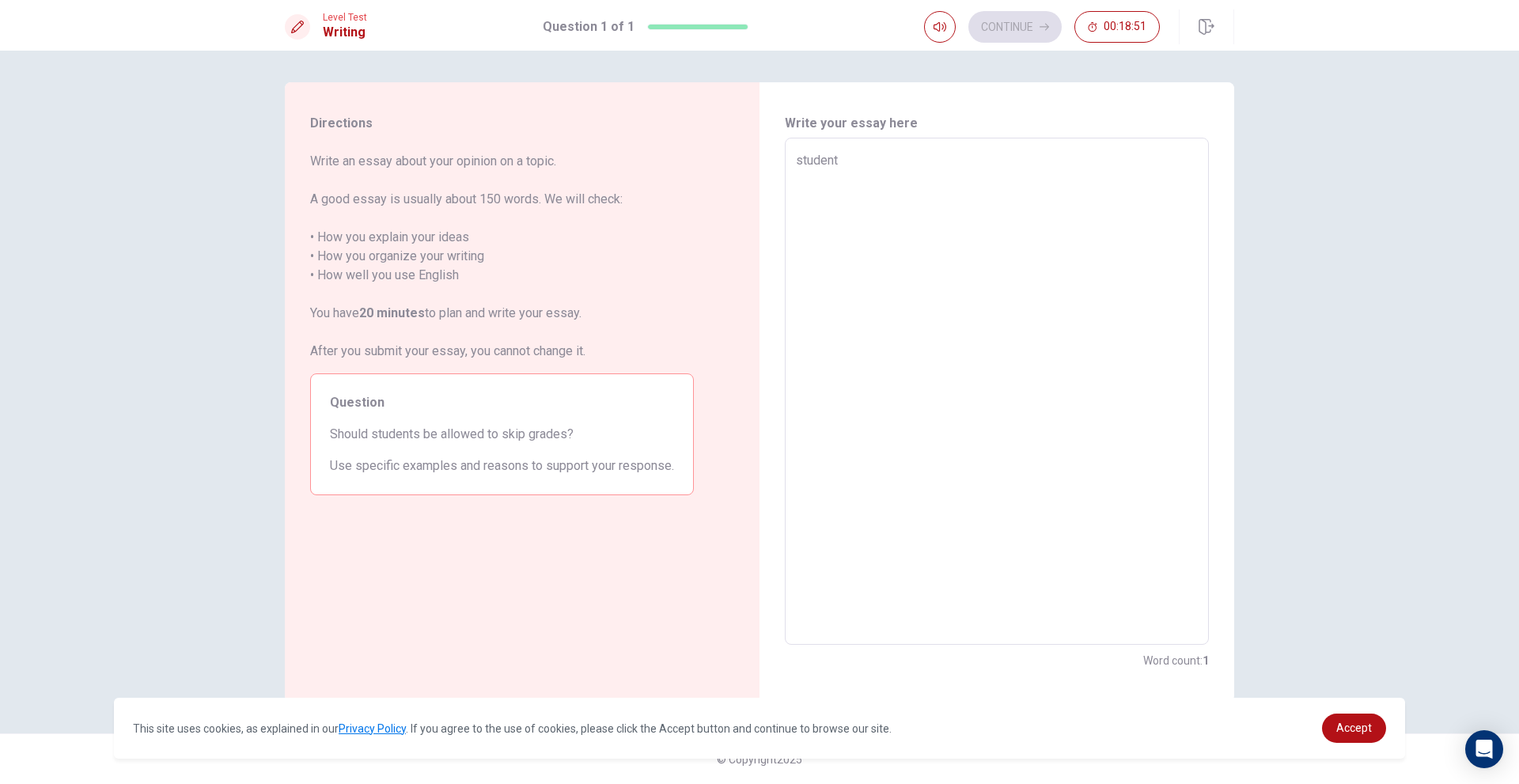
type textarea "studen"
type textarea "x"
type textarea "stude"
type textarea "x"
type textarea "stud"
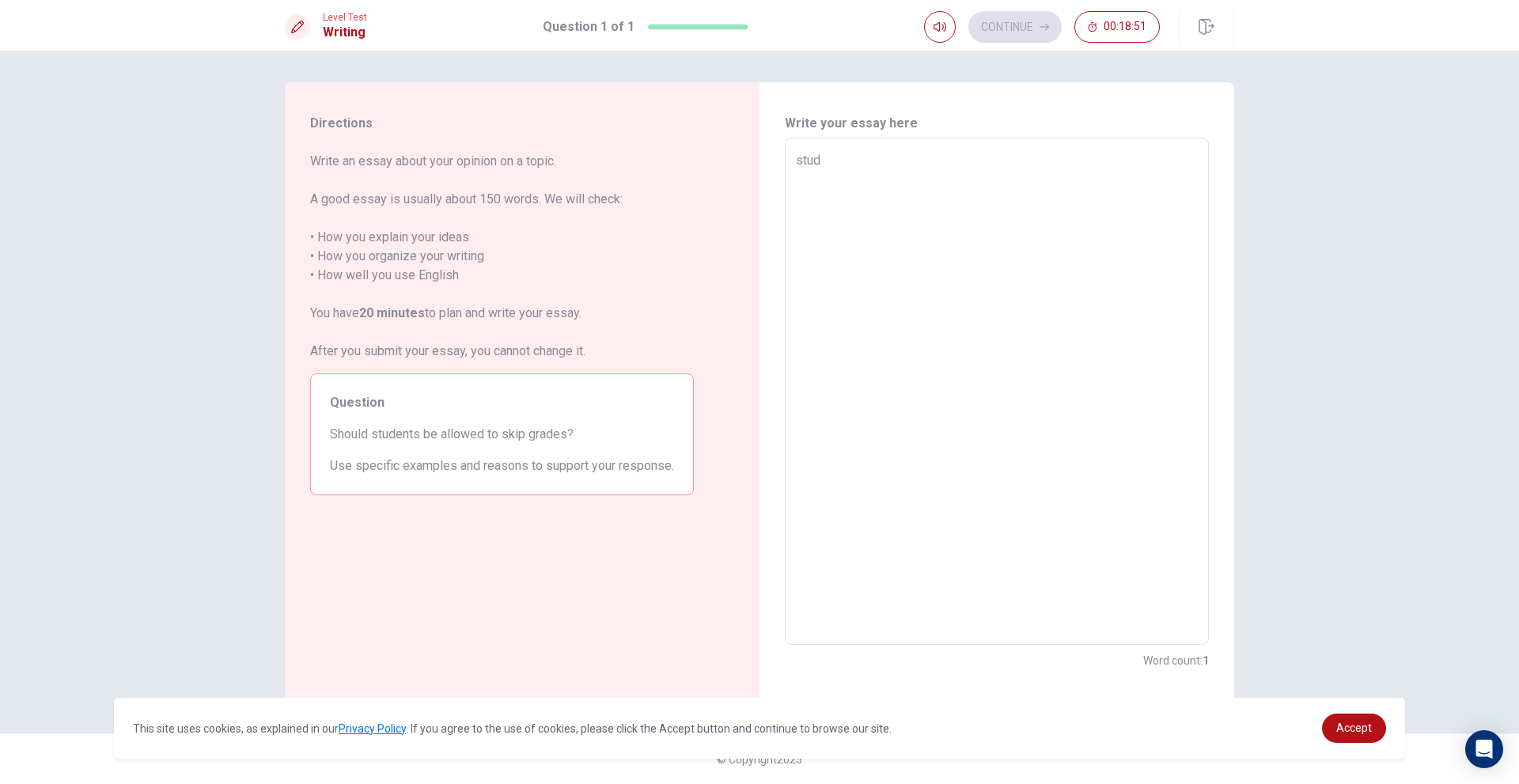
type textarea "x"
type textarea "stu"
type textarea "x"
type textarea "st"
type textarea "x"
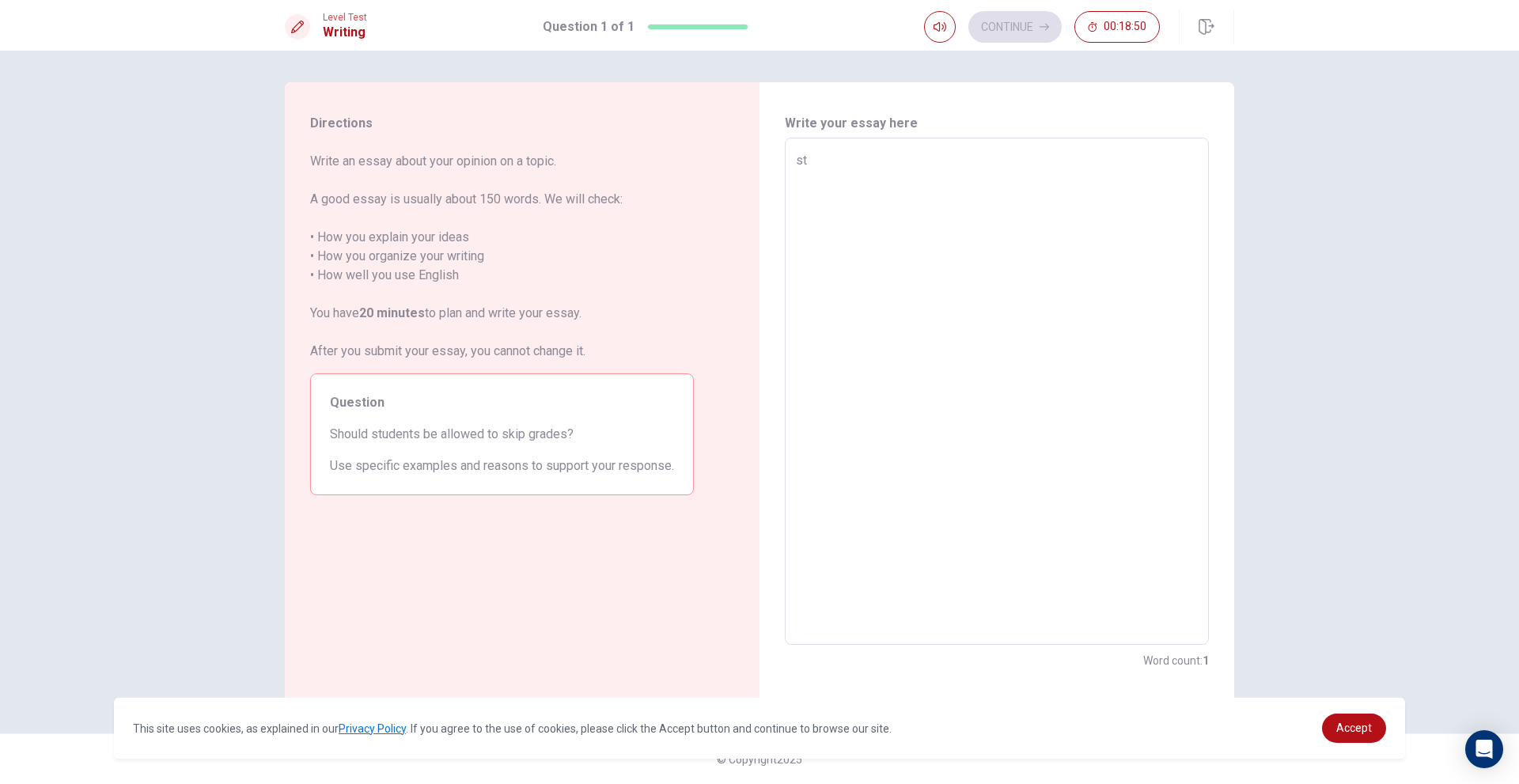
type textarea "s"
type textarea "x"
type textarea "s"
type textarea "x"
type textarea "st"
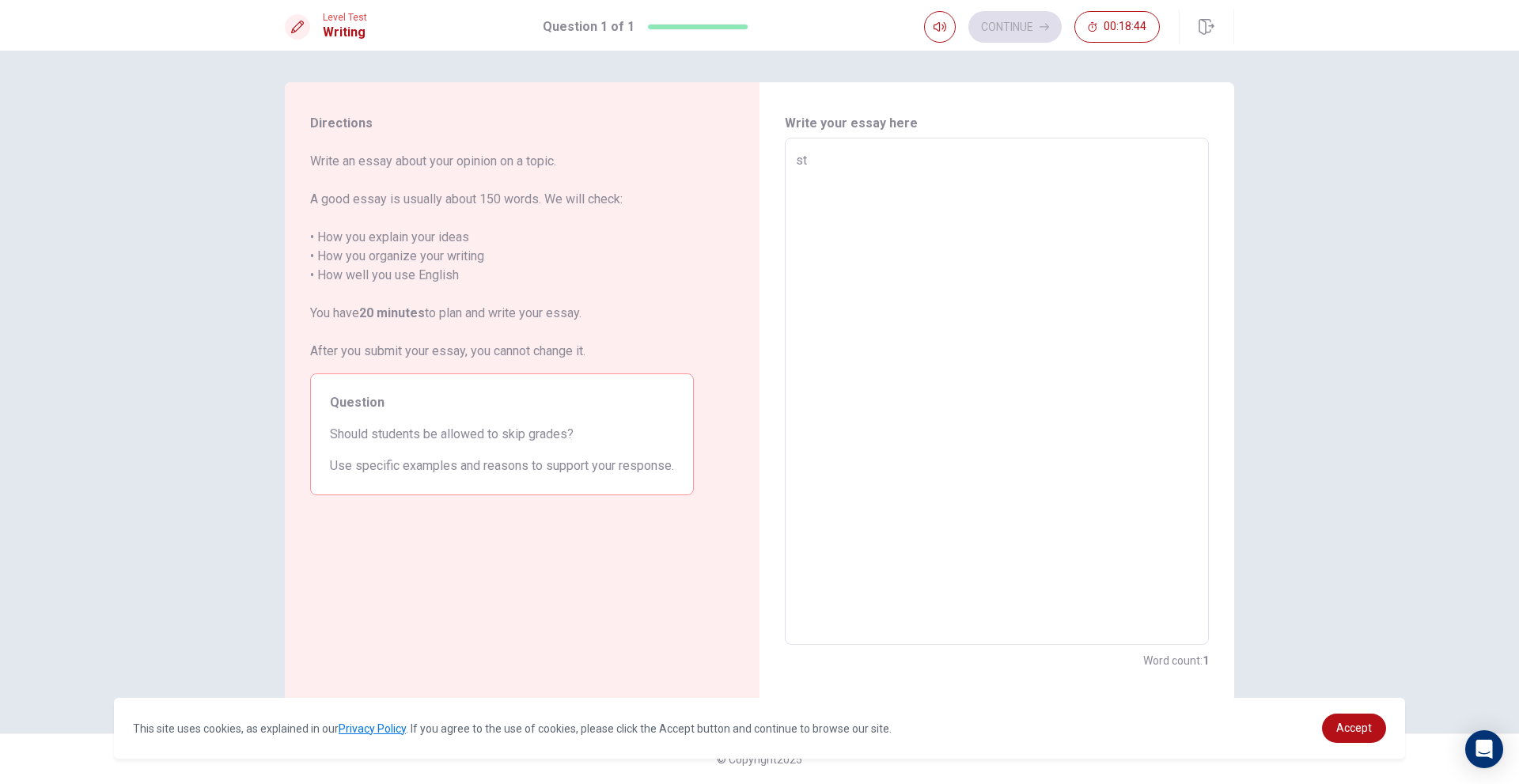
type textarea "x"
type textarea "stu"
type textarea "x"
type textarea "stud"
type textarea "x"
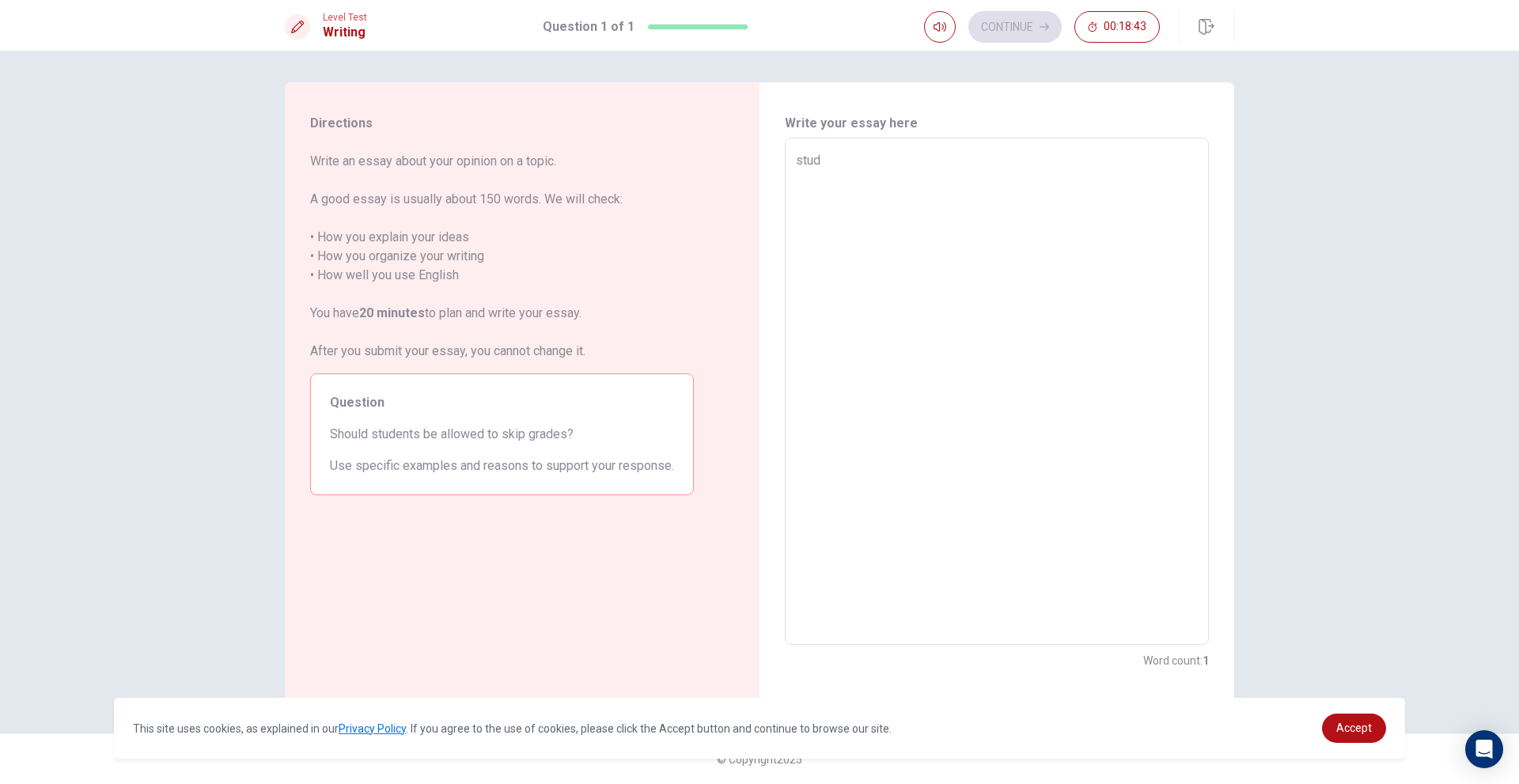
type textarea "stude"
type textarea "x"
type textarea "studen"
type textarea "x"
type textarea "student"
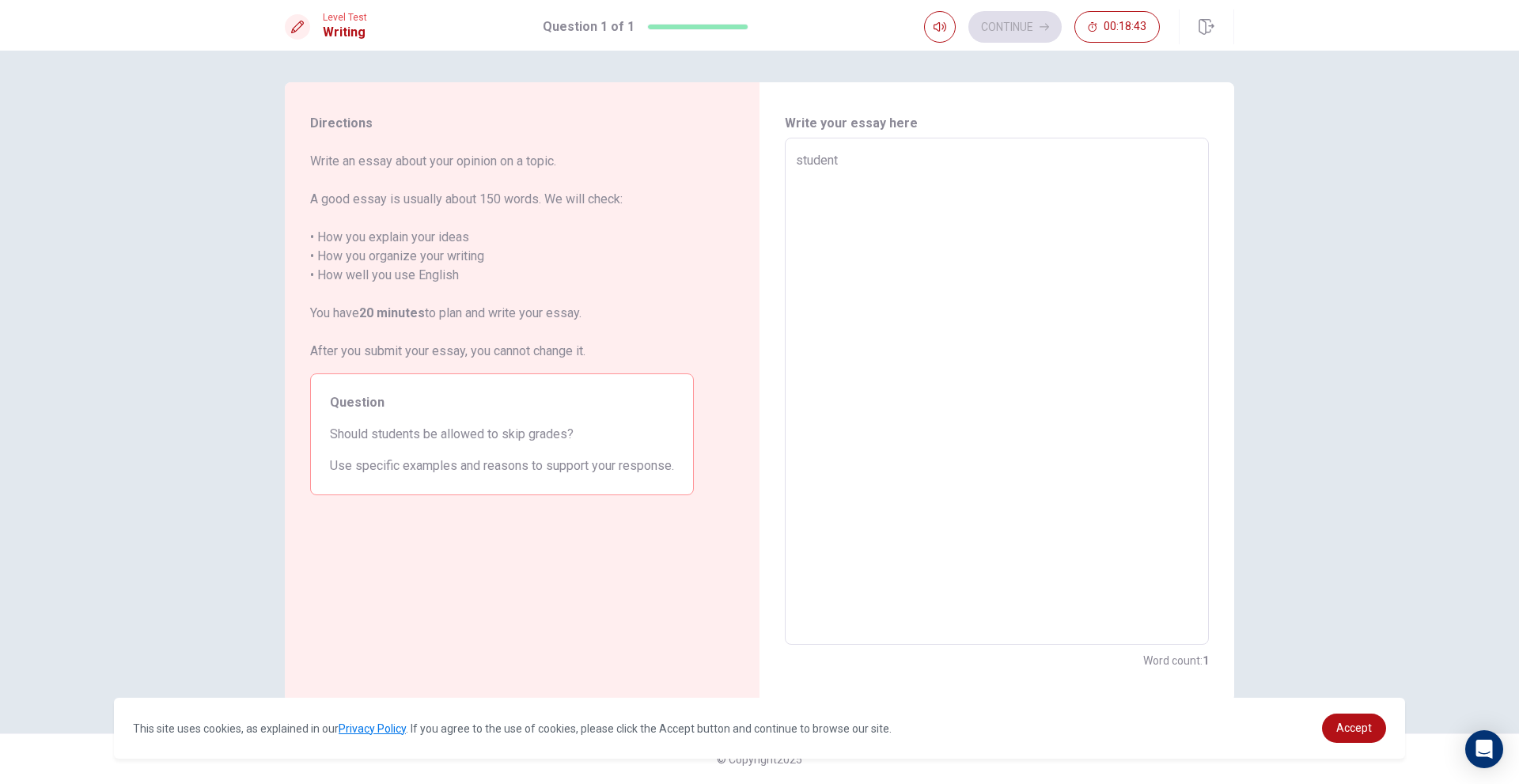
type textarea "x"
type textarea "student"
type textarea "x"
type textarea "student b"
type textarea "x"
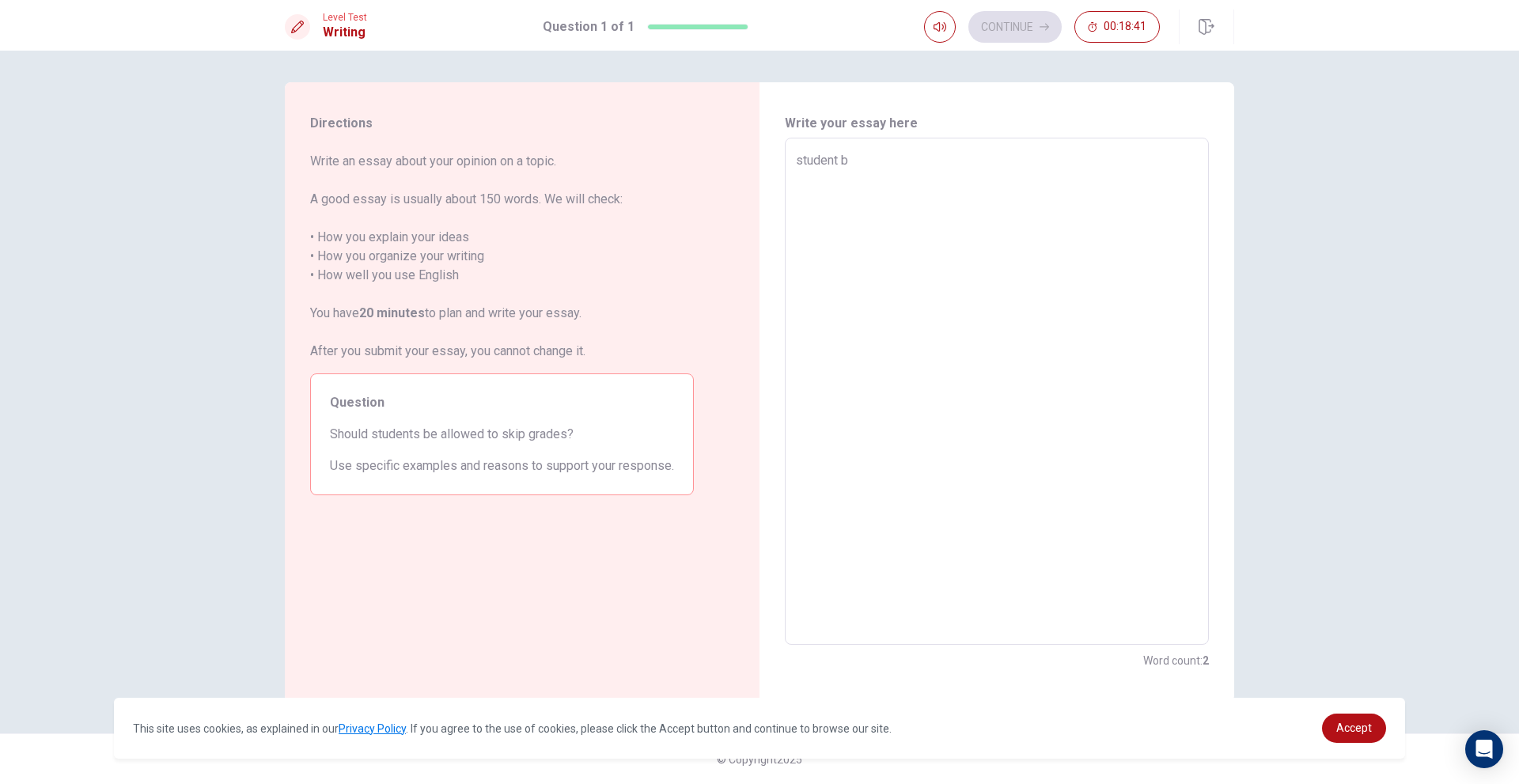
type textarea "student be"
type textarea "x"
type textarea "student be"
type textarea "x"
type textarea "student be a"
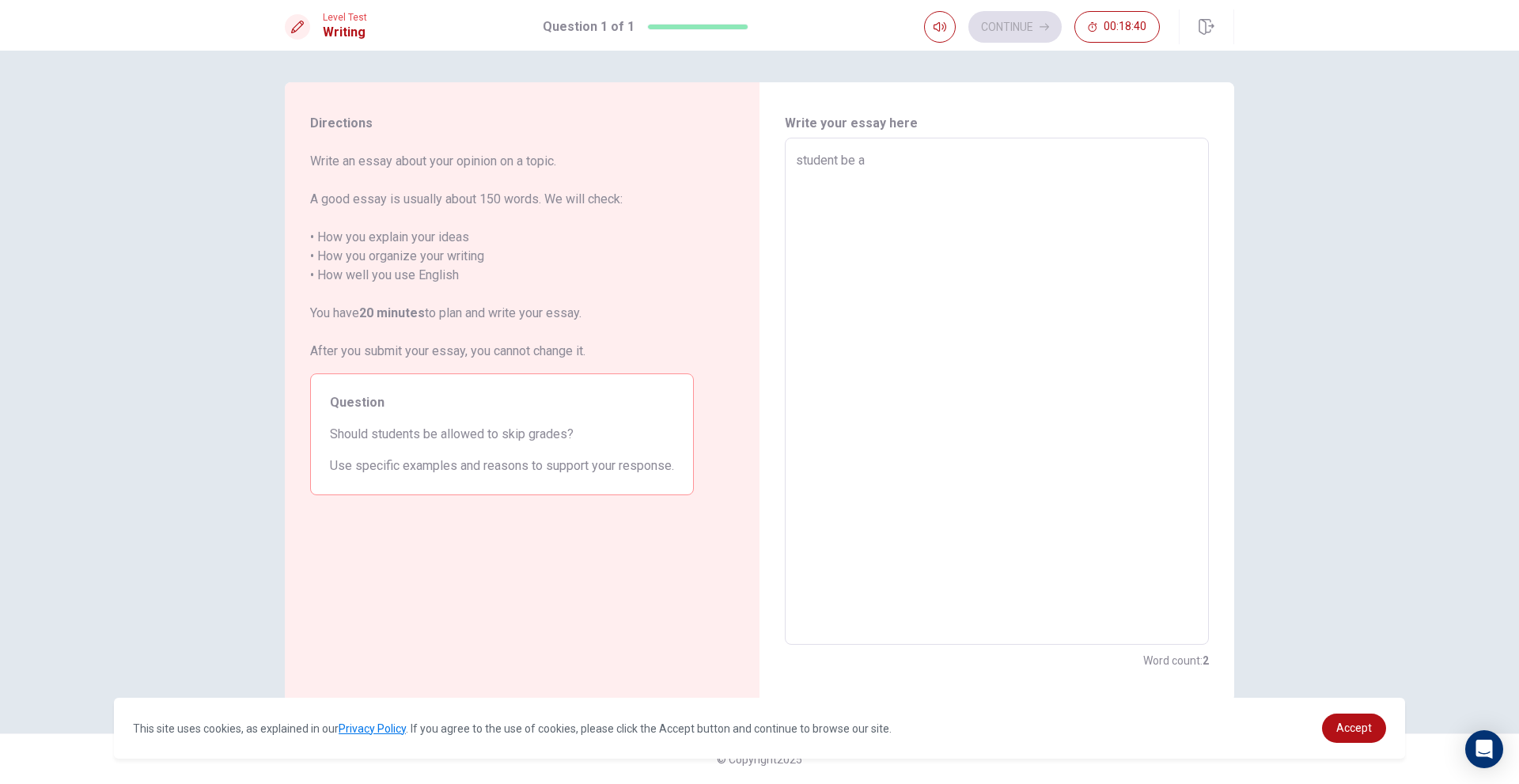
type textarea "x"
type textarea "student be al"
type textarea "x"
type textarea "student be all"
type textarea "x"
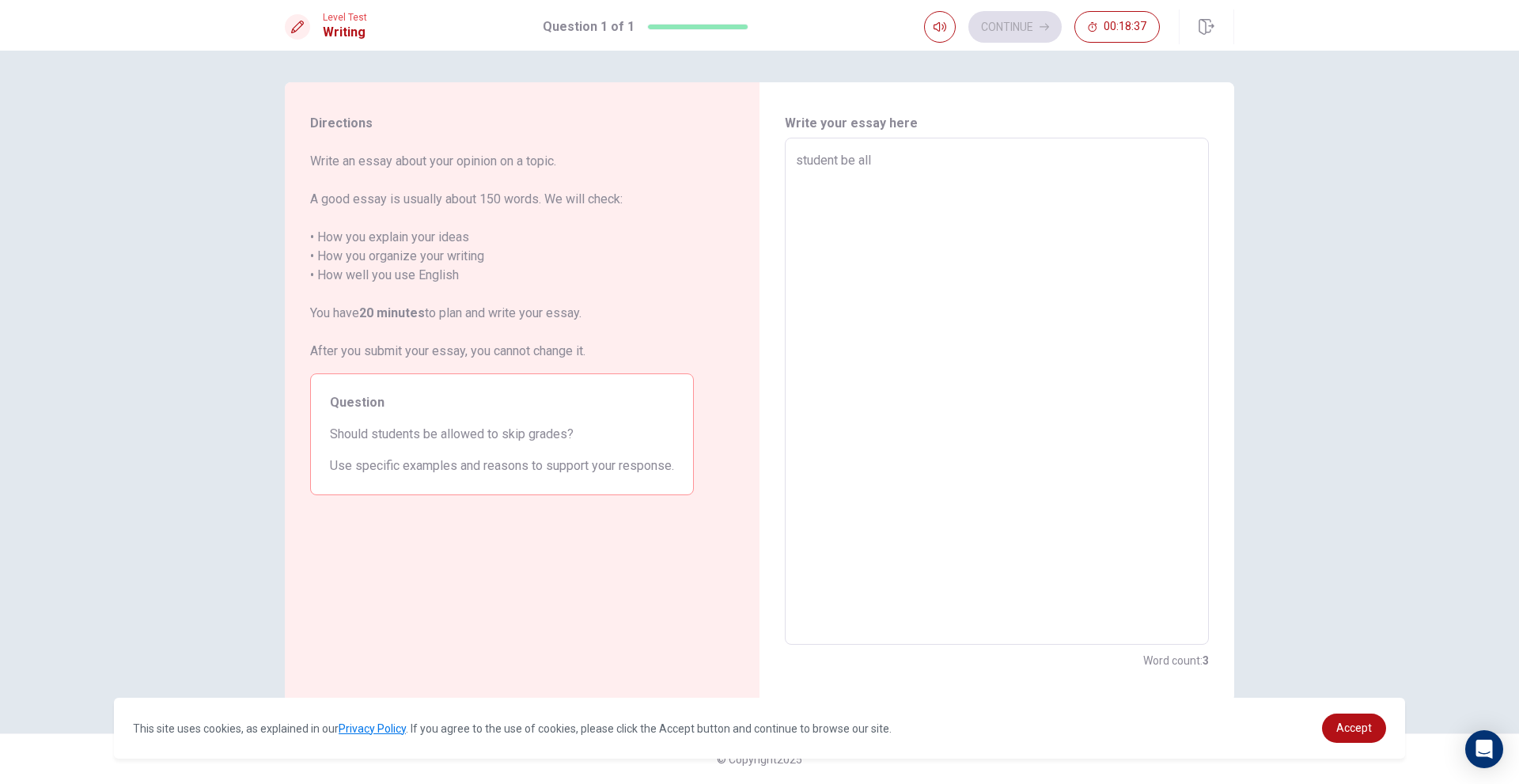
type textarea "student be allo"
type textarea "x"
type textarea "student be allow"
type textarea "x"
type textarea "student be allowe"
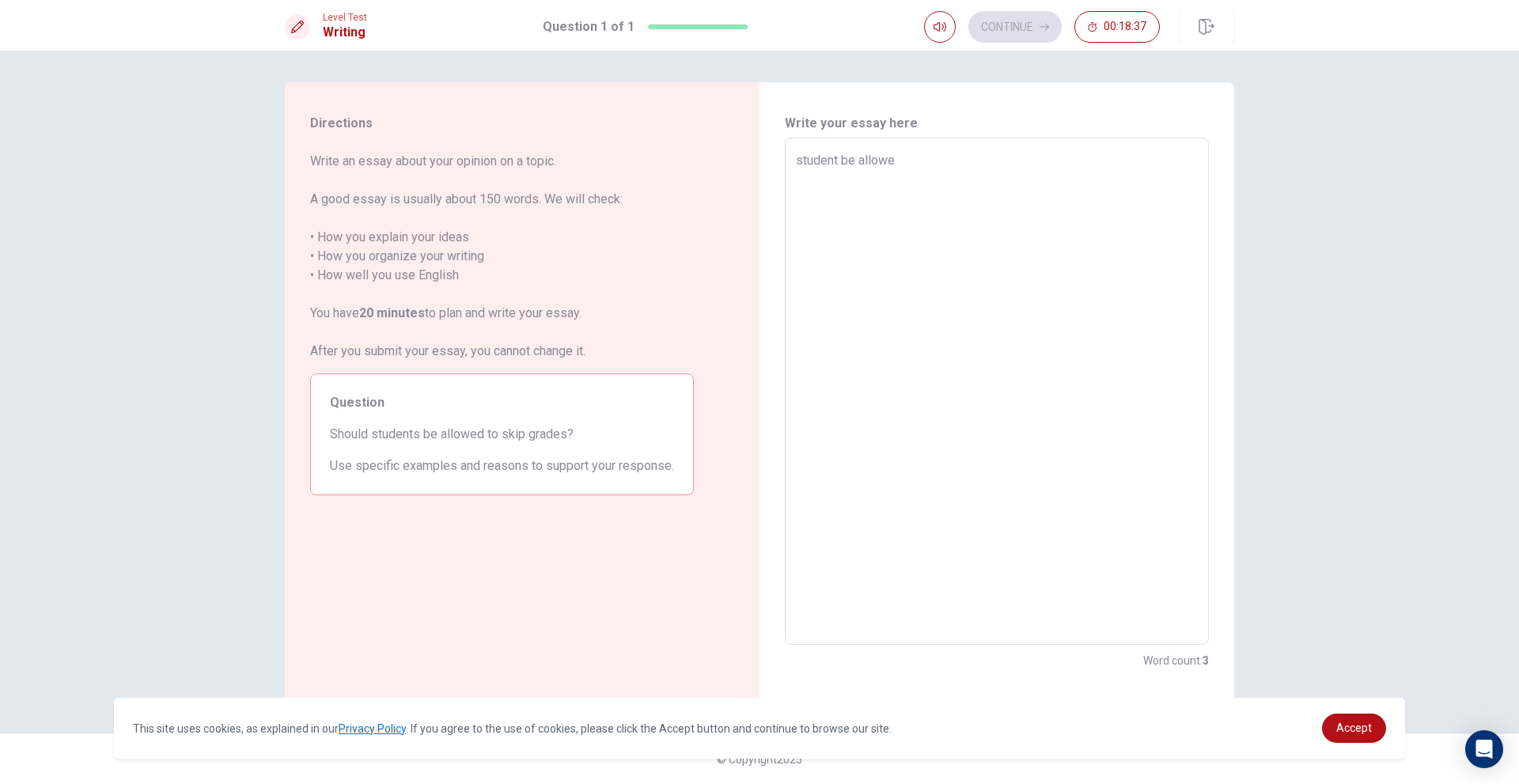
type textarea "x"
type textarea "student be allowed"
type textarea "x"
type textarea "student be allowed"
type textarea "x"
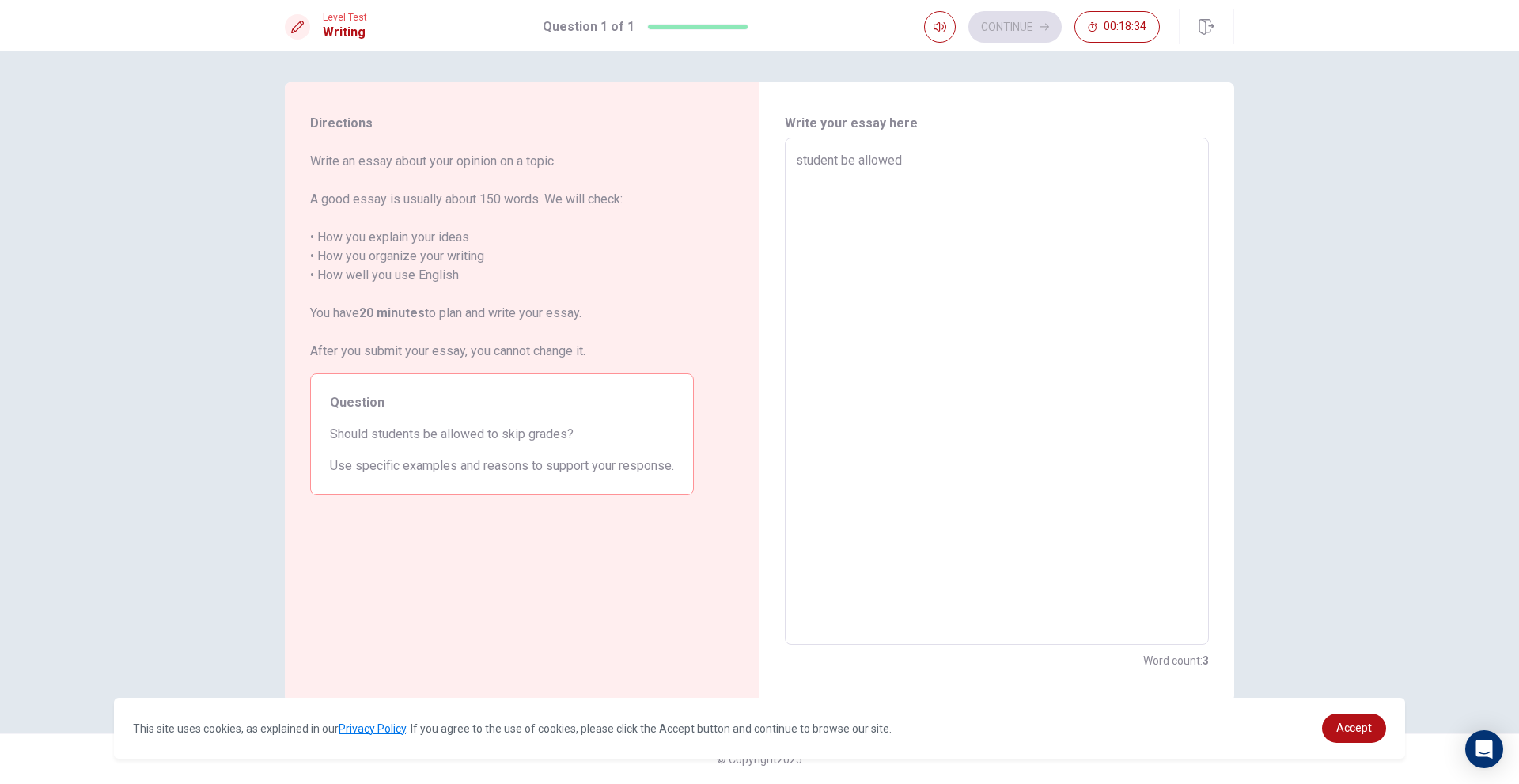
type textarea "student be allowed s"
type textarea "x"
type textarea "student be allowed sk"
type textarea "x"
type textarea "student be allowed ski"
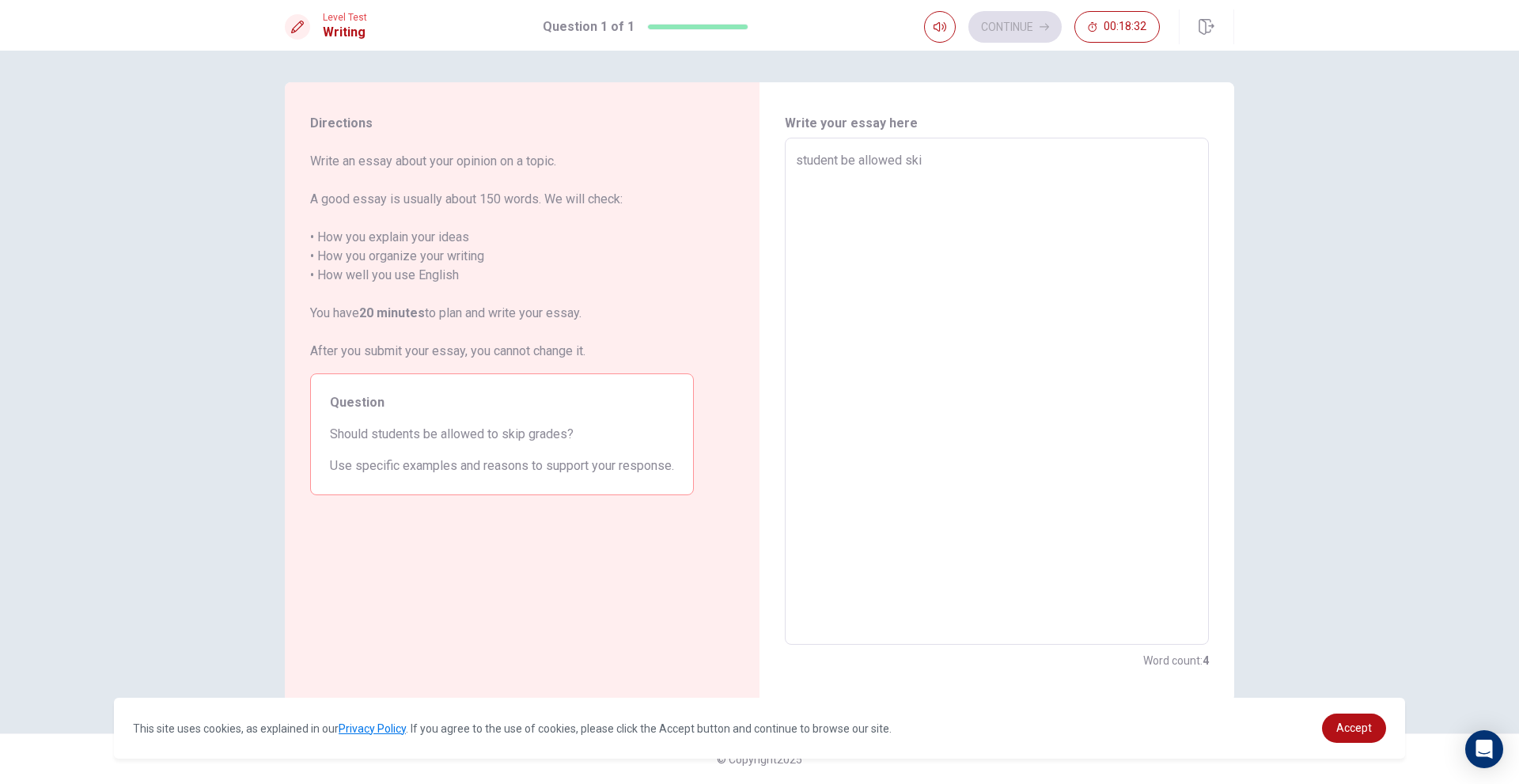
type textarea "x"
type textarea "student be allowed skip"
type textarea "x"
type textarea "student be allowed skip"
type textarea "x"
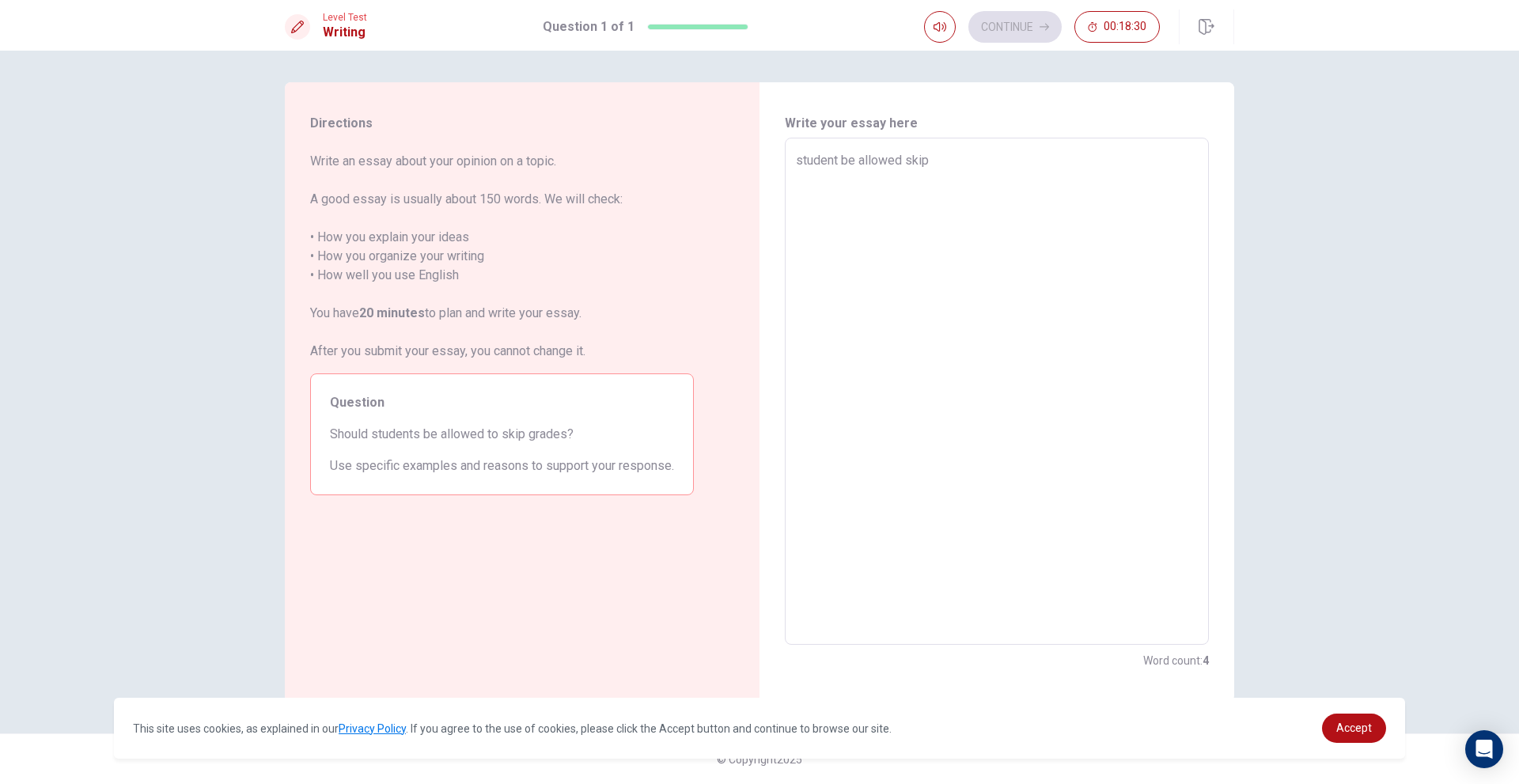
type textarea "student be allowed skip g"
type textarea "x"
type textarea "student be allowed skip gr"
type textarea "x"
type textarea "student be allowed skip gra"
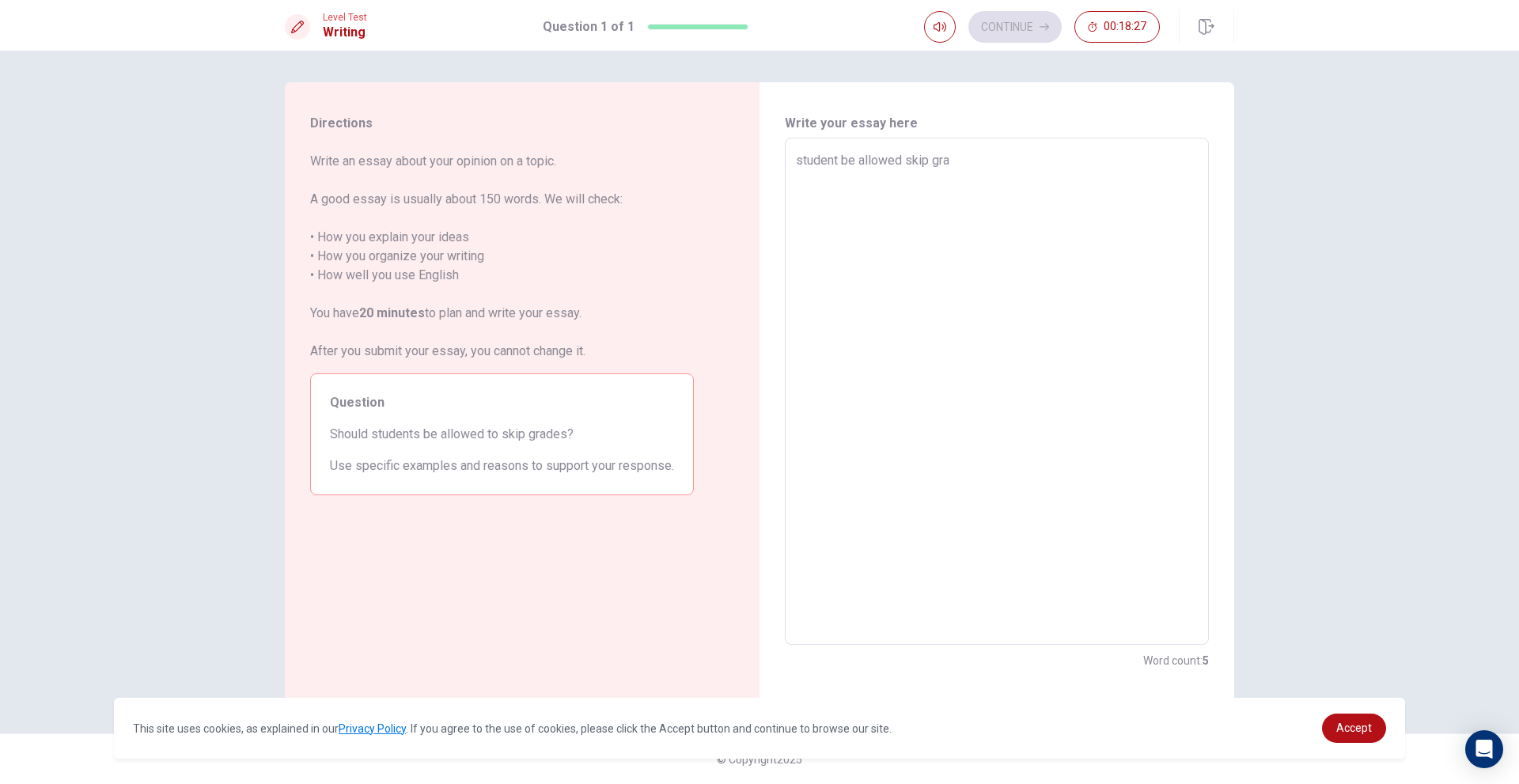
type textarea "x"
type textarea "student be allowed skip gran"
type textarea "x"
type textarea "student be allowed skip grand"
type textarea "x"
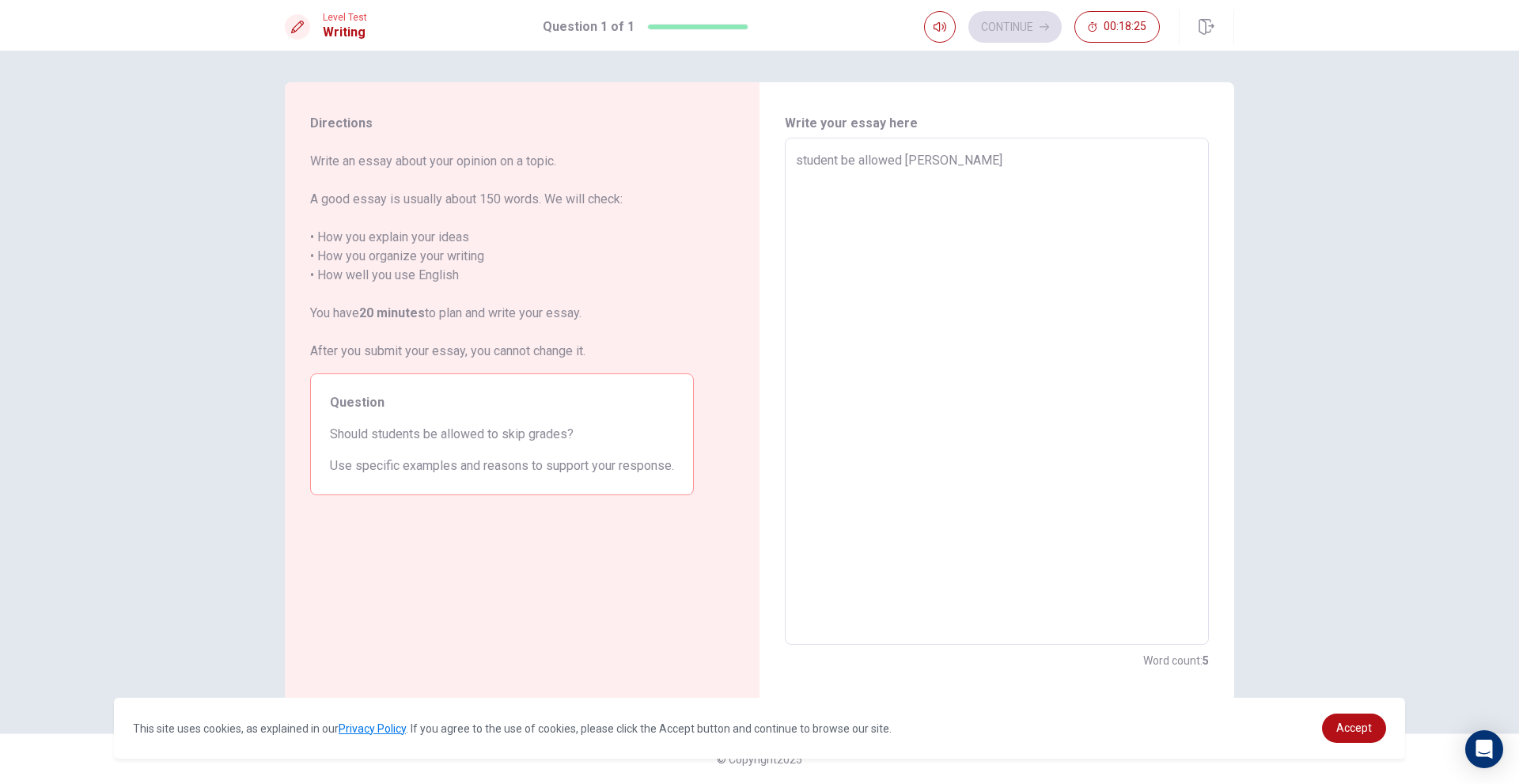
type textarea "student be allowed skip grande"
type textarea "x"
type textarea "student be allowed skip grandes"
click at [962, 157] on textarea "student be allowed skip grandes" at bounding box center [996, 391] width 402 height 481
type textarea "x"
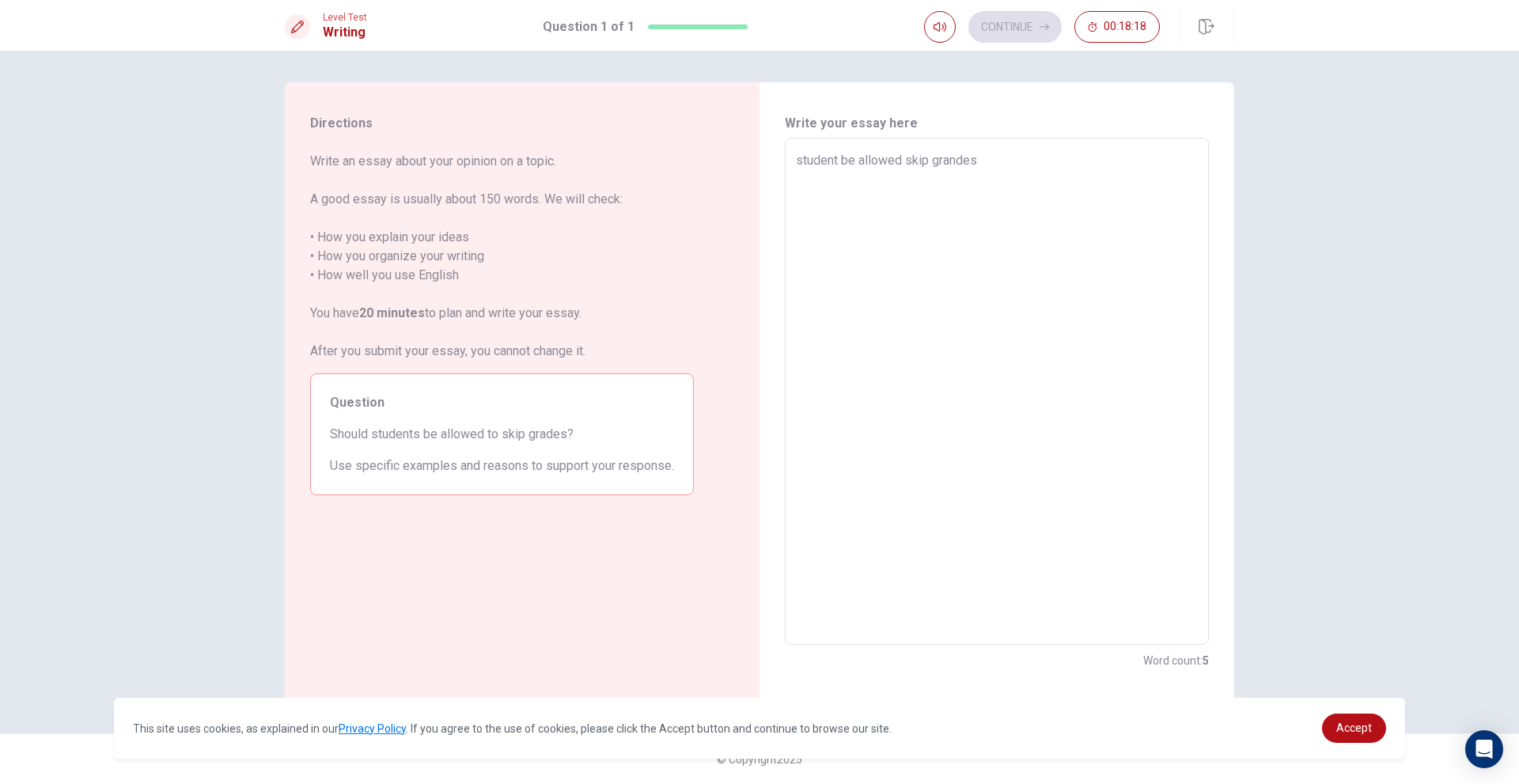
drag, startPoint x: 954, startPoint y: 159, endPoint x: 963, endPoint y: 160, distance: 9.1
click at [955, 159] on textarea "student be allowed skip grandes" at bounding box center [996, 391] width 402 height 481
type textarea "student be allowed skip grades"
click at [1020, 182] on textarea "student be allowed skip grades" at bounding box center [996, 391] width 402 height 481
type textarea "x"
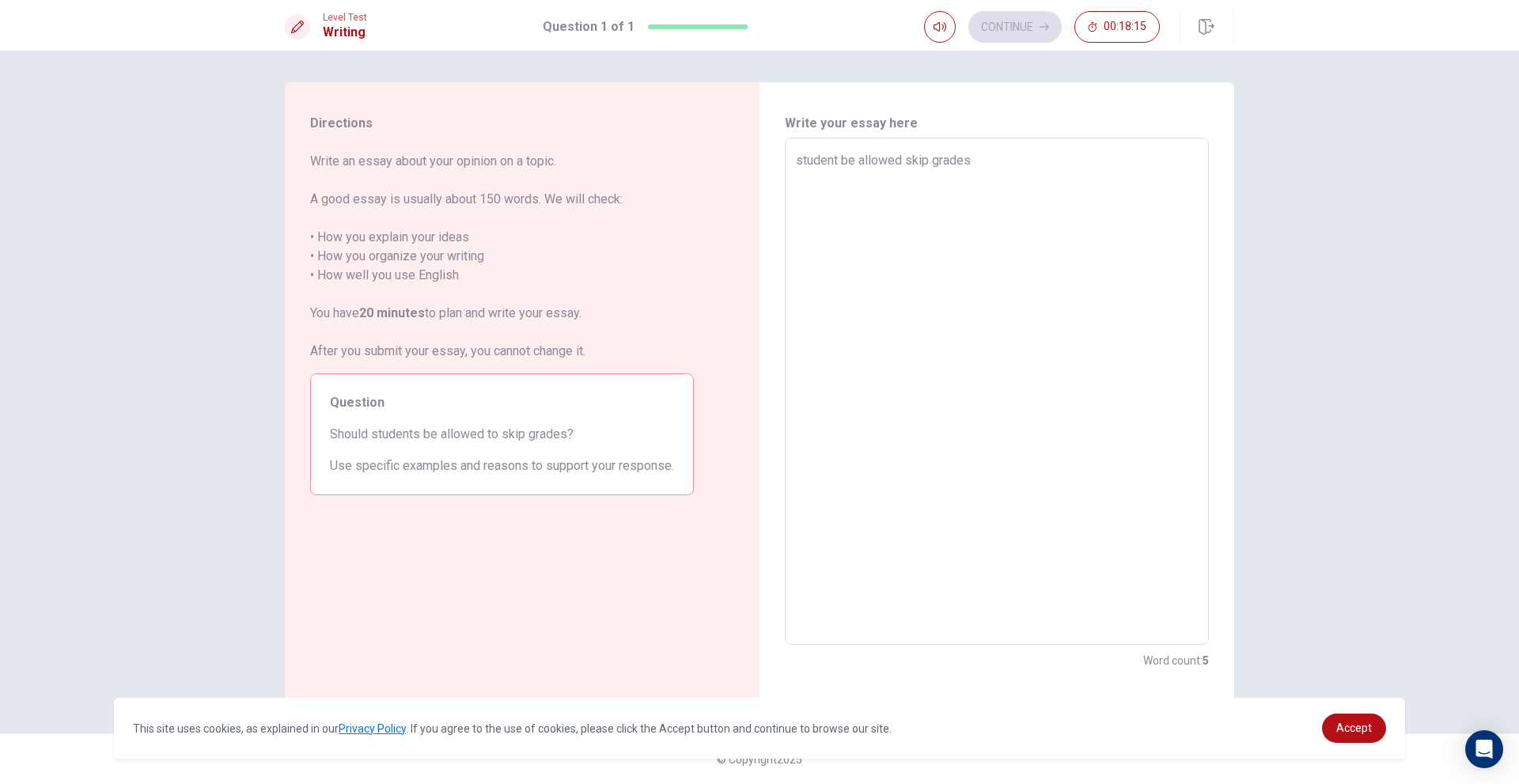
type textarea "student be allowed skip grades"
type textarea "x"
type textarea "student be allowed skip grades b"
type textarea "x"
type textarea "student be allowed skip grades be"
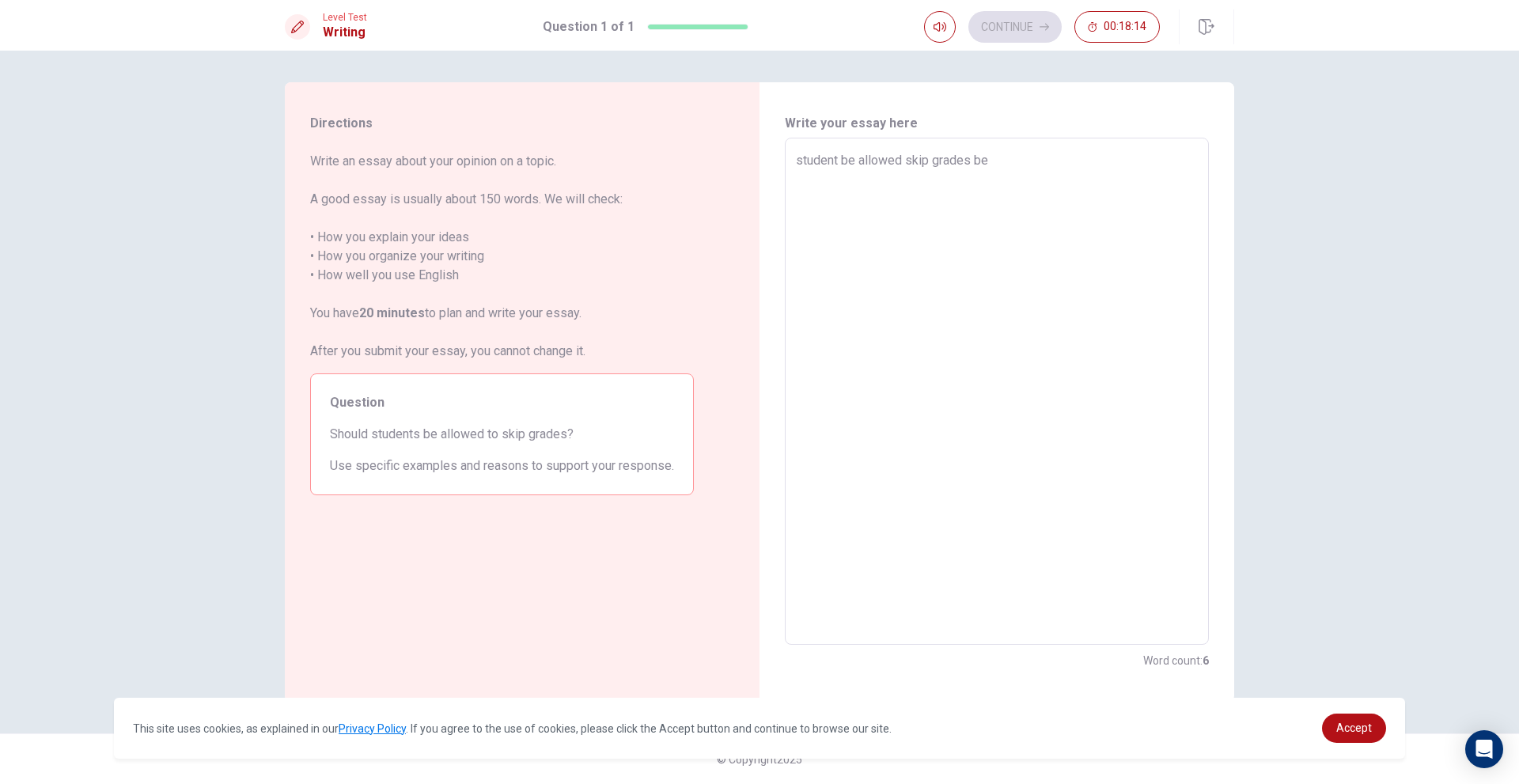
type textarea "x"
type textarea "student be allowed skip grades bec"
type textarea "x"
type textarea "student be allowed skip grades becu"
type textarea "x"
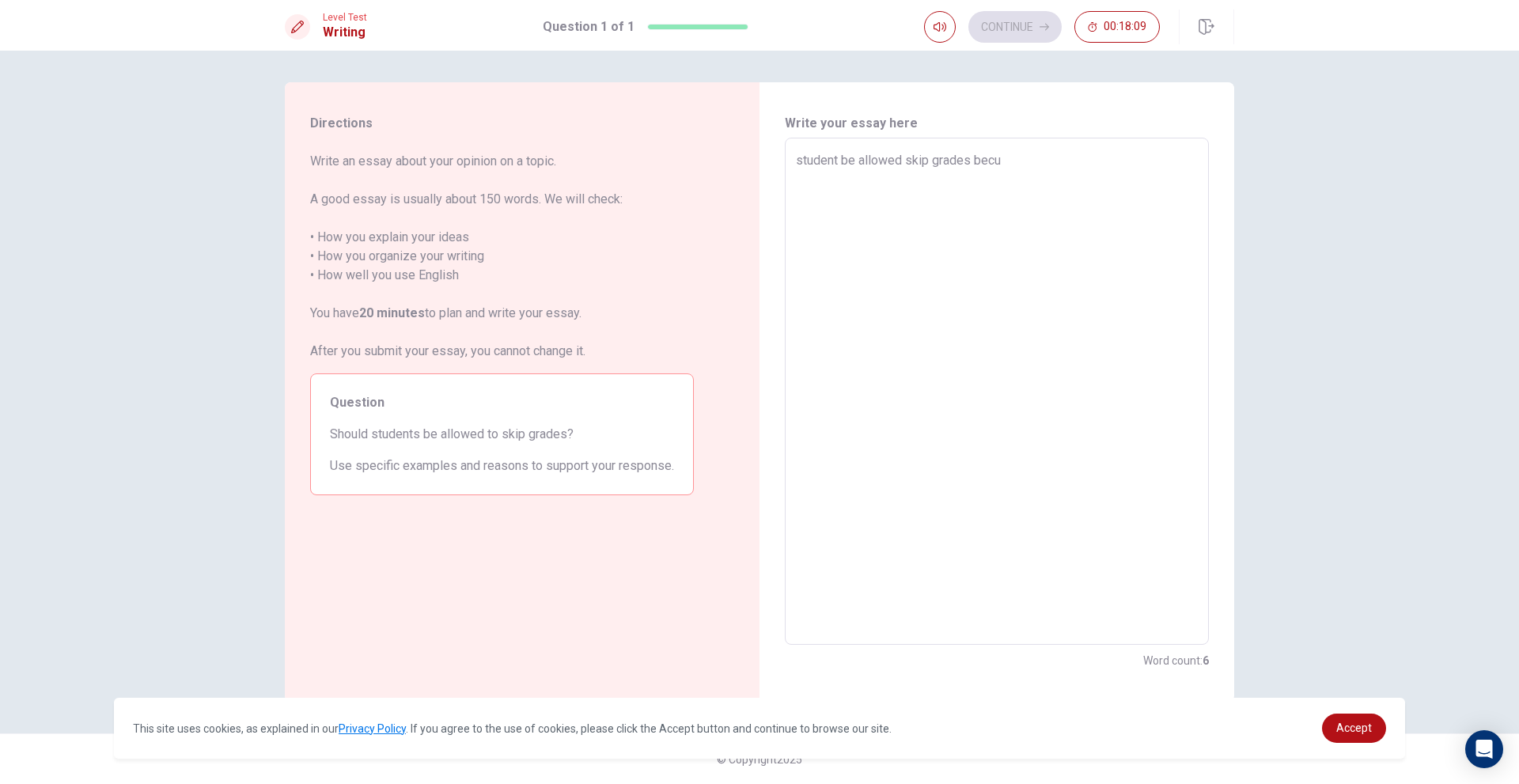
type textarea "student be allowed skip grades becue"
type textarea "x"
type textarea "student be allowed skip grades becu"
type textarea "x"
type textarea "student be allowed skip grades bec"
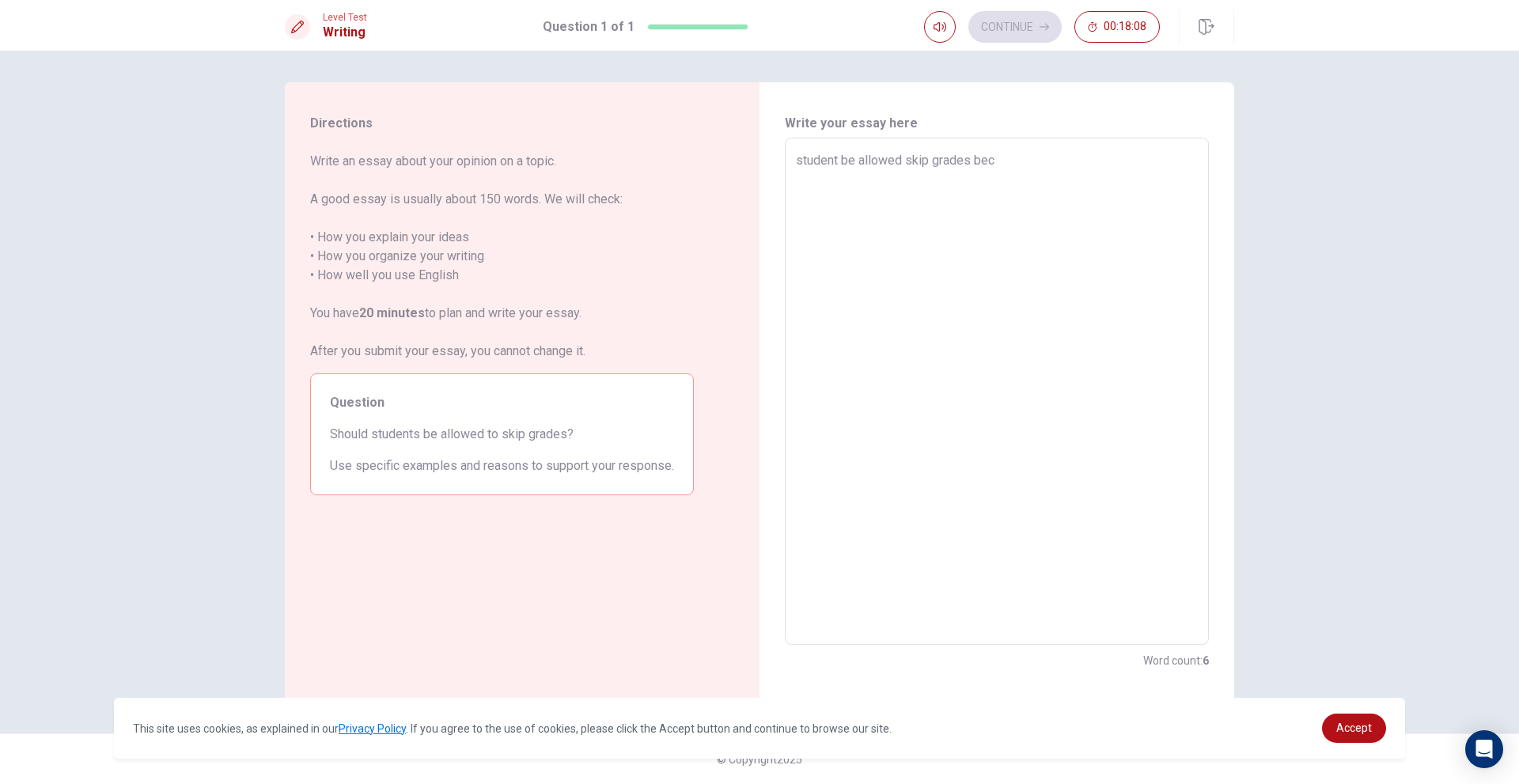
type textarea "x"
type textarea "student be allowed skip grades be"
type textarea "x"
type textarea "student be allowed skip grades bec"
type textarea "x"
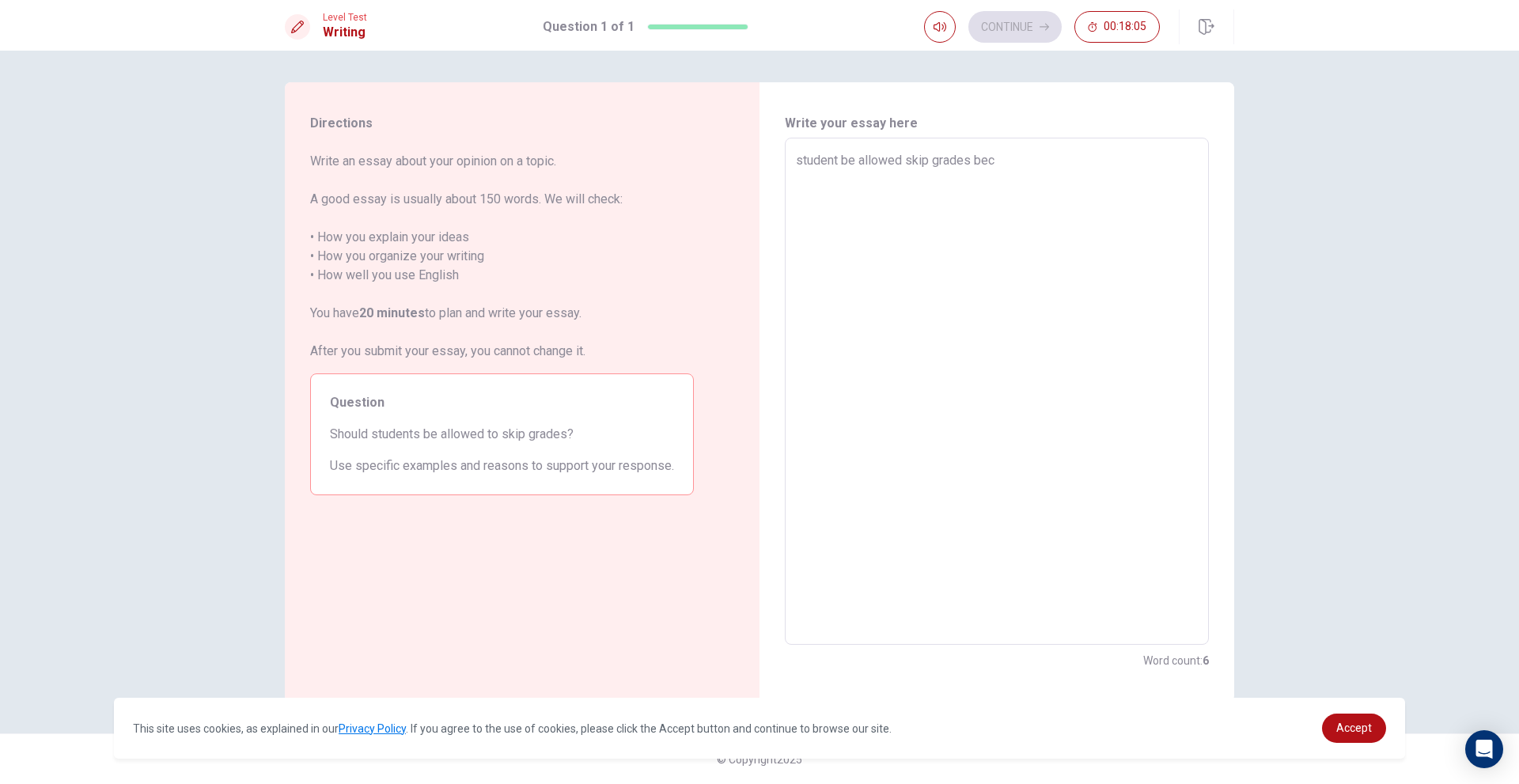
type textarea "student be allowed skip grades beca"
type textarea "x"
type textarea "student be allowed skip grades becau"
type textarea "x"
type textarea "student be allowed skip grades becaus"
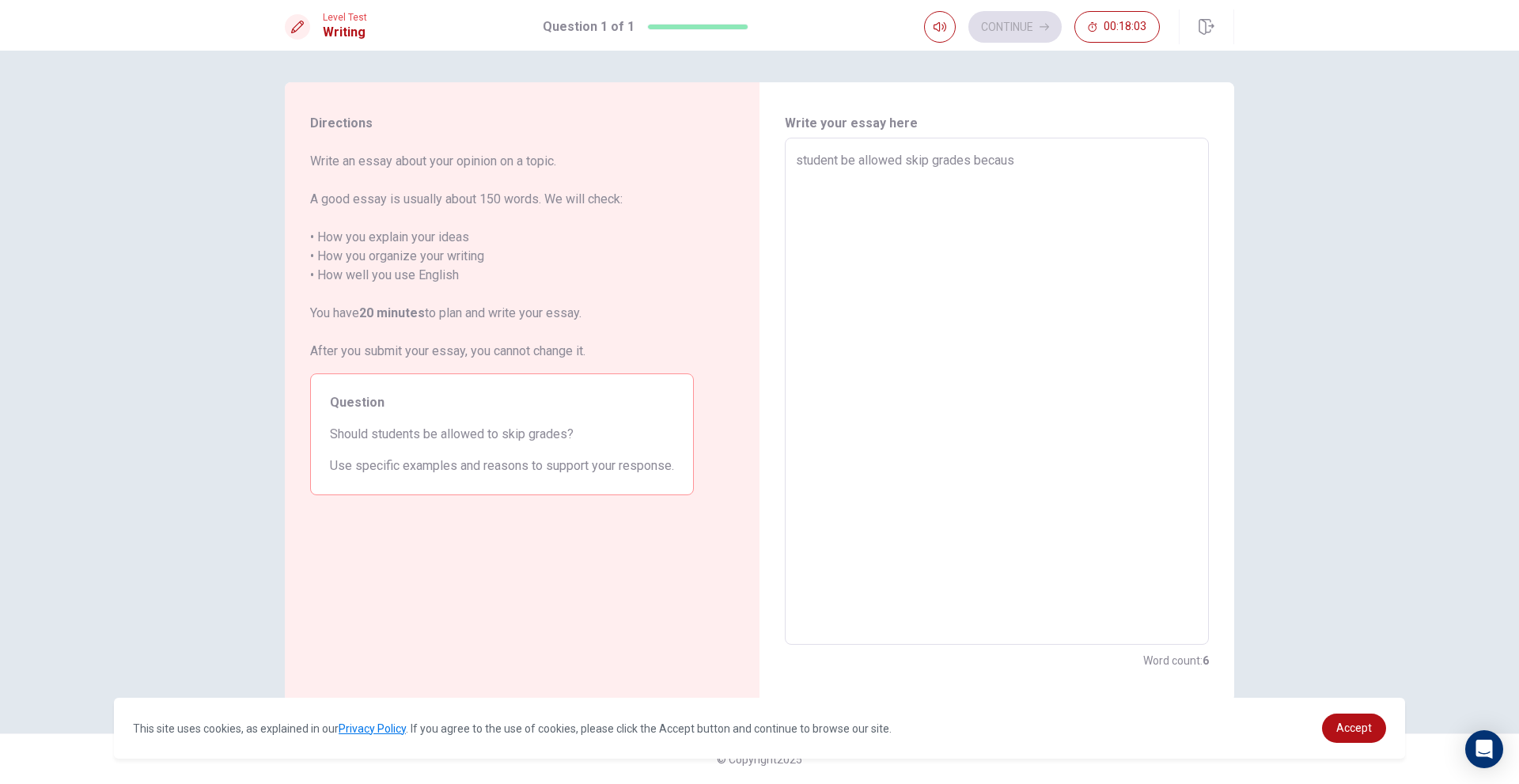
type textarea "x"
type textarea "student be allowed skip grades because"
type textarea "x"
type textarea "student be allowed skip grades because"
type textarea "x"
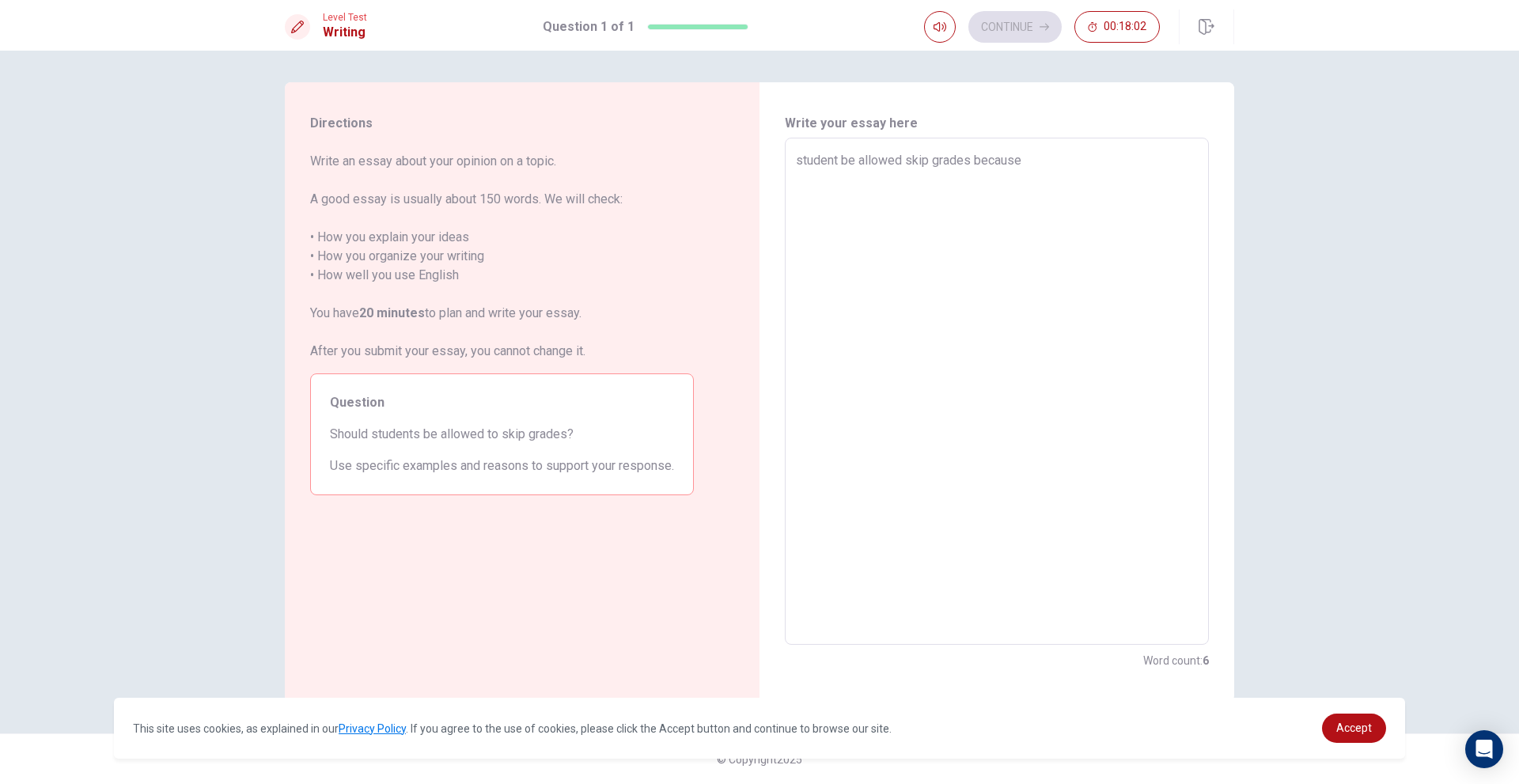
type textarea "student be allowed skip grades because i"
type textarea "x"
type textarea "student be allowed skip grades because if"
type textarea "x"
type textarea "student be allowed skip grades because if"
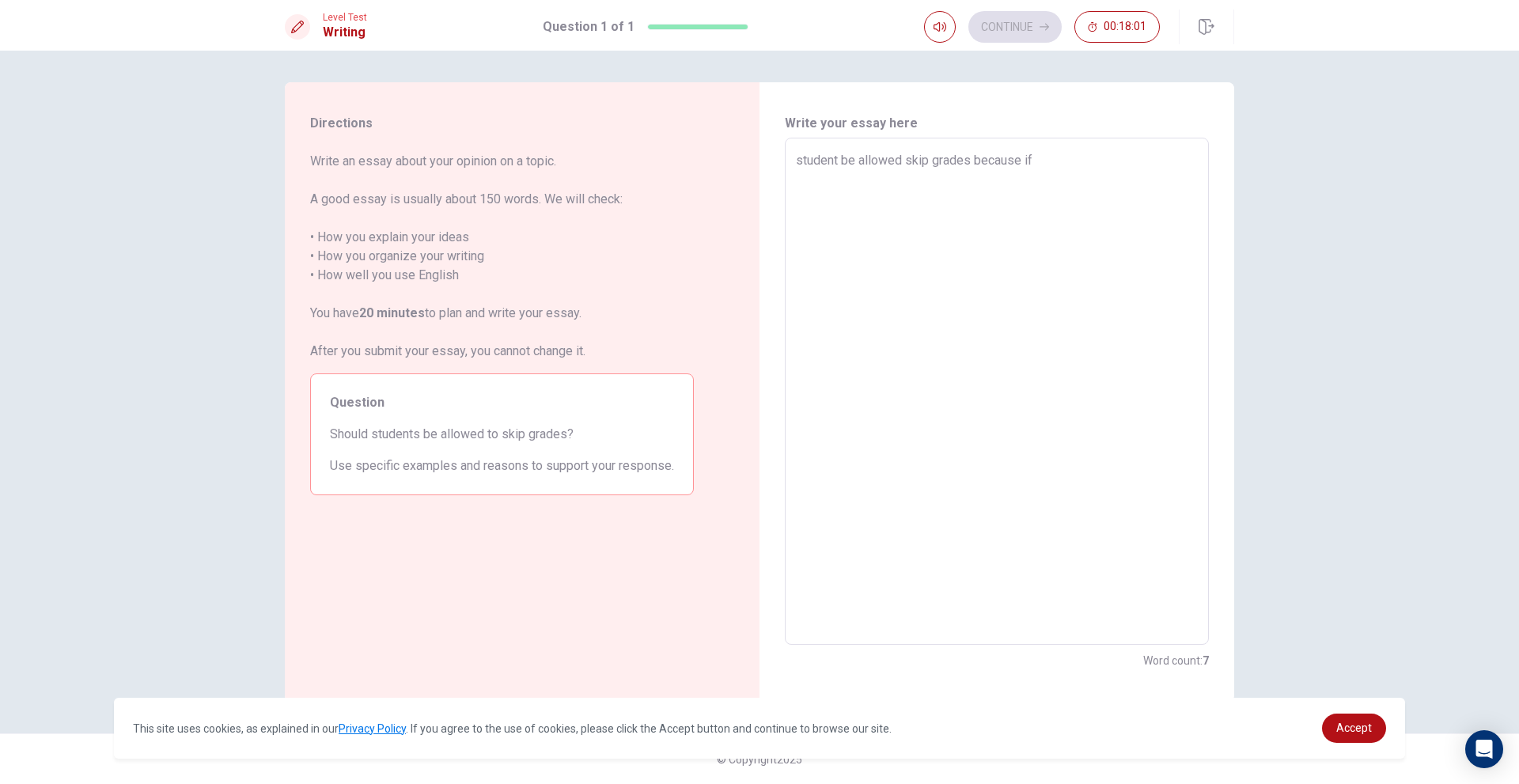
type textarea "x"
type textarea "student be allowed skip grades because if s"
type textarea "x"
type textarea "student be allowed skip grades because if st"
type textarea "x"
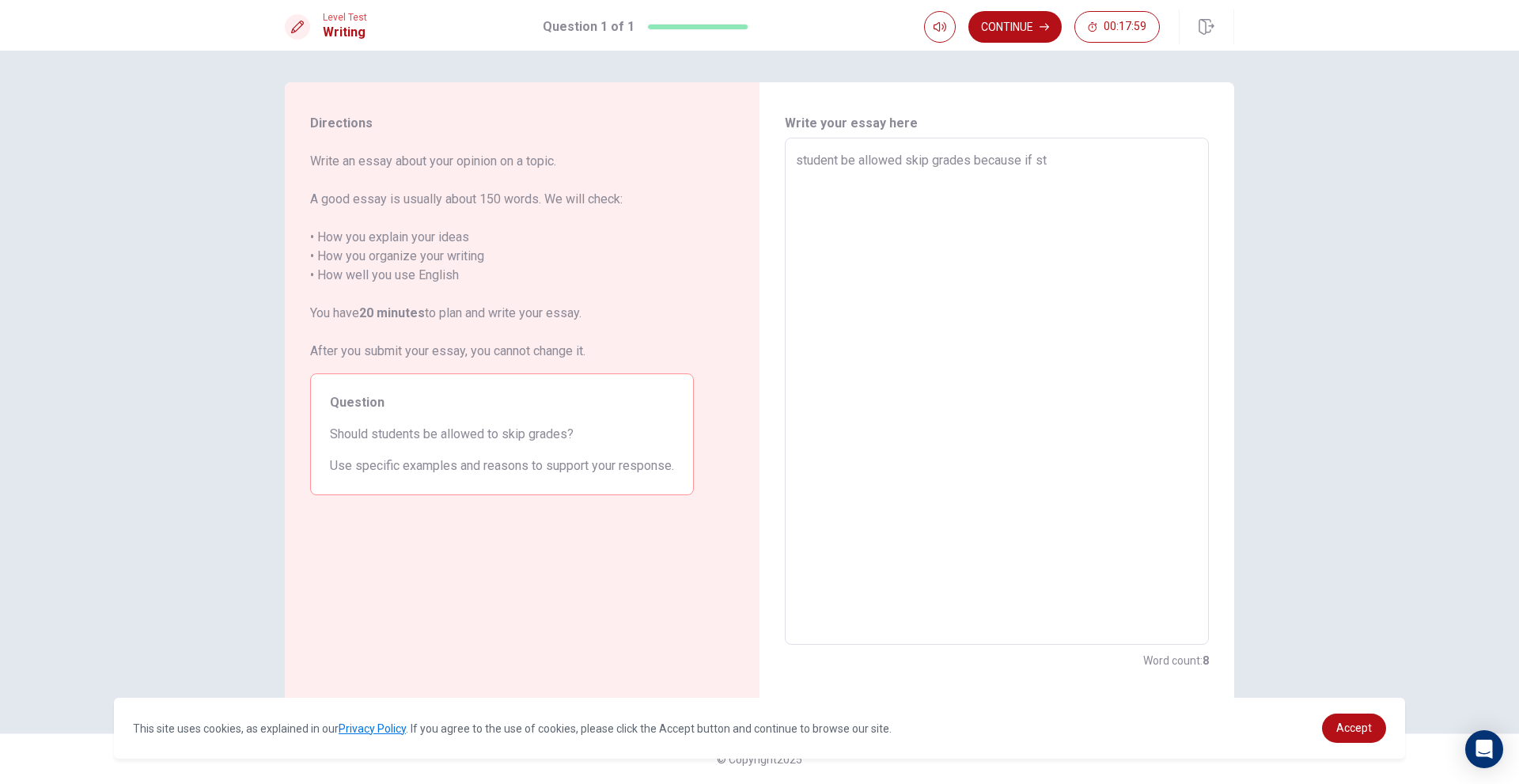
type textarea "student be allowed skip grades because if stu"
type textarea "x"
type textarea "student be allowed skip grades because if stud"
type textarea "x"
type textarea "student be allowed skip grades because if stude"
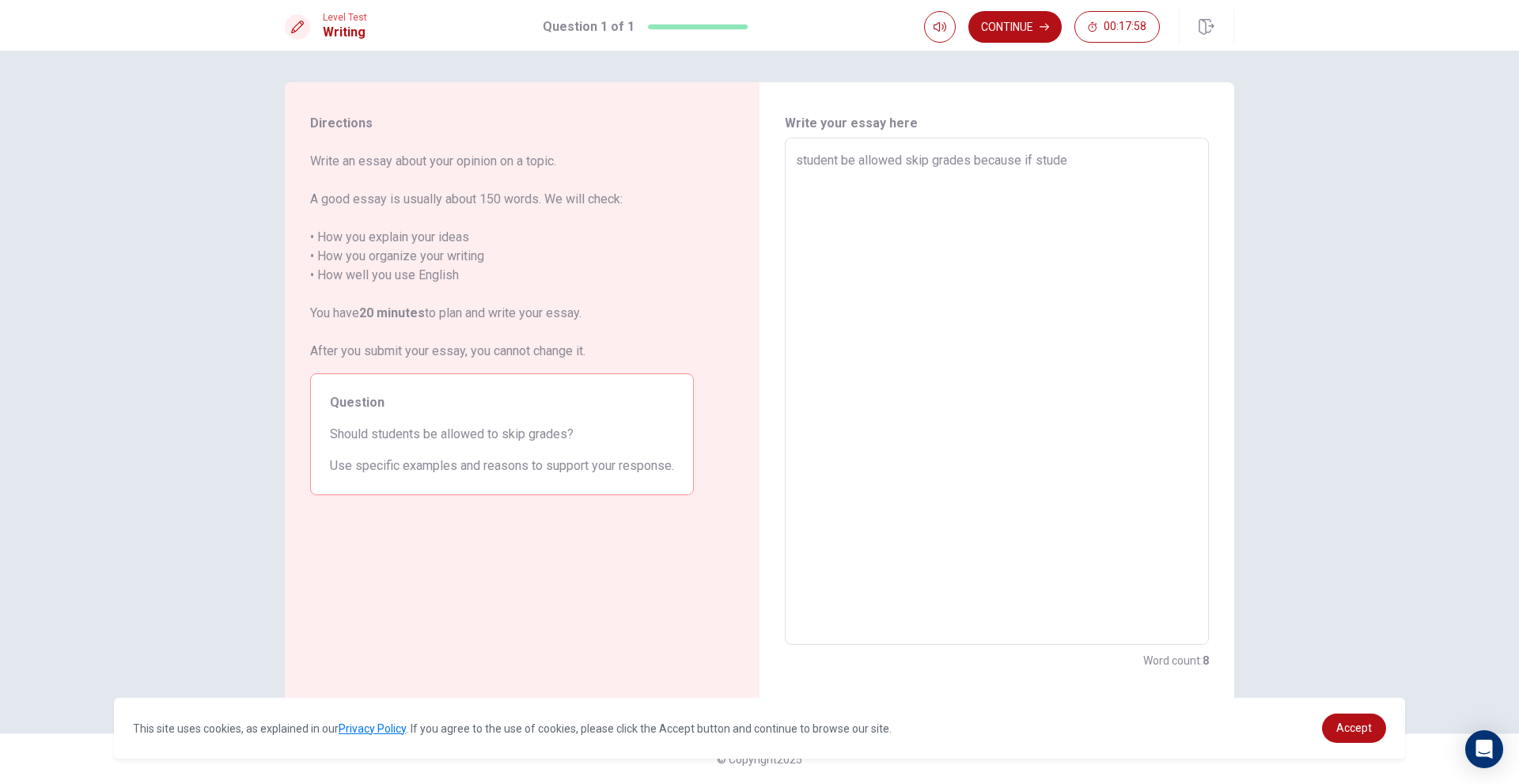
type textarea "x"
type textarea "student be allowed skip grades because if studen"
type textarea "x"
type textarea "student be allowed skip grades because if student"
type textarea "x"
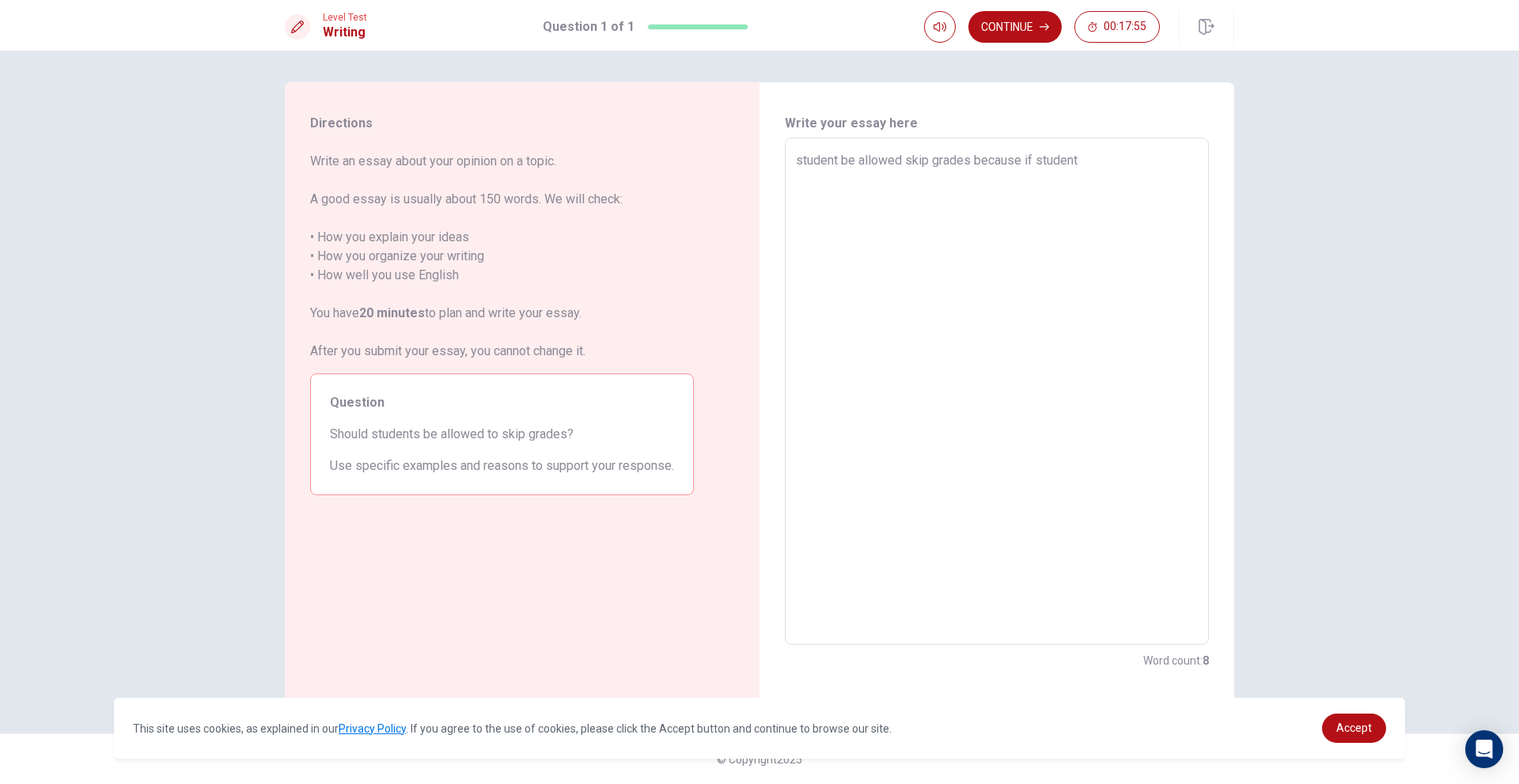
type textarea "student be allowed skip grades because if student"
type textarea "x"
type textarea "student be allowed skip grades because if student n"
type textarea "x"
type textarea "student be allowed skip grades because if student no"
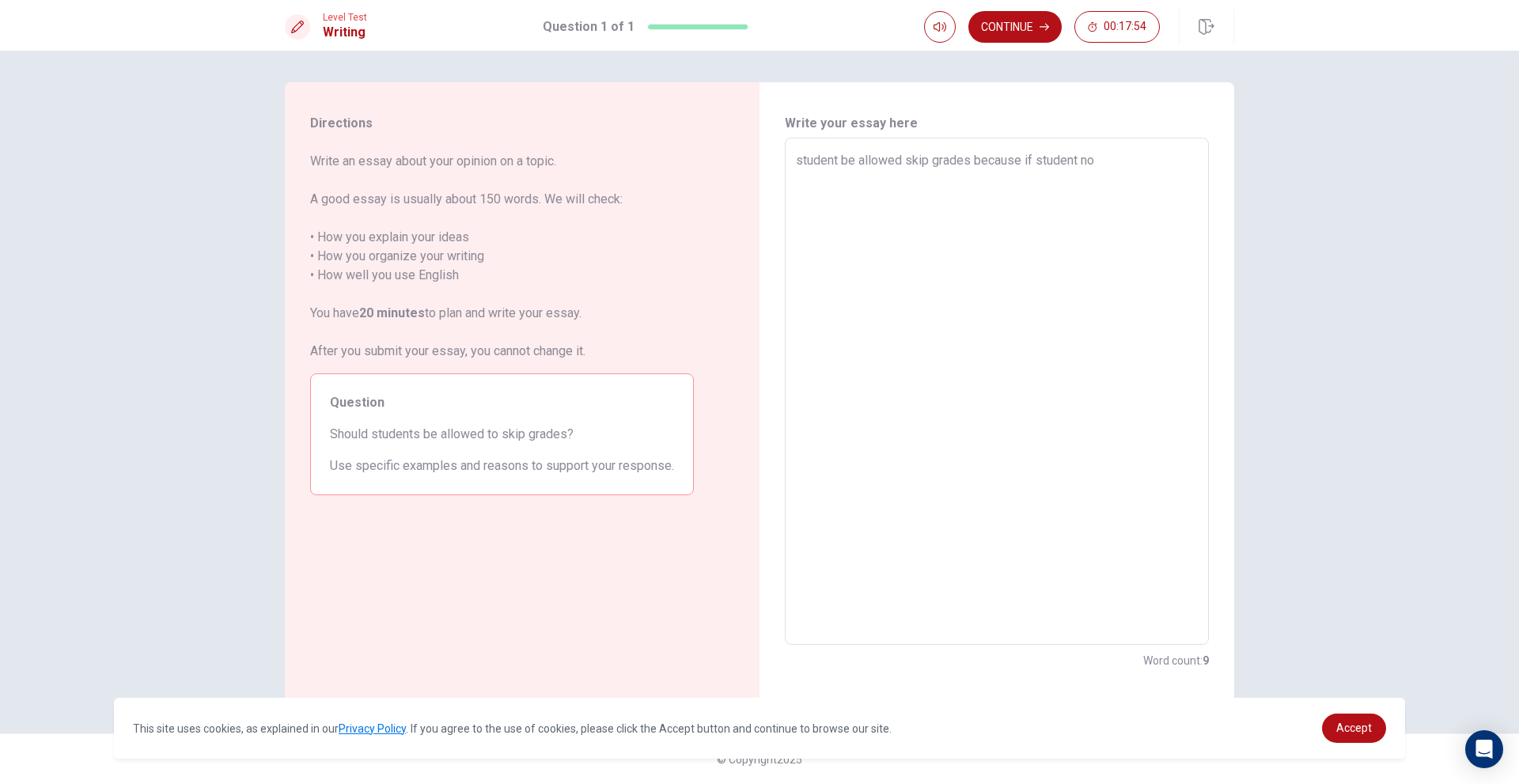
type textarea "x"
type textarea "student be allowed skip grades because if student not"
type textarea "x"
type textarea "student be allowed skip grades because if student not"
type textarea "x"
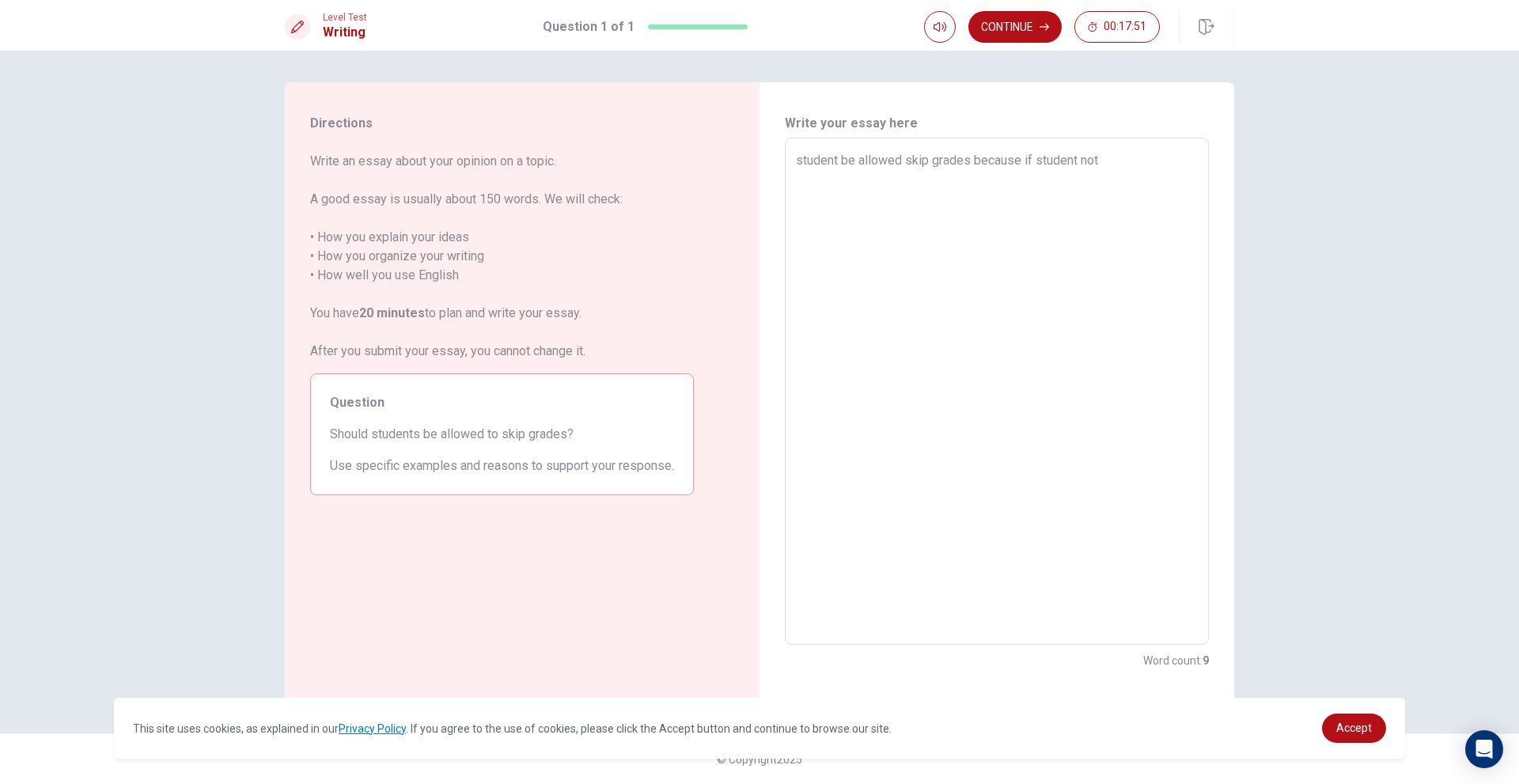
type textarea "student be allowed skip grades because if student not h"
type textarea "x"
type textarea "student be allowed skip grades because if student not ha"
type textarea "x"
type textarea "student be allowed skip grades because if student not hav"
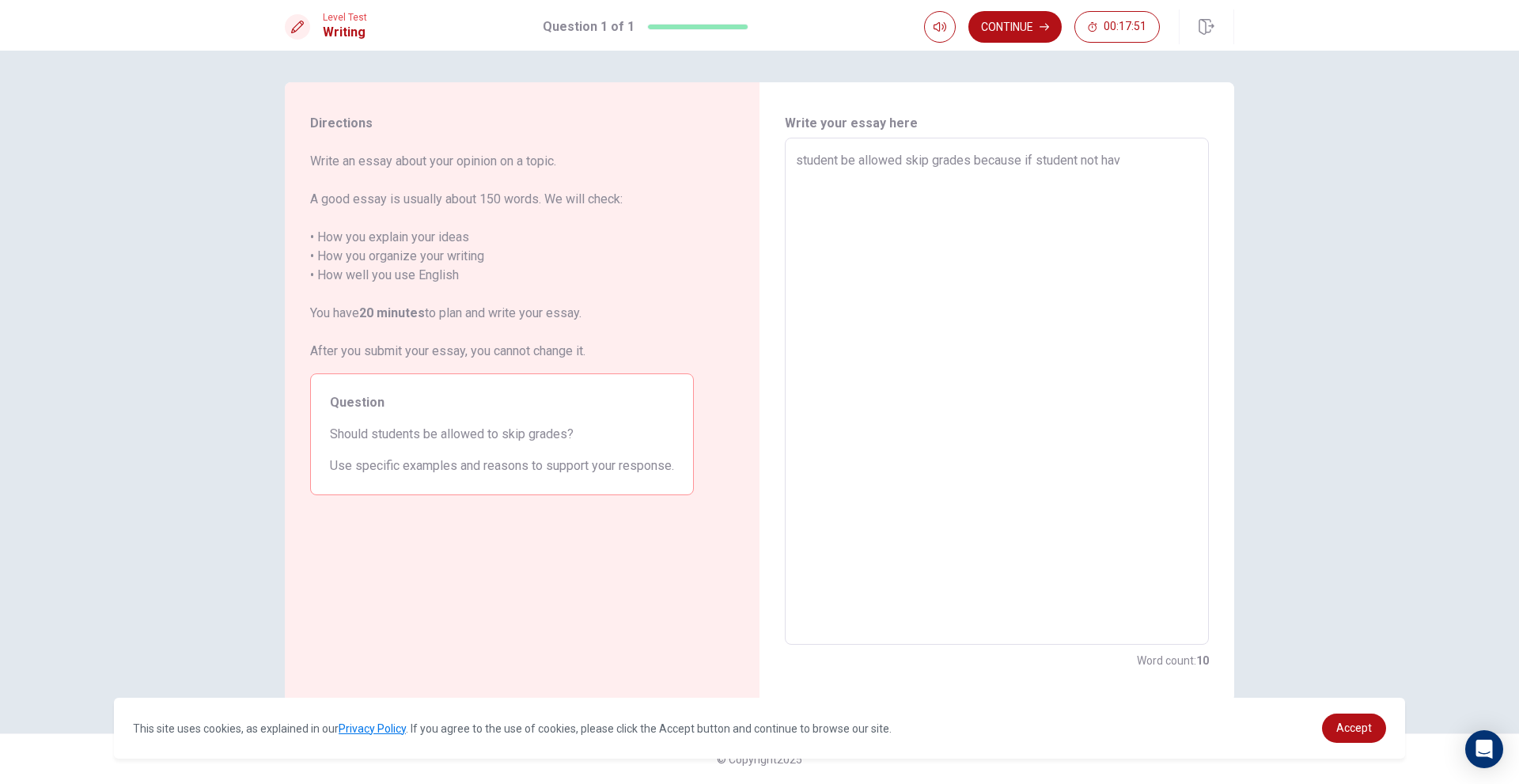
type textarea "x"
type textarea "student be allowed skip grades because if student not have"
type textarea "x"
type textarea "student be allowed skip grades because if student not have"
type textarea "x"
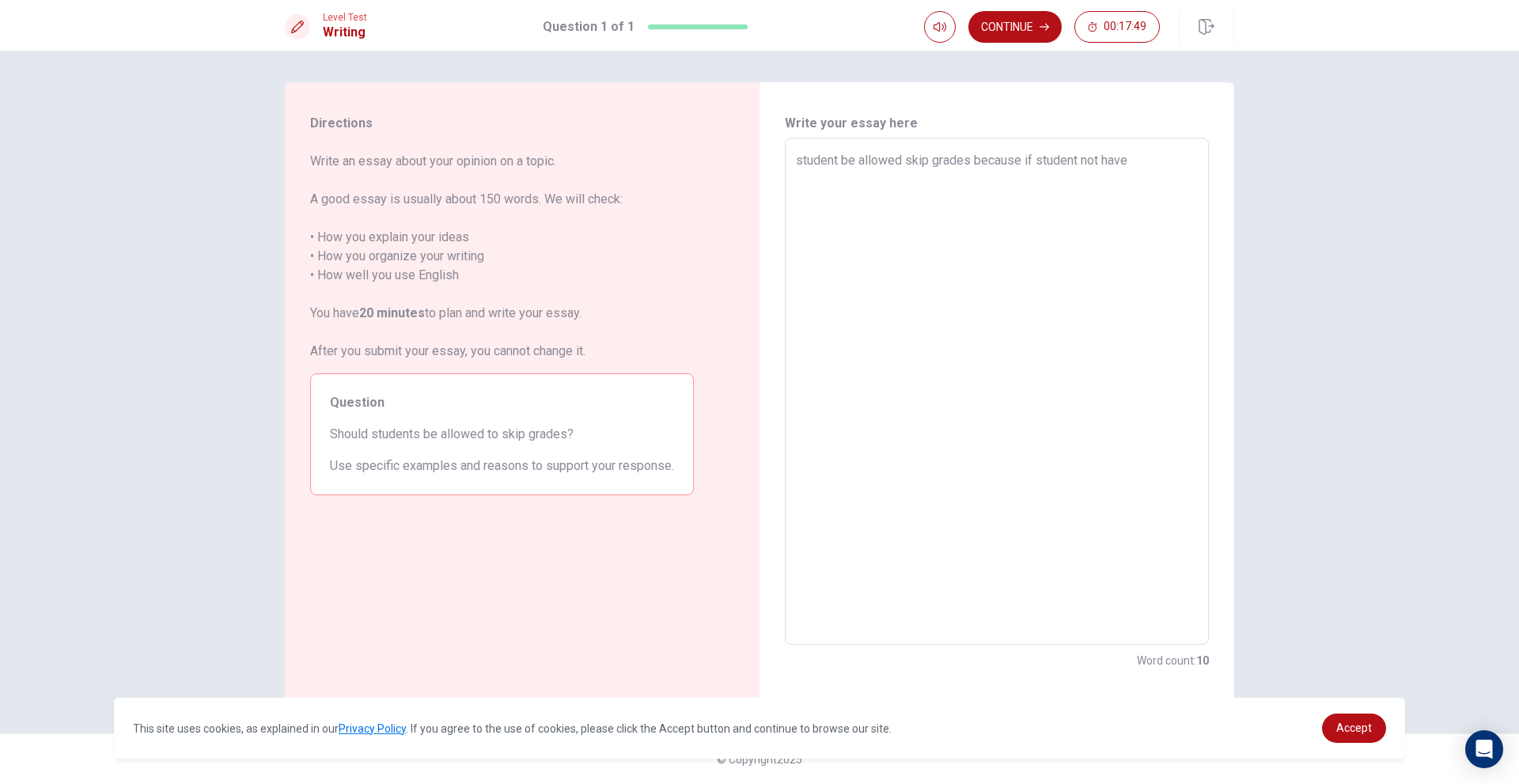
type textarea "student be allowed skip grades because if student not have t"
type textarea "x"
type textarea "student be allowed skip grades because if student not have to"
type textarea "x"
type textarea "student be allowed skip grades because if student not have to"
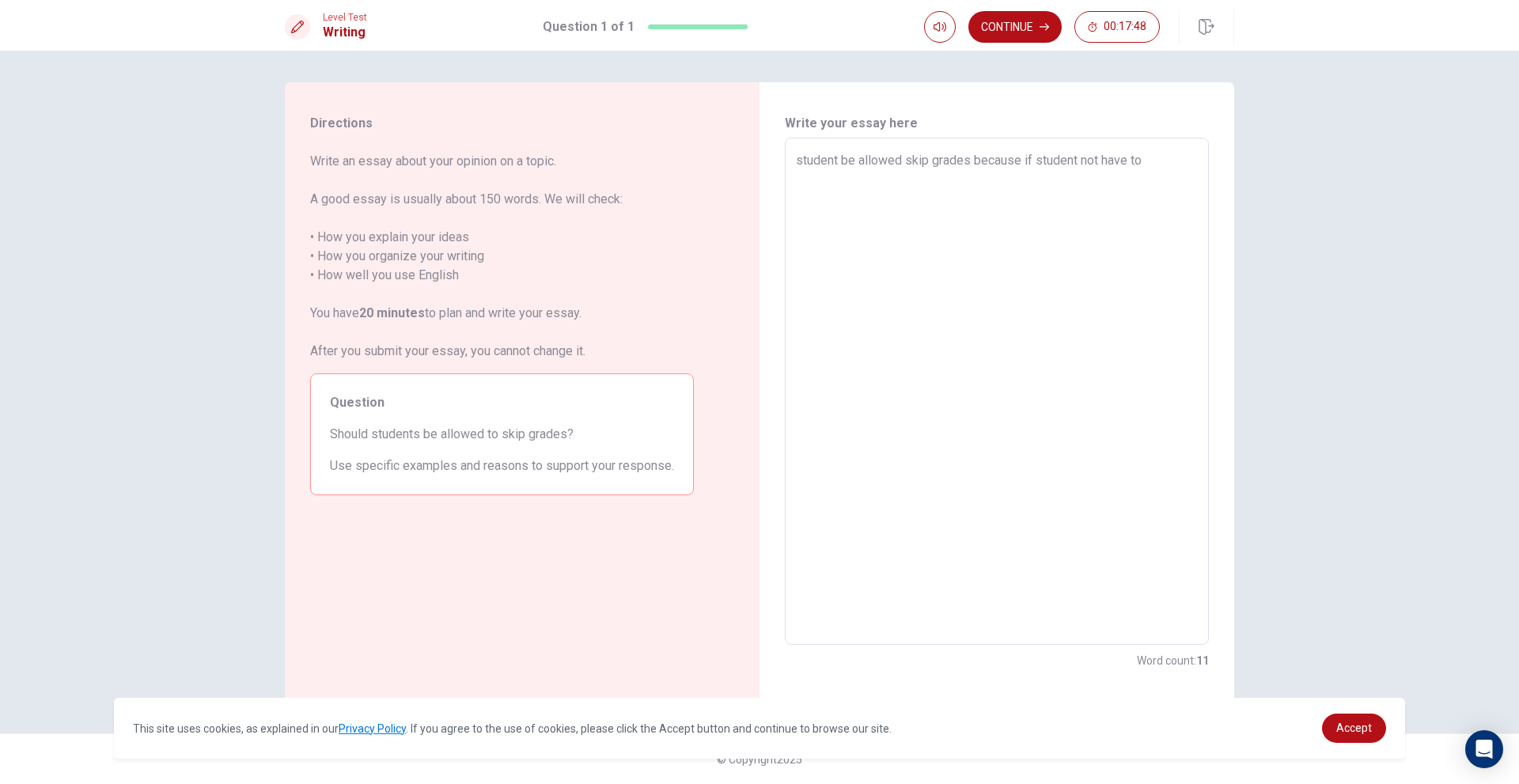
type textarea "x"
type textarea "student be allowed skip grades because if student not have to k"
type textarea "x"
type textarea "student be allowed skip grades because if student not have to"
type textarea "x"
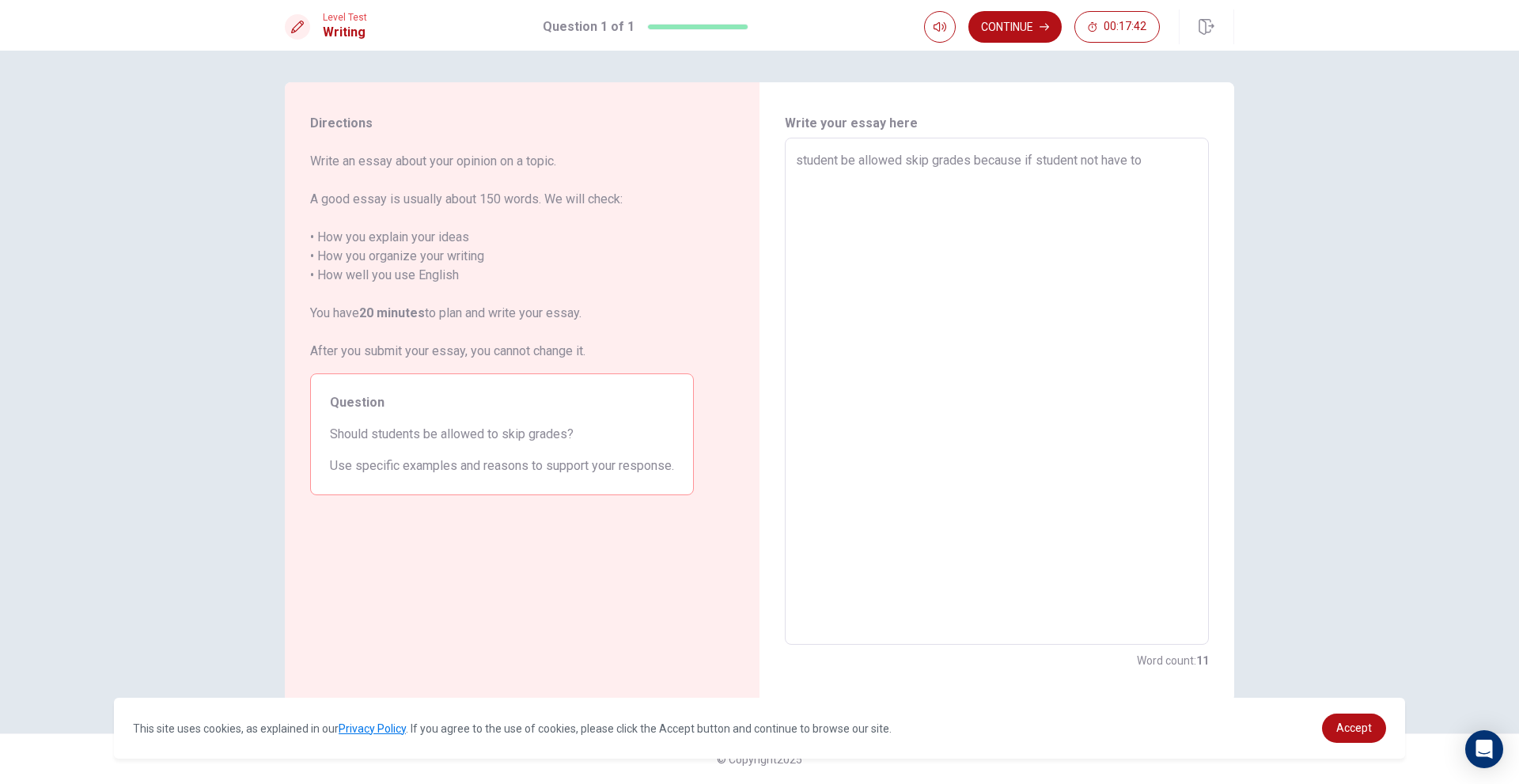
type textarea "student be allowed skip grades because if student not have to s"
type textarea "x"
type textarea "student be allowed skip grades because if student not have to sk"
type textarea "x"
type textarea "student be allowed skip grades because if student not have to ski"
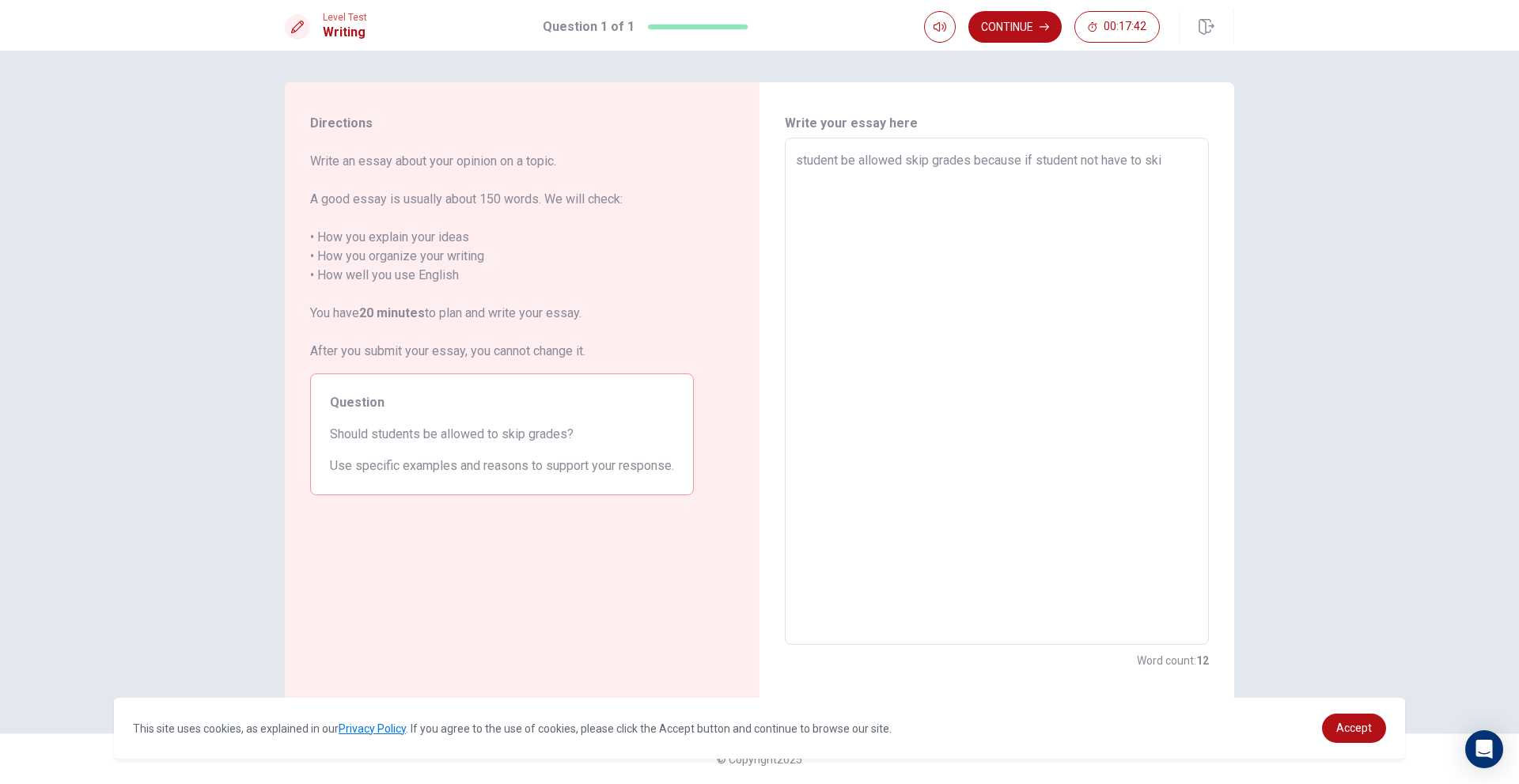
type textarea "x"
type textarea "student be allowed skip grades because if student not have to skip"
type textarea "x"
type textarea "student be allowed skip grades because if student not have to skip"
type textarea "x"
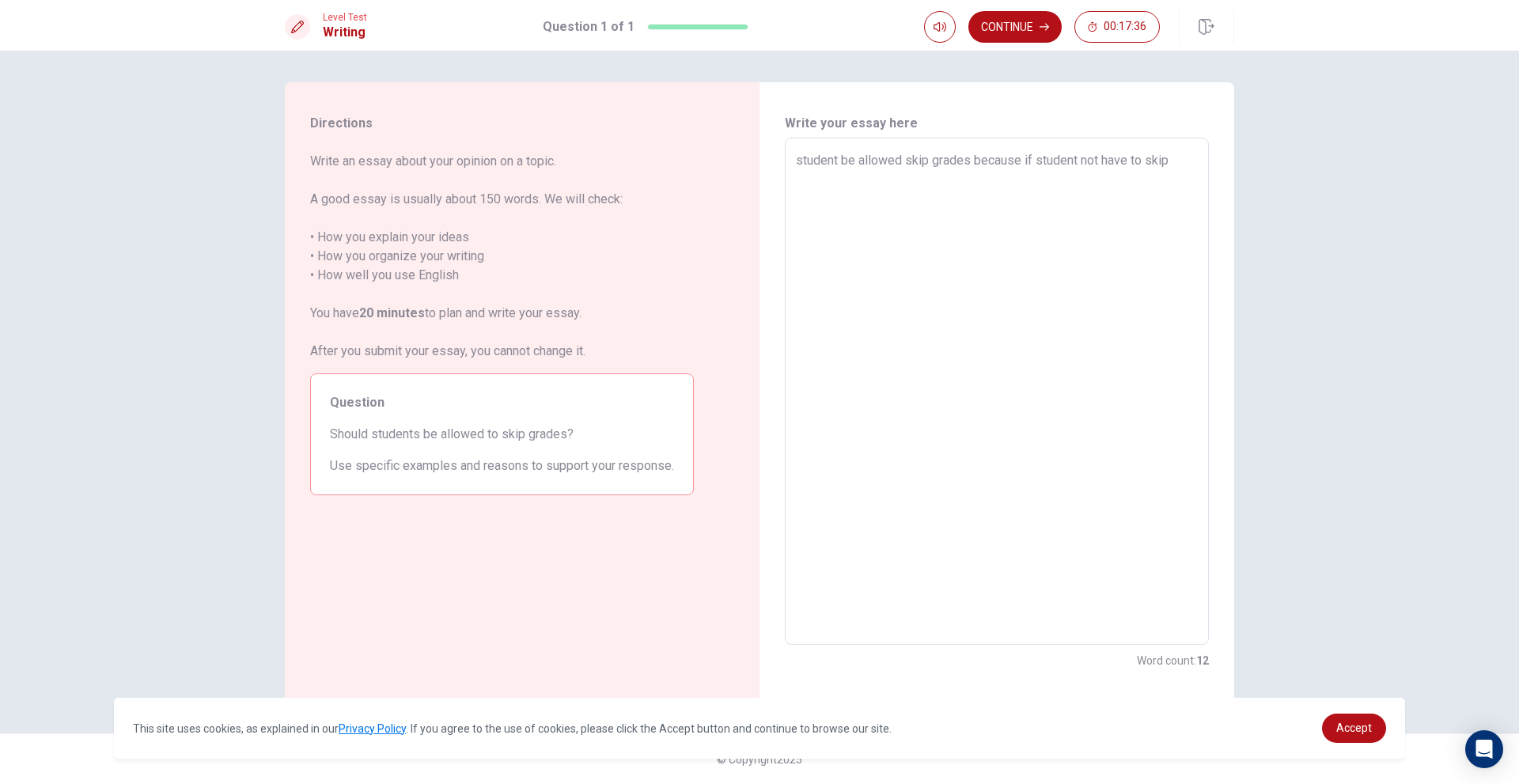
type textarea "student be allowed skip grades because if student not have to skip i"
type textarea "x"
type textarea "student be allowed skip grades because if student not have to skip in"
type textarea "x"
type textarea "student be allowed skip grades because if student not have to skip in"
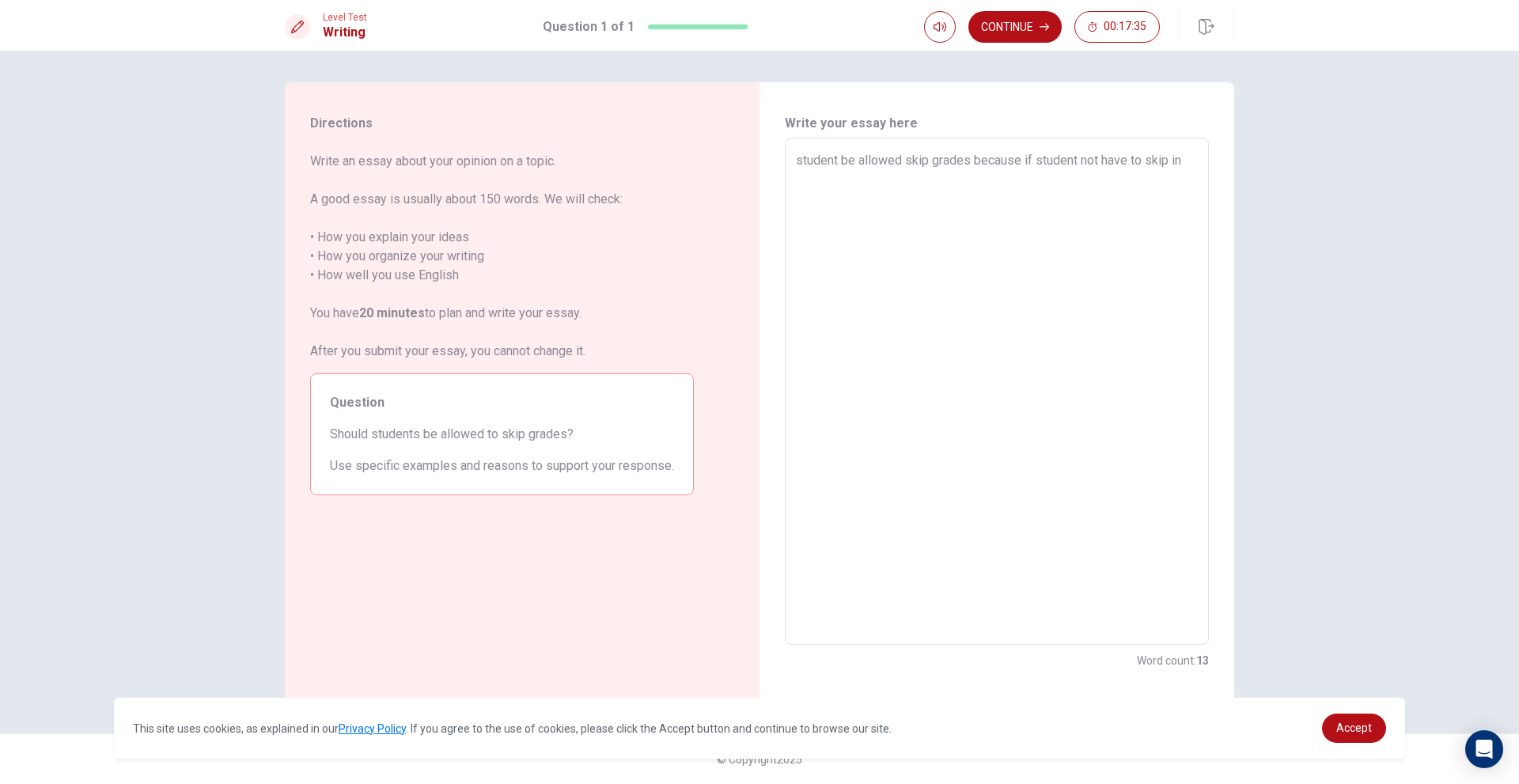
type textarea "x"
type textarea "student be allowed skip grades because if student not have to skip in t"
type textarea "x"
type textarea "student be allowed skip grades because if student not have to skip in tj"
type textarea "x"
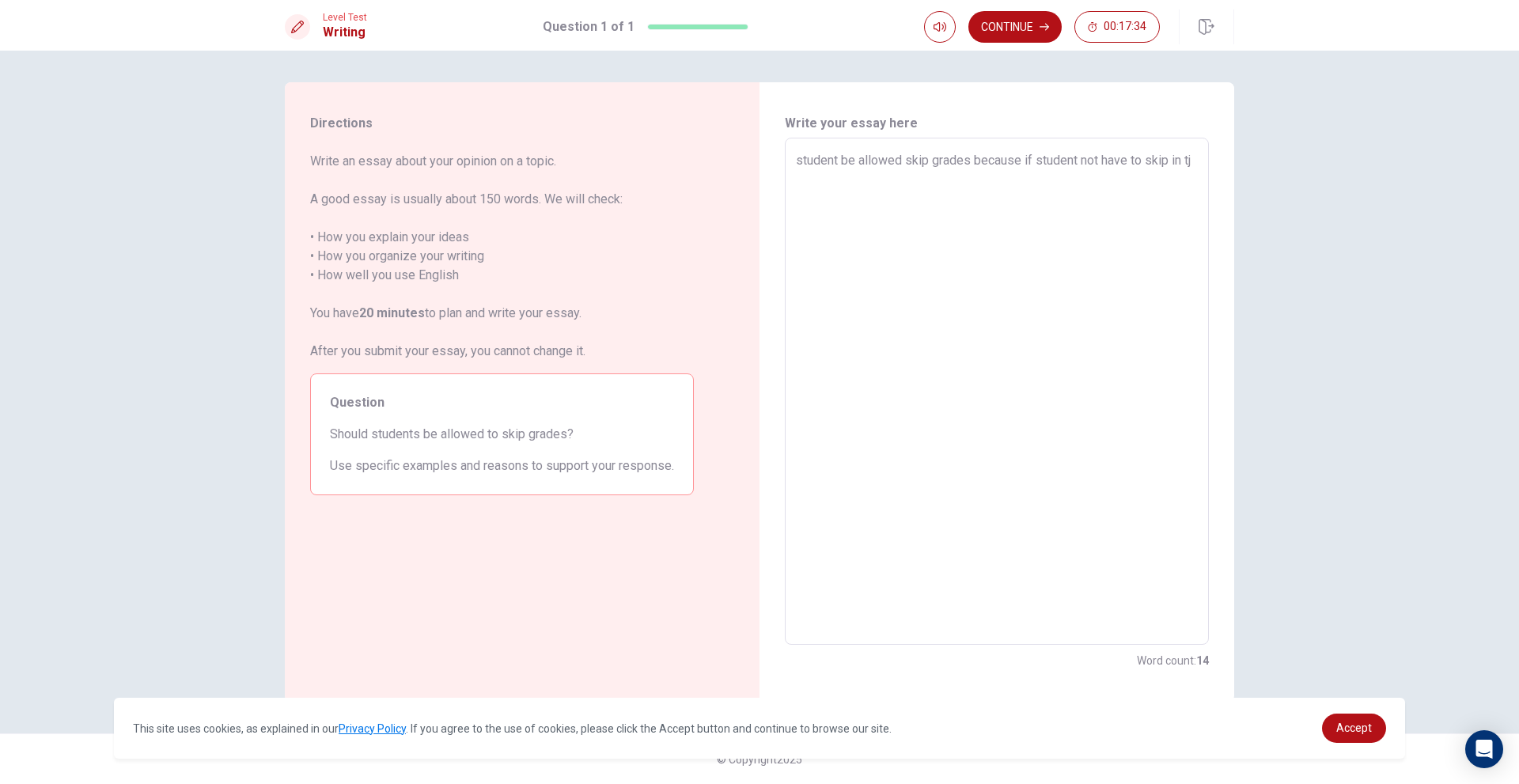
type textarea "student be allowed skip grades because if student not have to skip in t"
type textarea "x"
type textarea "student be allowed skip grades because if student not have to skip in th"
type textarea "x"
type textarea "student be allowed skip grades because if student not have to skip in the"
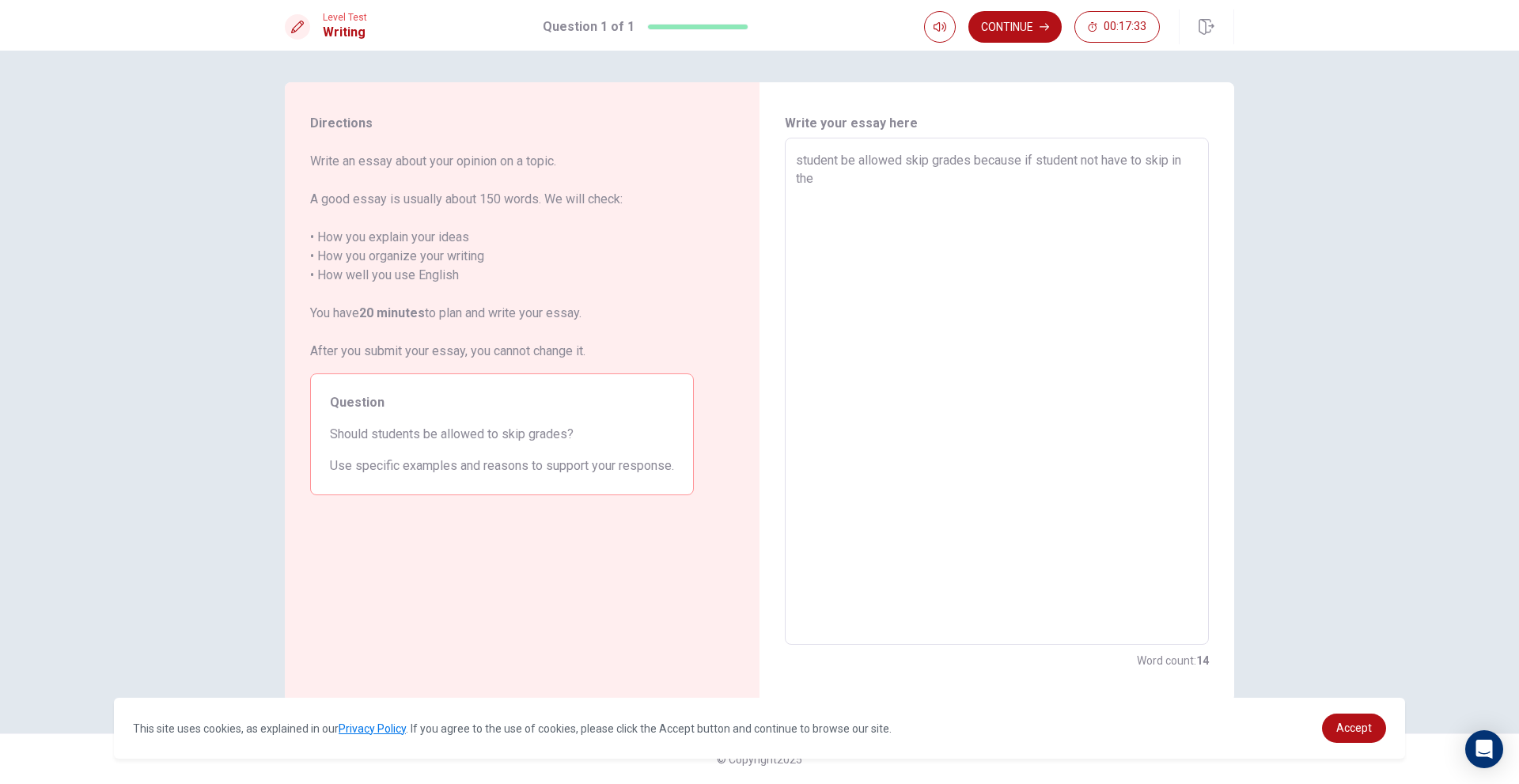
type textarea "x"
type textarea "student be allowed skip grades because if student not have to skip in the"
type textarea "x"
type textarea "student be allowed skip grades because if student not have to skip in the n"
type textarea "x"
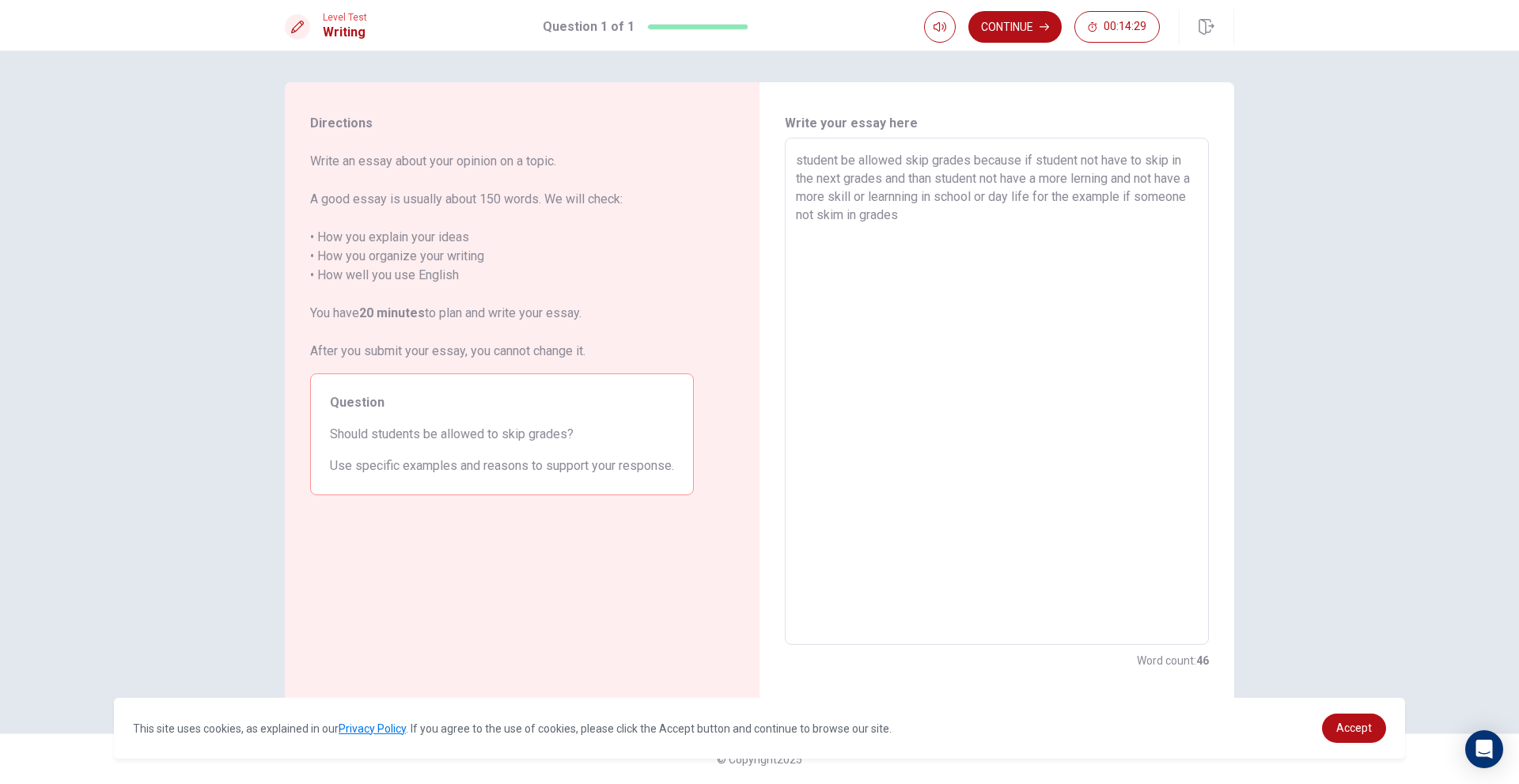
click at [895, 215] on textarea "student be allowed skip grades because if student not have to skip in the next …" at bounding box center [996, 391] width 402 height 481
click at [1050, 184] on textarea "student be allowed skip grades because if student not have to skip in the next …" at bounding box center [996, 391] width 402 height 481
click at [1001, 219] on textarea "student be allowed skip grades because if student not have to skip in the next …" at bounding box center [996, 391] width 402 height 481
click at [1084, 178] on textarea "student be allowed skip grades because if student not have to skip in the next …" at bounding box center [996, 391] width 402 height 481
click at [1162, 227] on textarea "student be allowed skip grades because if student not have to skip in the next …" at bounding box center [996, 391] width 402 height 481
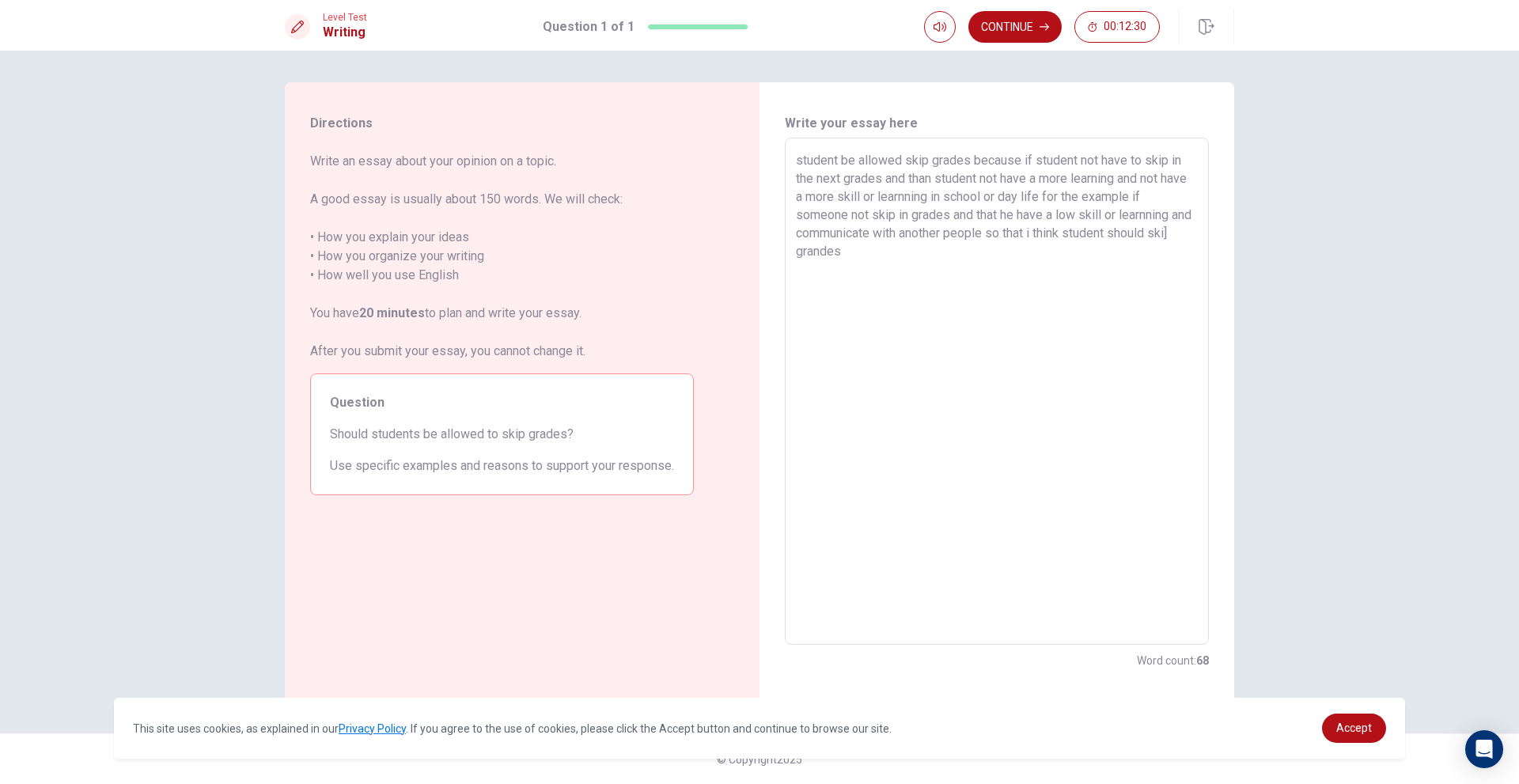
click at [811, 253] on textarea "student be allowed skip grades because if student not have to skip in the next …" at bounding box center [996, 391] width 402 height 481
click at [816, 249] on textarea "student be allowed skip grades because if student not have to skip in the next …" at bounding box center [996, 391] width 402 height 481
click at [864, 253] on textarea "student be allowed skip grades because if student not have to skip in the next …" at bounding box center [996, 391] width 402 height 481
click at [874, 253] on textarea "student be allowed skip grades because if student not have to skip in the next …" at bounding box center [996, 391] width 402 height 481
drag, startPoint x: 478, startPoint y: 428, endPoint x: 461, endPoint y: 431, distance: 17.3
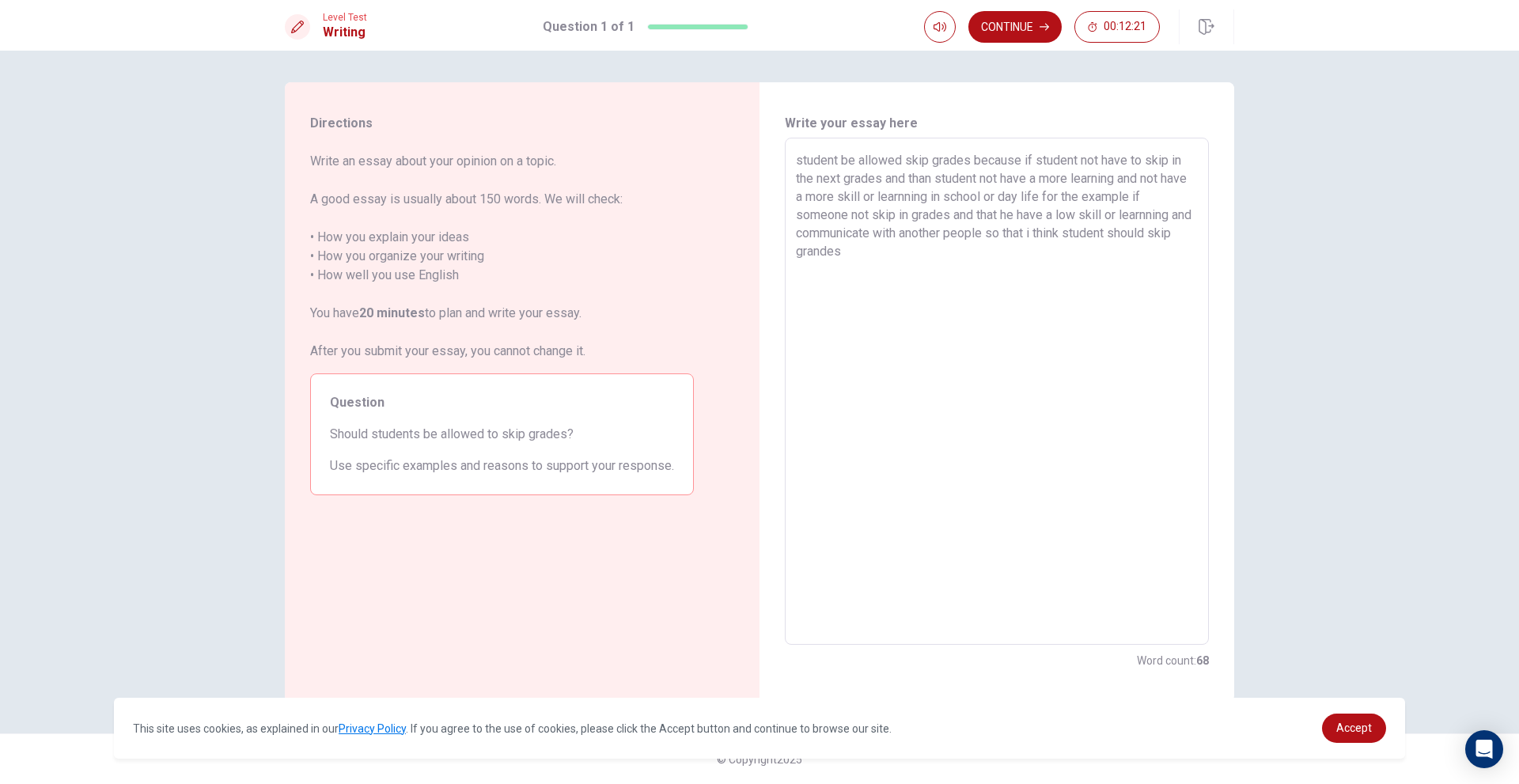
click at [461, 431] on span "Should students be allowed to skip grades?" at bounding box center [501, 435] width 344 height 19
drag, startPoint x: 471, startPoint y: 435, endPoint x: 463, endPoint y: 435, distance: 8.0
click at [463, 435] on span "Should students be allowed to skip grades?" at bounding box center [501, 435] width 344 height 19
click at [899, 248] on textarea "student be allowed skip grades because if student not have to skip in the next …" at bounding box center [996, 391] width 402 height 481
click at [907, 283] on textarea "student be allowed skip grades because if student not have to skip in the next …" at bounding box center [996, 391] width 402 height 481
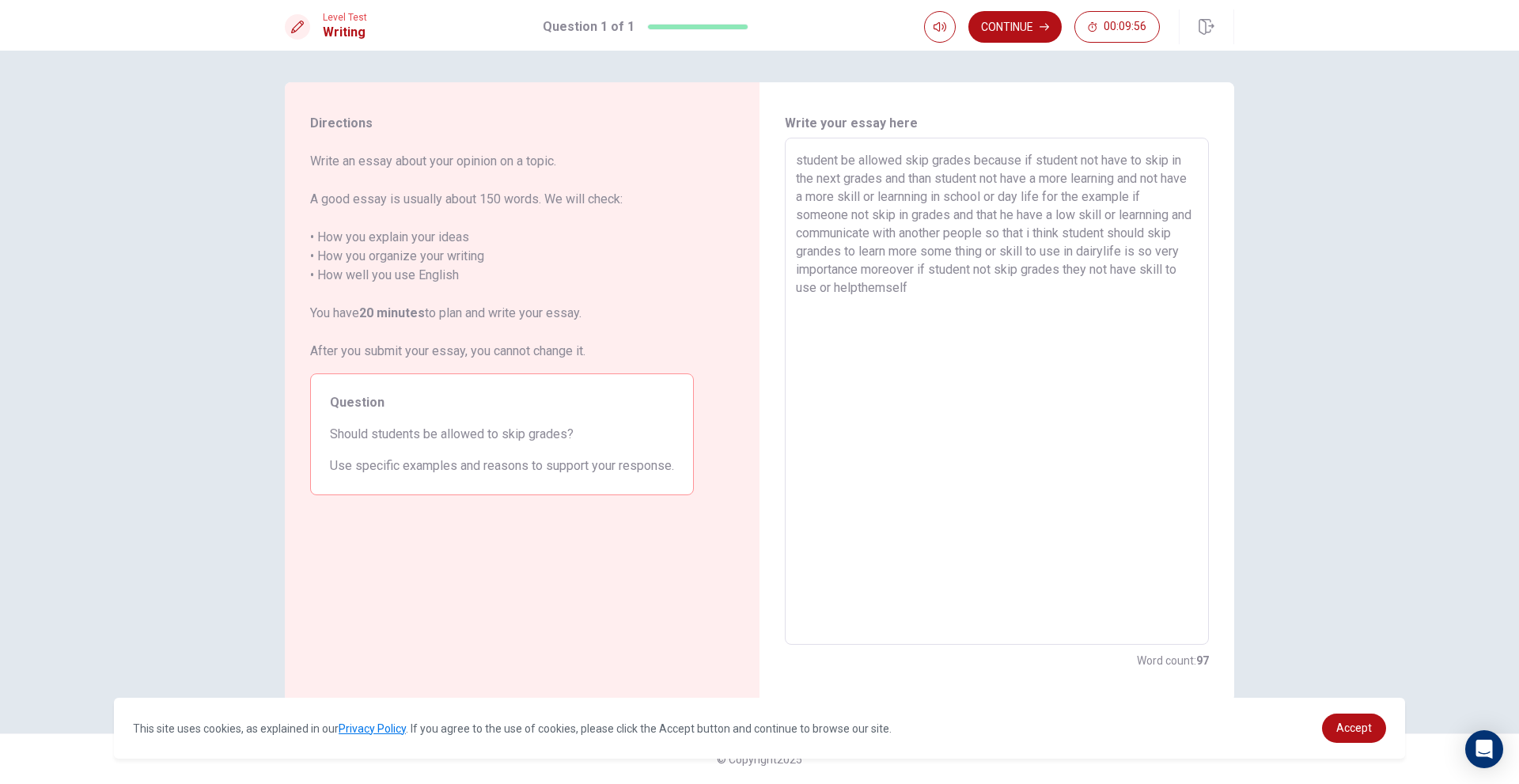
click at [899, 285] on textarea "student be allowed skip grades because if student not have to skip in the next …" at bounding box center [996, 391] width 402 height 481
click at [957, 290] on textarea "student be allowed skip grades because if student not have to skip in the next …" at bounding box center [996, 391] width 402 height 481
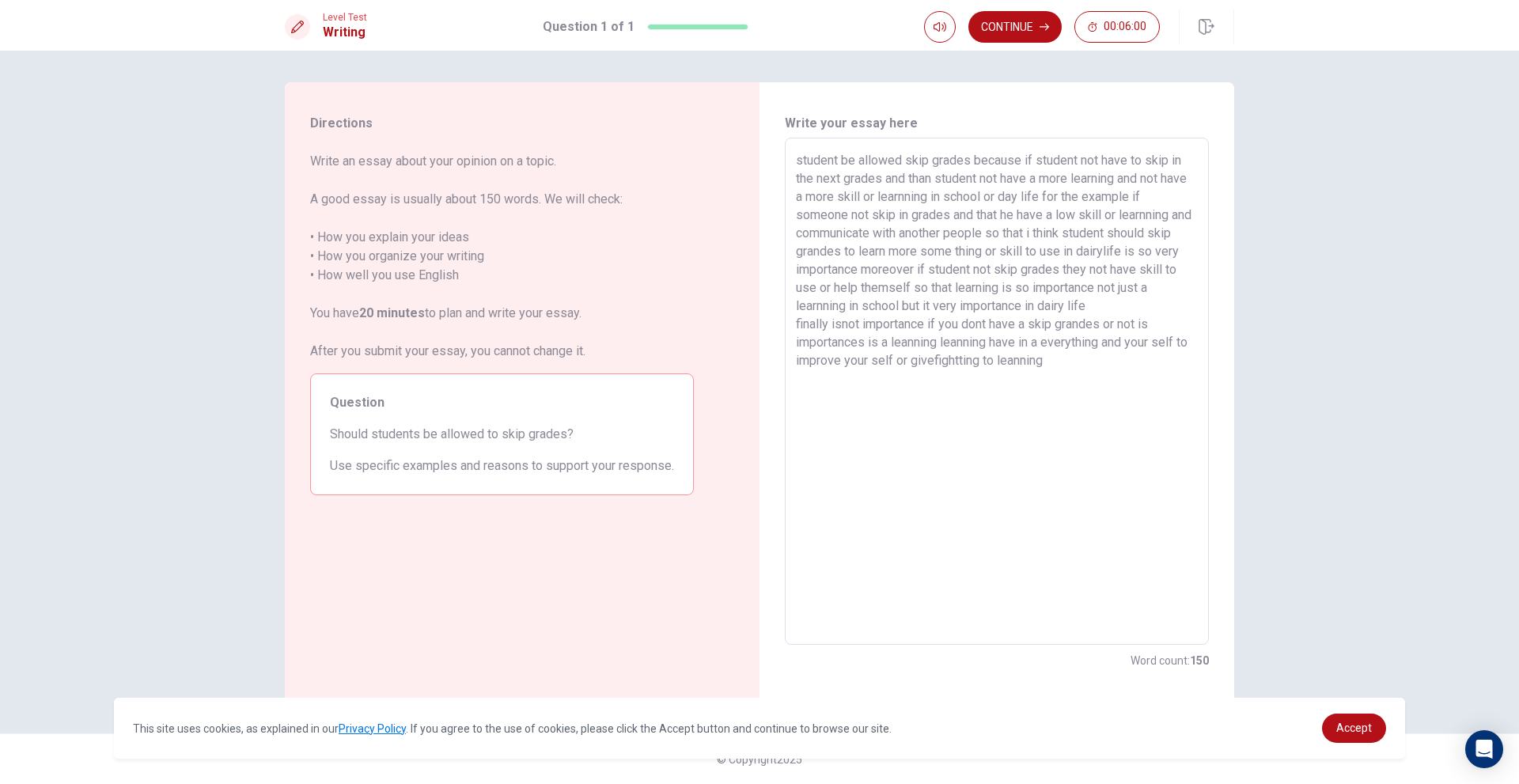
click at [1110, 345] on textarea "student be allowed skip grades because if student not have to skip in the next …" at bounding box center [996, 391] width 402 height 481
click at [798, 218] on textarea "student be allowed skip grades because if student not have to skip in the next …" at bounding box center [996, 391] width 402 height 481
click at [791, 249] on div "student be allowed skip grades because if student not have to skip in the next …" at bounding box center [997, 391] width 424 height 507
click at [809, 261] on textarea "student be allowed skip grades because if student not have to skip in the next …" at bounding box center [996, 391] width 402 height 481
click at [898, 418] on textarea "student be allowed skip grades because if student not have to skip in the next …" at bounding box center [996, 391] width 402 height 481
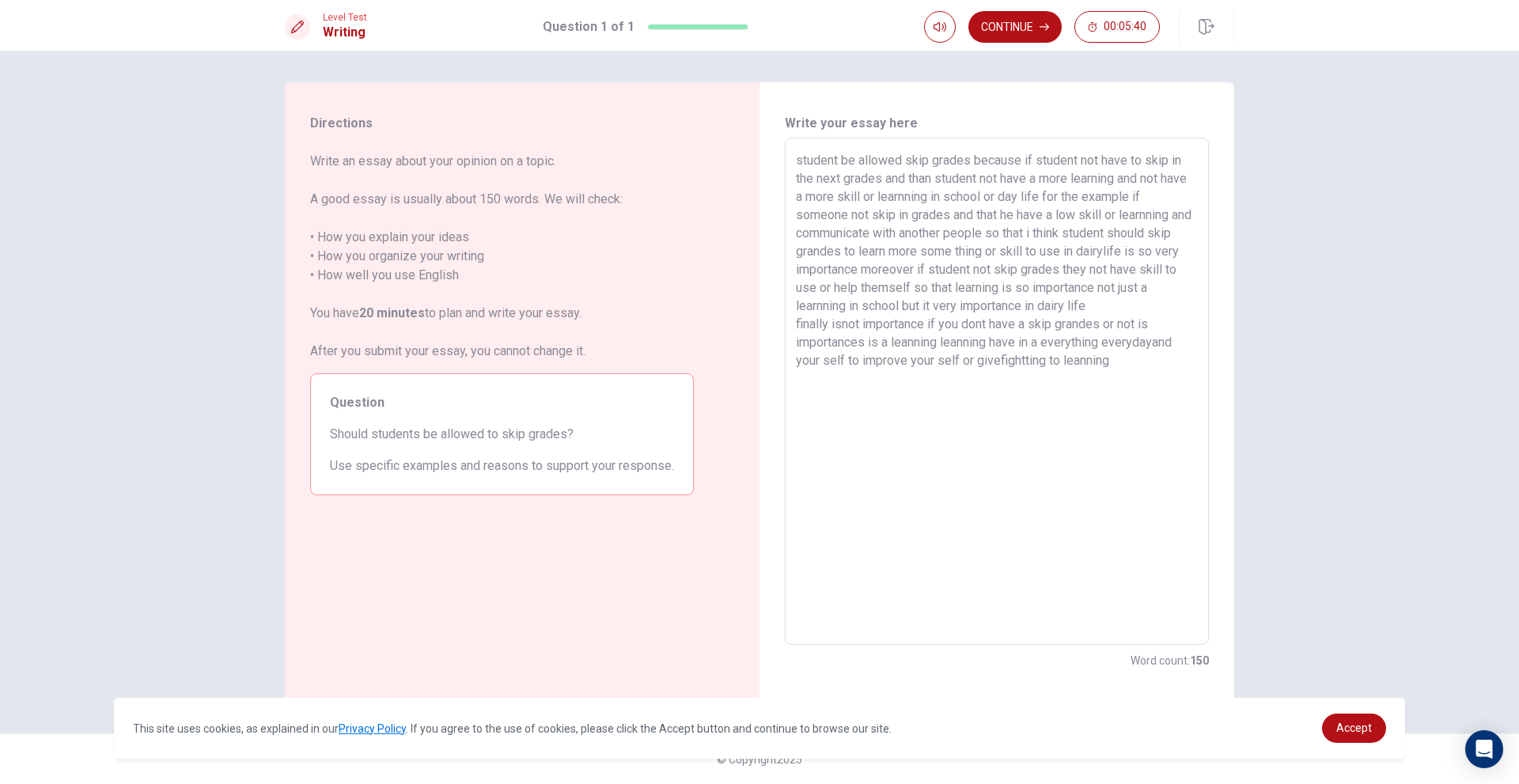
click at [1109, 380] on textarea "student be allowed skip grades because if student not have to skip in the next …" at bounding box center [996, 391] width 402 height 481
click at [801, 332] on textarea "student be allowed skip grades because if student not have to skip in the next …" at bounding box center [996, 391] width 402 height 481
click at [794, 325] on div "student be allowed skip grades because if student not have to skip in the next …" at bounding box center [997, 391] width 424 height 507
click at [790, 323] on div "student be allowed skip grades because if student not have to skip in the next …" at bounding box center [997, 391] width 424 height 507
click at [795, 323] on div "student be allowed skip grades because if student not have to skip in the next …" at bounding box center [997, 391] width 424 height 507
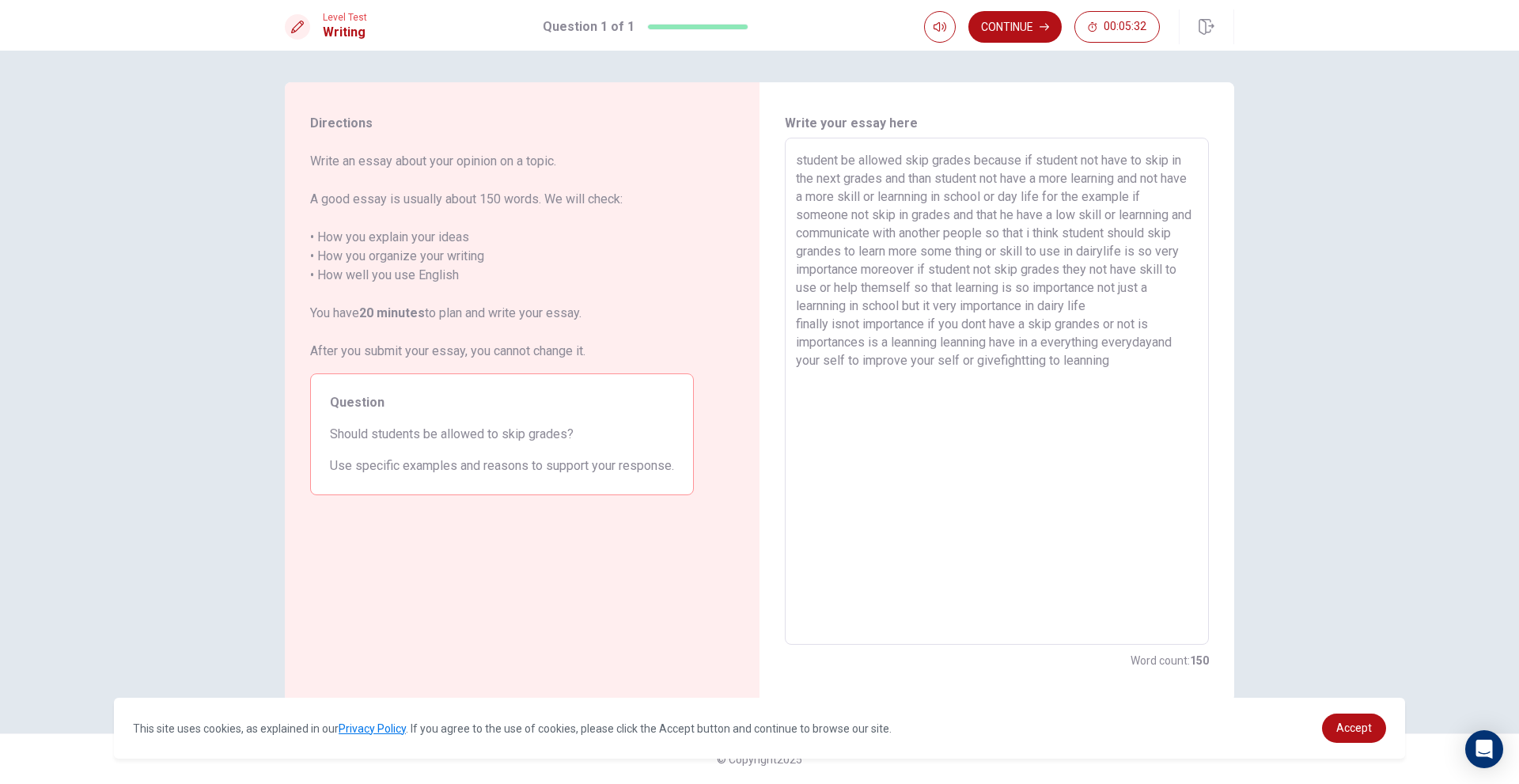
drag, startPoint x: 795, startPoint y: 323, endPoint x: 771, endPoint y: 327, distance: 24.3
click at [771, 327] on div "Write your essay here student be allowed skip grades because if student not hav…" at bounding box center [996, 392] width 474 height 619
drag, startPoint x: 803, startPoint y: 319, endPoint x: 788, endPoint y: 322, distance: 15.3
click at [788, 322] on div "student be allowed skip grades because if student not have to skip in the next …" at bounding box center [997, 391] width 424 height 507
click at [790, 322] on div "student be allowed skip grades because if student not have to skip in the next …" at bounding box center [997, 391] width 424 height 507
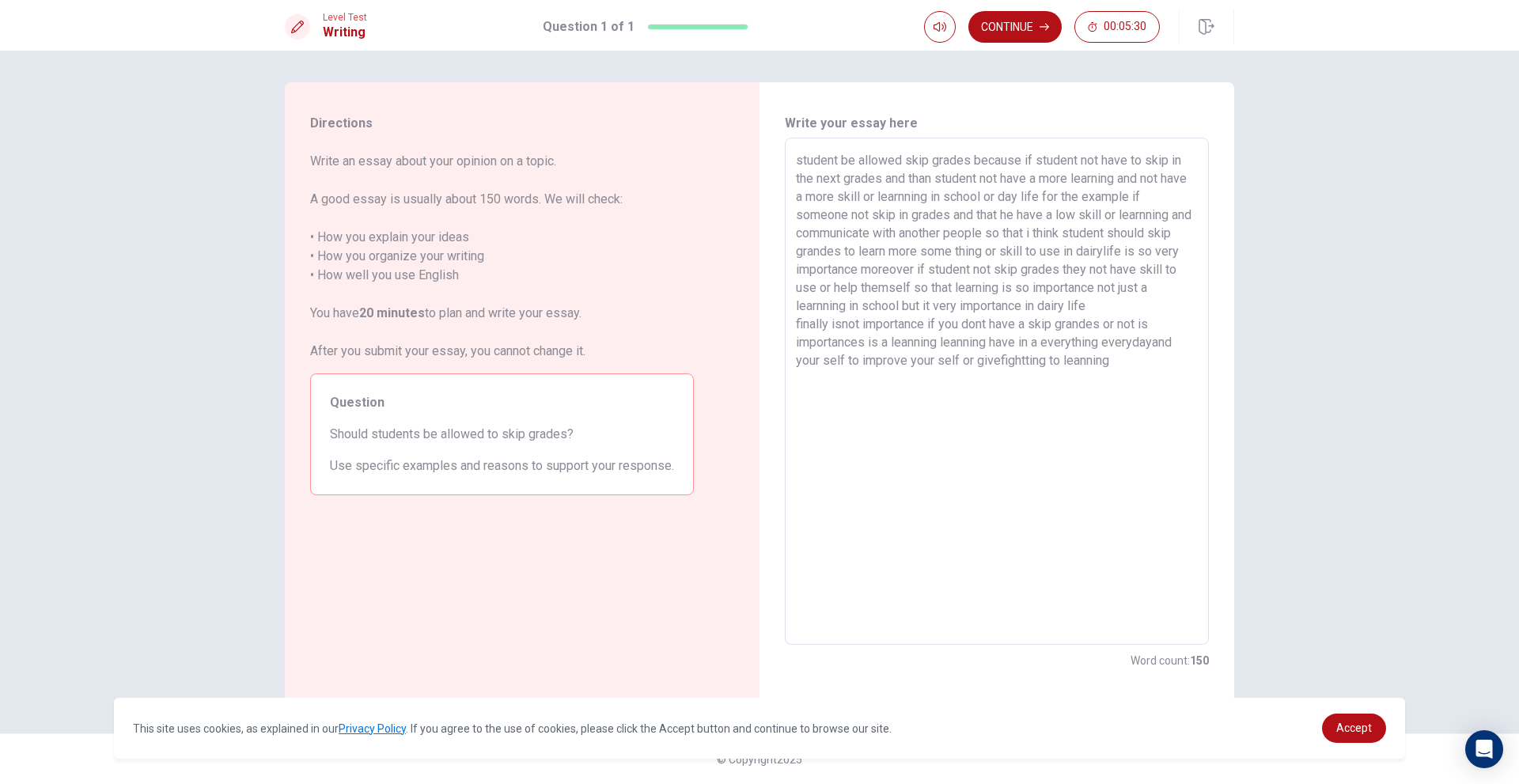
click at [790, 322] on div "student be allowed skip grades because if student not have to skip in the next …" at bounding box center [997, 391] width 424 height 507
click at [1143, 310] on textarea "student be allowed skip grades because if student not have to skip in the next …" at bounding box center [996, 391] width 402 height 481
click at [792, 347] on div "student be allowed skip grades because if student not have to skip in the next …" at bounding box center [997, 391] width 424 height 507
click at [799, 346] on textarea "student be allowed skip grades because if student not have to skip in the next …" at bounding box center [996, 391] width 402 height 481
drag, startPoint x: 802, startPoint y: 344, endPoint x: 789, endPoint y: 344, distance: 13.0
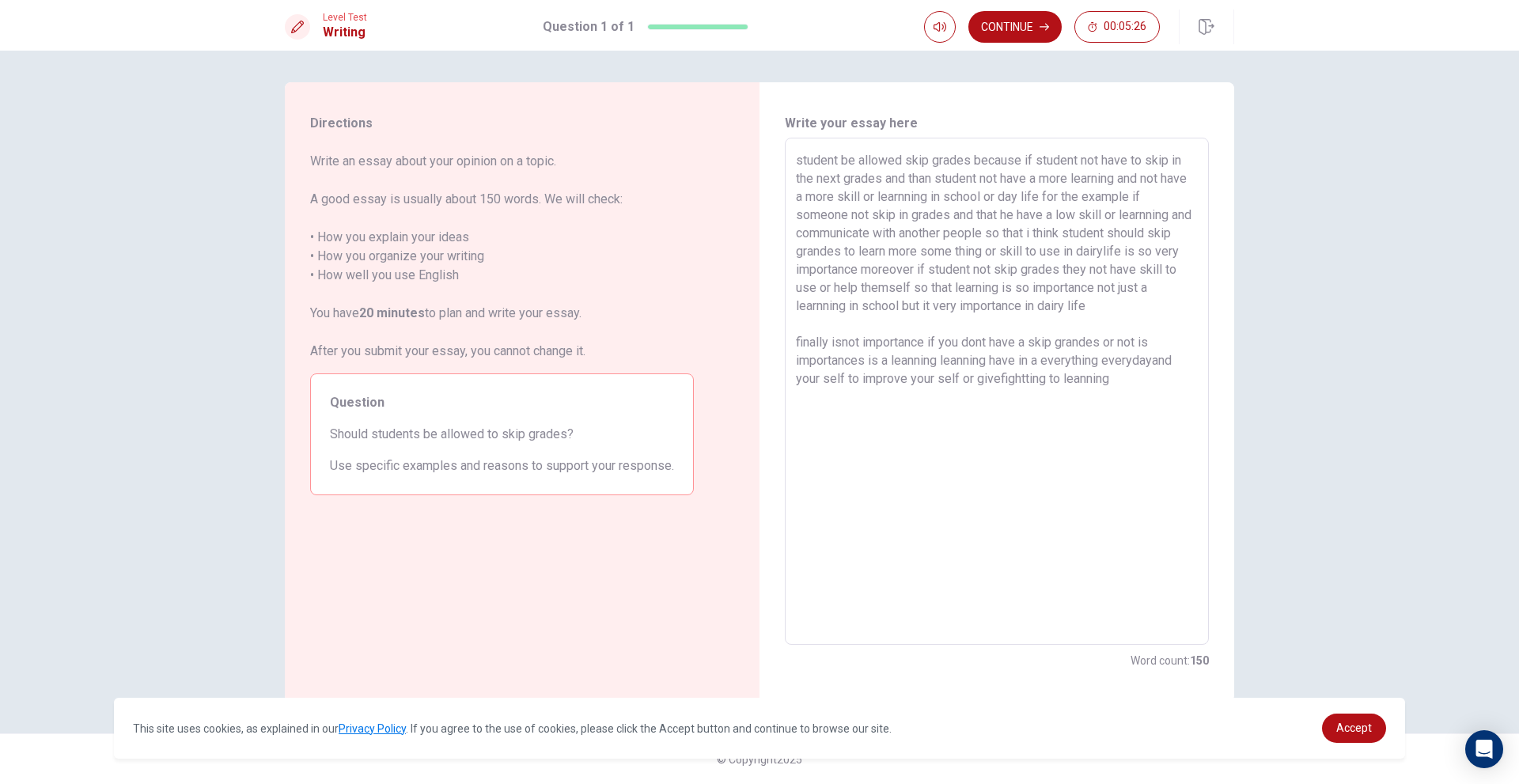
click at [789, 344] on div "student be allowed skip grades because if student not have to skip in the next …" at bounding box center [997, 391] width 424 height 507
click at [1118, 195] on textarea "student be allowed skip grades because if student not have to skip in the next …" at bounding box center [996, 391] width 402 height 481
click at [1092, 198] on textarea "student be allowed skip grades because if student not have to skip in the next …" at bounding box center [996, 391] width 402 height 481
click at [1073, 198] on textarea "student be allowed skip grades because if student not have to skip in the next …" at bounding box center [996, 391] width 402 height 481
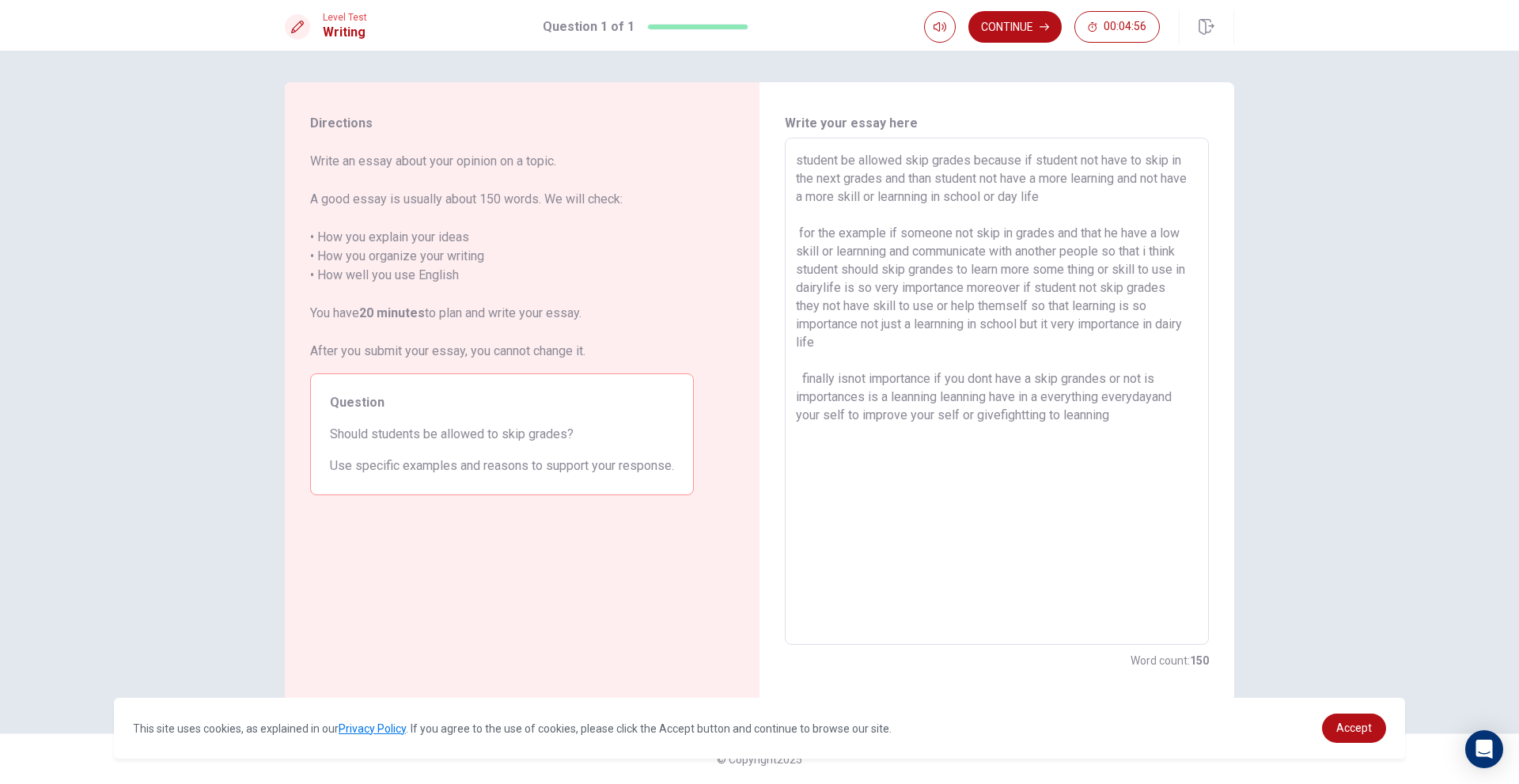
click at [799, 191] on textarea "student be allowed skip grades because if student not have to skip in the next …" at bounding box center [996, 391] width 402 height 481
click at [964, 296] on textarea "student be allowed skip grades because if student not have to skip in the next …" at bounding box center [996, 391] width 402 height 481
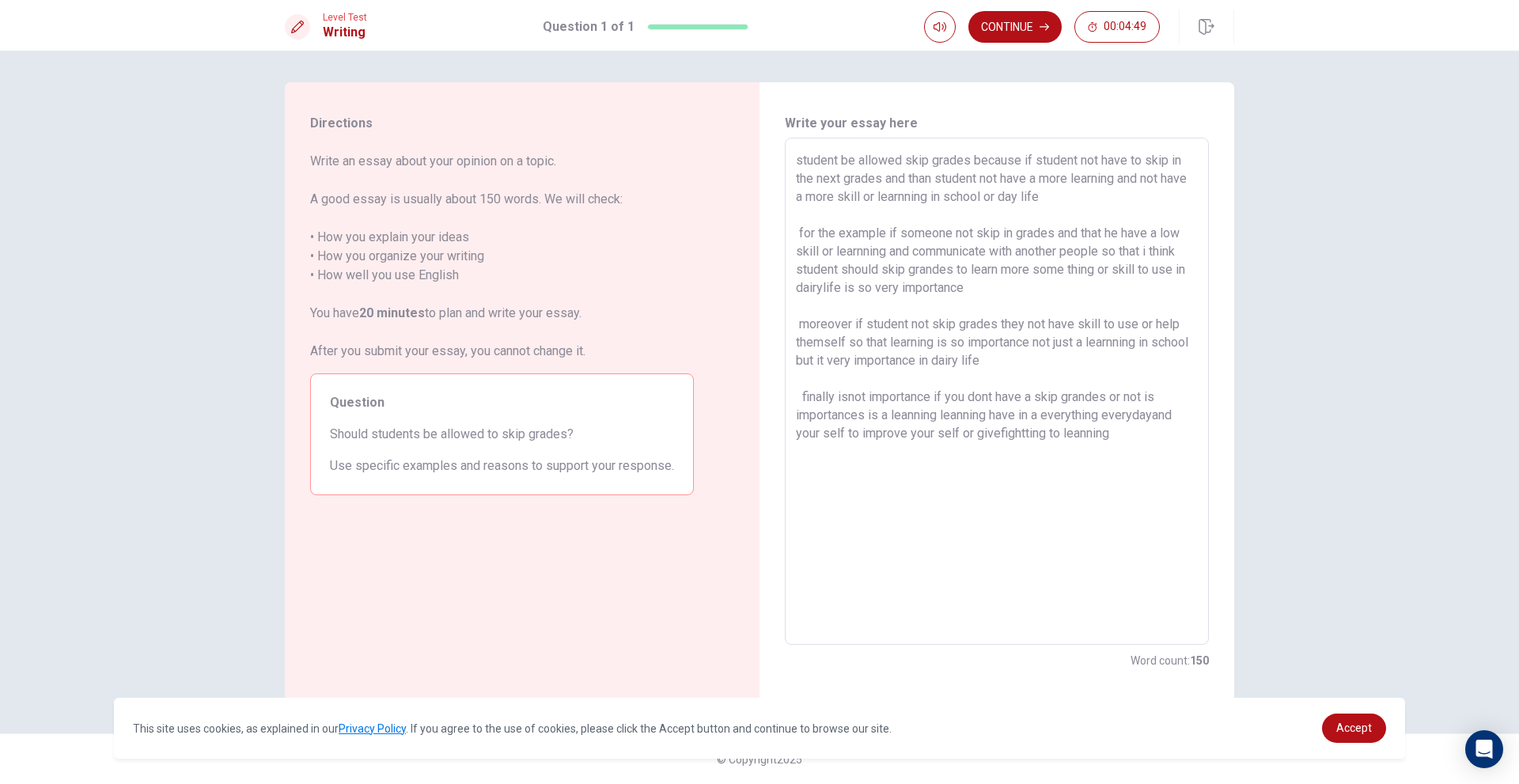
click at [855, 482] on textarea "student be allowed skip grades because if student not have to skip in the next …" at bounding box center [996, 391] width 402 height 481
click at [801, 154] on textarea "student be allowed skip grades because if student not have to skip in the next …" at bounding box center [996, 391] width 402 height 481
click at [793, 156] on div "student be allowed skip grades because if student not have to skip in the next …" at bounding box center [997, 391] width 424 height 507
click at [797, 165] on textarea "student be allowed skip grades because if student not have to skip in the next …" at bounding box center [996, 391] width 402 height 481
click at [1232, 178] on div "Write your essay here student be allowed skip grades because if student not hav…" at bounding box center [996, 392] width 474 height 619
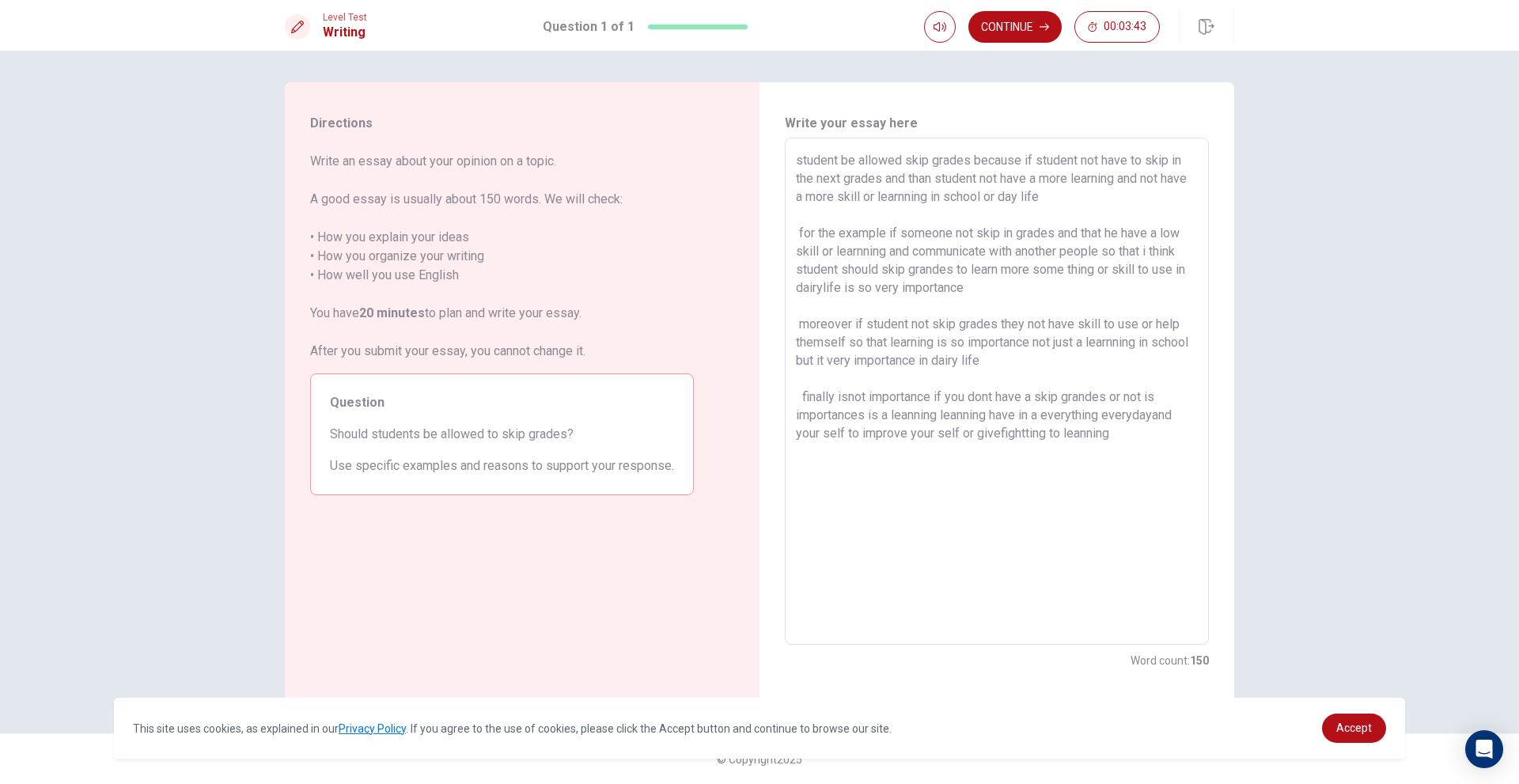
click at [850, 402] on textarea "student be allowed skip grades because if student not have to skip in the next …" at bounding box center [996, 391] width 402 height 481
click at [1039, 375] on textarea "student be allowed skip grades because if student not have to skip in the next …" at bounding box center [996, 391] width 402 height 481
click at [822, 499] on textarea "student be allowed skip grades because if student not have to skip in the next …" at bounding box center [996, 391] width 402 height 481
click at [865, 417] on textarea "student be allowed skip grades because if student not have to skip in the next …" at bounding box center [996, 391] width 402 height 481
click at [864, 474] on textarea "student be allowed skip grades because if student not have to skip in the next …" at bounding box center [996, 391] width 402 height 481
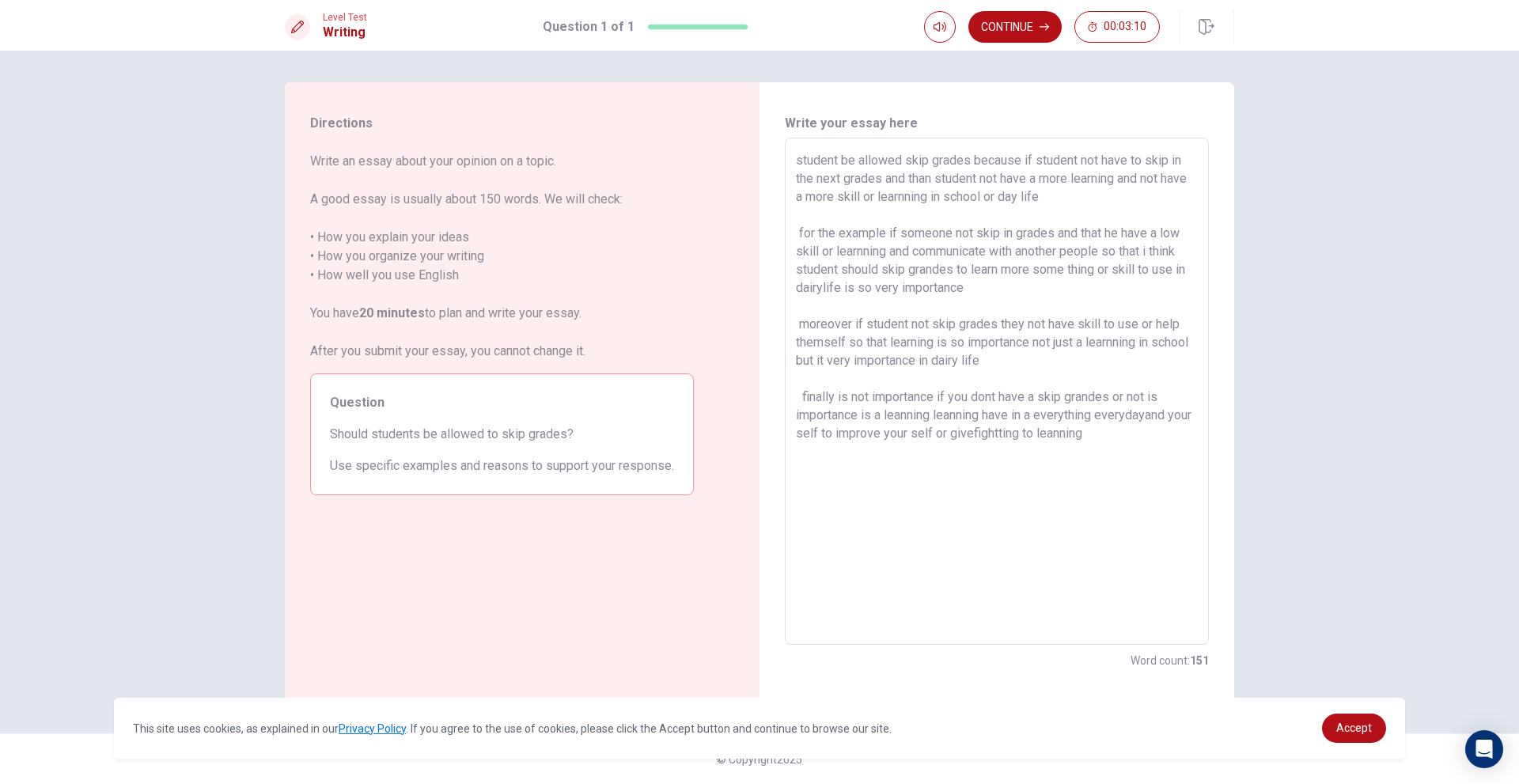
click at [1149, 417] on textarea "student be allowed skip grades because if student not have to skip in the next …" at bounding box center [996, 391] width 402 height 481
click at [1027, 14] on button "Continue" at bounding box center [1015, 26] width 93 height 32
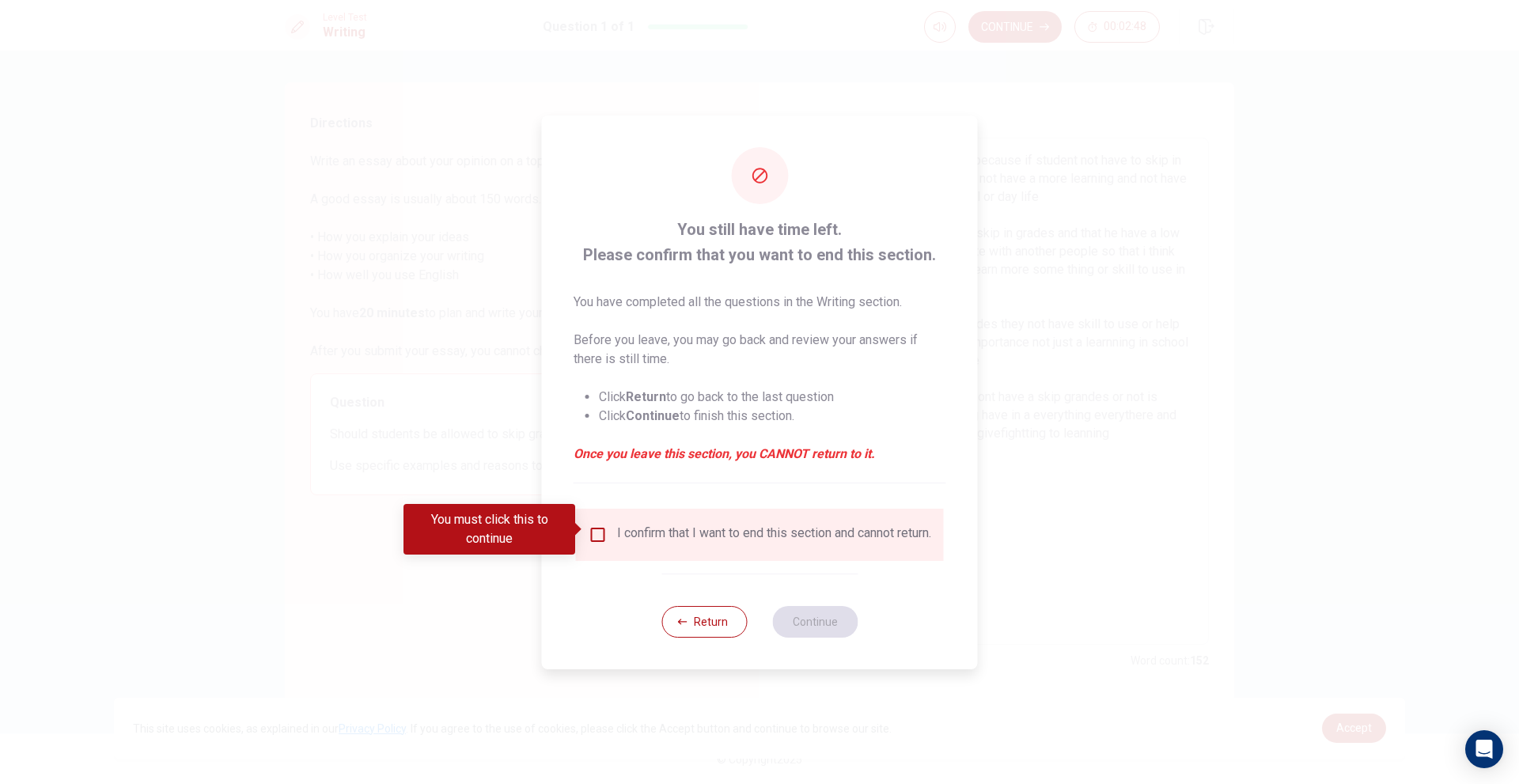
click at [628, 544] on div "I confirm that I want to end this section and cannot return." at bounding box center [774, 535] width 314 height 19
click at [600, 526] on input "You must click this to continue" at bounding box center [598, 535] width 19 height 19
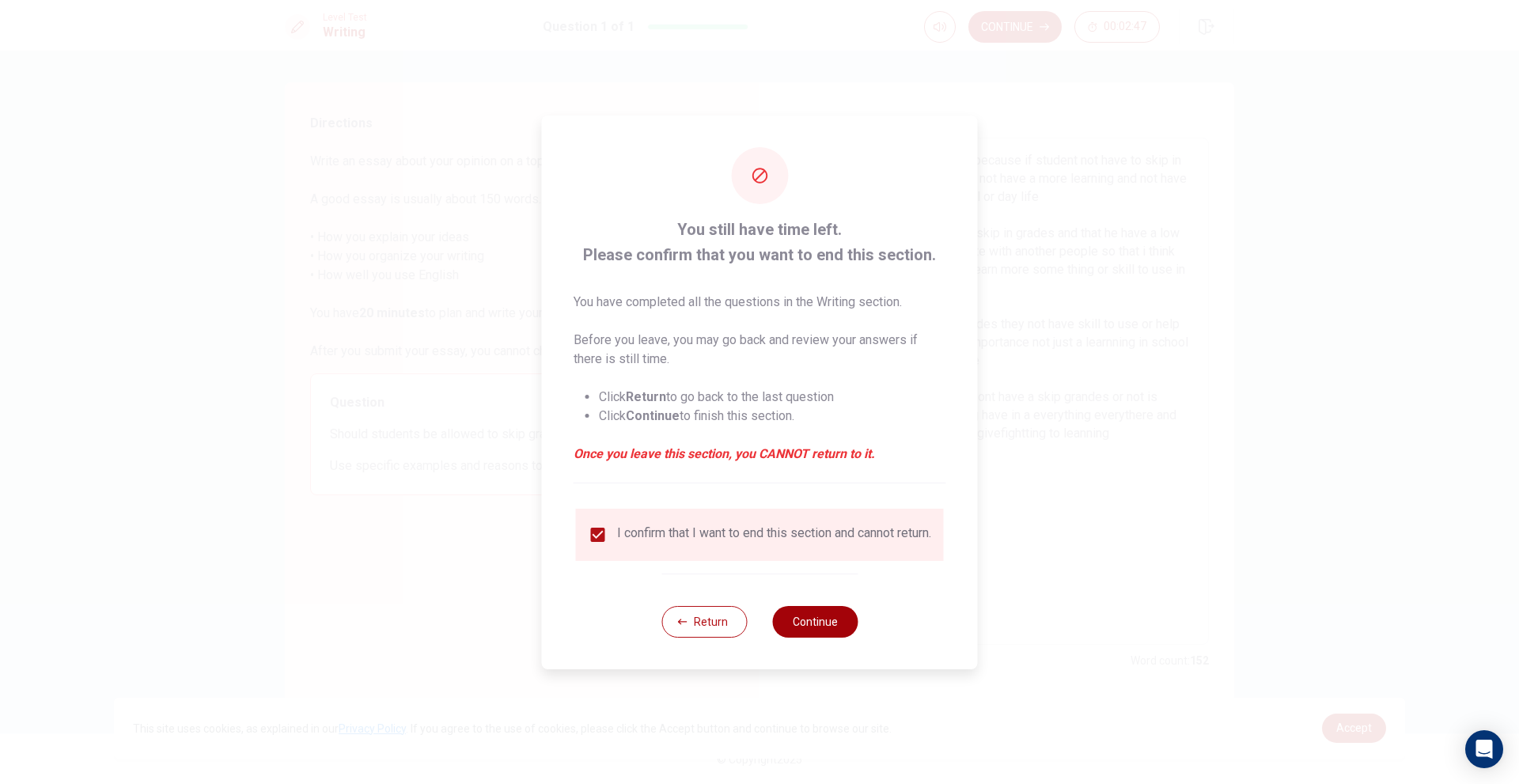
click at [801, 620] on button "Continue" at bounding box center [815, 621] width 85 height 32
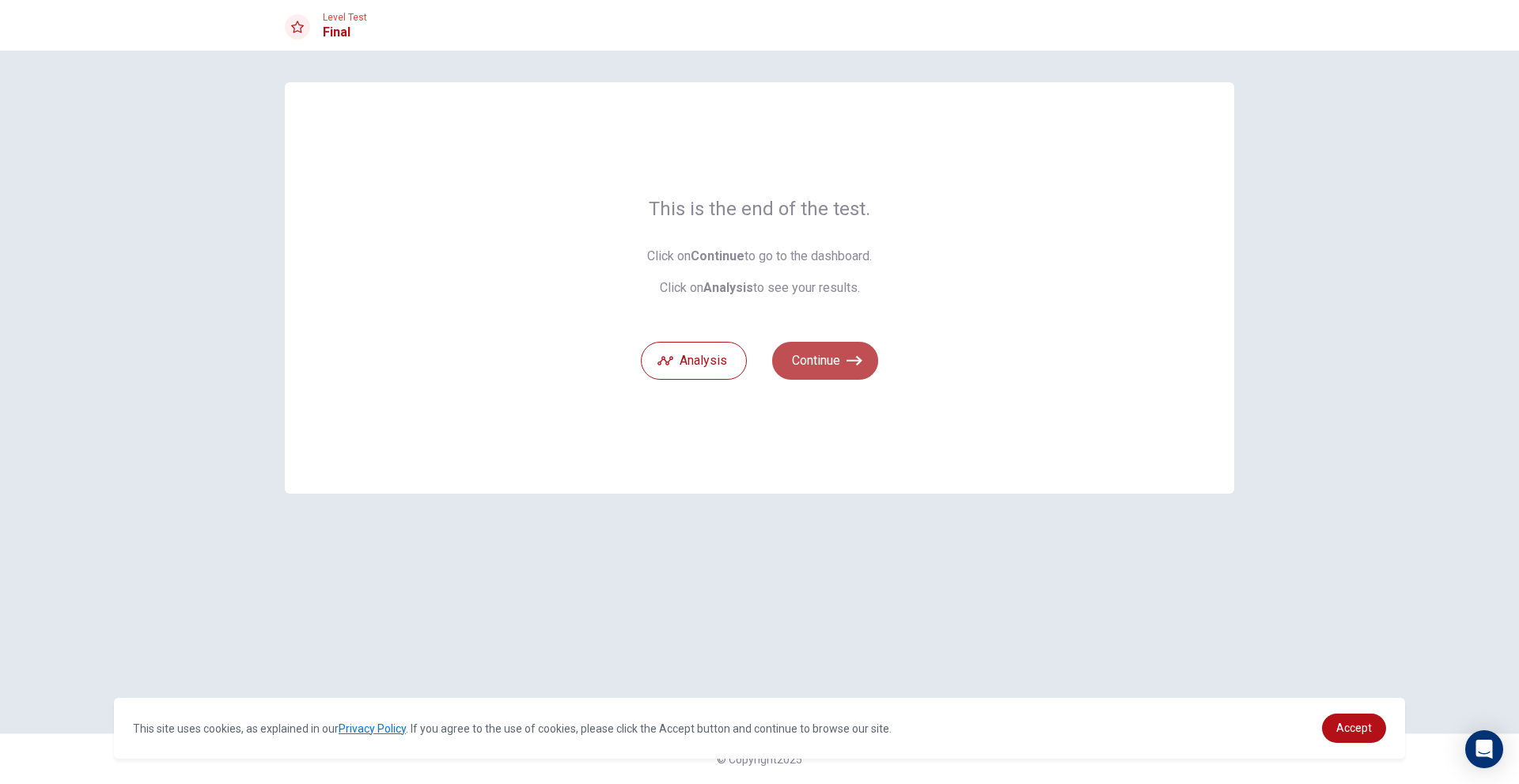
click at [841, 360] on button "Continue" at bounding box center [825, 360] width 106 height 38
